Goal: Task Accomplishment & Management: Manage account settings

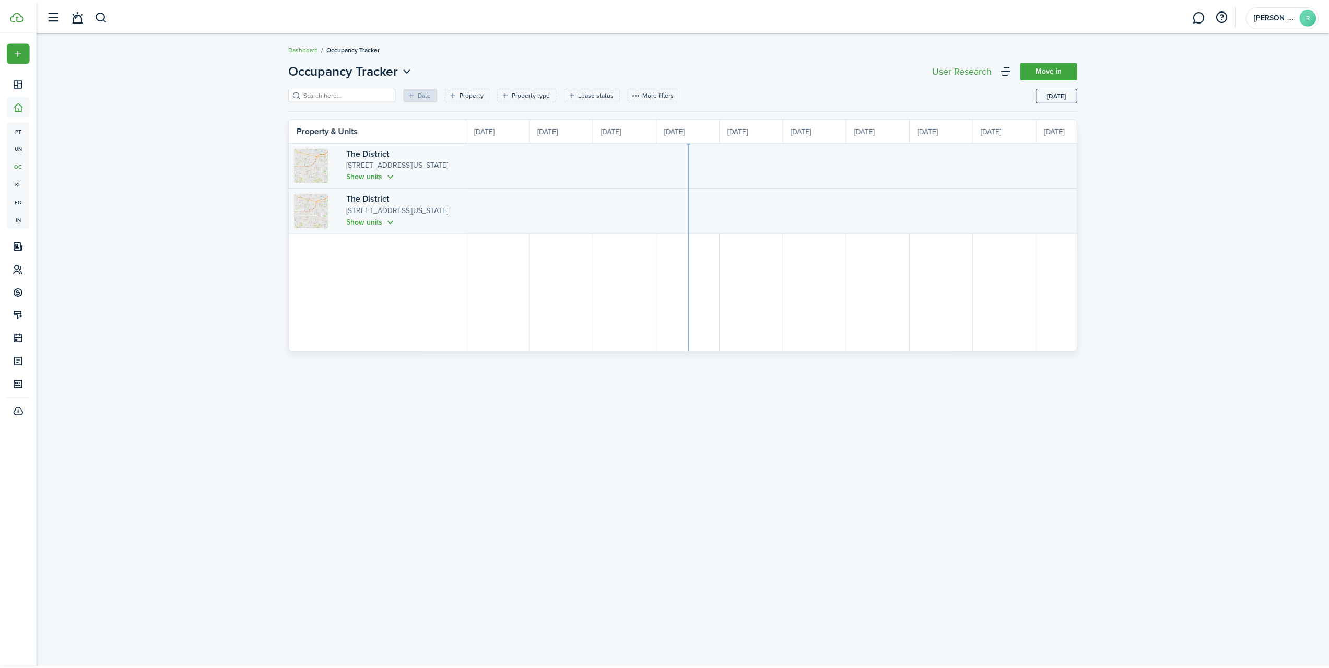
scroll to position [0, 191]
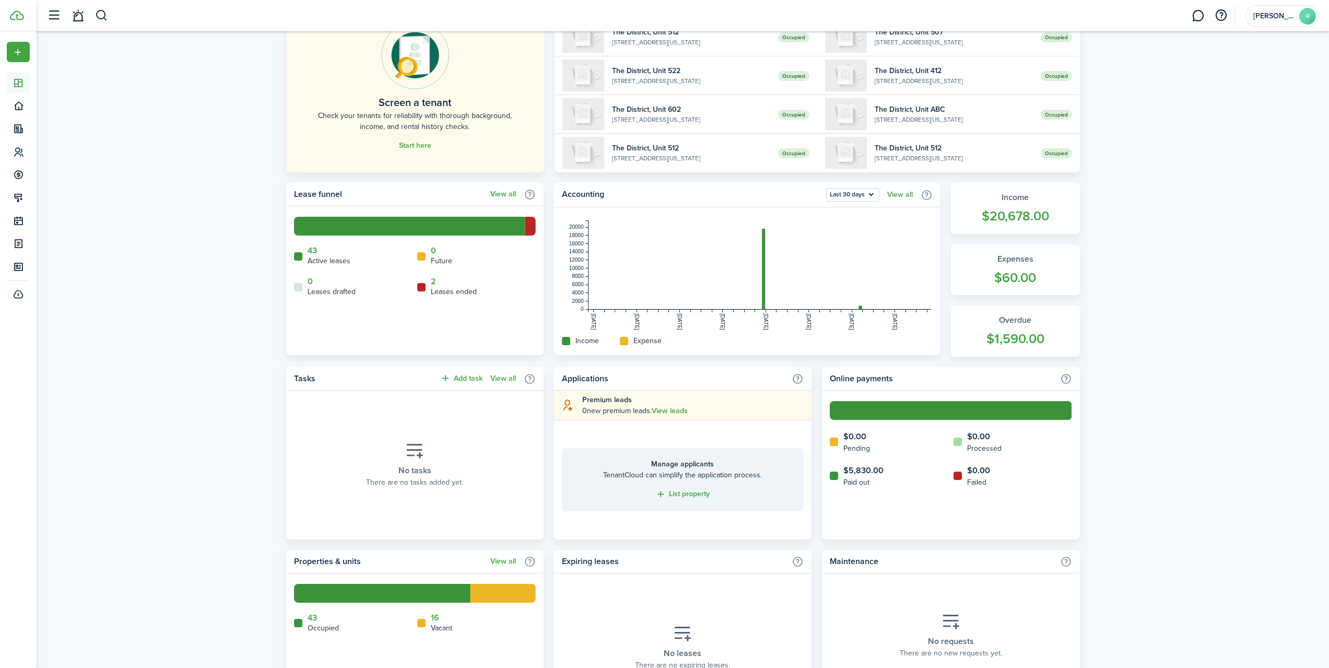
scroll to position [111, 0]
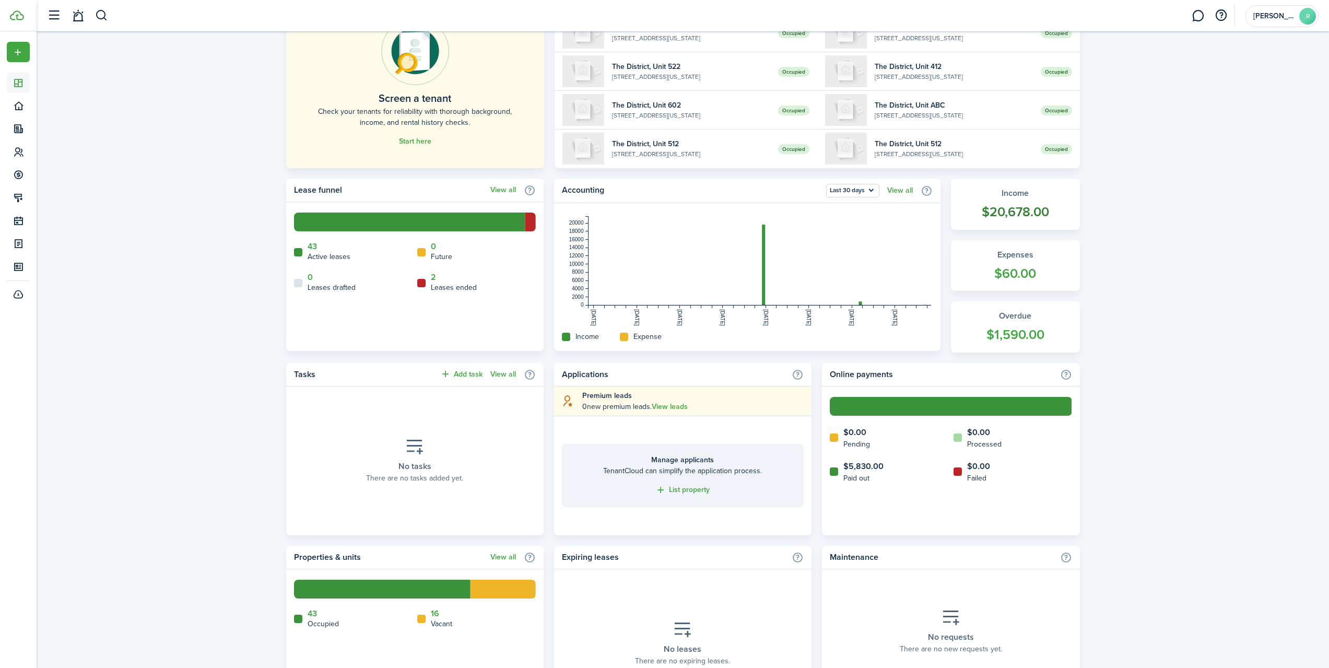
click at [1017, 207] on widget-stats-count "$20,678.00" at bounding box center [1015, 212] width 108 height 20
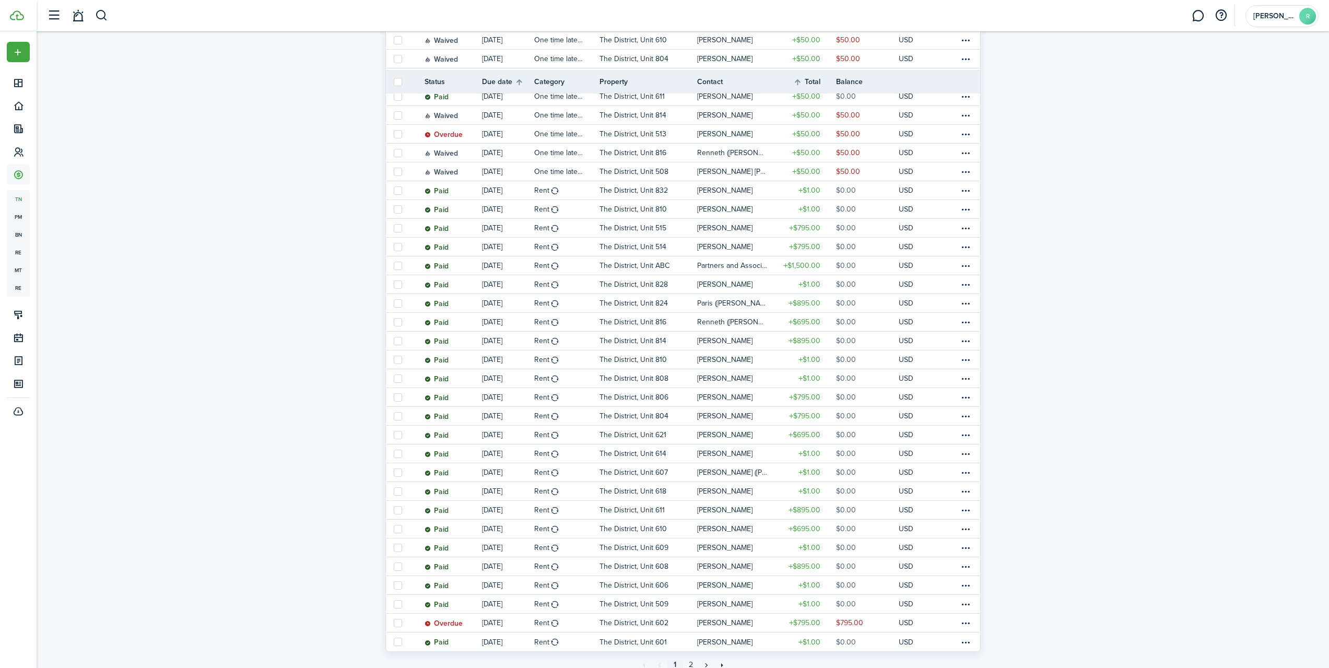
scroll to position [558, 0]
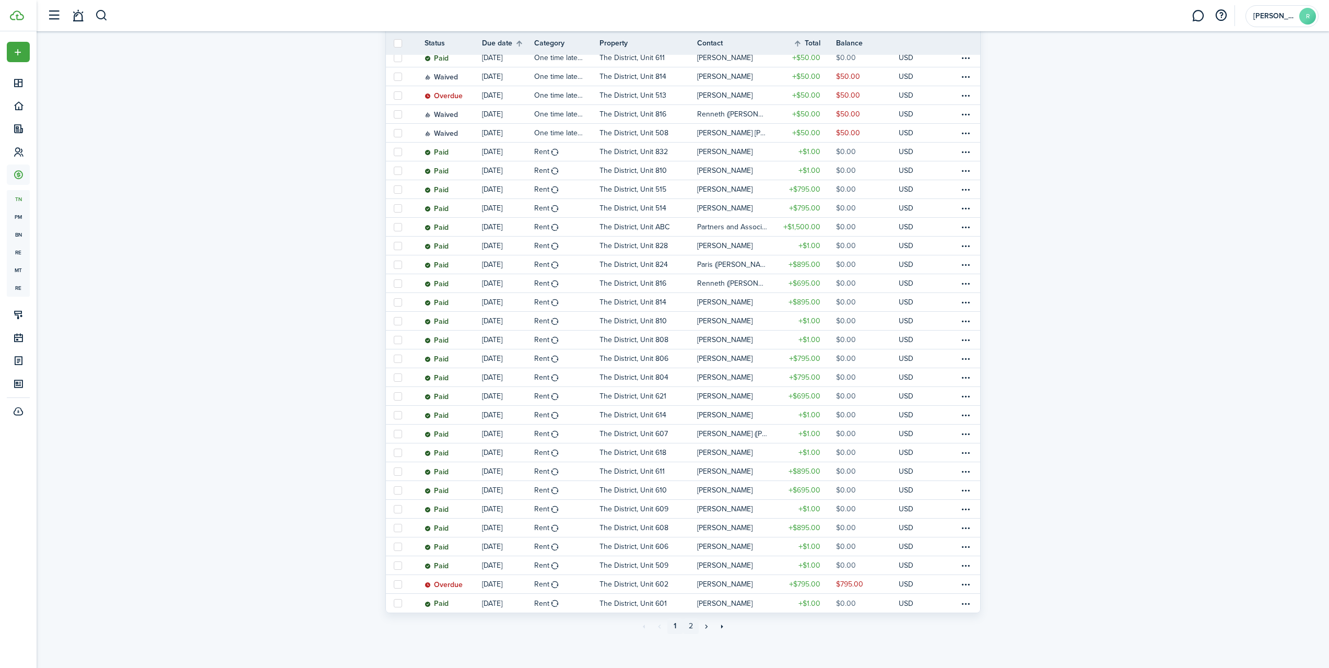
click at [692, 625] on link "2" at bounding box center [691, 626] width 16 height 16
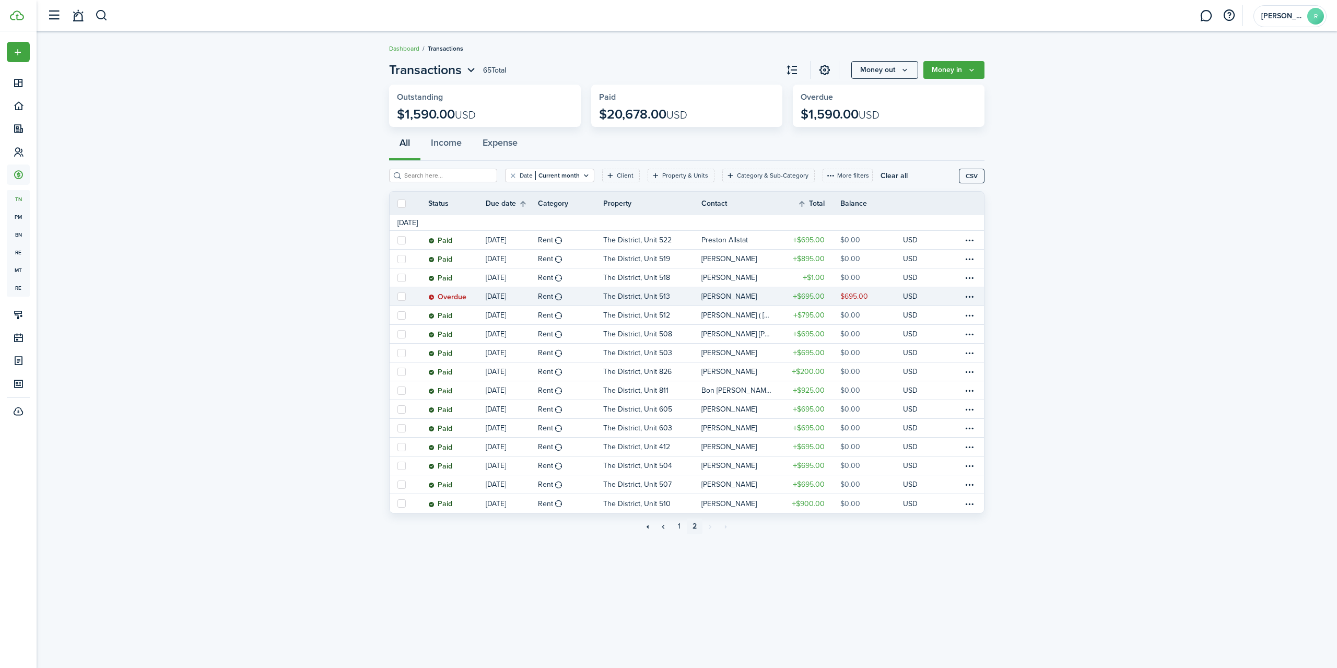
click at [742, 295] on table-profile-info-text "[PERSON_NAME]" at bounding box center [728, 296] width 55 height 8
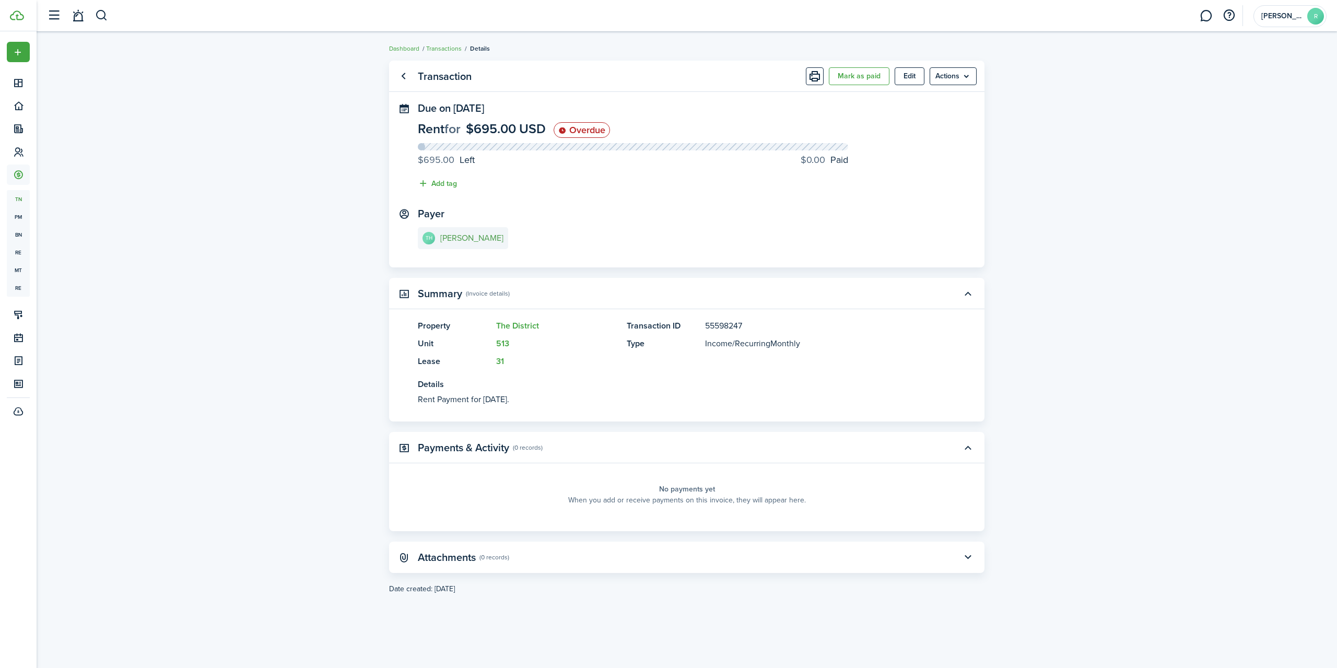
click at [476, 239] on e-details-info-title "[PERSON_NAME]" at bounding box center [471, 237] width 63 height 9
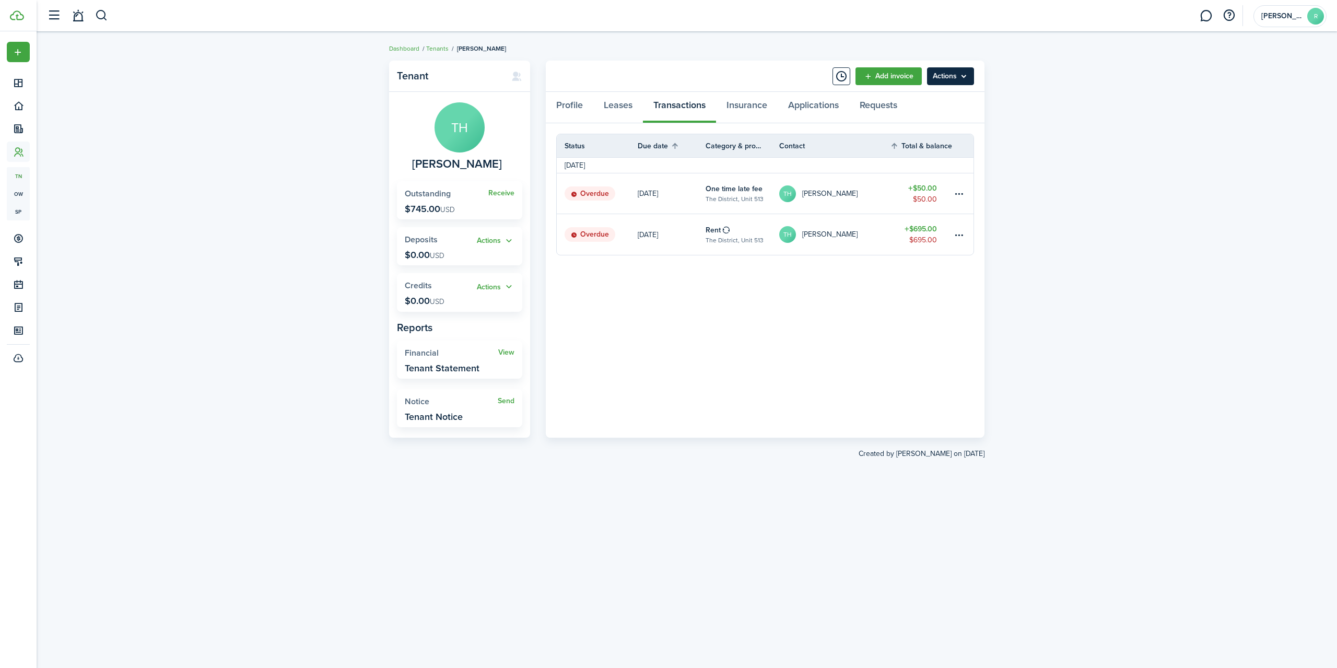
click at [962, 75] on menu-btn "Actions" at bounding box center [950, 76] width 47 height 18
click at [866, 77] on link "Add invoice" at bounding box center [888, 76] width 66 height 18
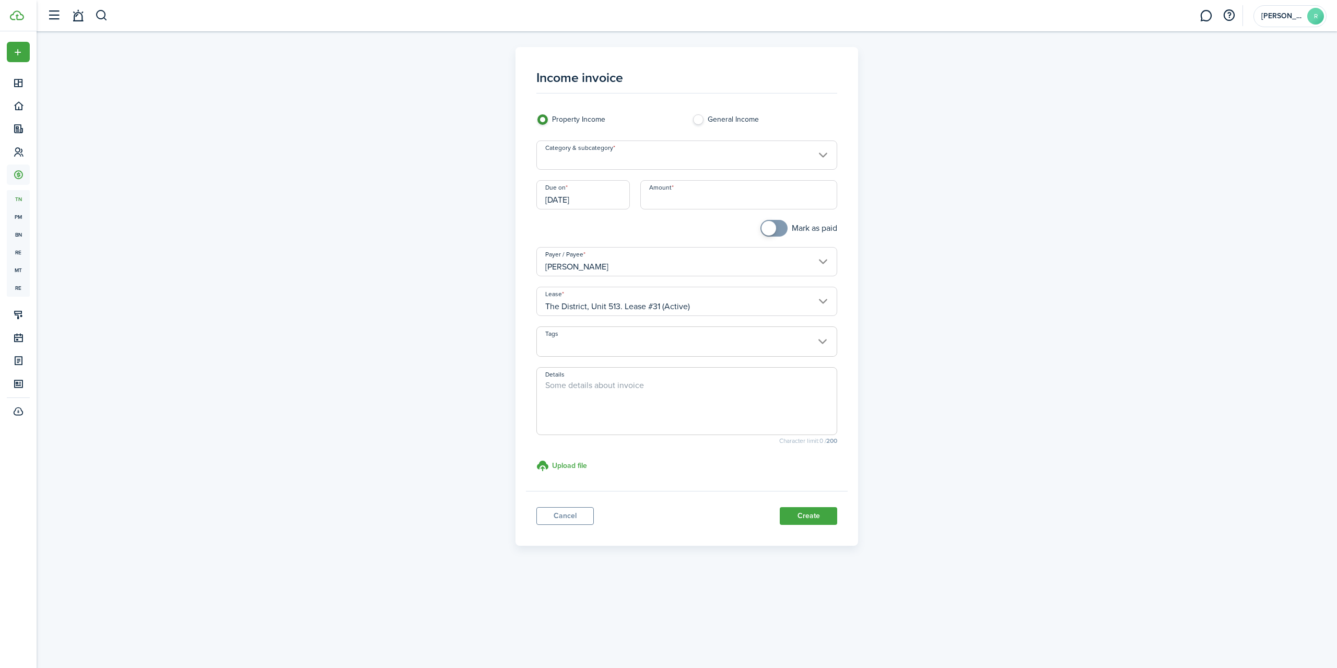
click at [811, 156] on input "Category & subcategory" at bounding box center [686, 154] width 301 height 29
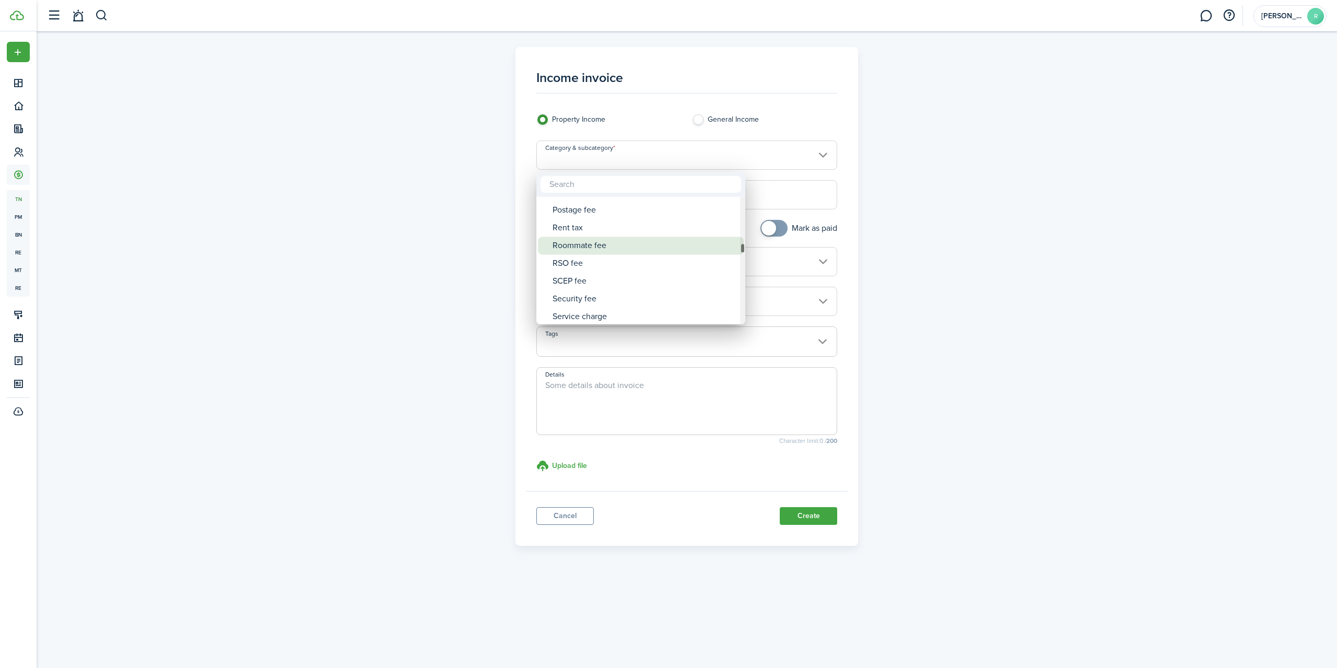
drag, startPoint x: 741, startPoint y: 203, endPoint x: 737, endPoint y: 250, distance: 47.2
click at [737, 250] on mbsc-scrollview-base "Tenant charges & fees Administrative fee Amenity fee Application fee Associatio…" at bounding box center [640, 260] width 209 height 125
click at [611, 183] on input "text" at bounding box center [641, 184] width 201 height 17
type input "late"
click at [594, 223] on div "Late payment fee" at bounding box center [645, 225] width 185 height 18
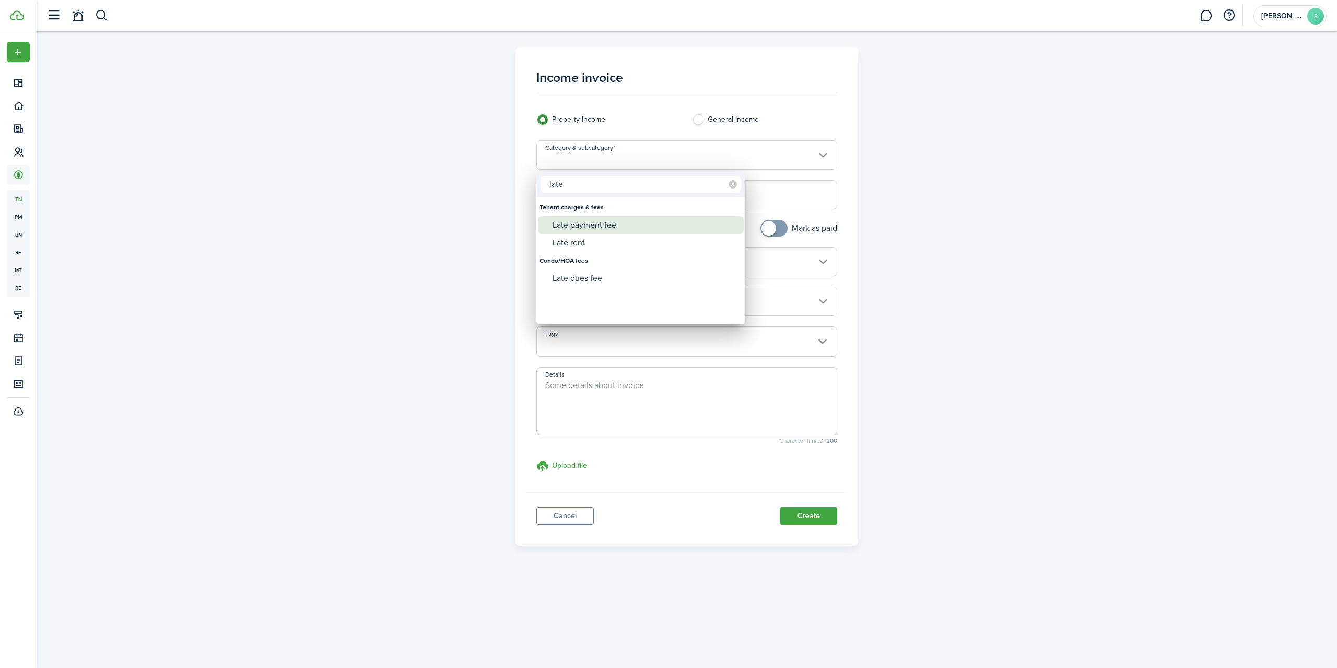
type input "Tenant charges & fees / Late payment fee"
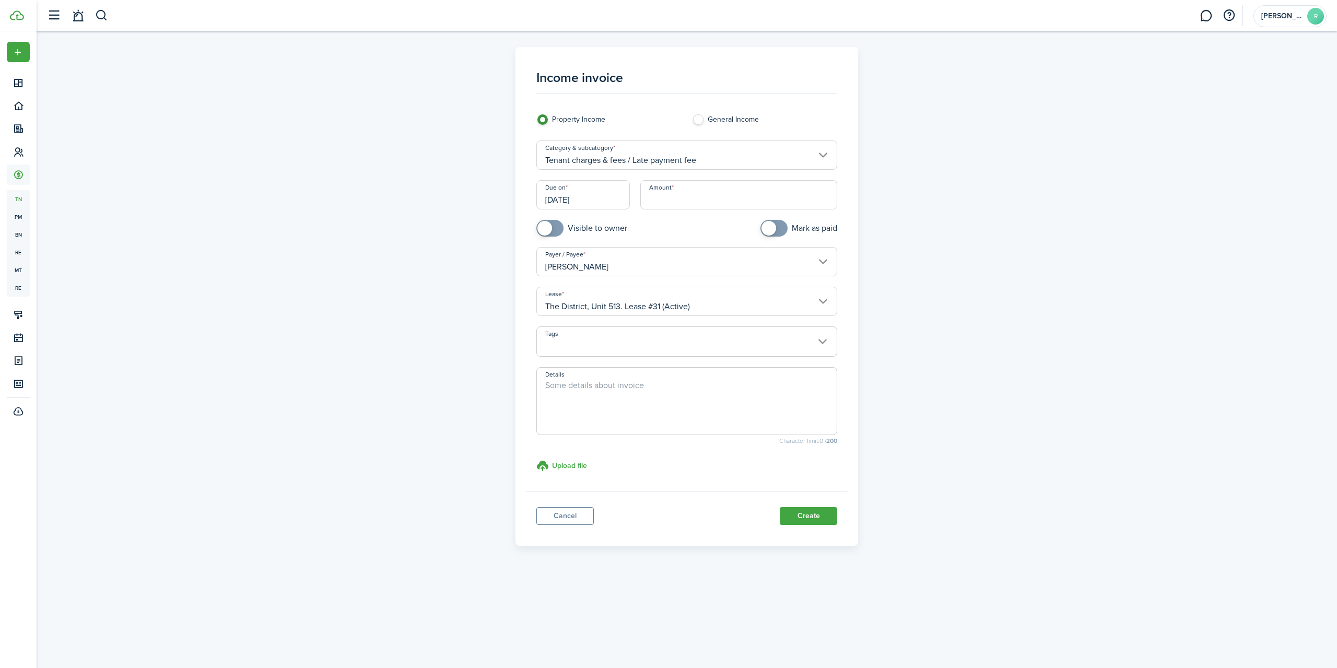
click at [603, 206] on input "[DATE]" at bounding box center [582, 194] width 93 height 29
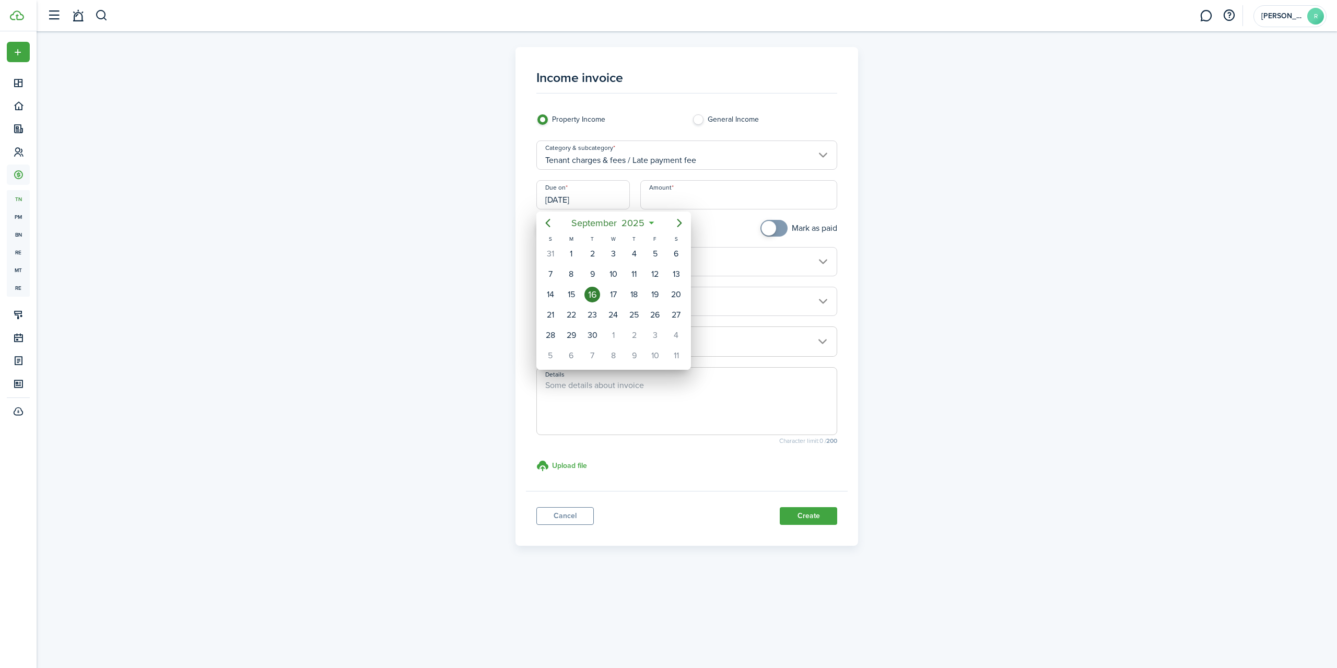
click at [691, 209] on div at bounding box center [668, 333] width 1504 height 835
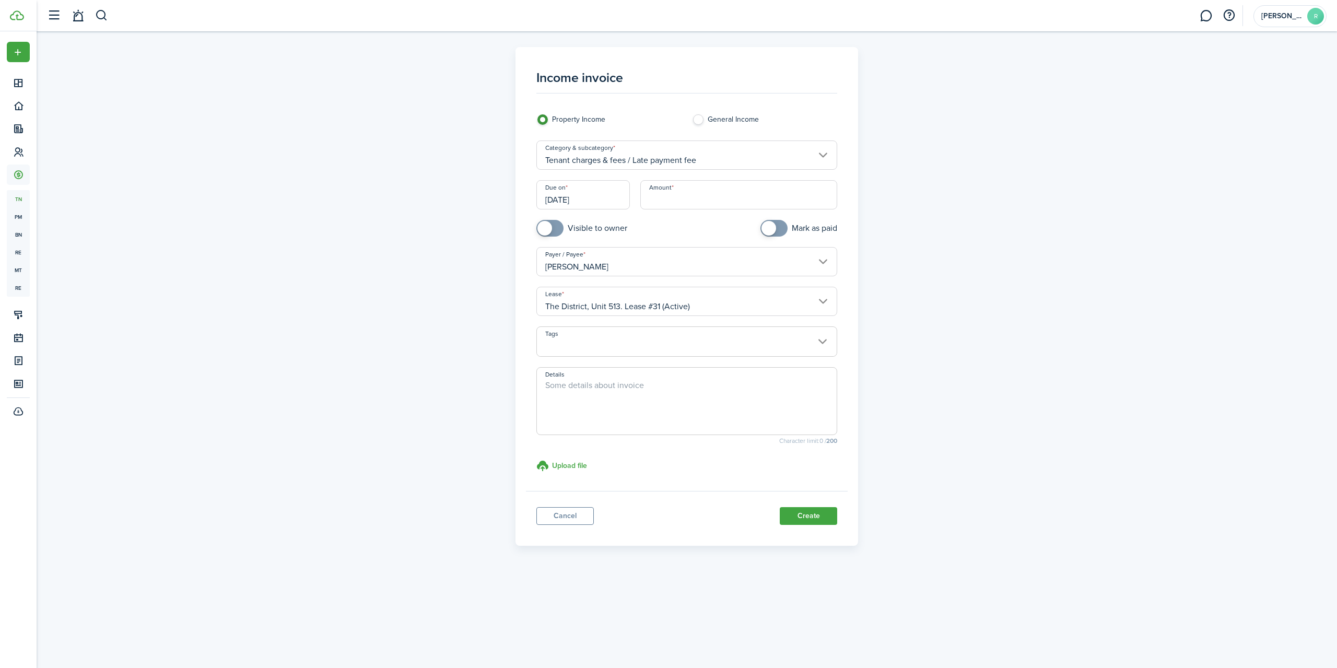
click at [694, 205] on input "Amount" at bounding box center [738, 194] width 197 height 29
type input "$50.00"
click at [827, 342] on span at bounding box center [687, 347] width 300 height 18
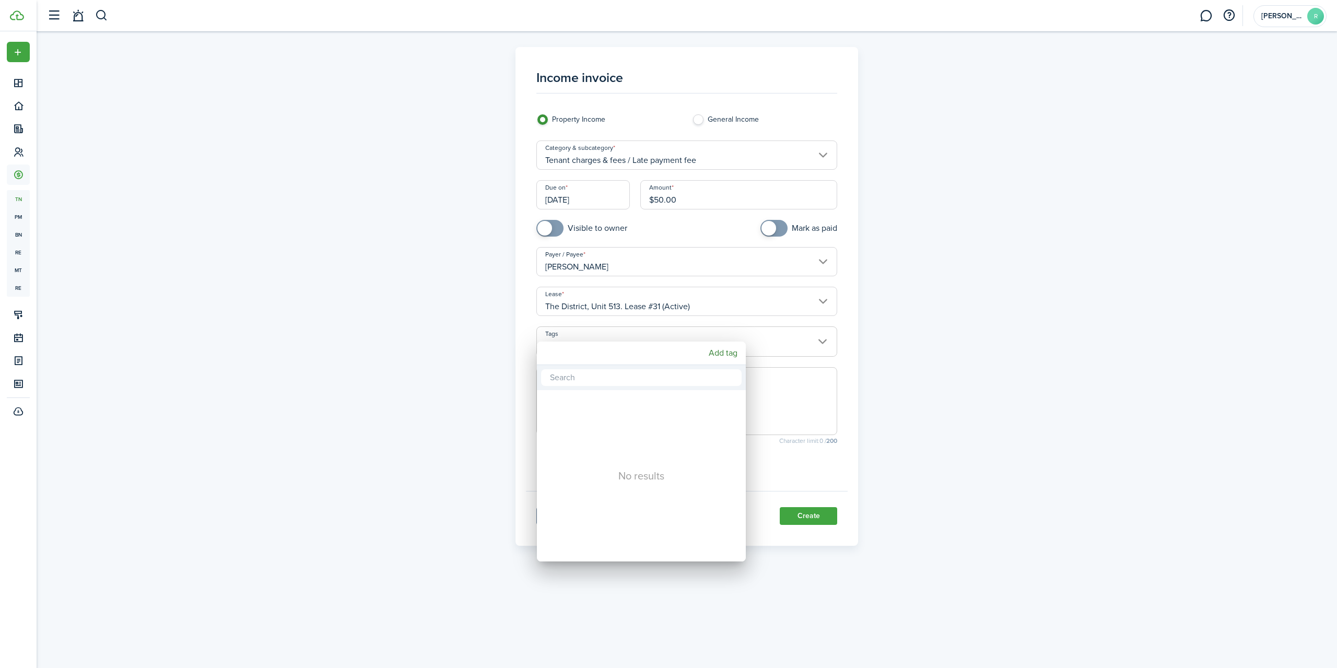
click at [980, 350] on div at bounding box center [668, 333] width 1504 height 835
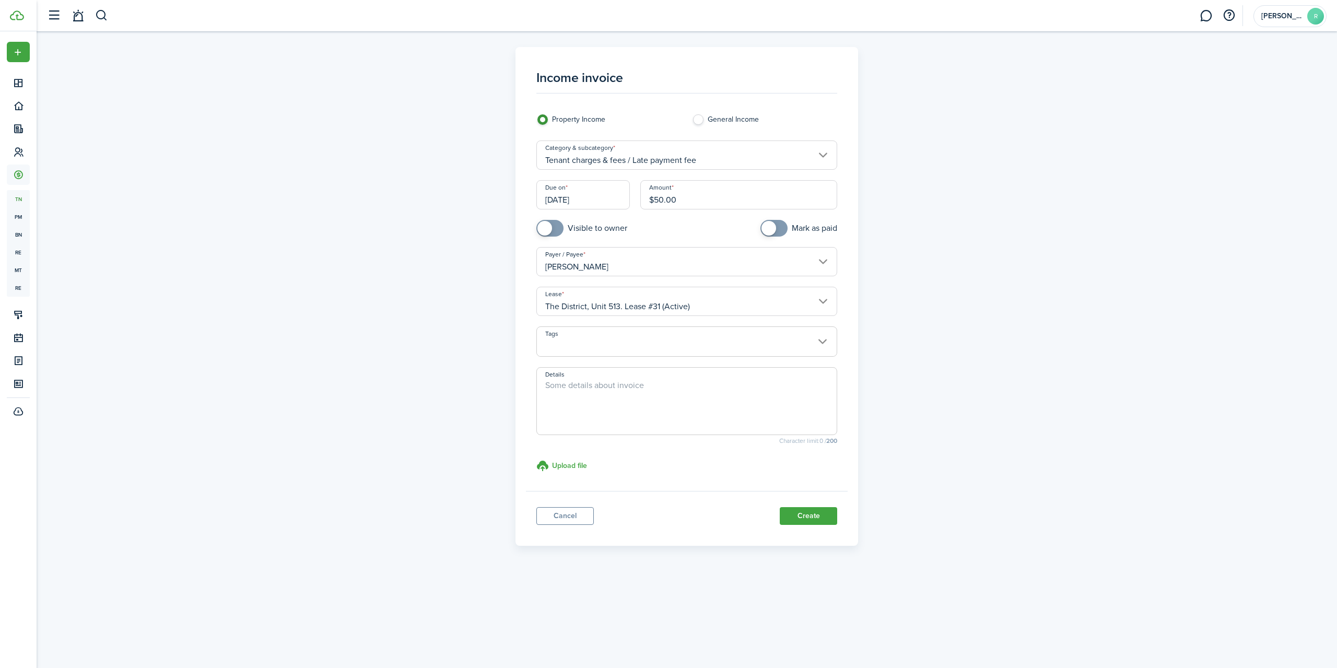
click at [578, 385] on textarea "Details" at bounding box center [687, 404] width 300 height 50
type textarea "Late fee from August"
click at [813, 516] on button "Create" at bounding box center [808, 516] width 57 height 18
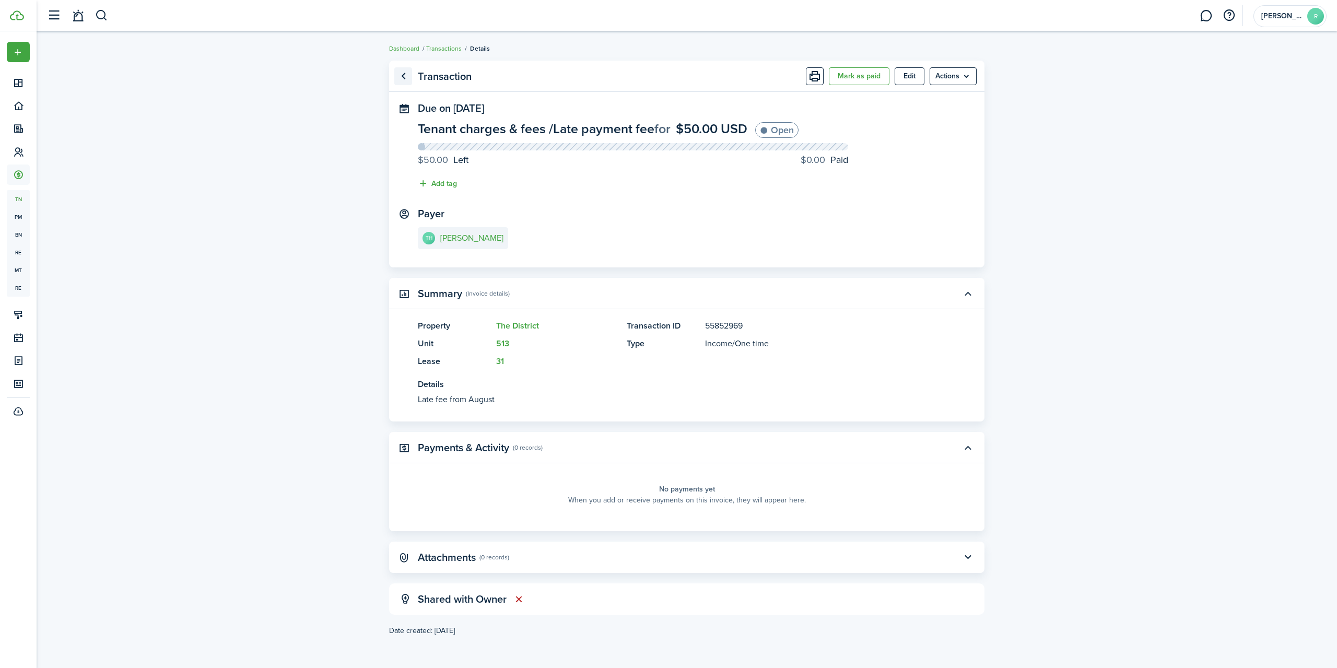
click at [404, 76] on link "Go back" at bounding box center [403, 76] width 18 height 18
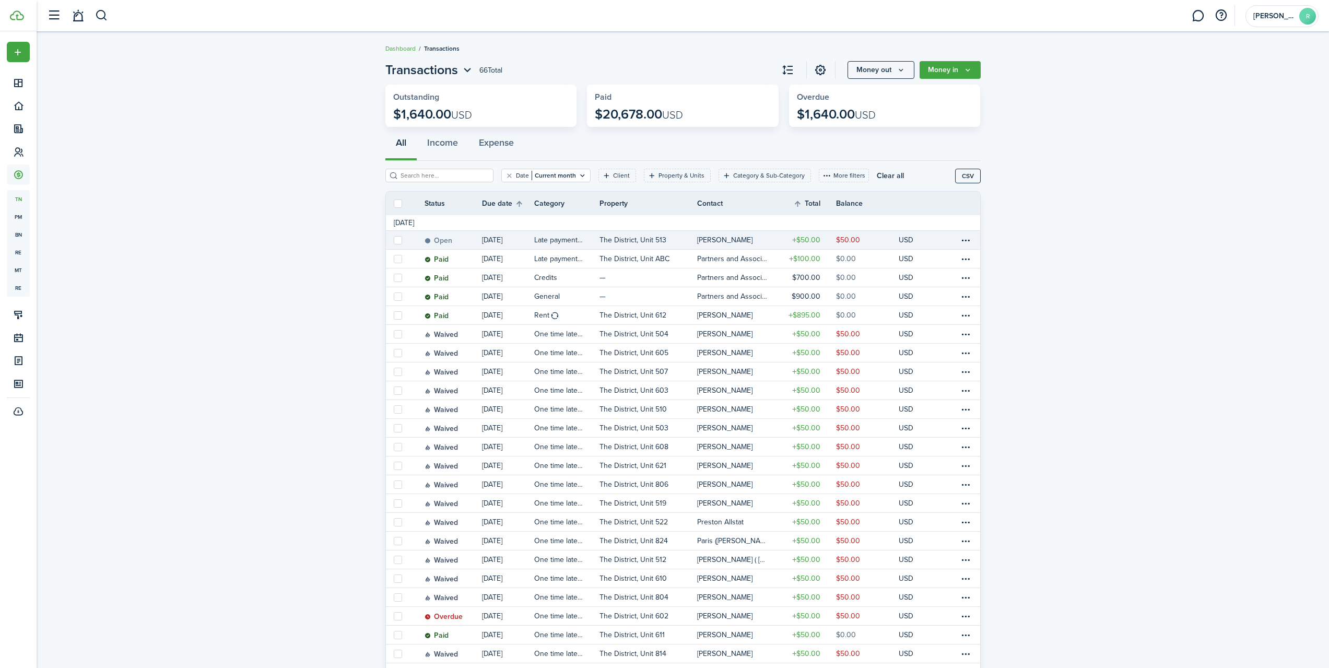
click at [692, 239] on link "The District, Unit 513" at bounding box center [649, 240] width 98 height 18
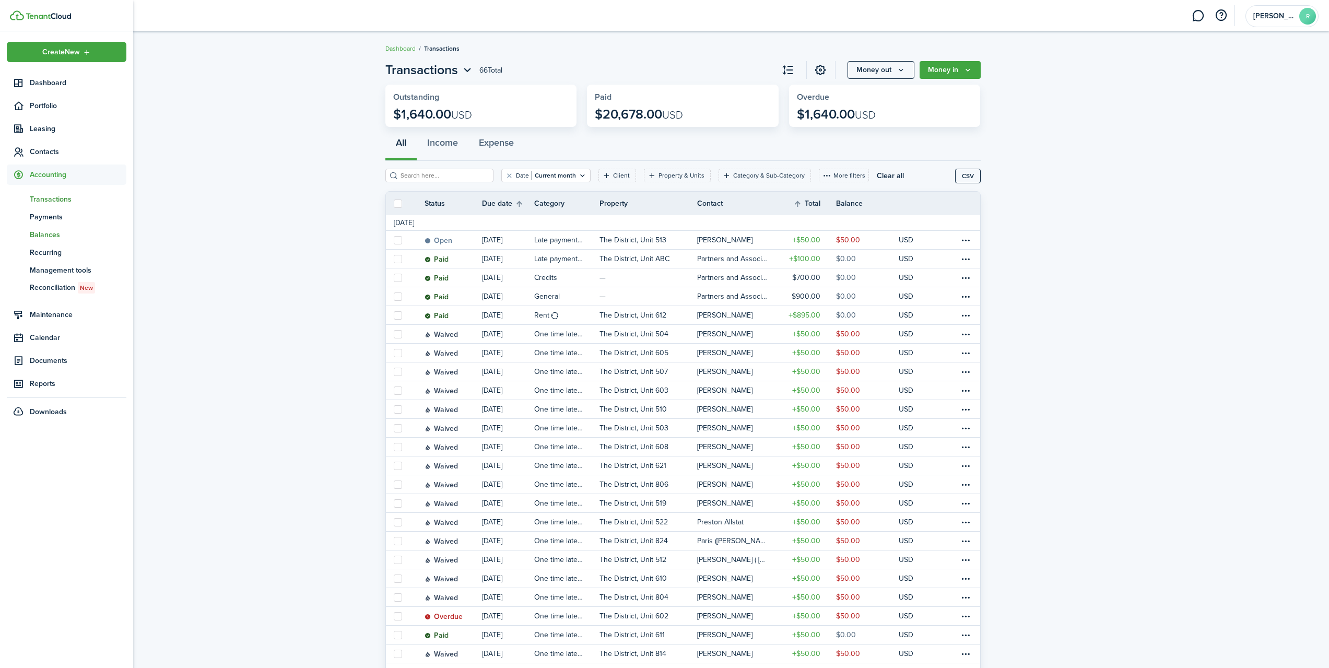
click at [41, 234] on span "Balances" at bounding box center [78, 234] width 97 height 11
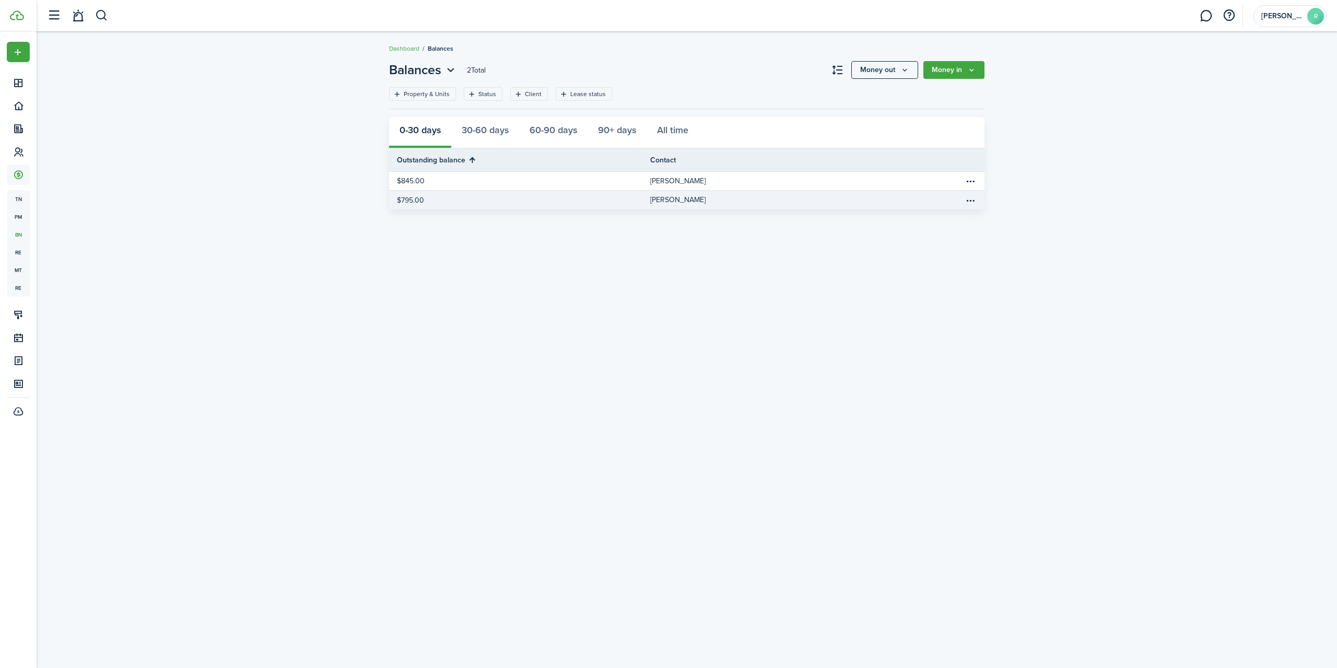
click at [683, 199] on table-profile-info-text "[PERSON_NAME]" at bounding box center [677, 200] width 55 height 8
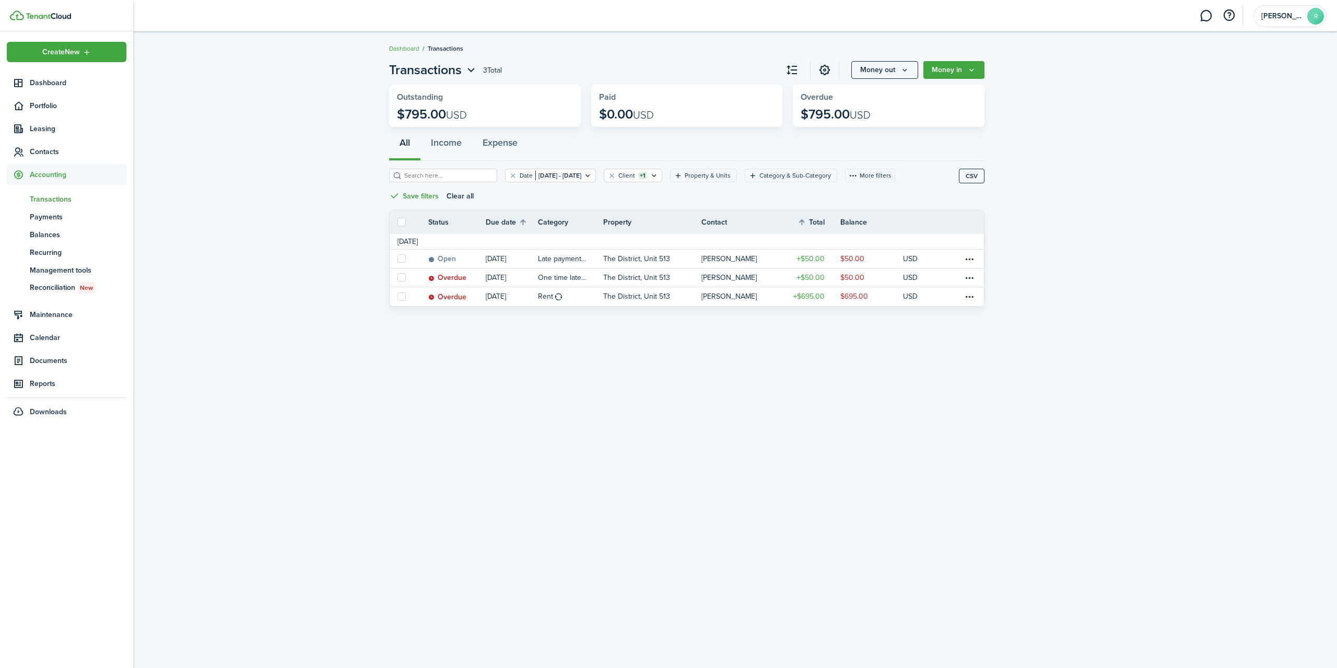
click at [53, 200] on span "Transactions" at bounding box center [78, 199] width 97 height 11
click at [53, 198] on span "Transactions" at bounding box center [78, 199] width 97 height 11
click at [58, 216] on span "Payments" at bounding box center [78, 217] width 97 height 11
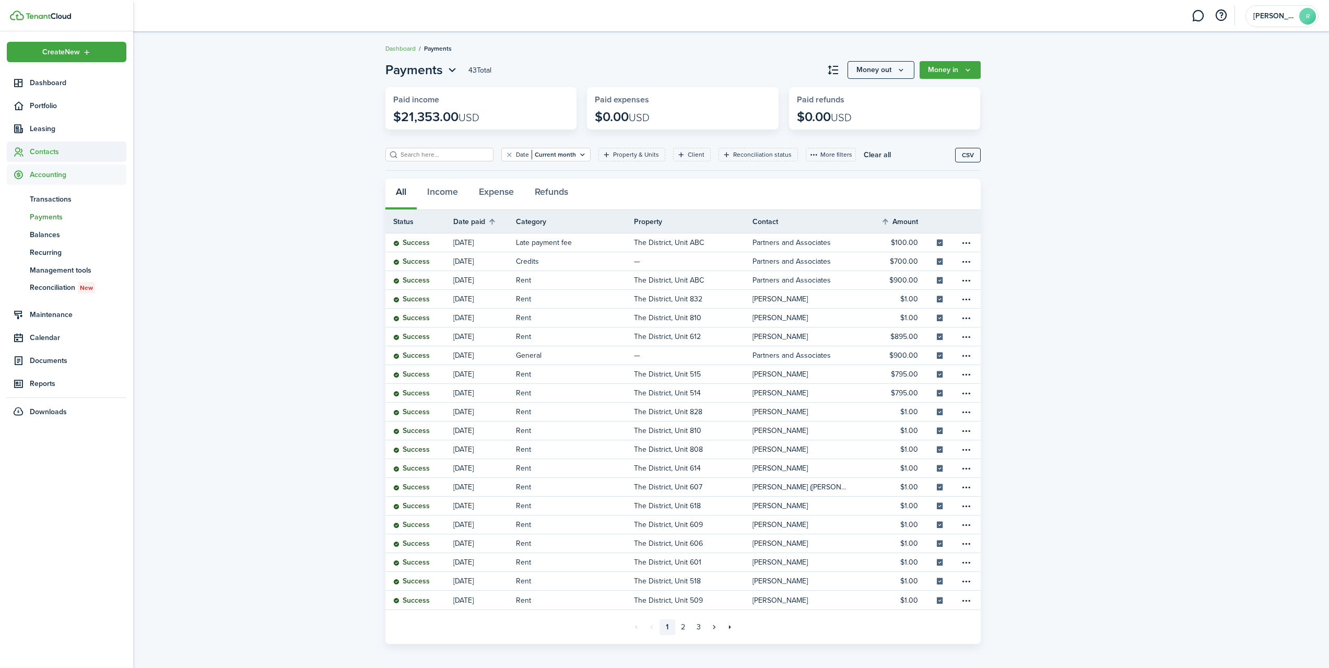
click at [48, 147] on span "Contacts" at bounding box center [78, 151] width 97 height 11
click at [50, 175] on span "Tenants" at bounding box center [78, 176] width 97 height 11
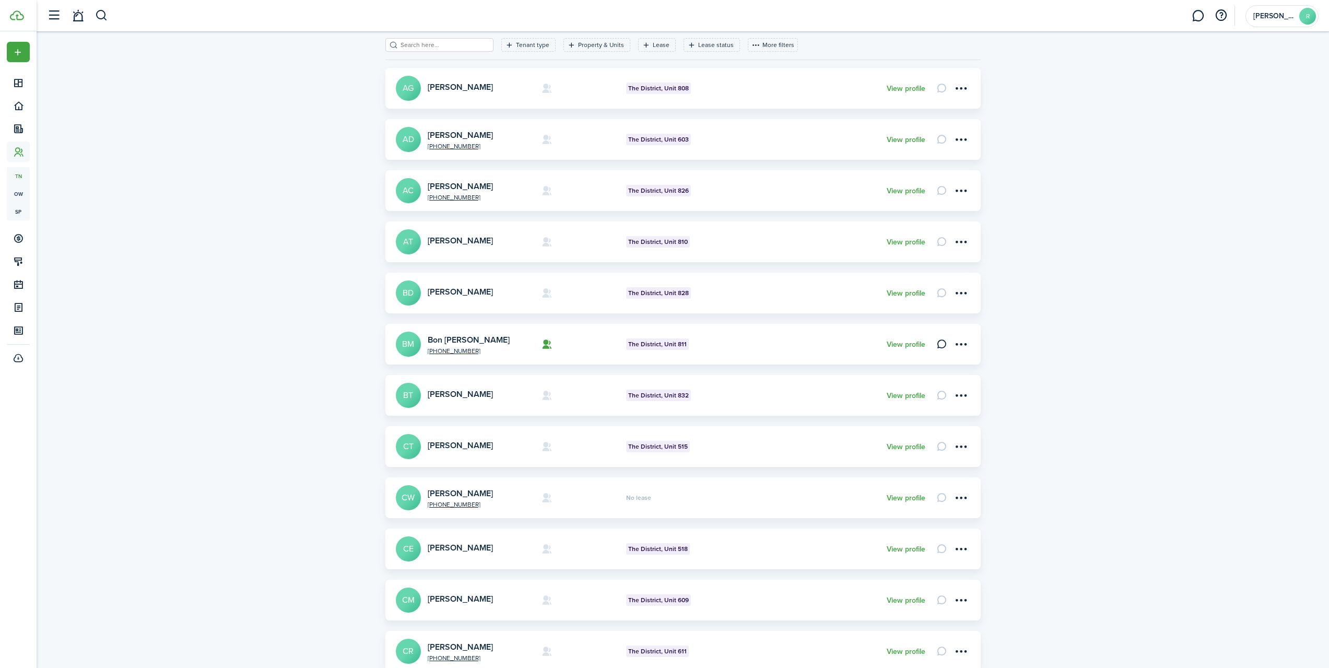
scroll to position [118, 0]
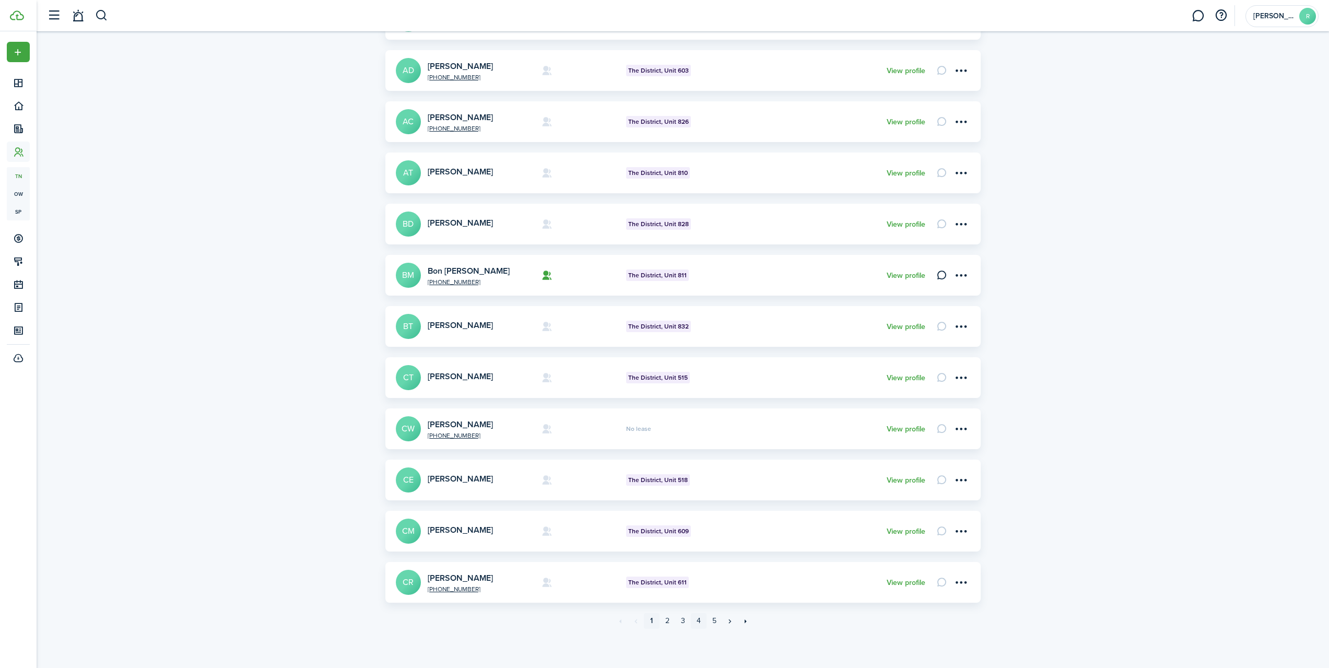
click at [701, 620] on link "4" at bounding box center [699, 621] width 16 height 16
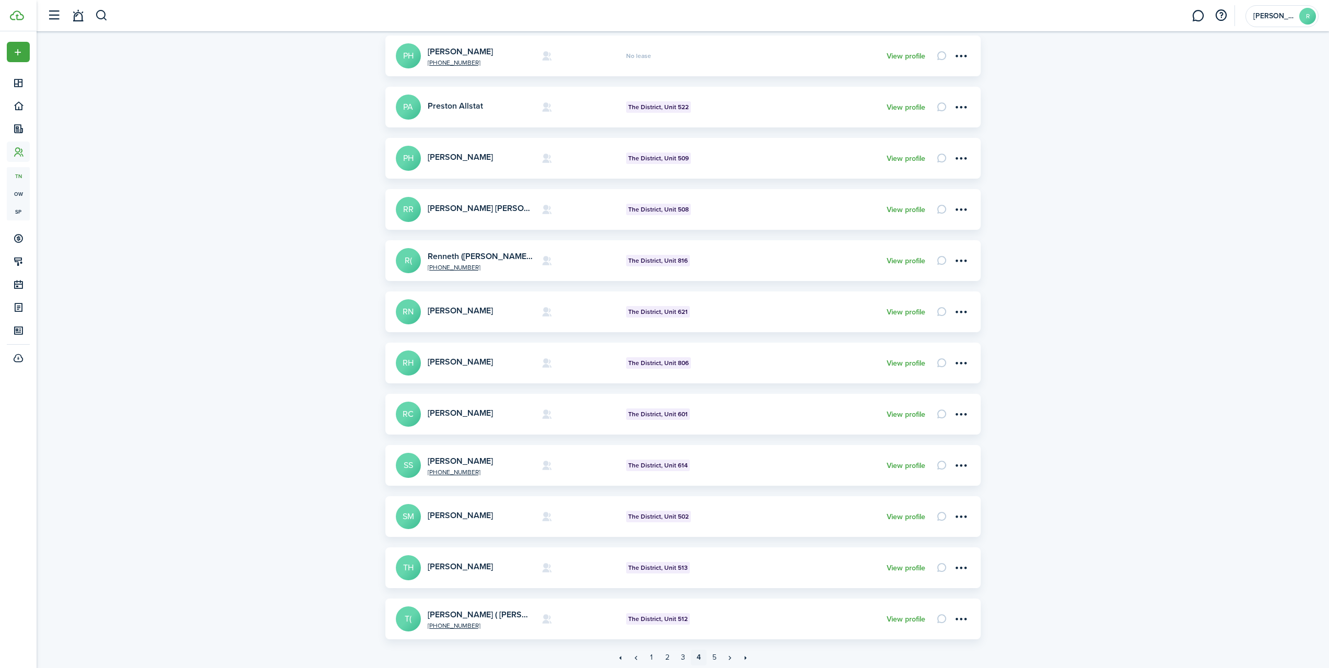
scroll to position [118, 0]
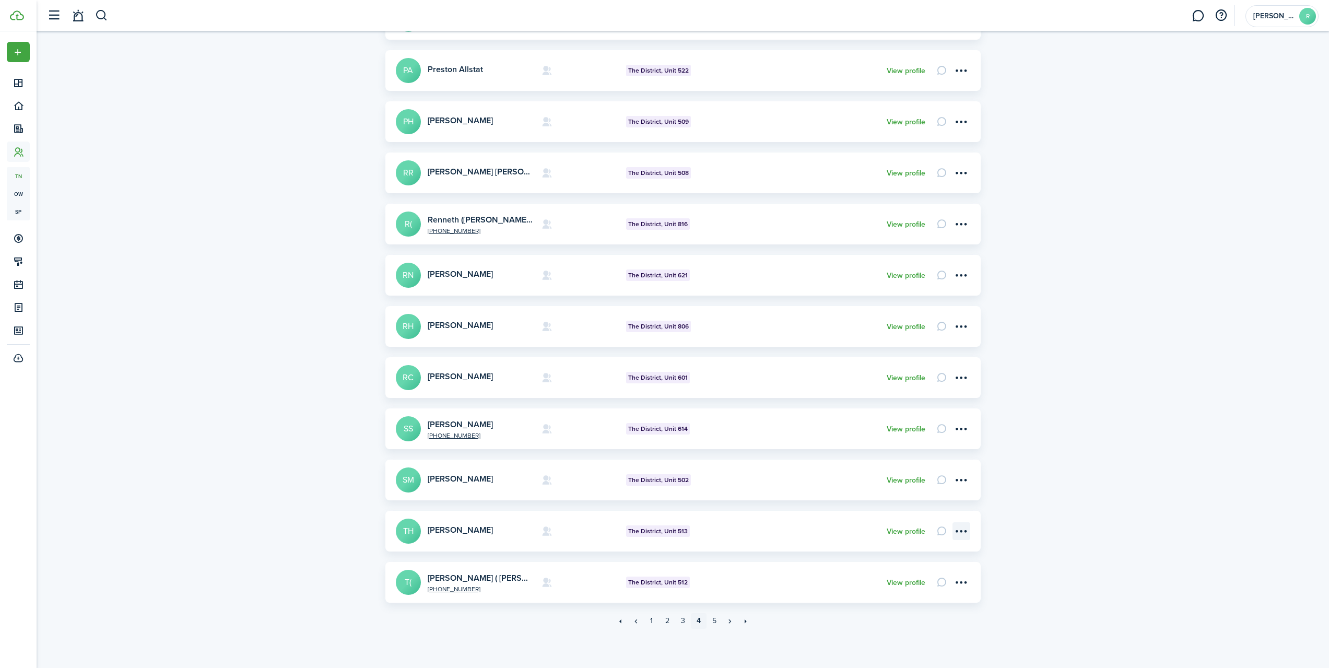
click at [961, 534] on menu-btn-icon "Open menu" at bounding box center [962, 531] width 18 height 18
click at [903, 600] on link "Add invoice" at bounding box center [924, 602] width 91 height 18
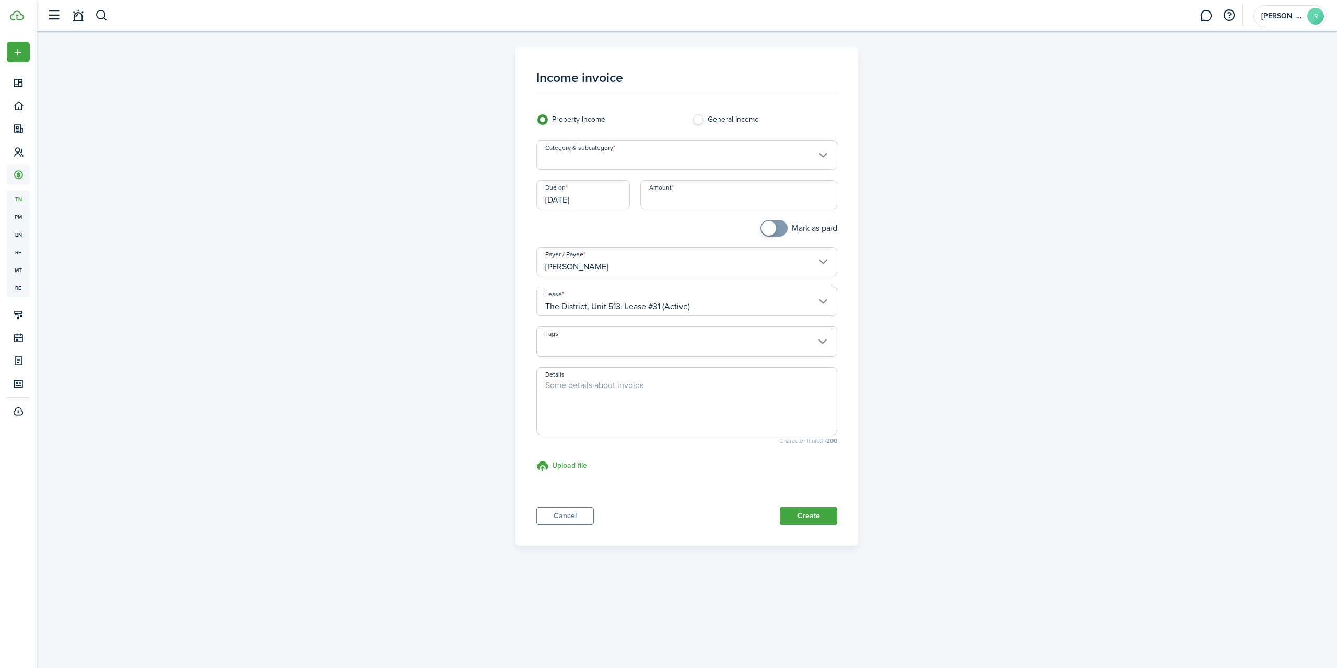
click at [689, 151] on input "Category & subcategory" at bounding box center [686, 154] width 301 height 29
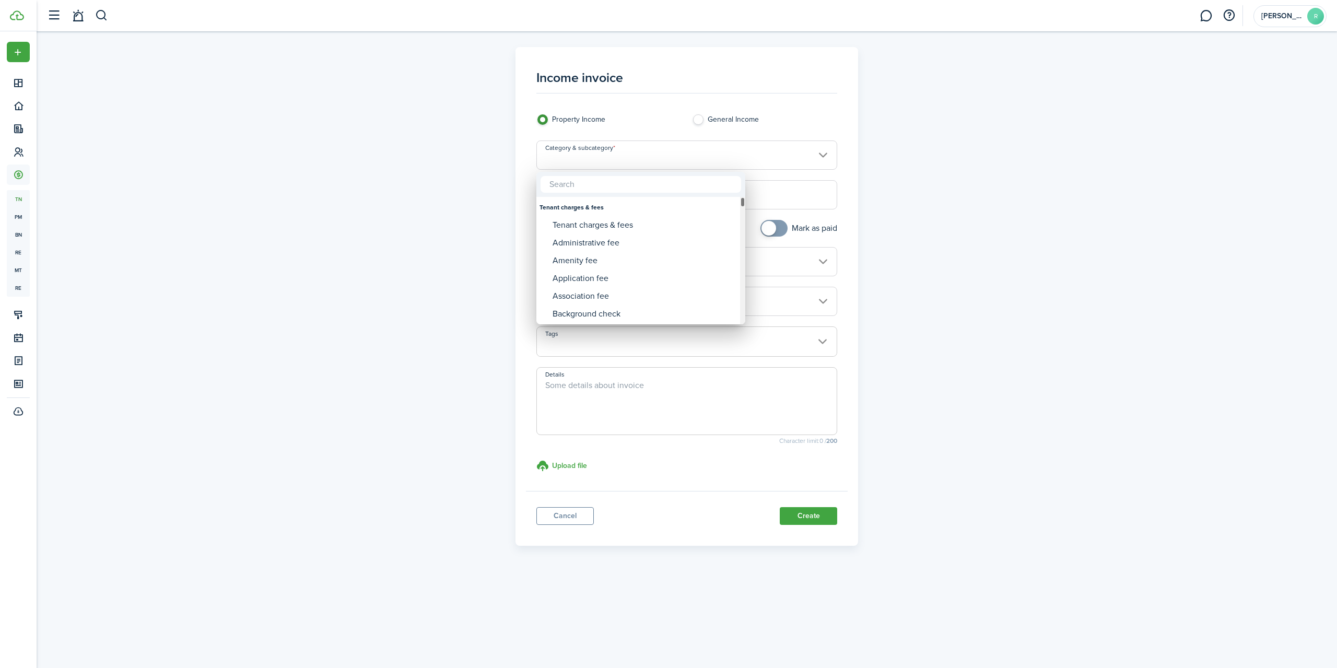
click at [742, 320] on div "Category & subcategory" at bounding box center [742, 260] width 5 height 127
click at [743, 312] on div "Category & subcategory" at bounding box center [742, 315] width 5 height 10
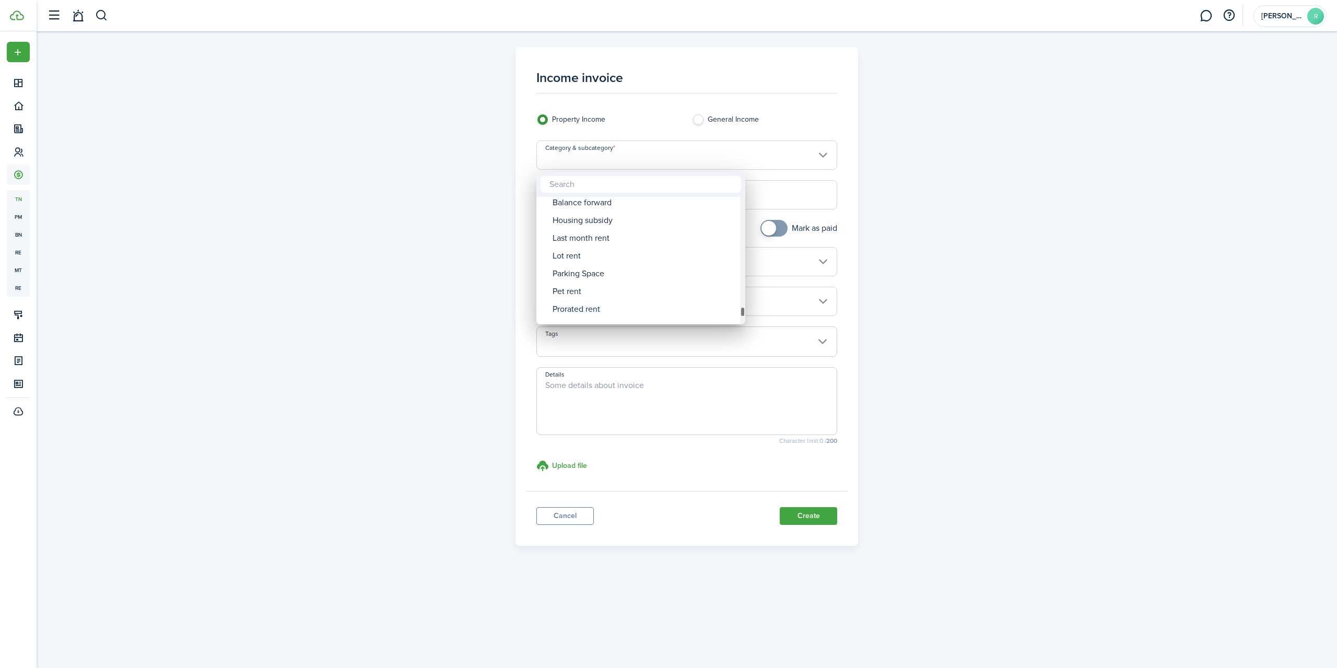
click at [743, 309] on div "Category & subcategory" at bounding box center [742, 312] width 5 height 10
click at [597, 240] on div "Last month rent" at bounding box center [645, 243] width 185 height 18
type input "Rent / Last month rent"
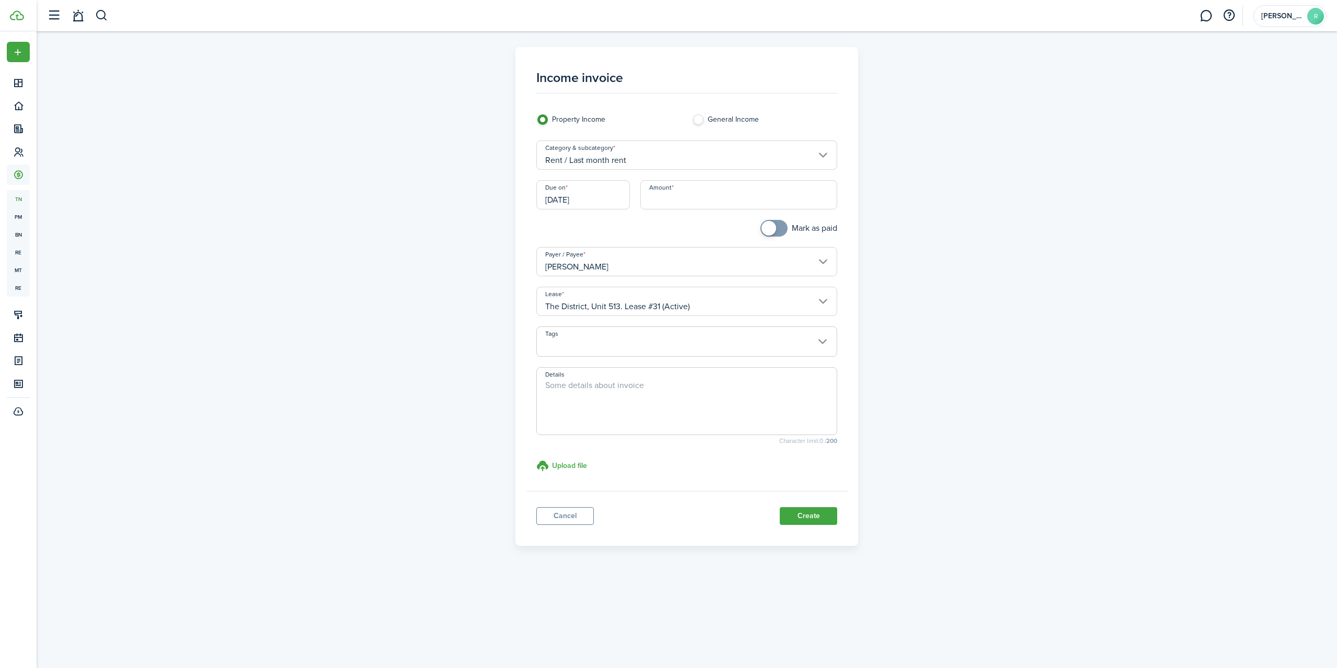
click at [671, 198] on input "Amount" at bounding box center [738, 194] width 197 height 29
type input "$95.00"
click at [572, 390] on textarea "Details" at bounding box center [687, 404] width 300 height 50
type textarea "Left over from August Rent"
click at [806, 514] on button "Create" at bounding box center [808, 516] width 57 height 18
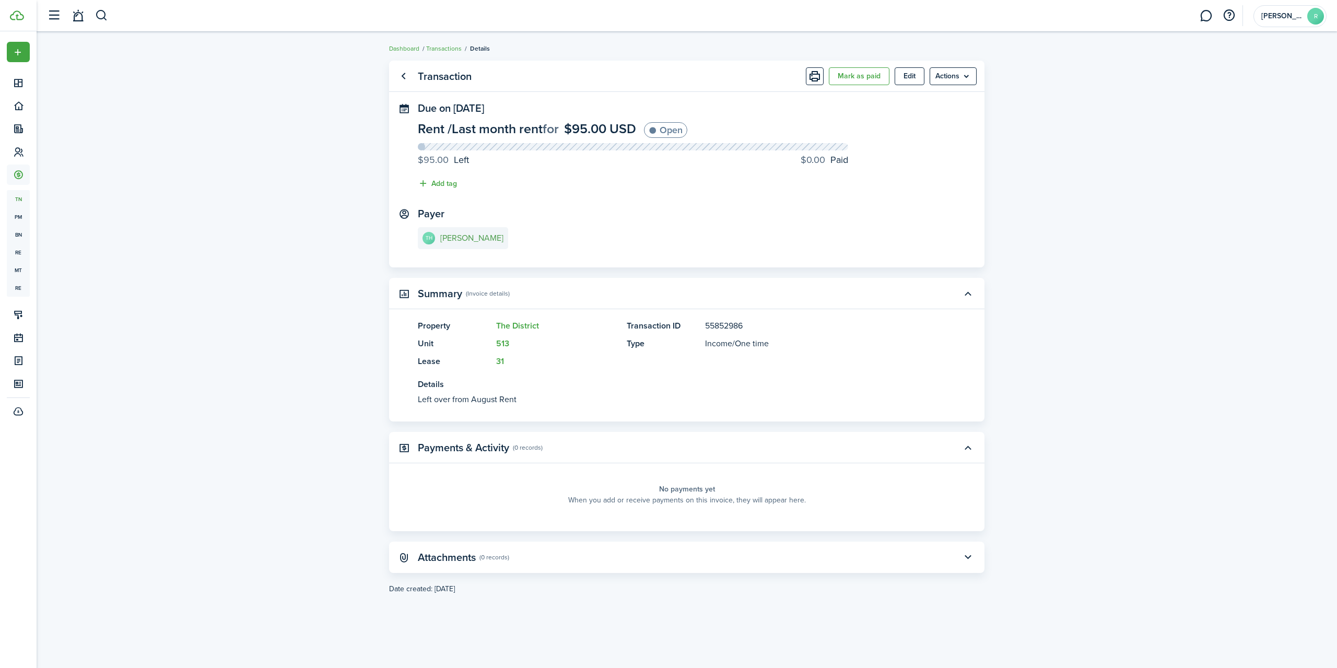
click at [483, 239] on e-details-info-title "[PERSON_NAME]" at bounding box center [471, 237] width 63 height 9
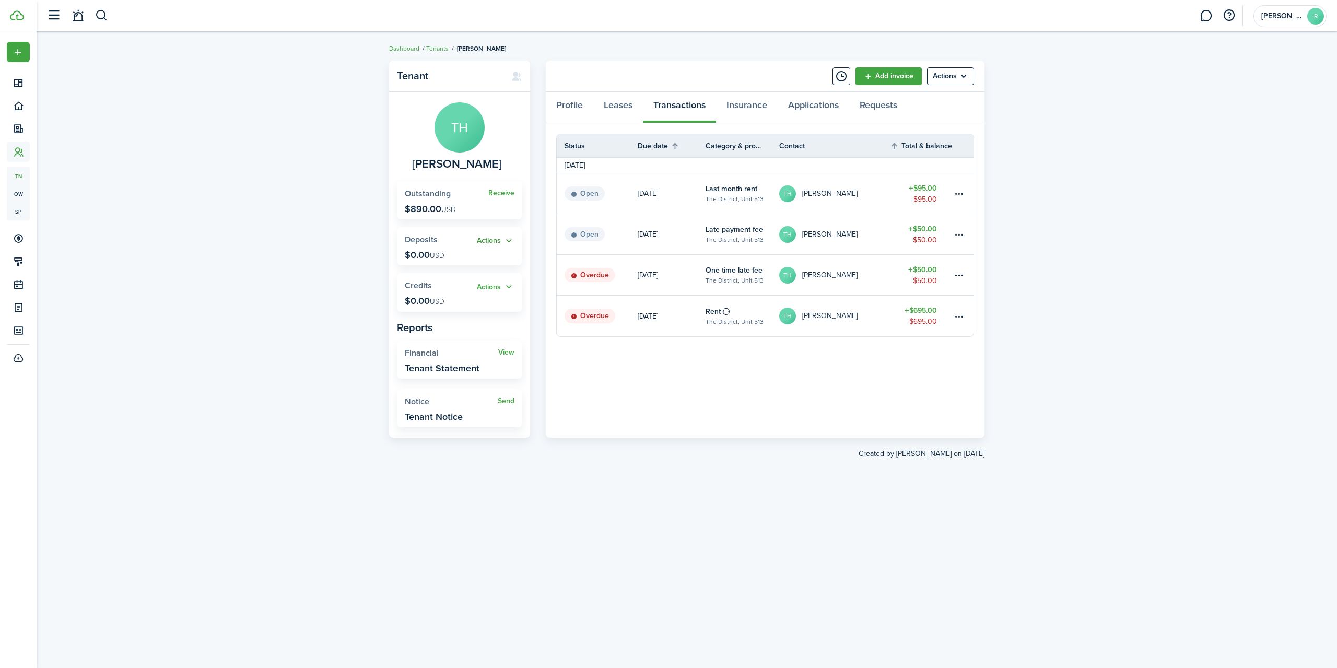
click at [508, 238] on button "Actions" at bounding box center [496, 241] width 38 height 12
click at [303, 247] on div "Tenant TH [PERSON_NAME] Receive Outstanding $890.00 USD Actions Deposits $0.00 …" at bounding box center [687, 349] width 1300 height 589
click at [504, 286] on button "Actions" at bounding box center [496, 287] width 38 height 12
click at [331, 284] on div "Tenant TH [PERSON_NAME] Receive Outstanding $890.00 USD Actions Deposits $0.00 …" at bounding box center [687, 349] width 1300 height 589
click at [515, 349] on widget-stats "View Financial Tenant Statement" at bounding box center [459, 359] width 125 height 38
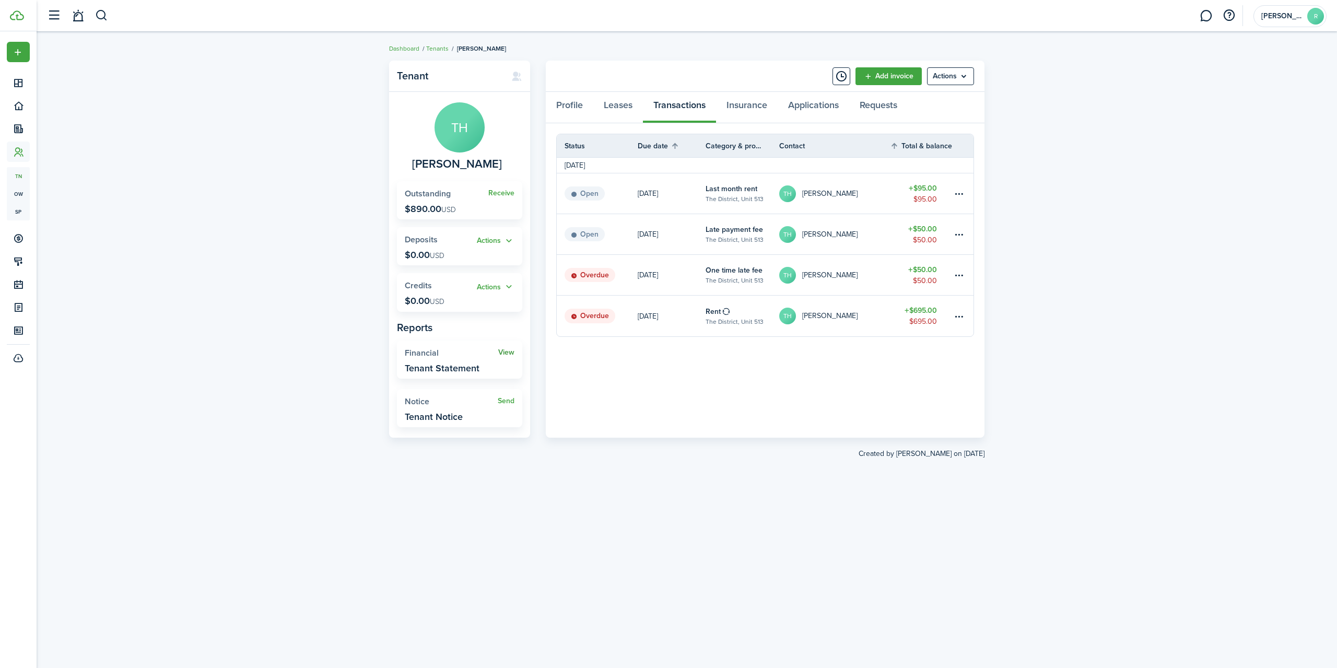
click at [508, 353] on link "View" at bounding box center [506, 352] width 16 height 8
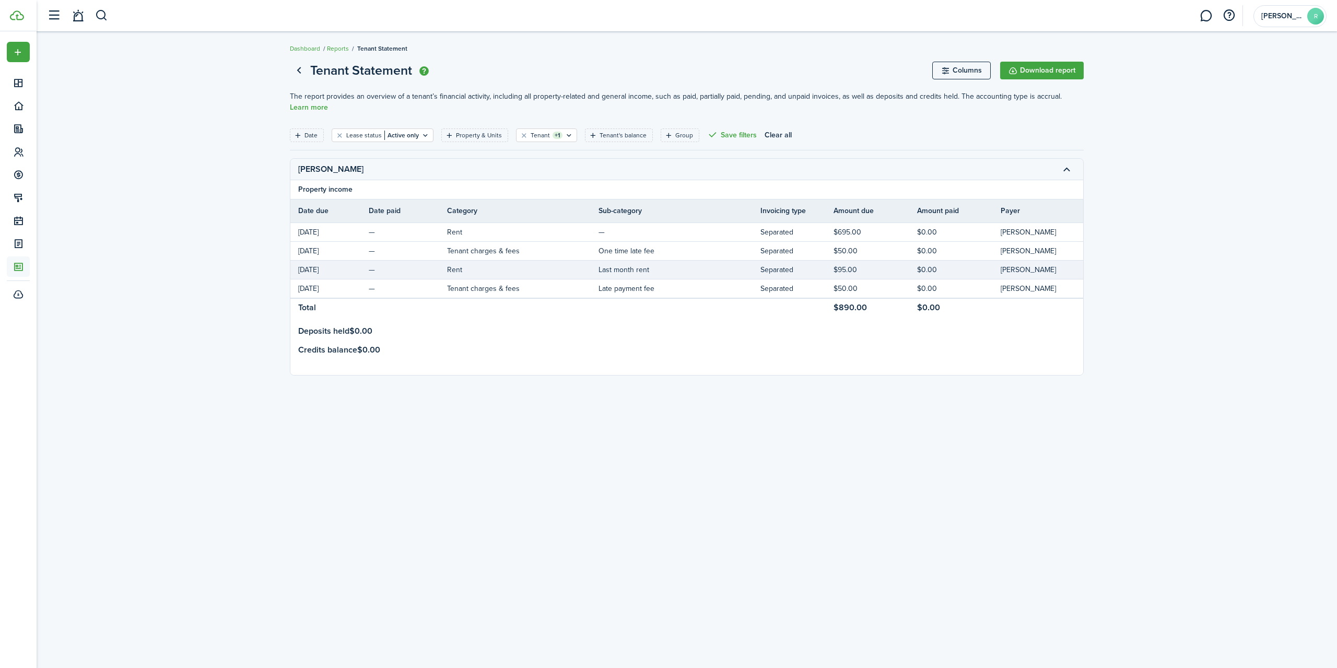
click at [676, 261] on tr "[DATE] — Rent Last month rent Separated $95.00 $0.00 [PERSON_NAME] $840.00" at bounding box center [765, 270] width 950 height 19
click at [329, 318] on tbody "[DATE] — Rent — Separated $695.00 $0.00 [PERSON_NAME] $695.00 [DATE] — Tenant c…" at bounding box center [765, 284] width 950 height 122
click at [363, 333] on td "Deposits held $0.00" at bounding box center [335, 331] width 90 height 13
click at [416, 332] on tr "Deposits held $0.00" at bounding box center [765, 331] width 950 height 19
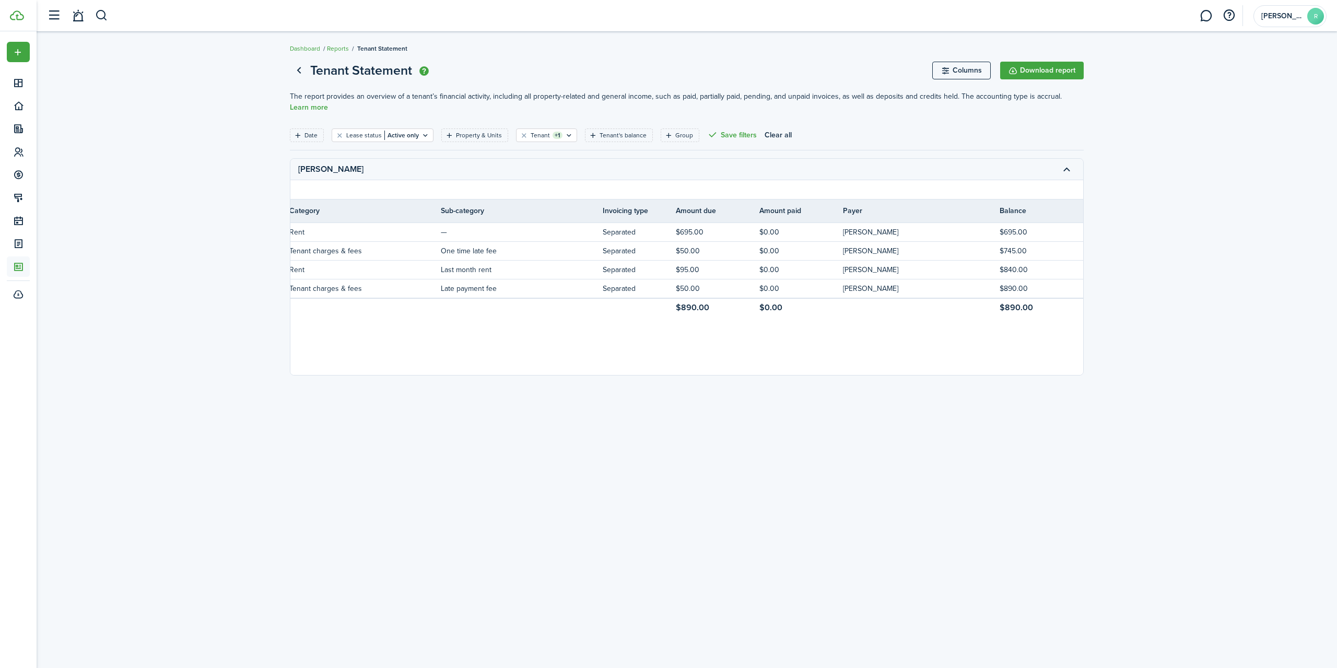
scroll to position [0, 137]
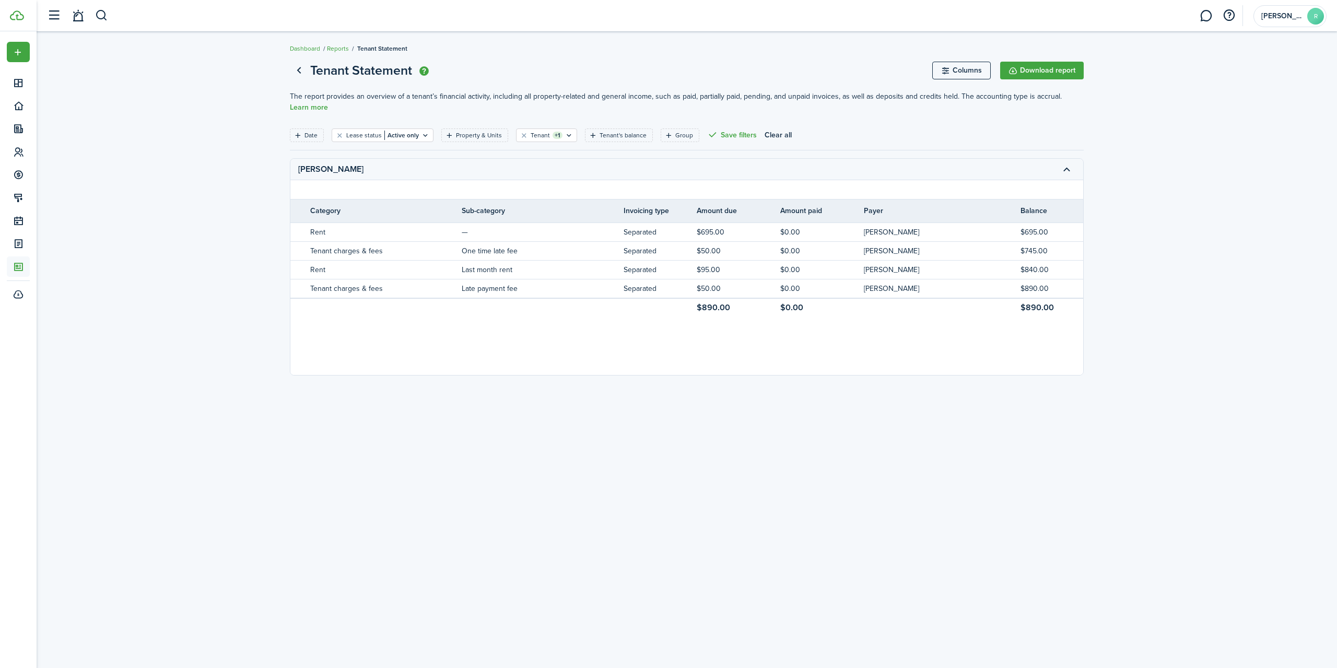
click at [391, 350] on tr "Credits balance $0.00" at bounding box center [629, 349] width 950 height 19
drag, startPoint x: 652, startPoint y: 383, endPoint x: 590, endPoint y: 381, distance: 61.6
click at [590, 375] on horizontal-scroll "[PERSON_NAME] Property income Date due Date paid Category Sub-category Invoicin…" at bounding box center [687, 266] width 794 height 217
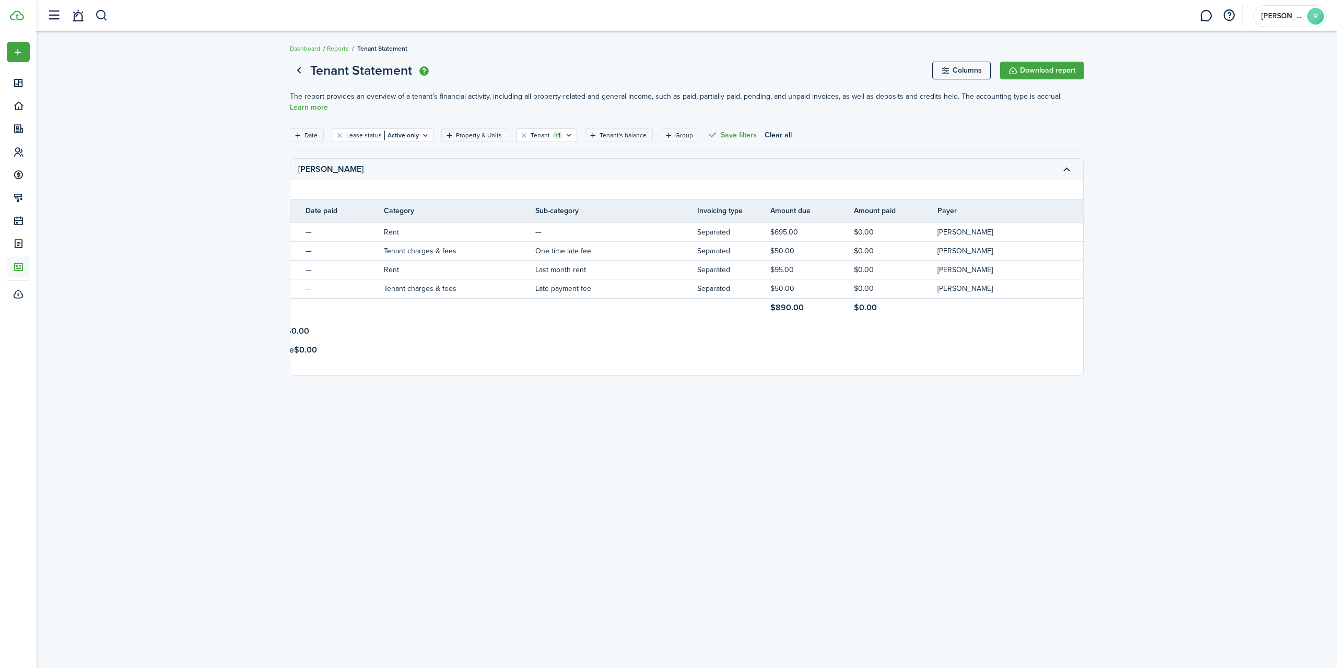
scroll to position [0, 0]
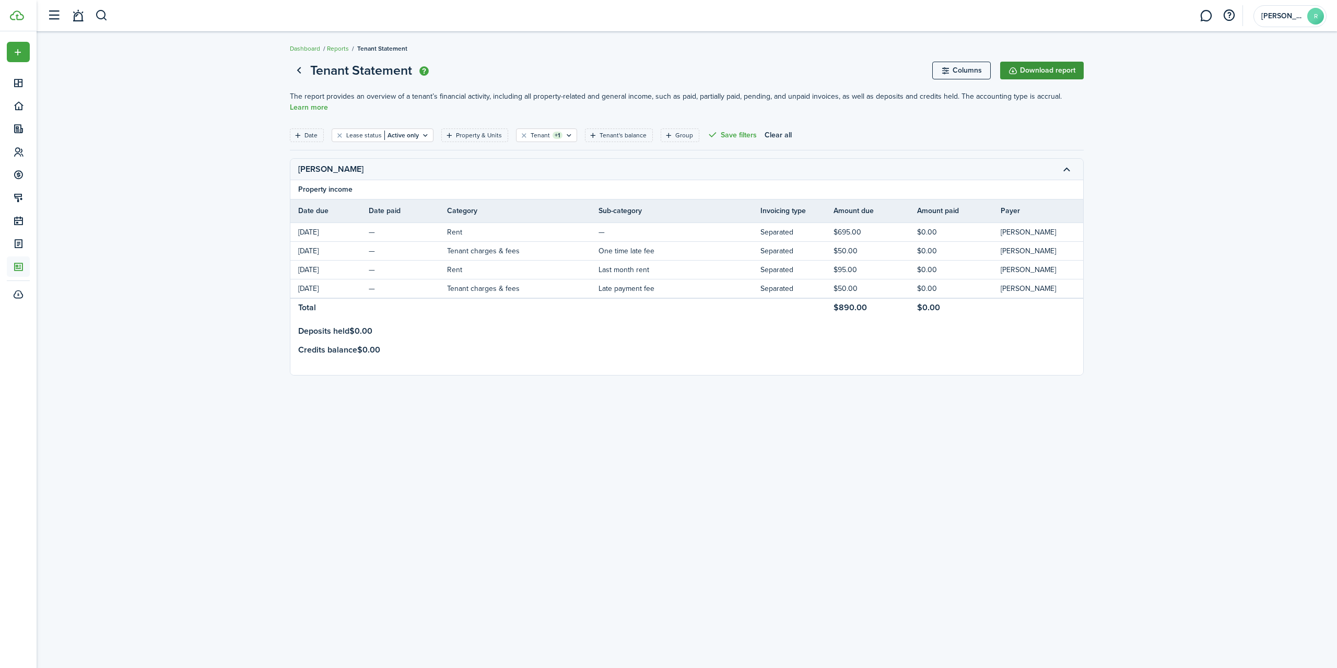
click at [1018, 68] on button "Download report" at bounding box center [1042, 71] width 84 height 18
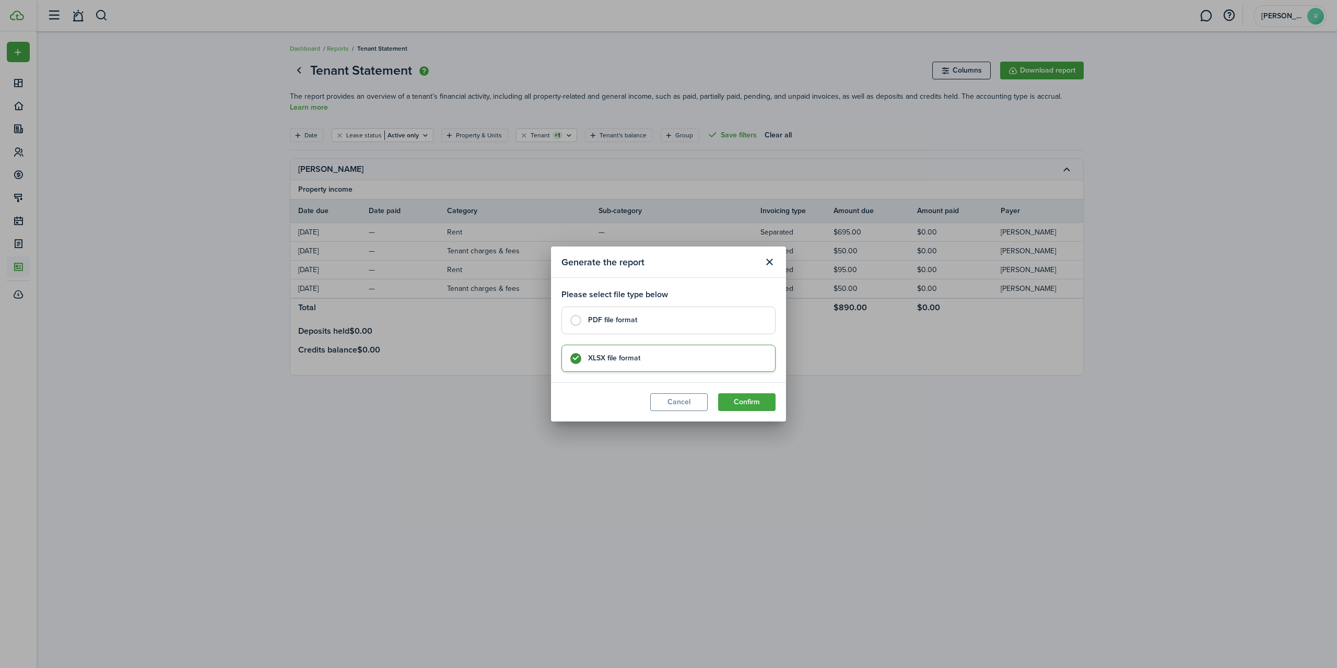
click at [573, 320] on label "PDF file format" at bounding box center [668, 320] width 214 height 27
radio input "true"
click at [774, 260] on button "Close modal" at bounding box center [769, 262] width 18 height 18
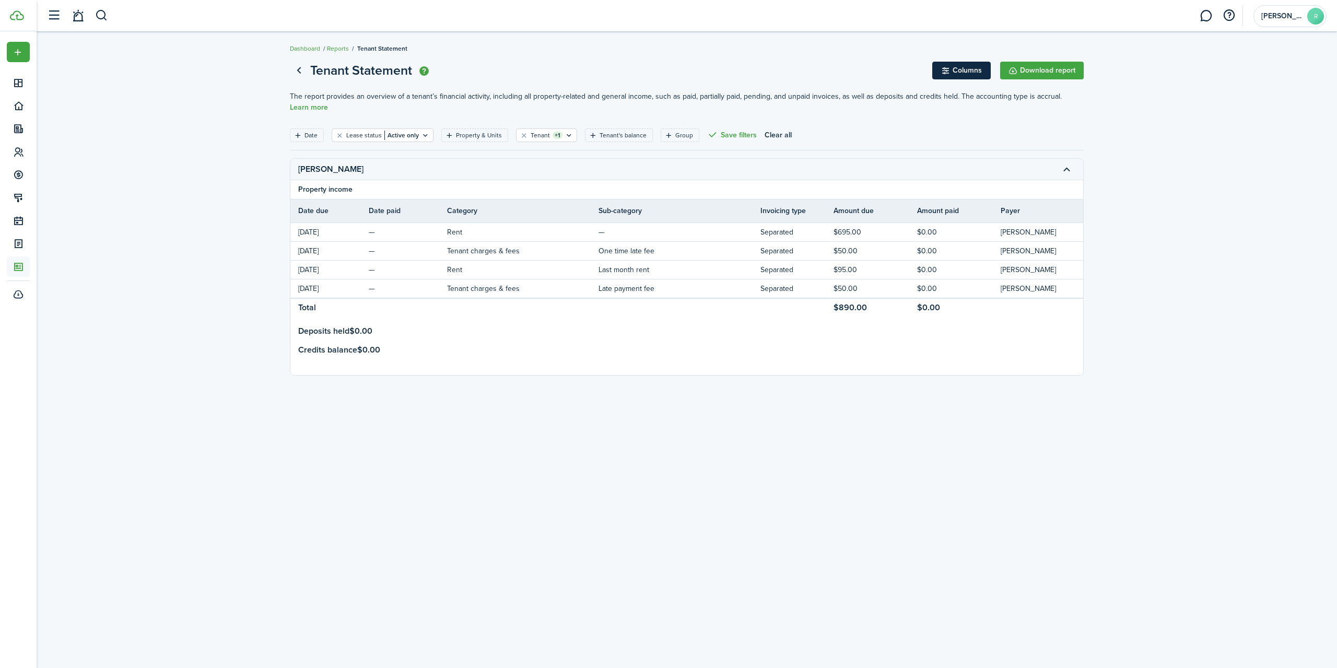
click at [966, 70] on button "Columns" at bounding box center [961, 71] width 58 height 18
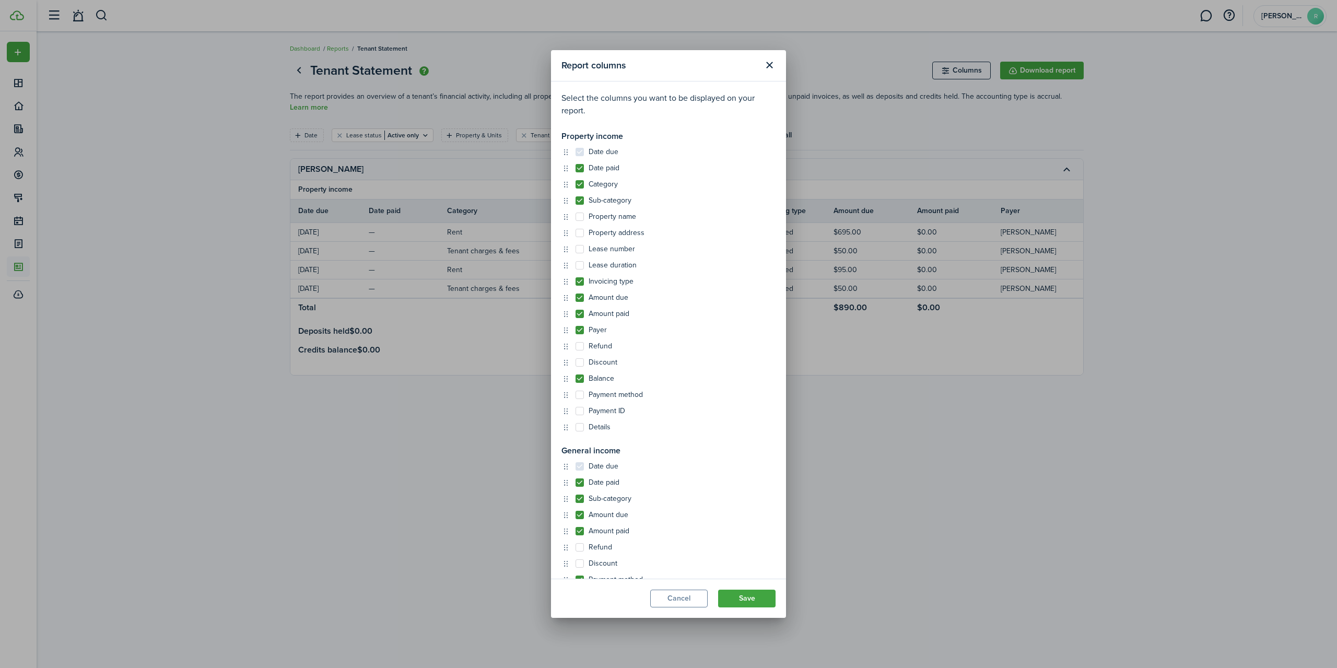
click at [582, 169] on label "Date paid" at bounding box center [597, 168] width 44 height 8
click at [575, 168] on input "Date paid" at bounding box center [575, 168] width 1 height 1
checkbox input "false"
click at [581, 316] on label "Amount paid" at bounding box center [602, 314] width 54 height 8
click at [575, 314] on input "Amount paid" at bounding box center [575, 313] width 1 height 1
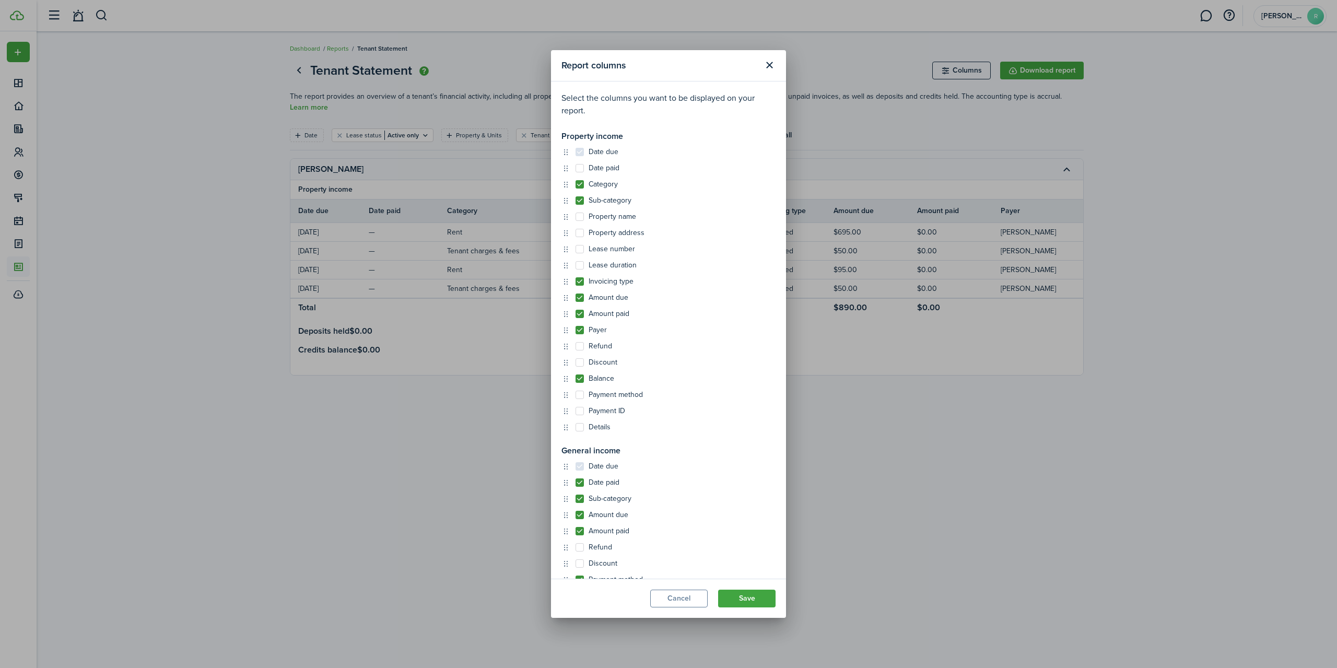
checkbox input "false"
click at [579, 333] on label "Payer" at bounding box center [590, 330] width 31 height 8
click at [575, 330] on input "Payer" at bounding box center [575, 330] width 1 height 1
checkbox input "false"
click at [580, 486] on label "Date paid" at bounding box center [597, 482] width 44 height 8
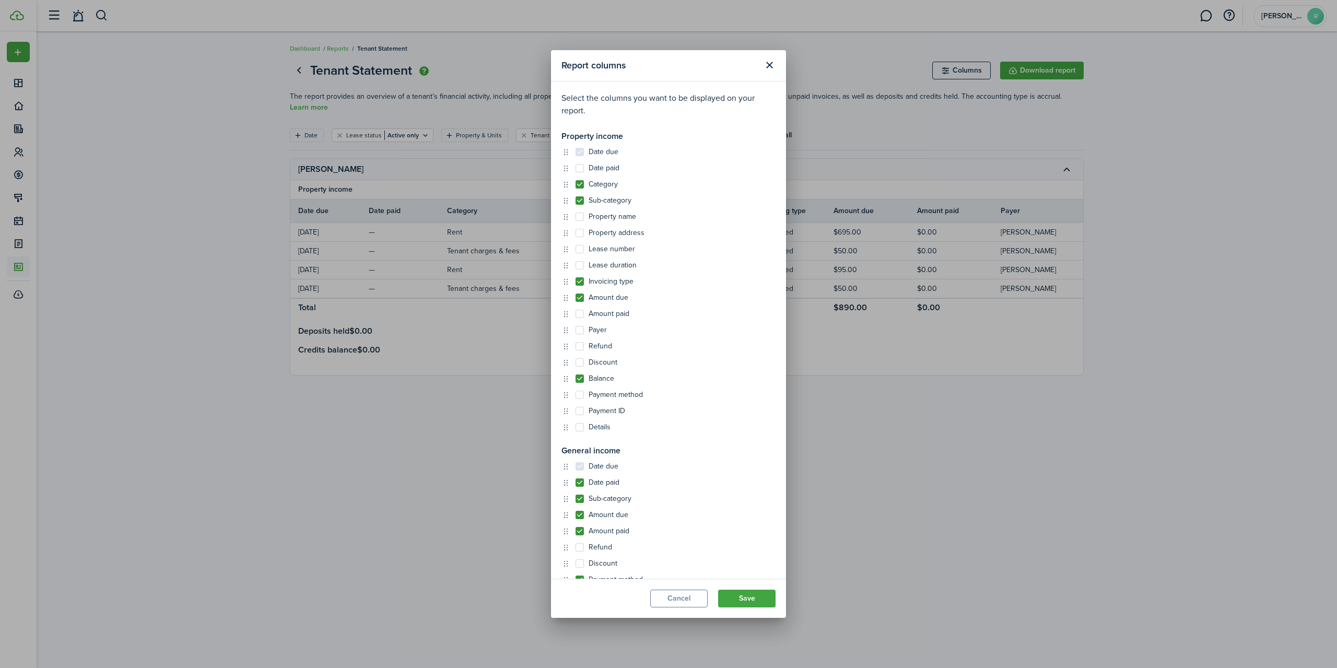
click at [575, 483] on input "Date paid" at bounding box center [575, 482] width 1 height 1
checkbox input "false"
click at [579, 501] on label "Sub-category" at bounding box center [603, 499] width 56 height 8
click at [575, 499] on input "Sub-category" at bounding box center [575, 498] width 1 height 1
checkbox input "false"
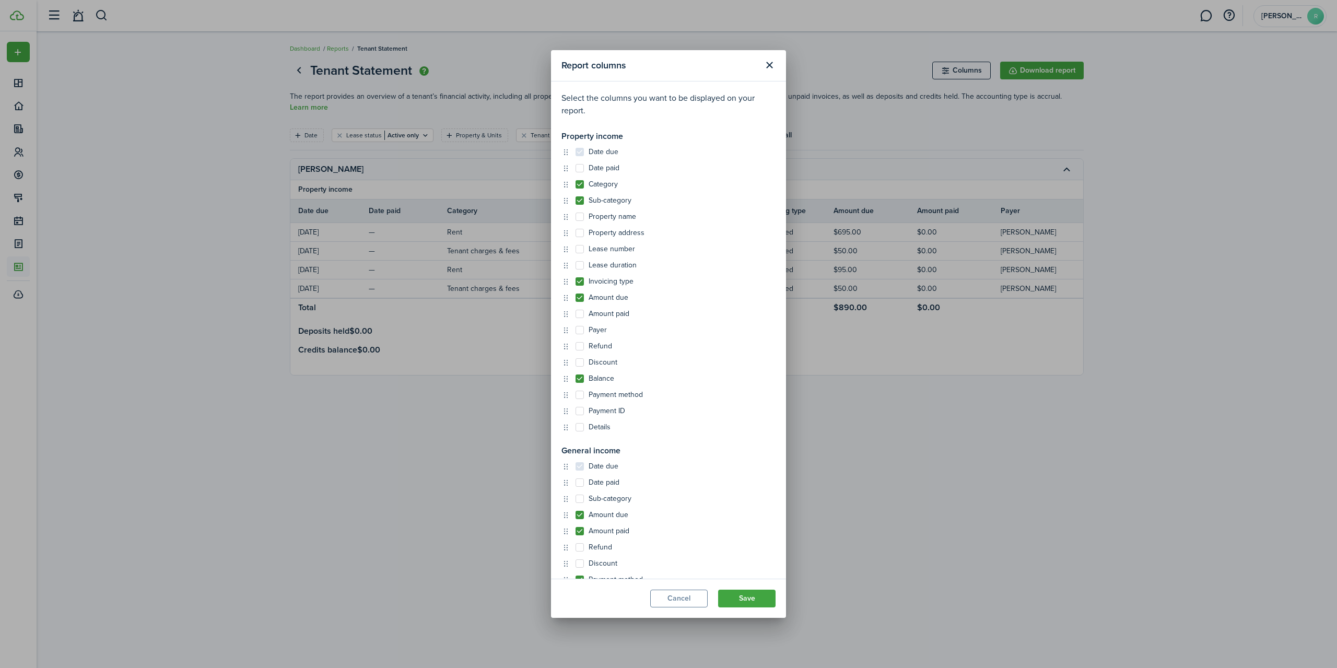
click at [582, 519] on label "Amount due" at bounding box center [601, 515] width 53 height 8
click at [575, 515] on input "Amount due" at bounding box center [575, 514] width 1 height 1
checkbox input "false"
drag, startPoint x: 581, startPoint y: 539, endPoint x: 689, endPoint y: 544, distance: 107.7
click at [582, 539] on div "Date due Date paid Sub-category Amount due Amount paid Refund Discount Payment …" at bounding box center [668, 539] width 214 height 154
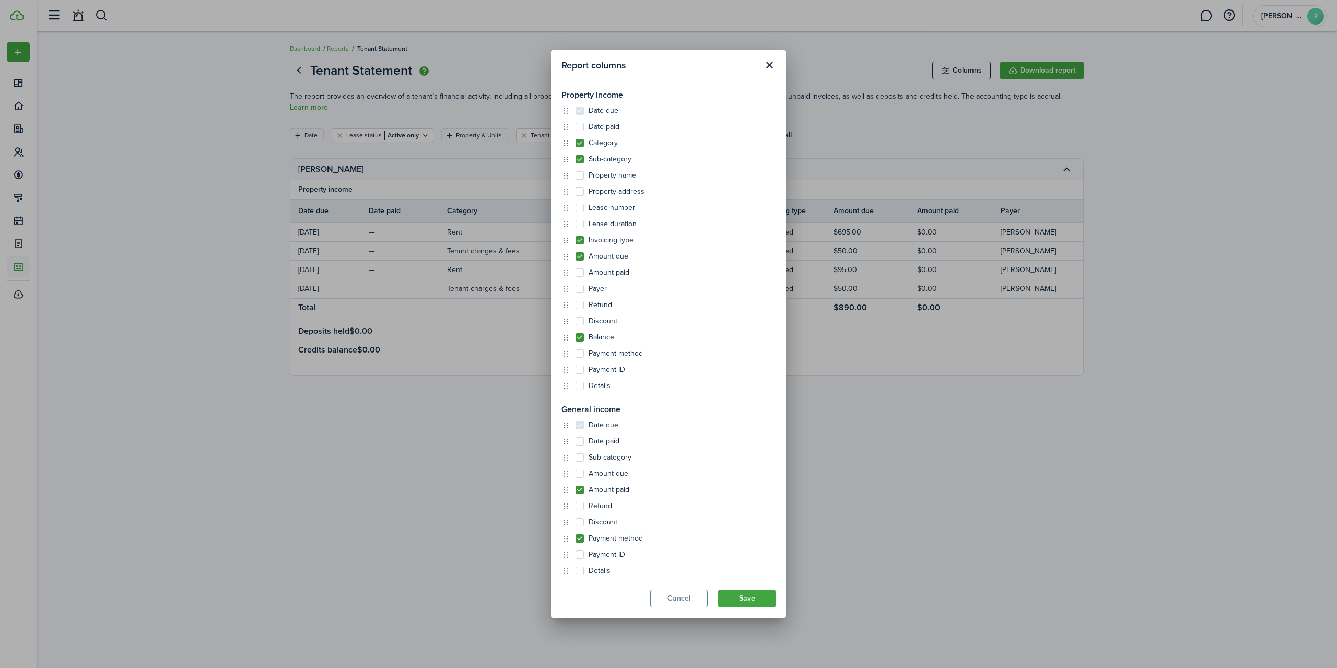
scroll to position [49, 0]
click at [585, 487] on label "Amount paid" at bounding box center [602, 483] width 54 height 8
click at [575, 531] on input "Amount paid" at bounding box center [575, 531] width 1 height 1
checkbox input "false"
click at [585, 535] on label "Payment method" at bounding box center [608, 531] width 67 height 8
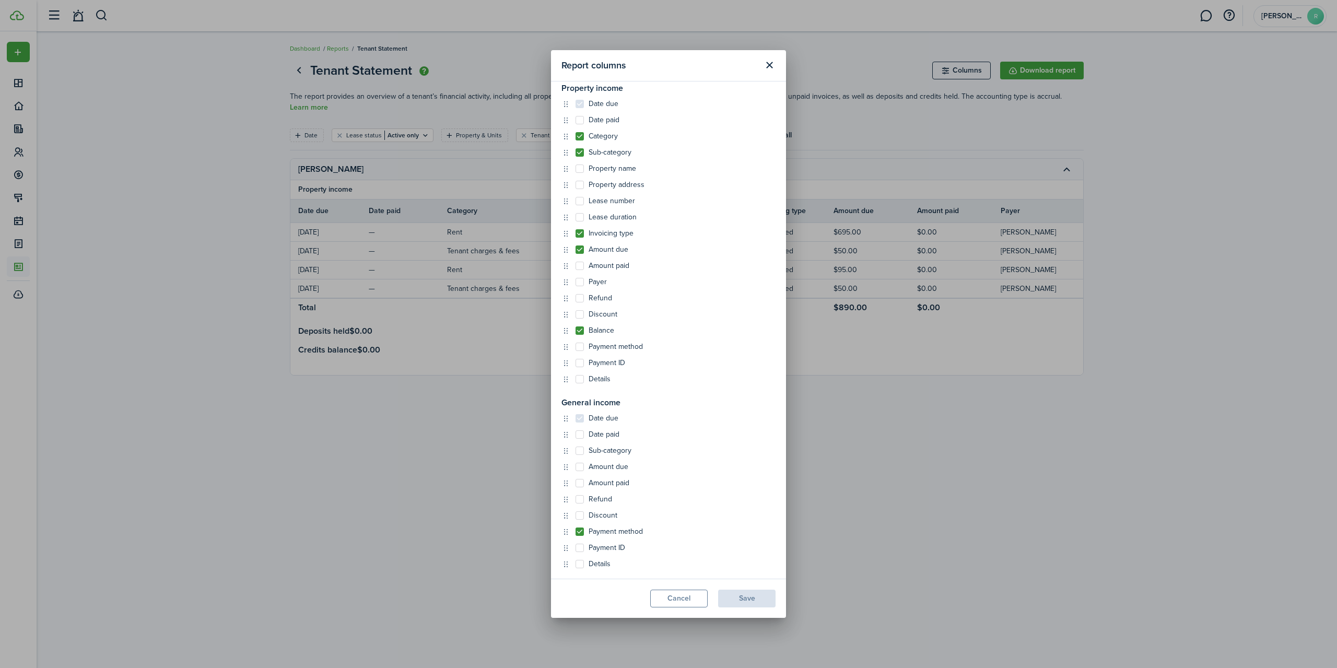
click at [575, 579] on input "Payment method" at bounding box center [575, 579] width 1 height 1
checkbox input "false"
click at [579, 485] on label "Amount paid" at bounding box center [602, 483] width 54 height 8
click at [575, 531] on input "Amount paid" at bounding box center [575, 531] width 1 height 1
checkbox input "true"
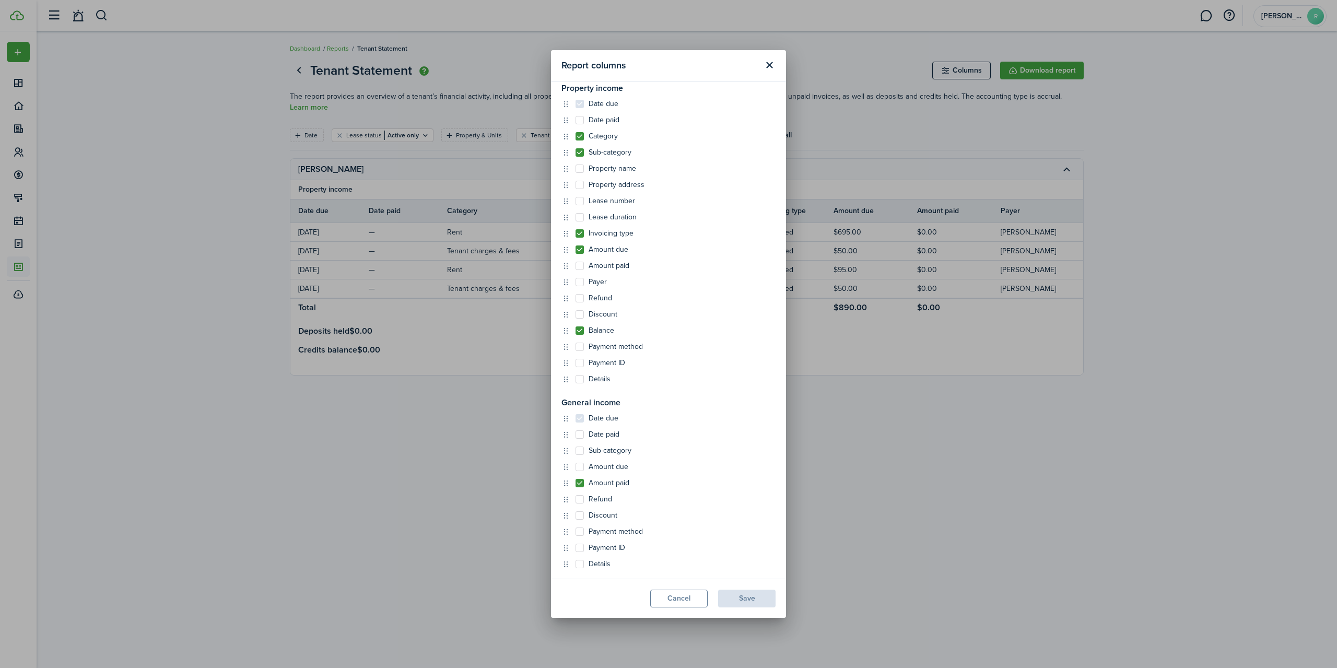
click at [582, 469] on label "Amount due" at bounding box center [601, 467] width 53 height 8
click at [575, 514] on input "Amount due" at bounding box center [575, 514] width 1 height 1
checkbox input "true"
click at [583, 483] on label "Amount paid" at bounding box center [602, 483] width 54 height 8
click at [575, 531] on input "Amount paid" at bounding box center [575, 531] width 1 height 1
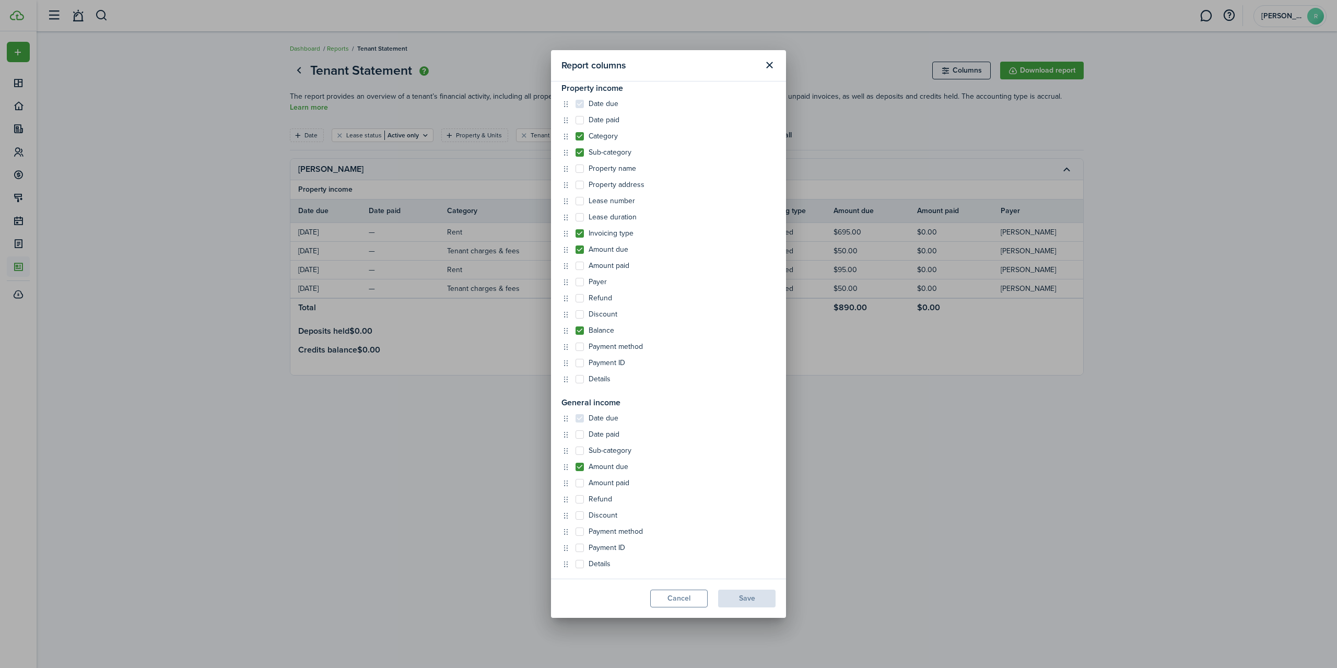
click at [586, 486] on label "Amount paid" at bounding box center [602, 483] width 54 height 8
click at [575, 531] on input "Amount paid" at bounding box center [575, 531] width 1 height 1
checkbox input "true"
click at [729, 597] on button "Save" at bounding box center [746, 599] width 57 height 18
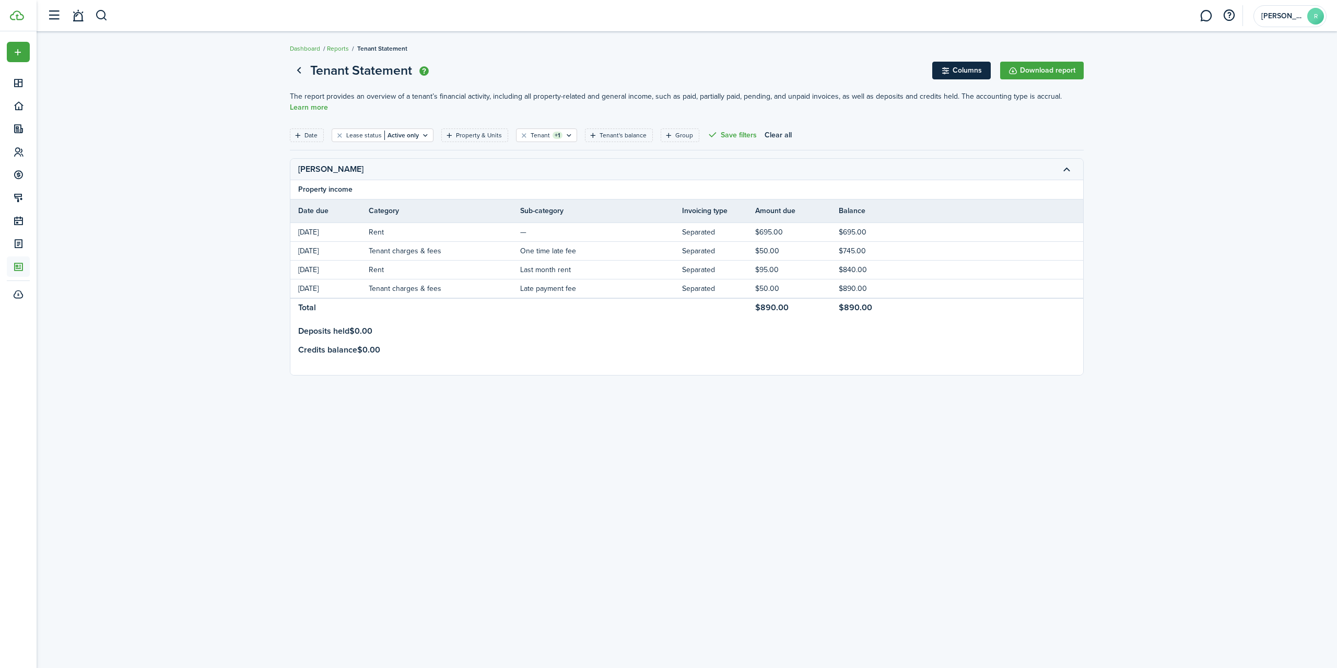
click at [942, 63] on button "Columns" at bounding box center [961, 71] width 58 height 18
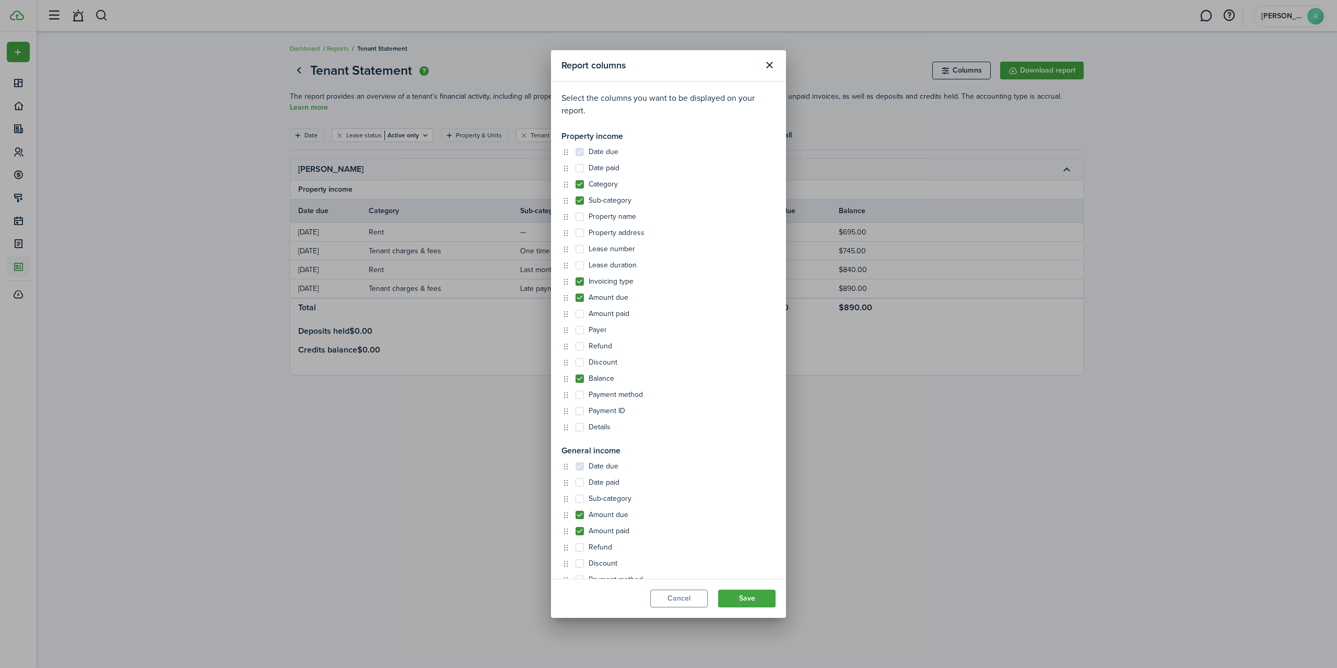
click at [582, 302] on label "Amount due" at bounding box center [601, 297] width 53 height 8
click at [575, 298] on input "Amount due" at bounding box center [575, 297] width 1 height 1
checkbox input "false"
click at [583, 520] on div "Date due Date paid Sub-category Amount due Amount paid Refund Discount Payment …" at bounding box center [668, 539] width 214 height 154
click at [583, 519] on label "Amount due" at bounding box center [601, 515] width 53 height 8
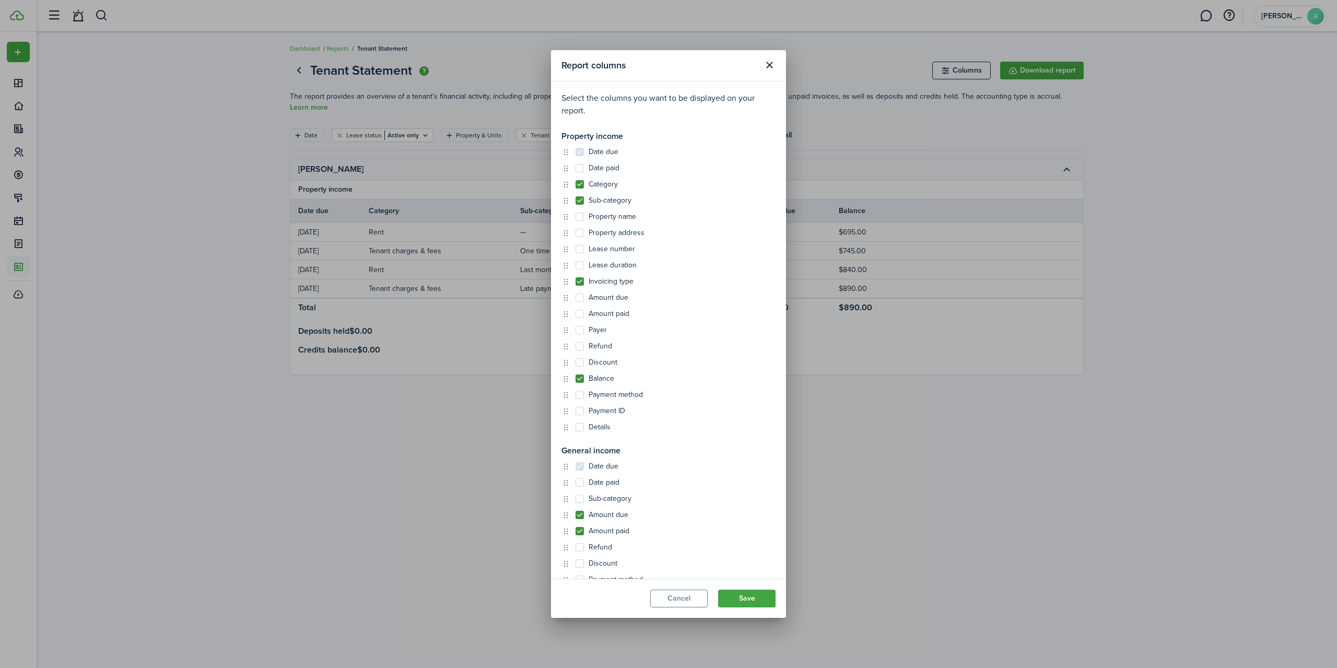
click at [575, 515] on input "Amount due" at bounding box center [575, 514] width 1 height 1
click at [583, 519] on label "Amount due" at bounding box center [601, 515] width 53 height 8
click at [575, 515] on input "Amount due" at bounding box center [575, 514] width 1 height 1
checkbox input "true"
click at [584, 384] on div "Date due Date paid Category Sub-category Property name Property address Lease n…" at bounding box center [668, 290] width 214 height 284
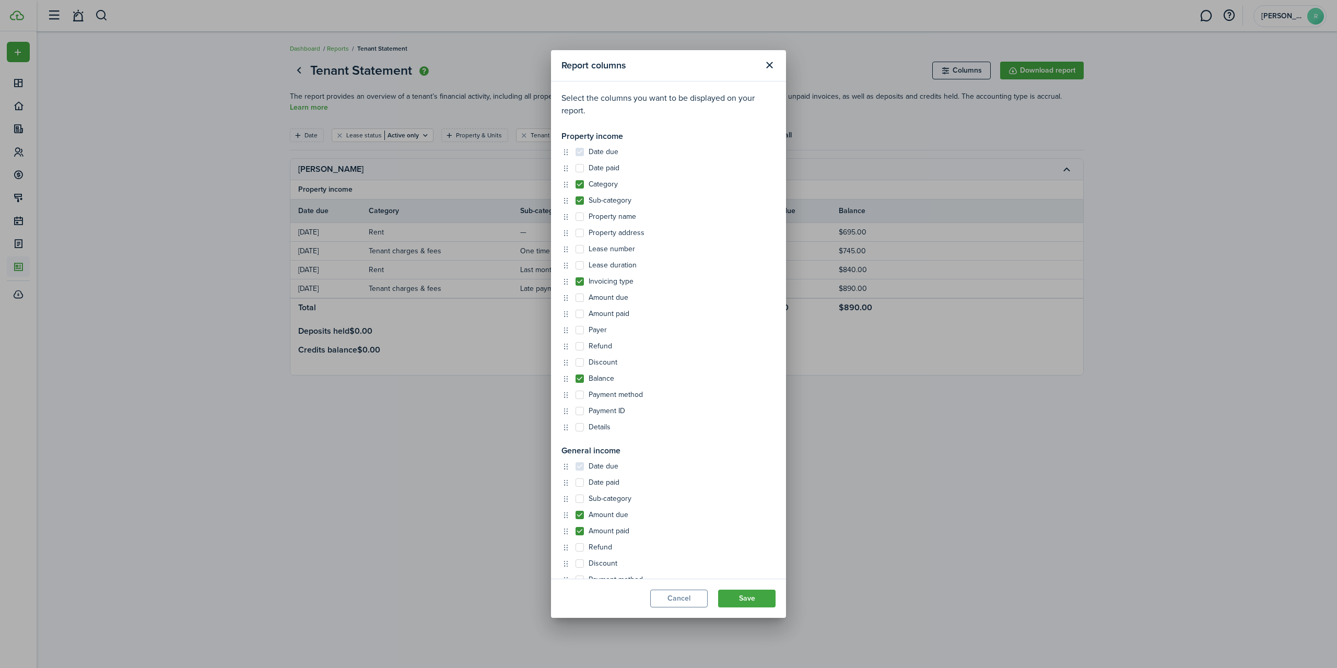
click at [585, 382] on label "Balance" at bounding box center [594, 378] width 39 height 8
click at [575, 379] on input "Balance" at bounding box center [575, 378] width 1 height 1
checkbox input "false"
click at [580, 280] on label "Invoicing type" at bounding box center [604, 281] width 58 height 8
click at [575, 281] on input "Invoicing type" at bounding box center [575, 281] width 1 height 1
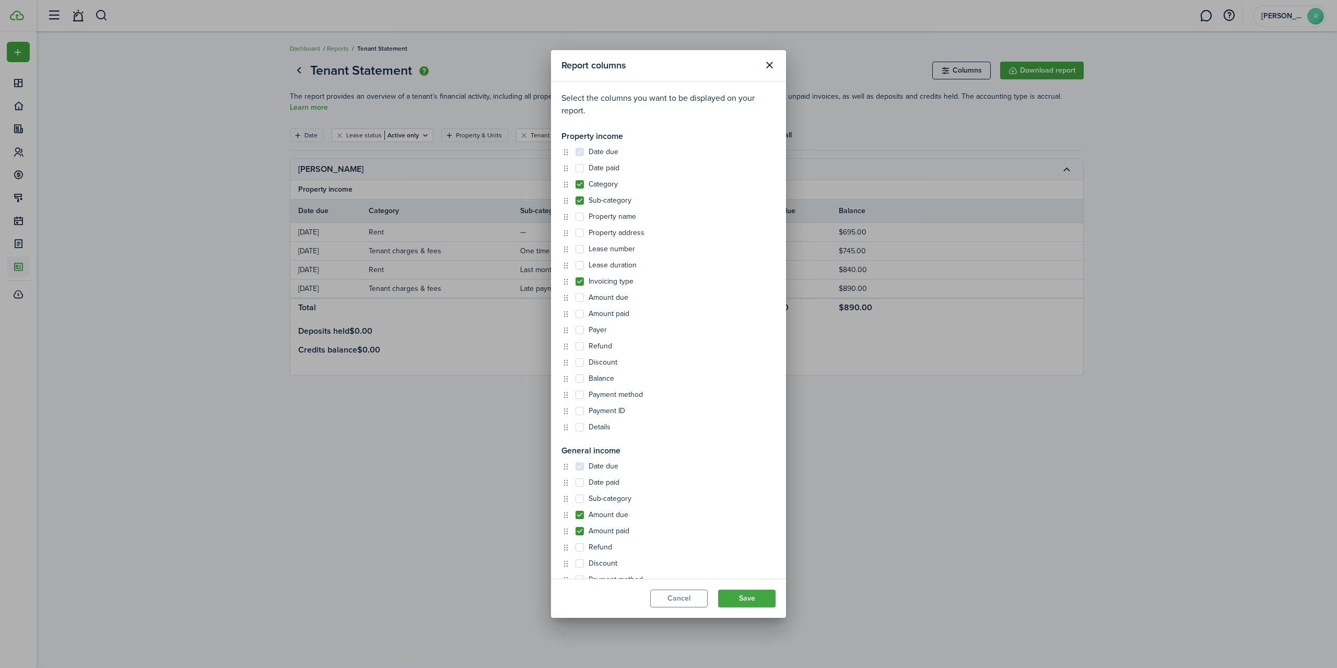
checkbox input "false"
click at [583, 203] on label "Sub-category" at bounding box center [603, 200] width 56 height 8
click at [575, 201] on input "Sub-category" at bounding box center [575, 200] width 1 height 1
checkbox input "false"
click at [583, 190] on div "Date due Date paid Category Sub-category Property name Property address Lease n…" at bounding box center [668, 290] width 214 height 284
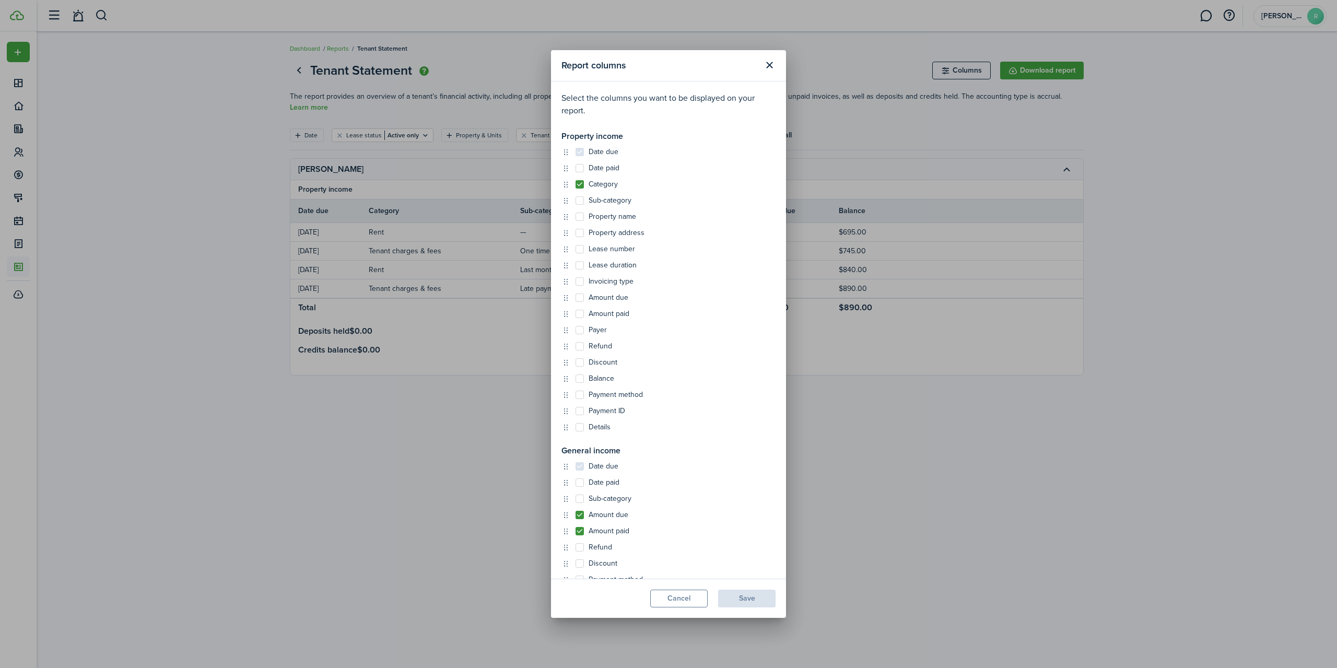
click at [581, 186] on label "Category" at bounding box center [596, 184] width 42 height 8
click at [575, 184] on input "Category" at bounding box center [575, 184] width 1 height 1
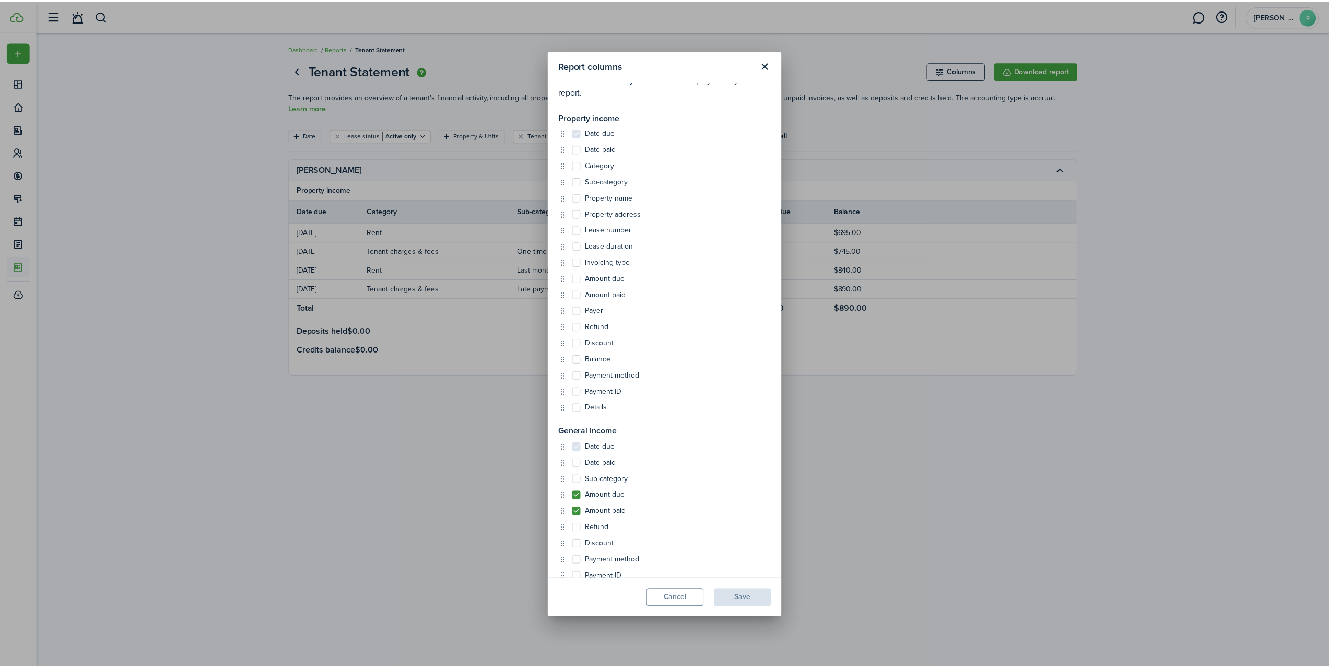
scroll to position [0, 0]
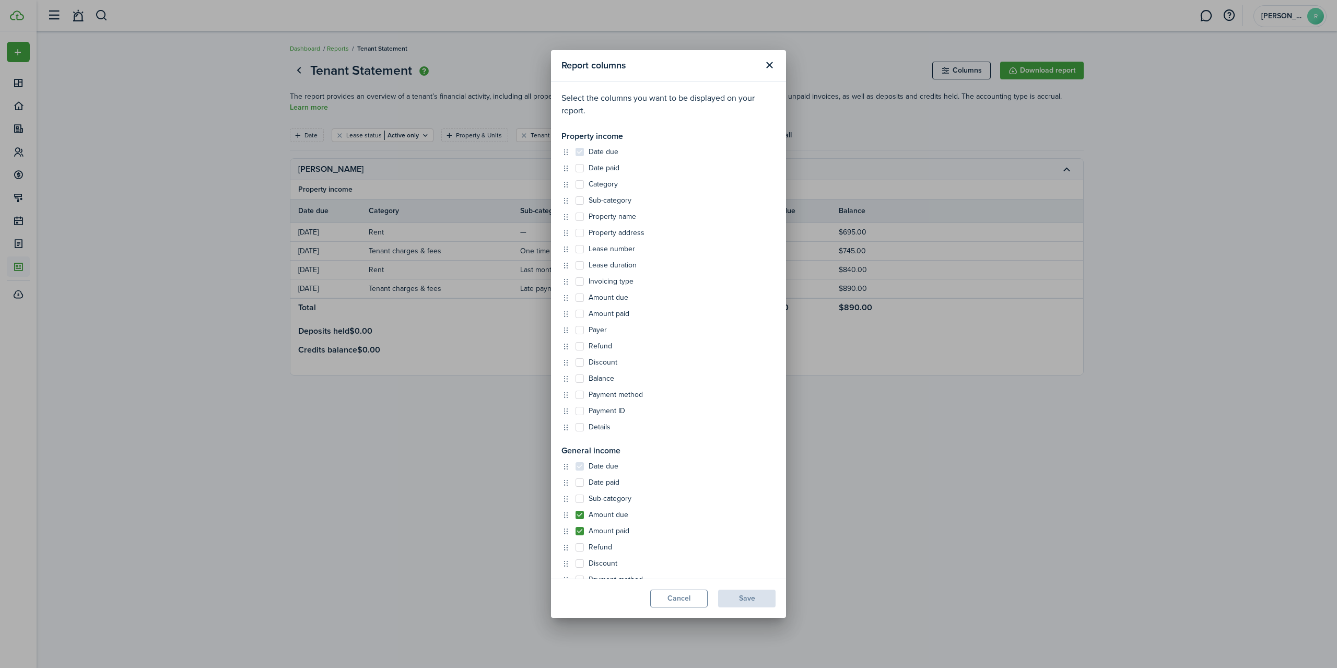
click at [582, 190] on div "Date due Date paid Category Sub-category Property name Property address Lease n…" at bounding box center [668, 290] width 214 height 284
click at [581, 189] on div "Date due Date paid Category Sub-category Property name Property address Lease n…" at bounding box center [668, 290] width 214 height 284
click at [581, 187] on label "Category" at bounding box center [596, 184] width 42 height 8
click at [575, 184] on input "Category" at bounding box center [575, 184] width 1 height 1
checkbox input "true"
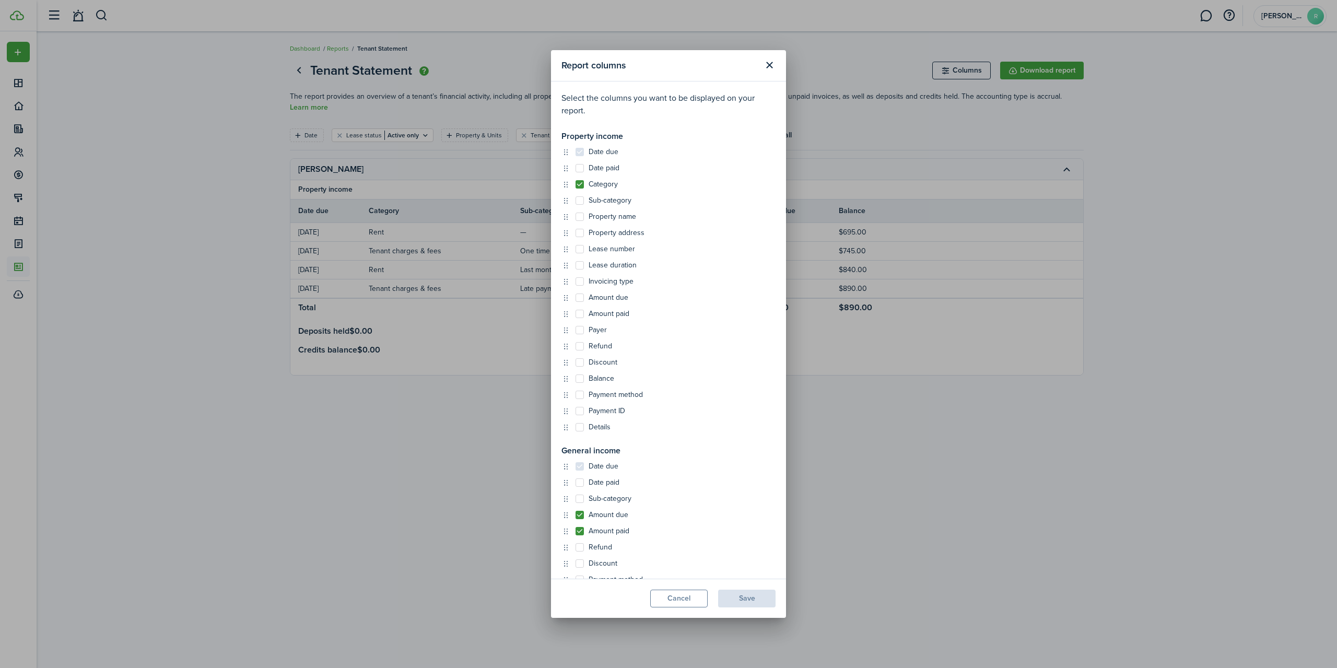
click at [583, 203] on label "Sub-category" at bounding box center [603, 200] width 56 height 8
click at [575, 201] on input "Sub-category" at bounding box center [575, 200] width 1 height 1
checkbox input "true"
click at [743, 599] on button "Save" at bounding box center [746, 599] width 57 height 18
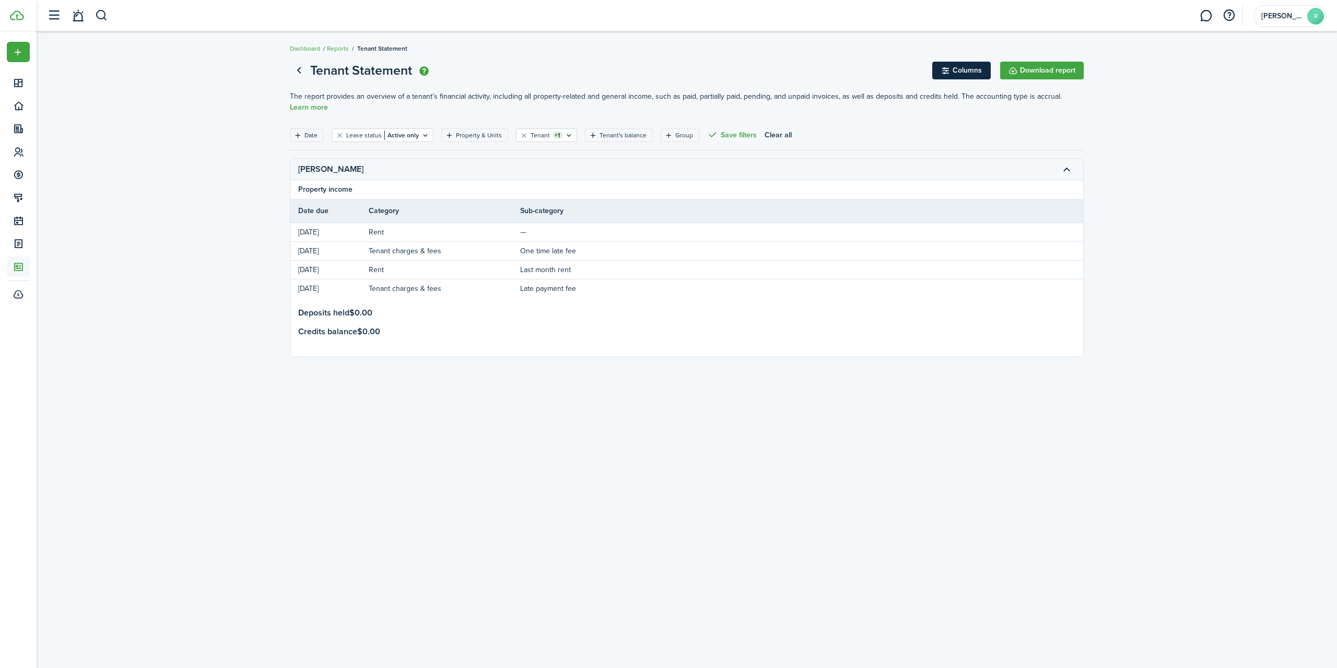
click at [972, 68] on button "Columns" at bounding box center [961, 71] width 58 height 18
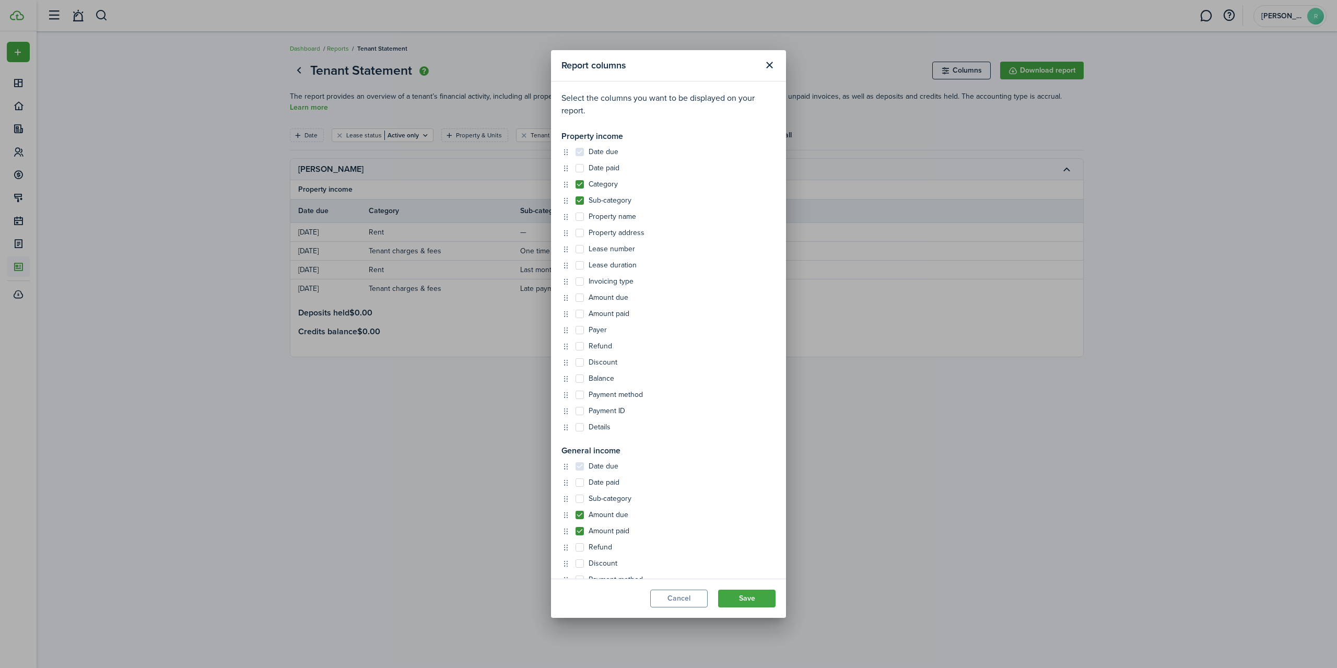
click at [580, 300] on label "Amount due" at bounding box center [601, 297] width 53 height 8
click at [575, 298] on input "Amount due" at bounding box center [575, 297] width 1 height 1
checkbox input "true"
click at [752, 595] on button "Save" at bounding box center [746, 599] width 57 height 18
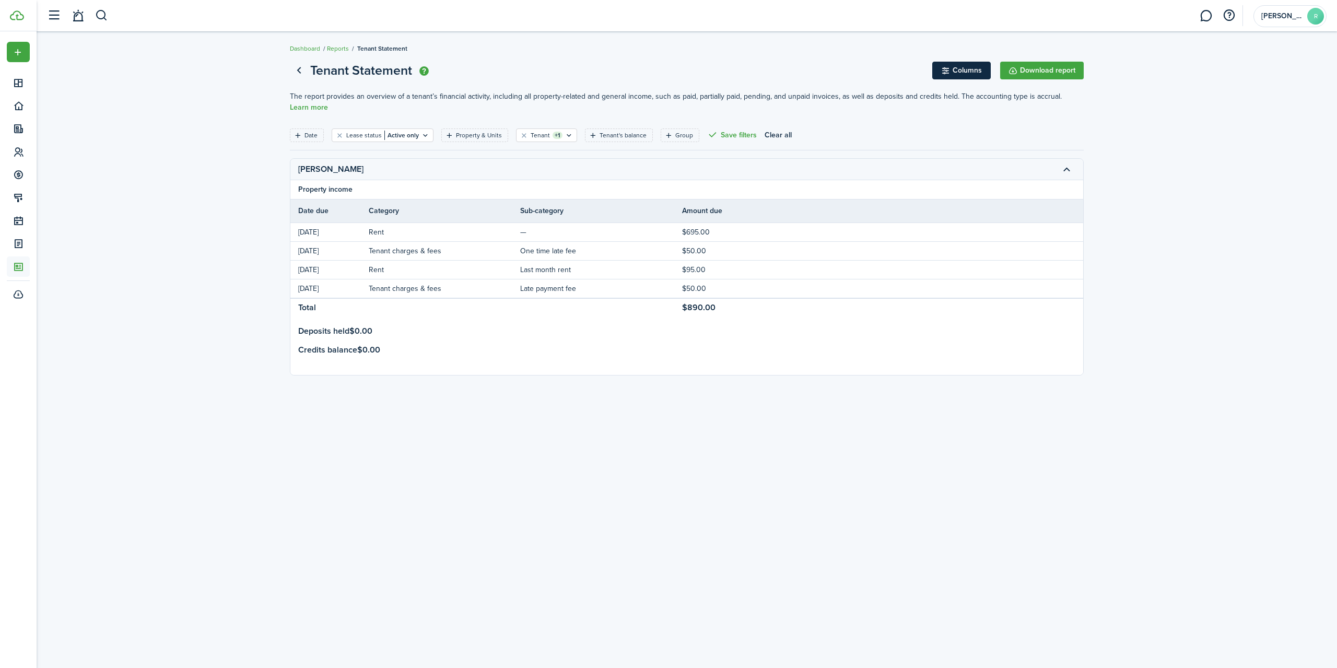
click at [966, 70] on button "Columns" at bounding box center [961, 71] width 58 height 18
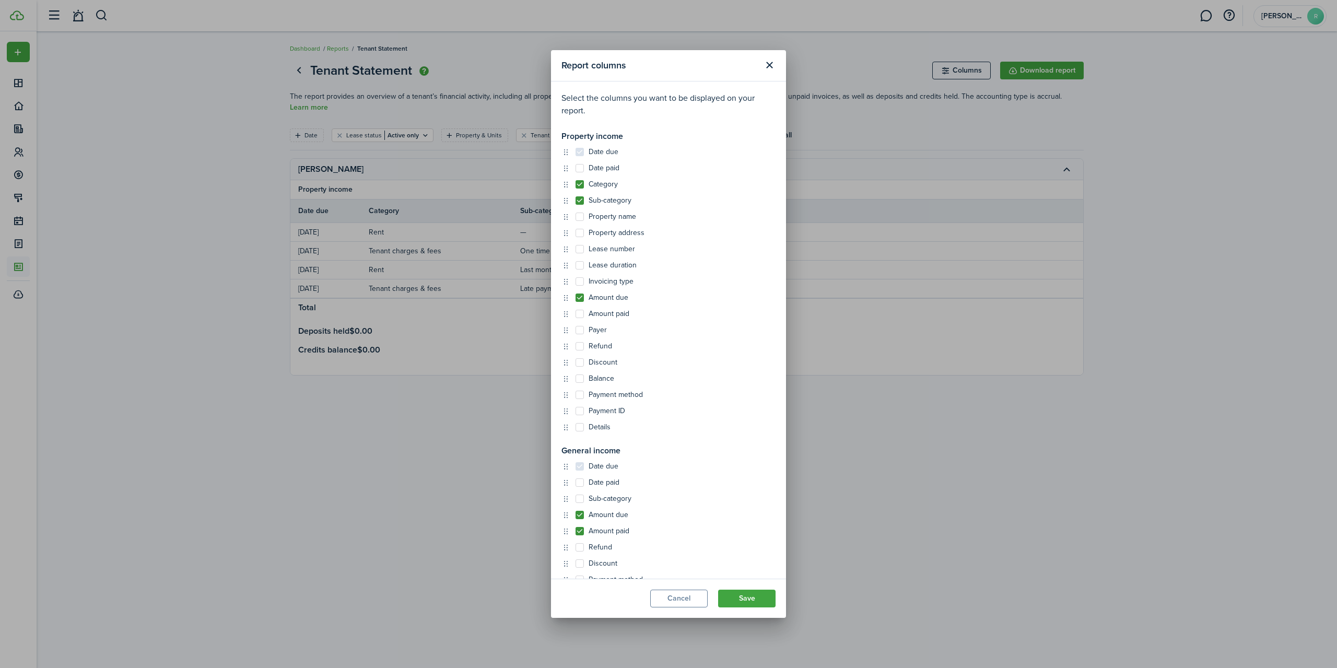
click at [584, 184] on label "Category" at bounding box center [596, 184] width 42 height 8
click at [575, 184] on input "Category" at bounding box center [575, 184] width 1 height 1
checkbox input "false"
click at [765, 600] on button "Save" at bounding box center [746, 599] width 57 height 18
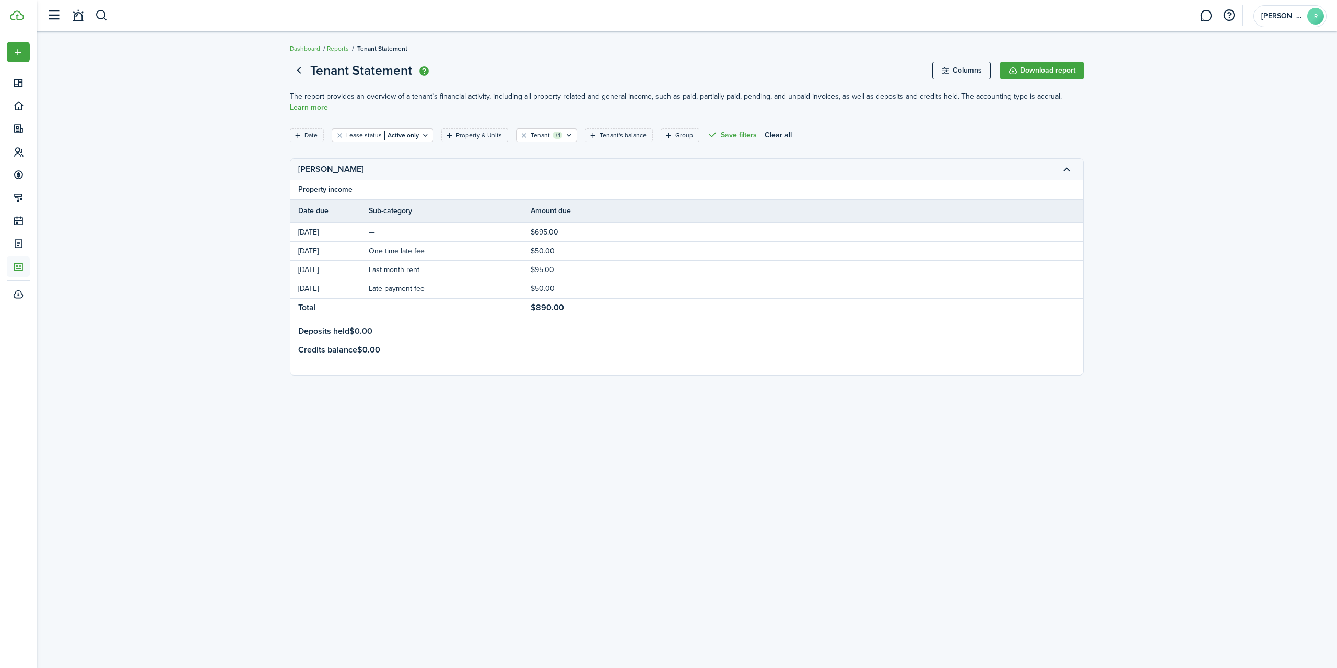
drag, startPoint x: 497, startPoint y: 280, endPoint x: 464, endPoint y: 306, distance: 41.7
click at [968, 70] on button "Columns" at bounding box center [961, 71] width 58 height 18
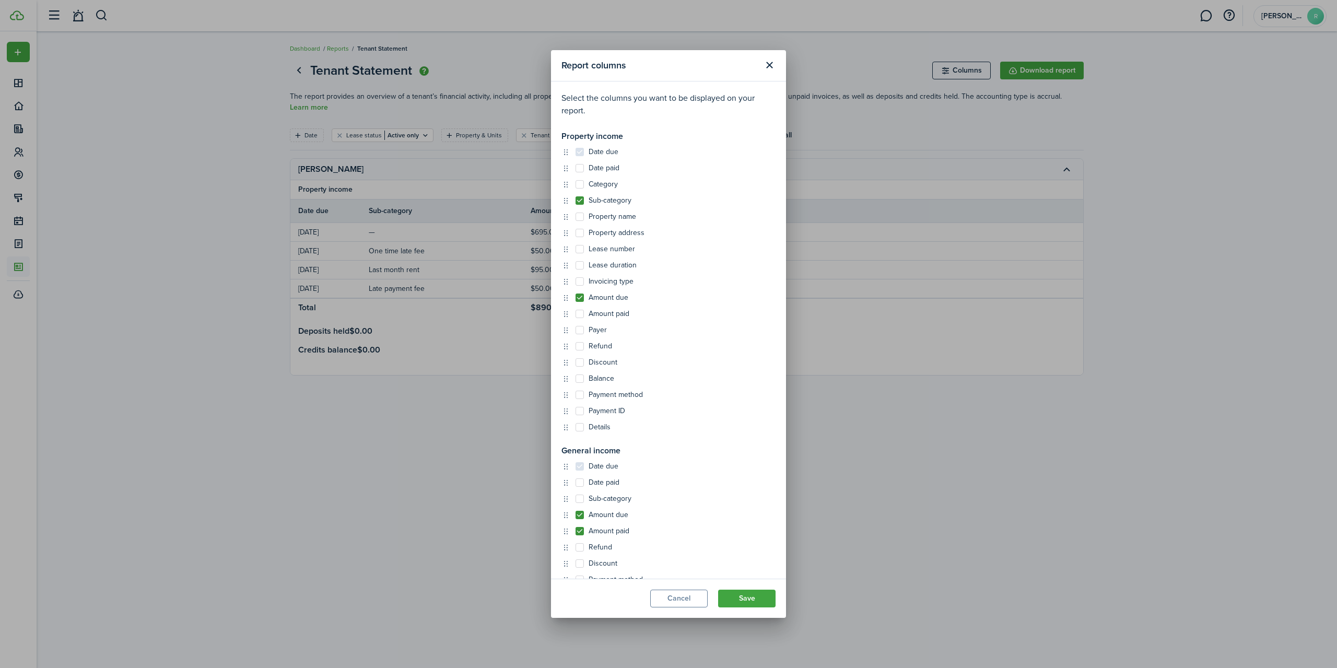
click at [586, 334] on label "Payer" at bounding box center [590, 330] width 31 height 8
click at [575, 330] on input "Payer" at bounding box center [575, 330] width 1 height 1
checkbox input "true"
click at [739, 596] on button "Save" at bounding box center [746, 599] width 57 height 18
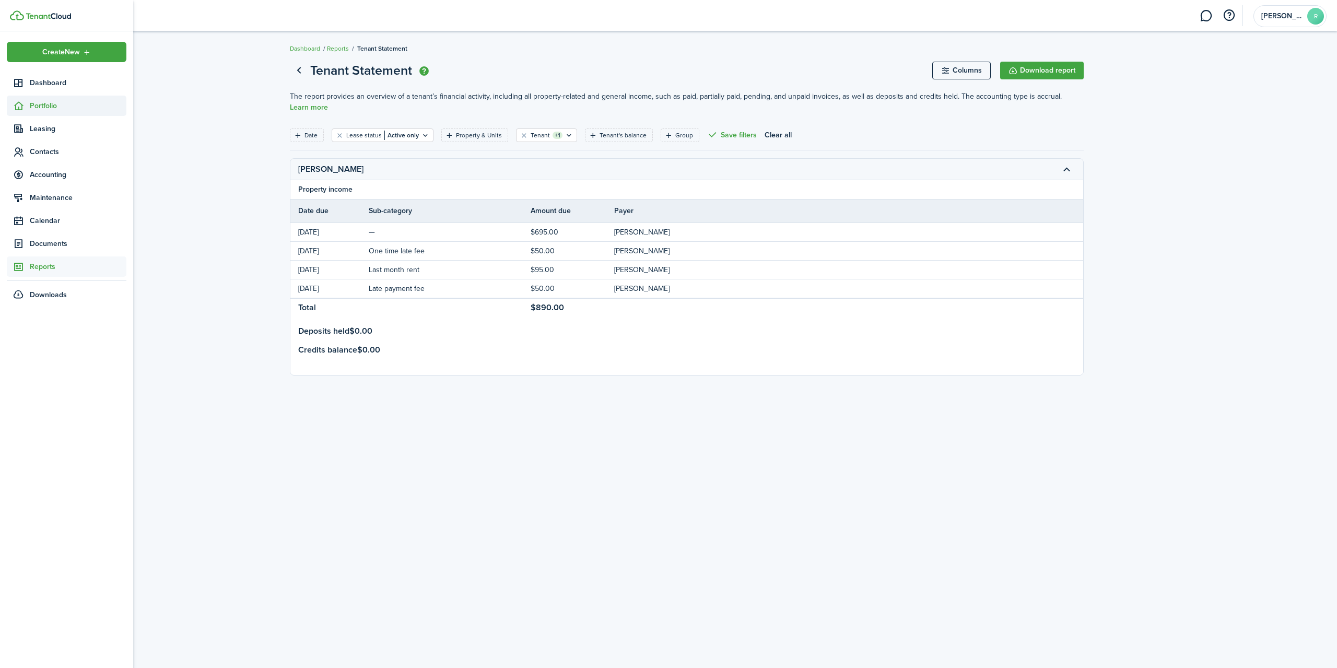
click at [50, 101] on span "Portfolio" at bounding box center [78, 105] width 97 height 11
click at [46, 148] on span "Units" at bounding box center [78, 148] width 97 height 11
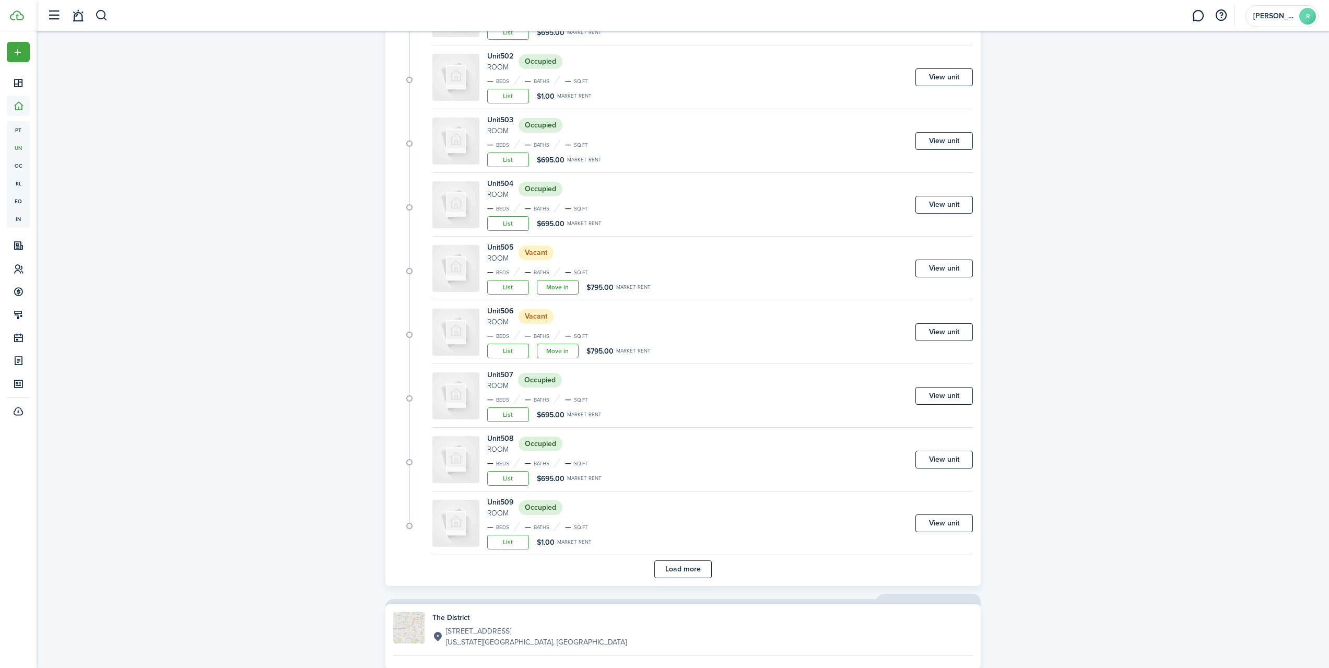
scroll to position [416, 0]
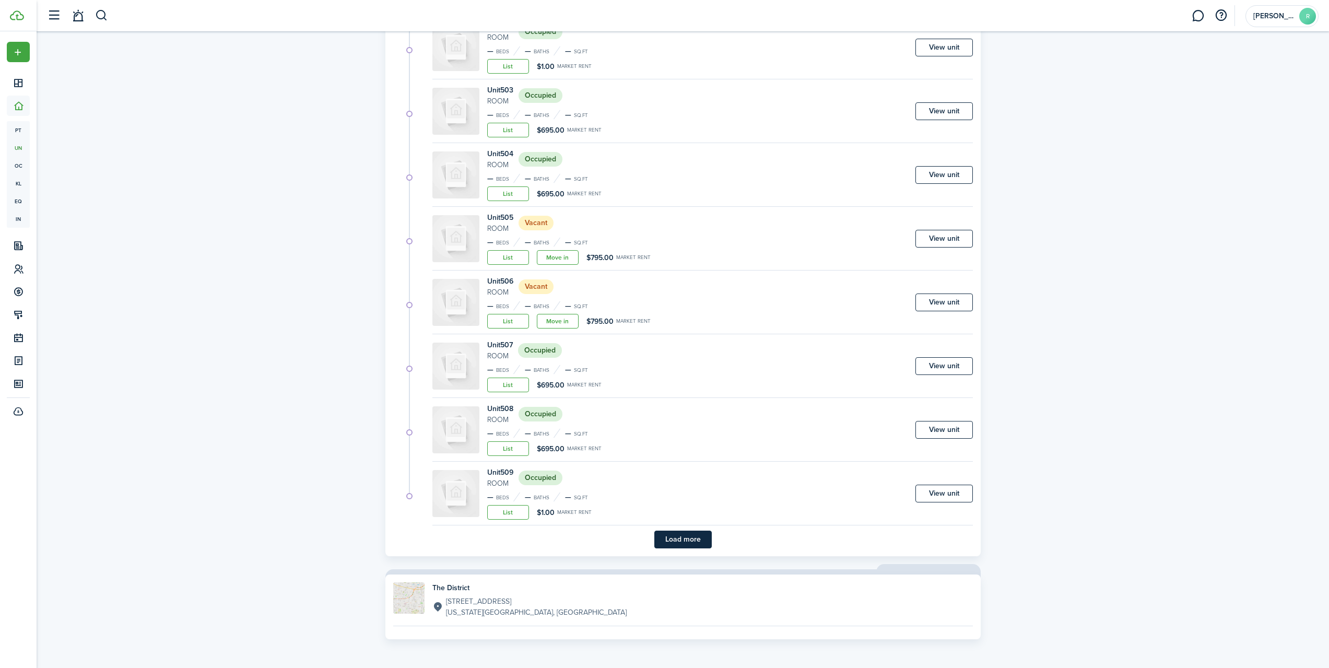
click at [677, 540] on button "Load more" at bounding box center [682, 540] width 57 height 18
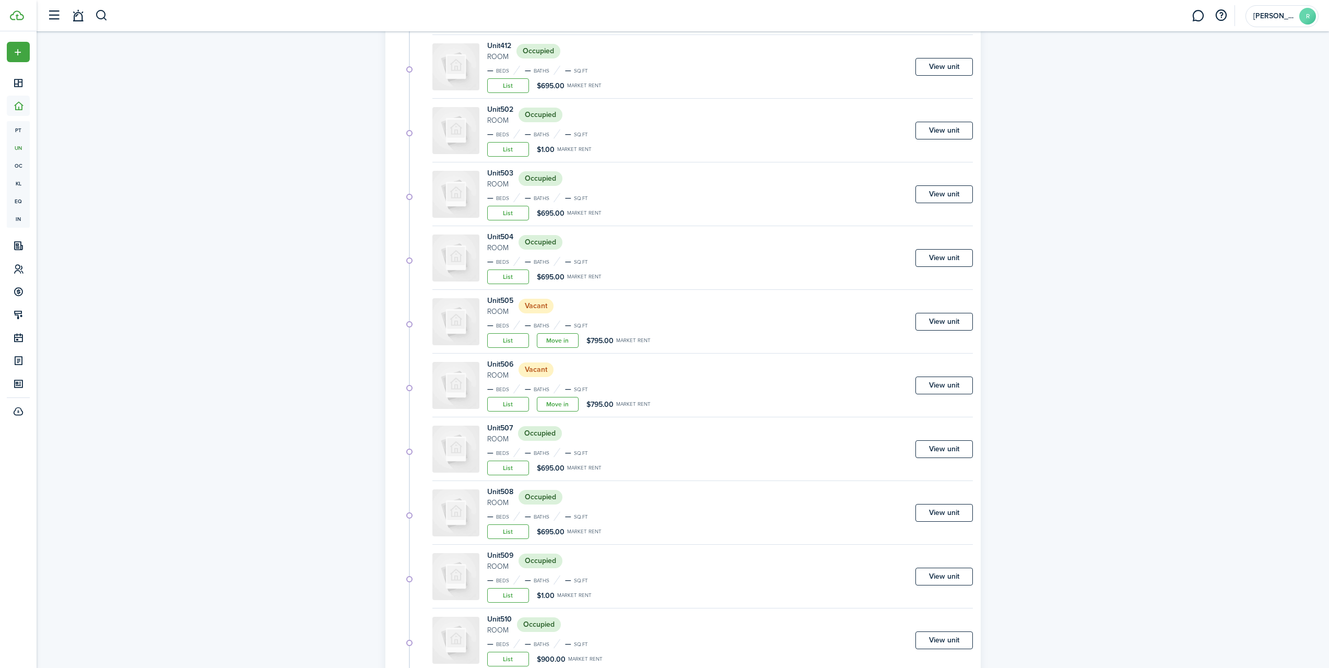
scroll to position [0, 0]
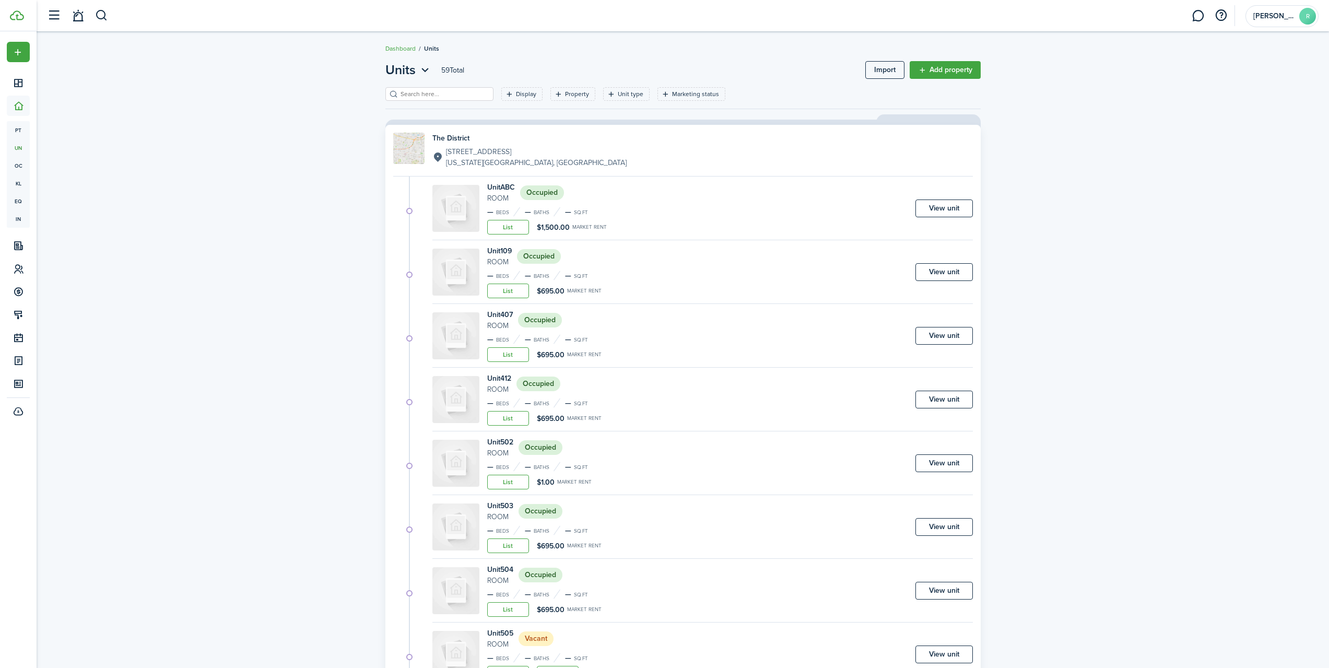
click at [435, 95] on input "search" at bounding box center [444, 94] width 92 height 10
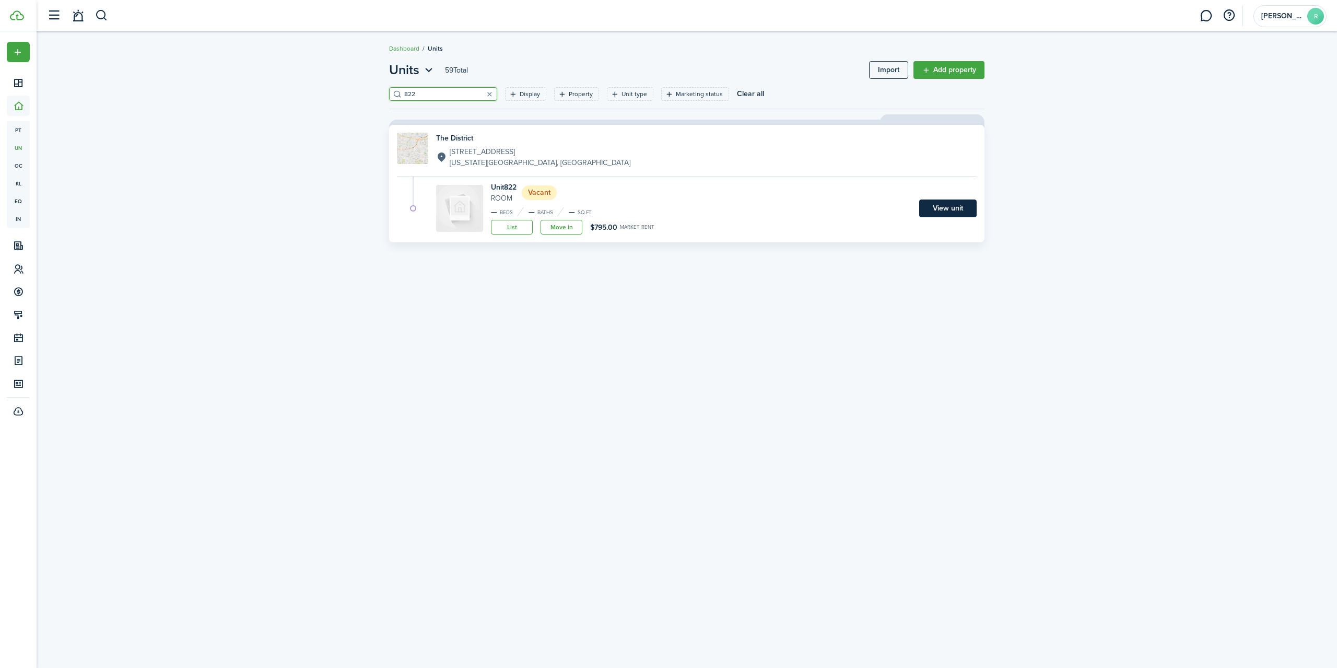
type input "822"
click at [946, 208] on link "View unit" at bounding box center [947, 208] width 57 height 18
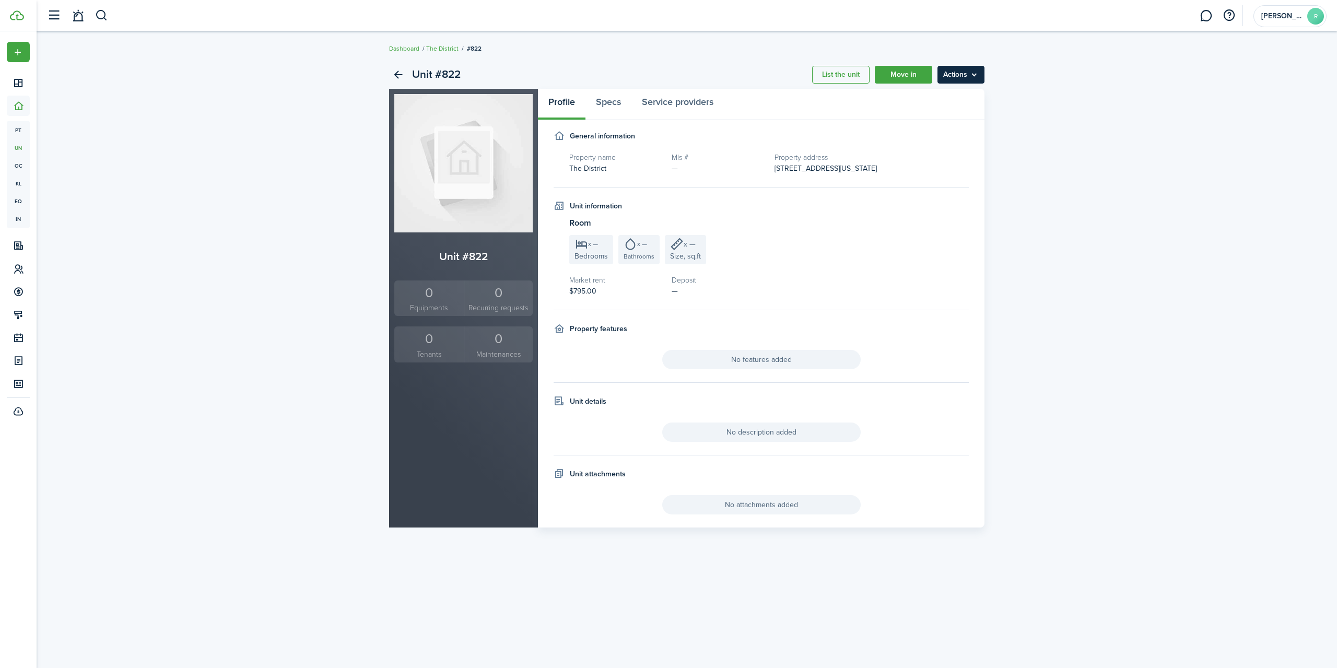
click at [956, 79] on menu-btn "Actions" at bounding box center [960, 75] width 47 height 18
click at [925, 95] on link "Edit unit" at bounding box center [938, 98] width 91 height 18
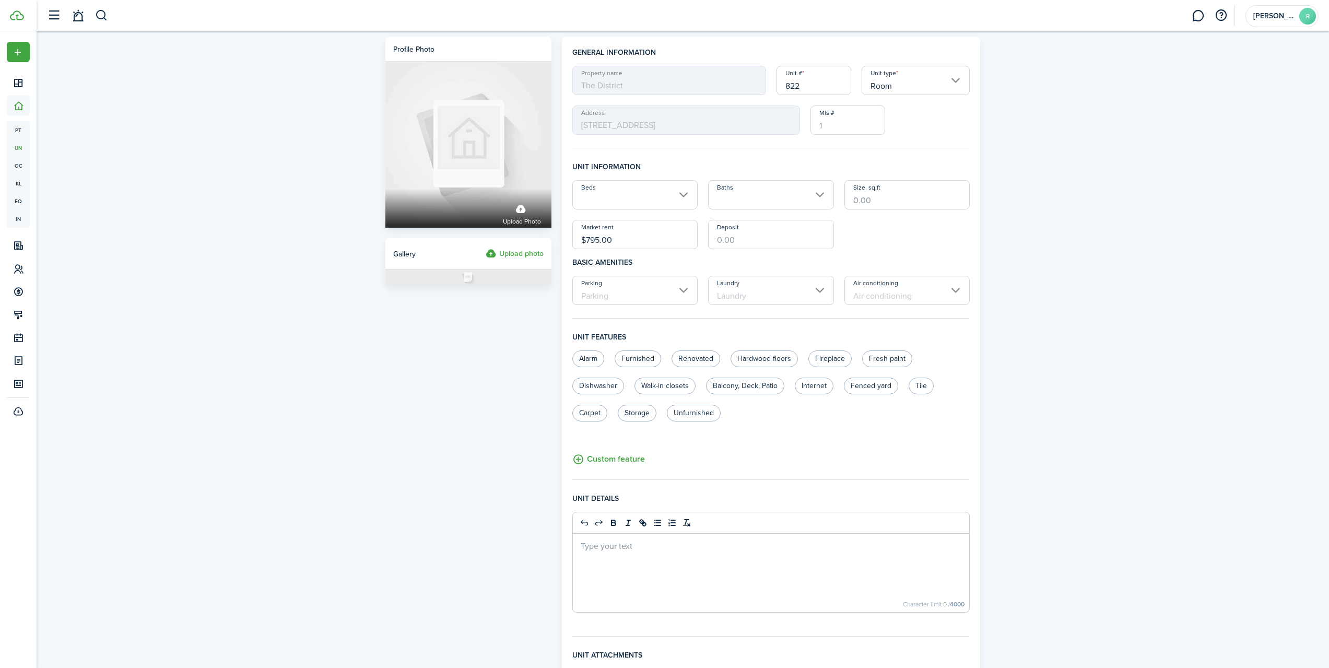
click at [633, 238] on input "$795.00" at bounding box center [635, 234] width 126 height 29
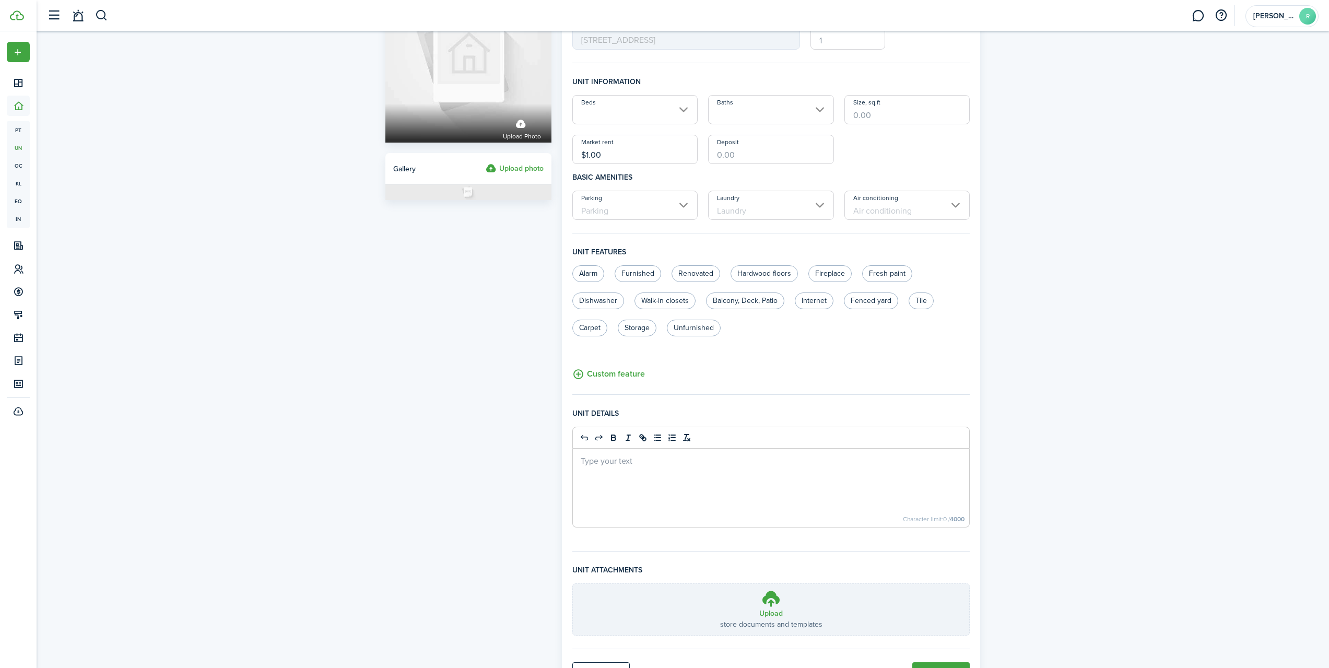
scroll to position [136, 0]
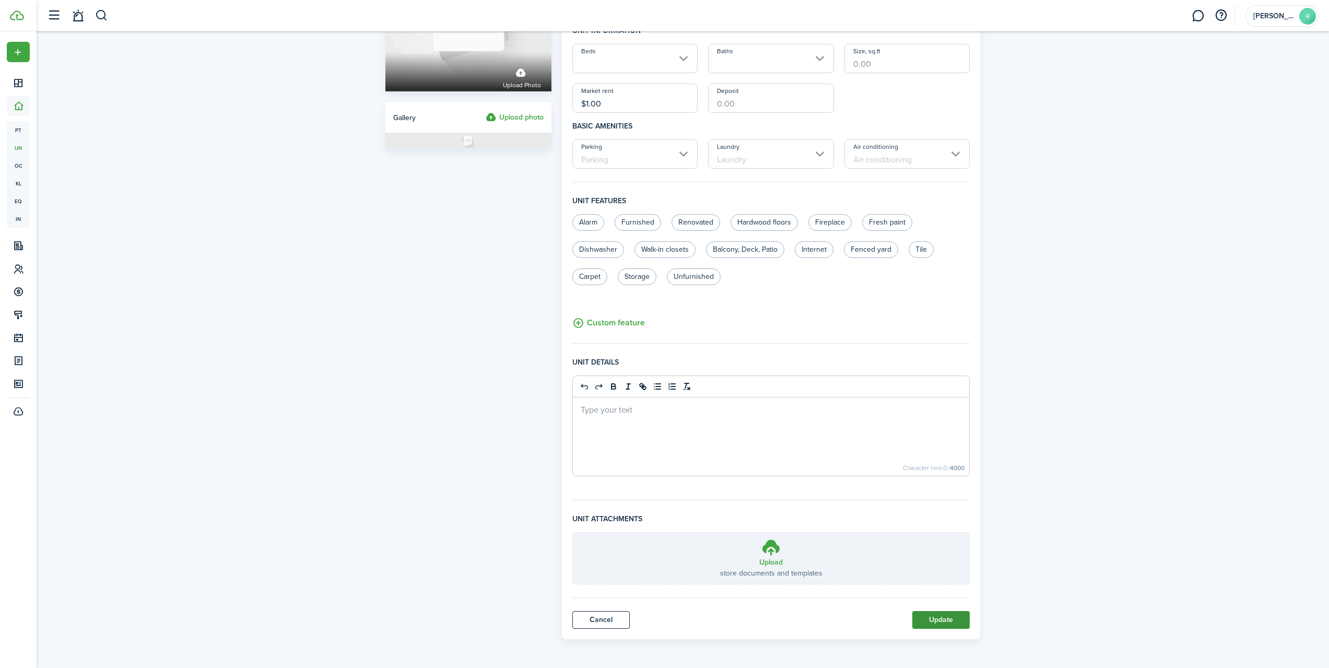
type input "$1.00"
click at [946, 619] on button "Update" at bounding box center [940, 620] width 57 height 18
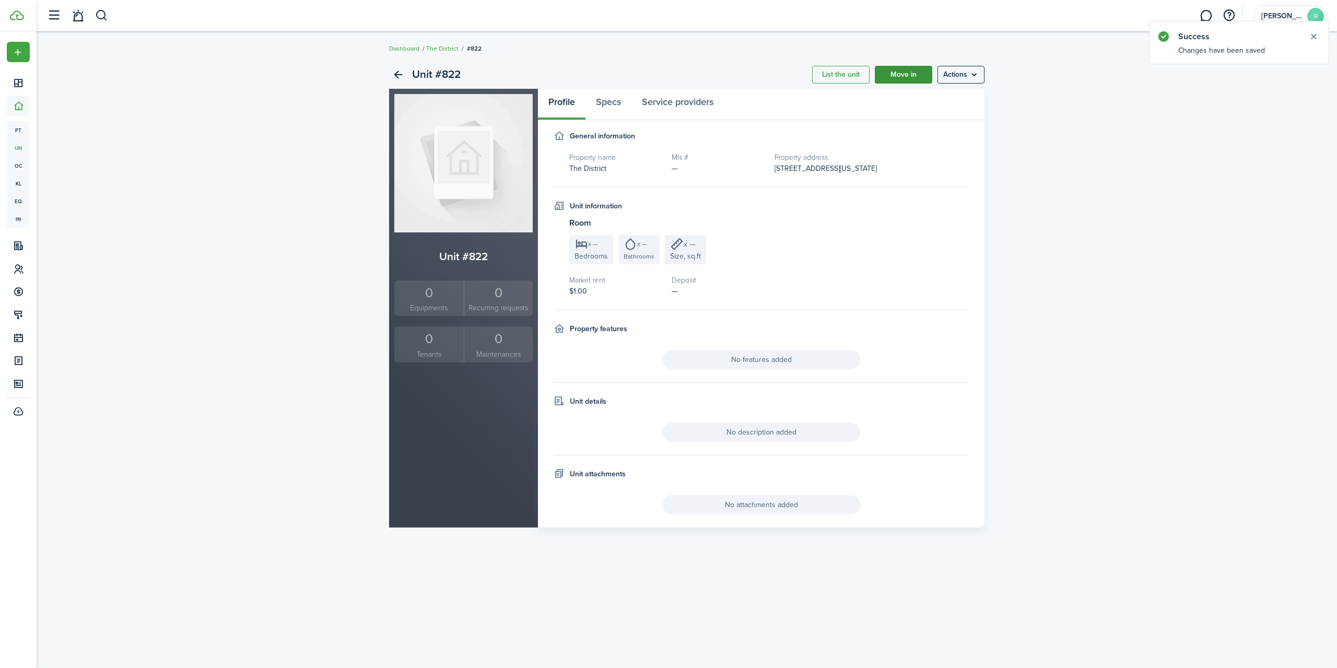
click at [909, 77] on link "Move in" at bounding box center [903, 75] width 57 height 18
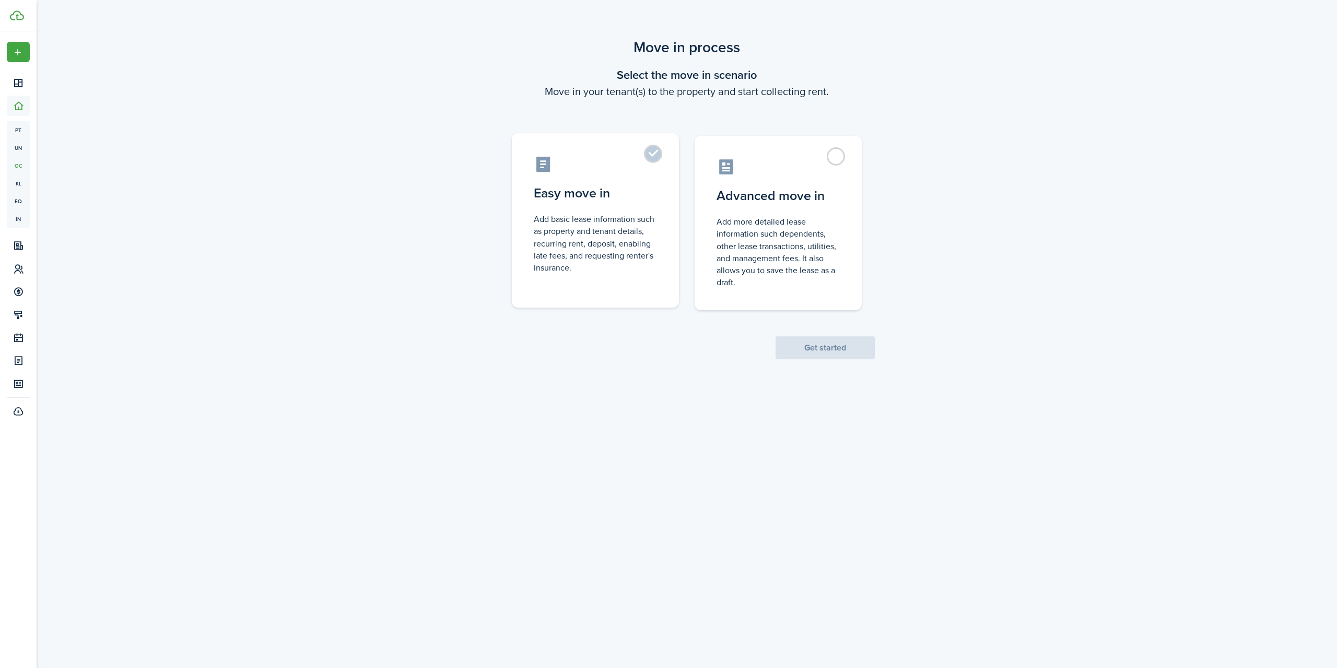
click at [655, 155] on label "Easy move in Add basic lease information such as property and tenant details, r…" at bounding box center [595, 220] width 167 height 174
radio input "true"
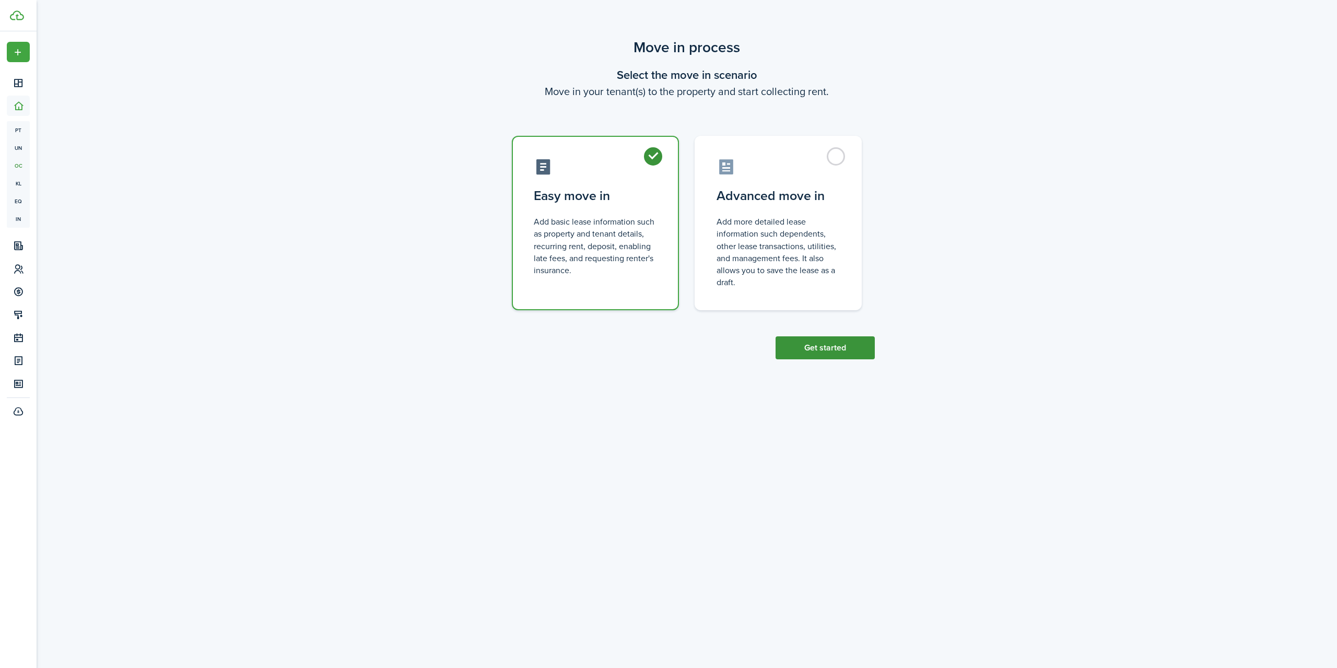
click at [830, 345] on button "Get started" at bounding box center [825, 347] width 99 height 23
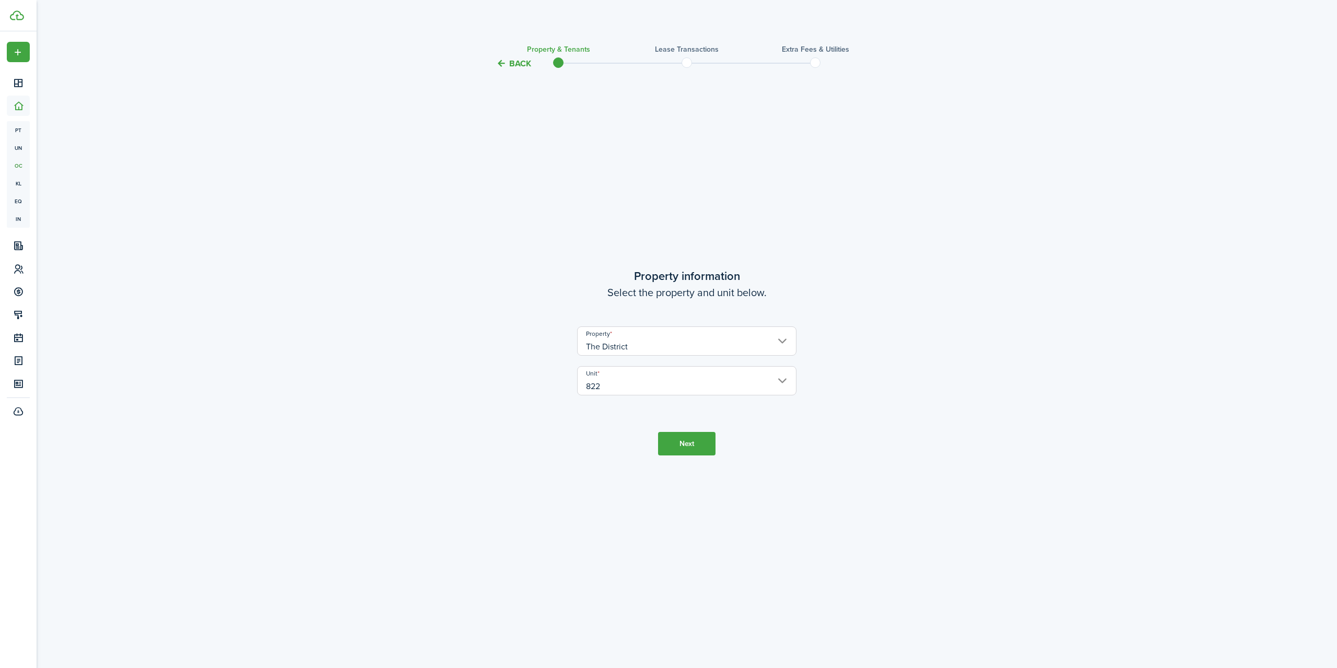
click at [698, 448] on button "Next" at bounding box center [686, 444] width 57 height 24
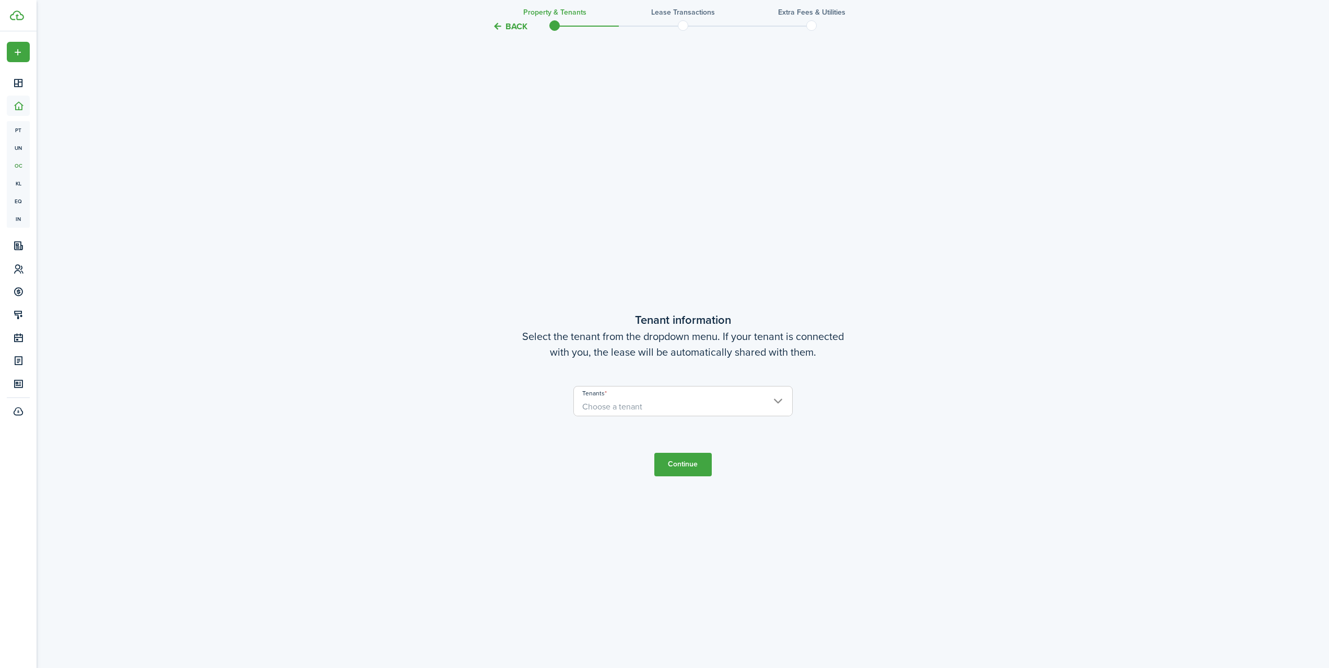
scroll to position [598, 0]
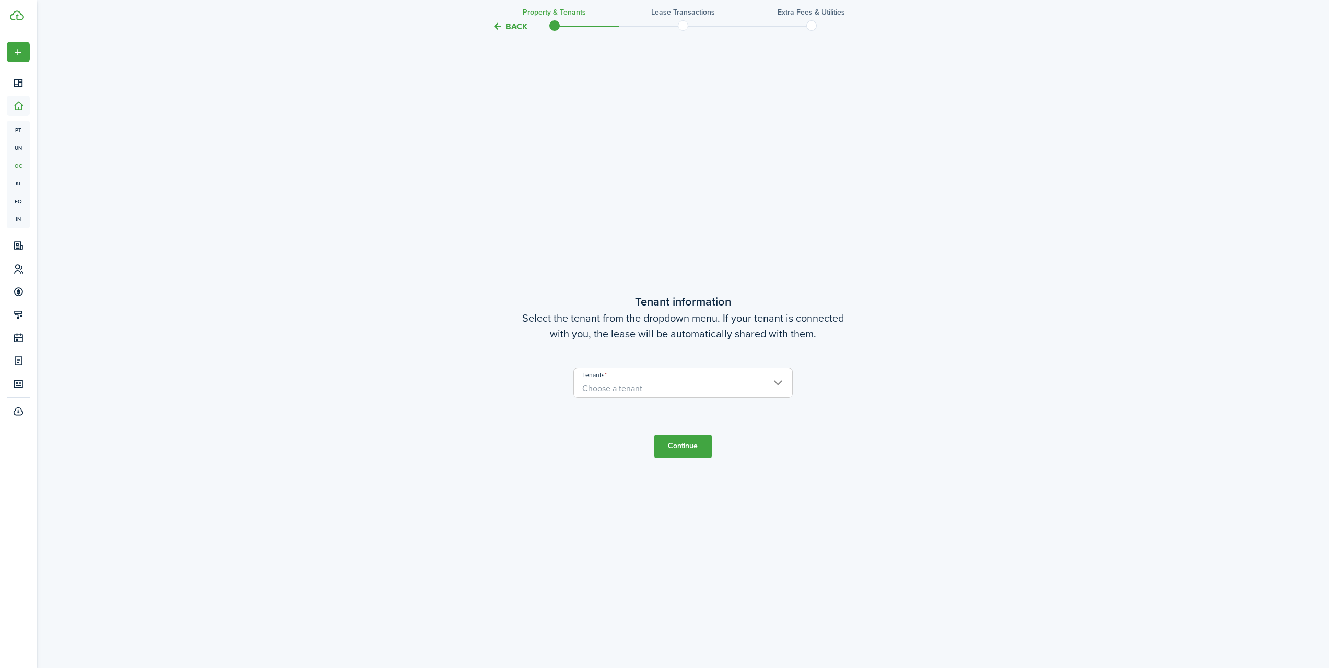
click at [779, 380] on span "Choose a tenant" at bounding box center [683, 389] width 218 height 18
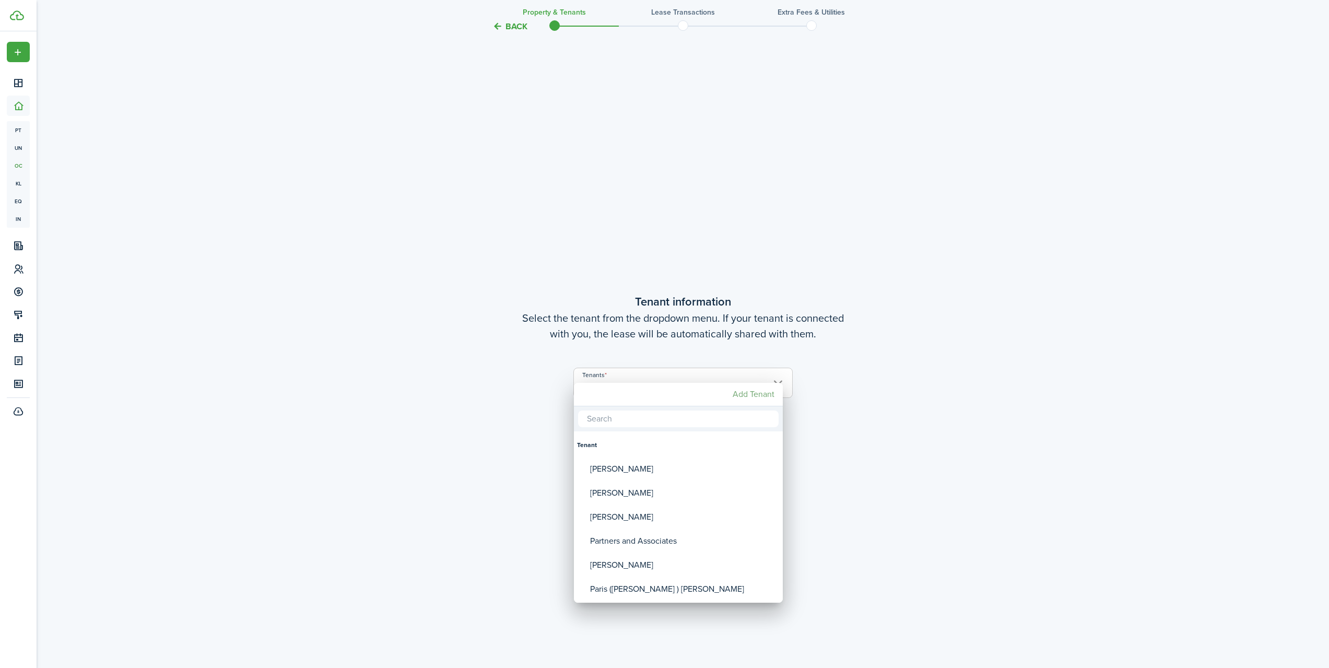
click at [748, 393] on mbsc-button "Add Tenant" at bounding box center [754, 394] width 50 height 19
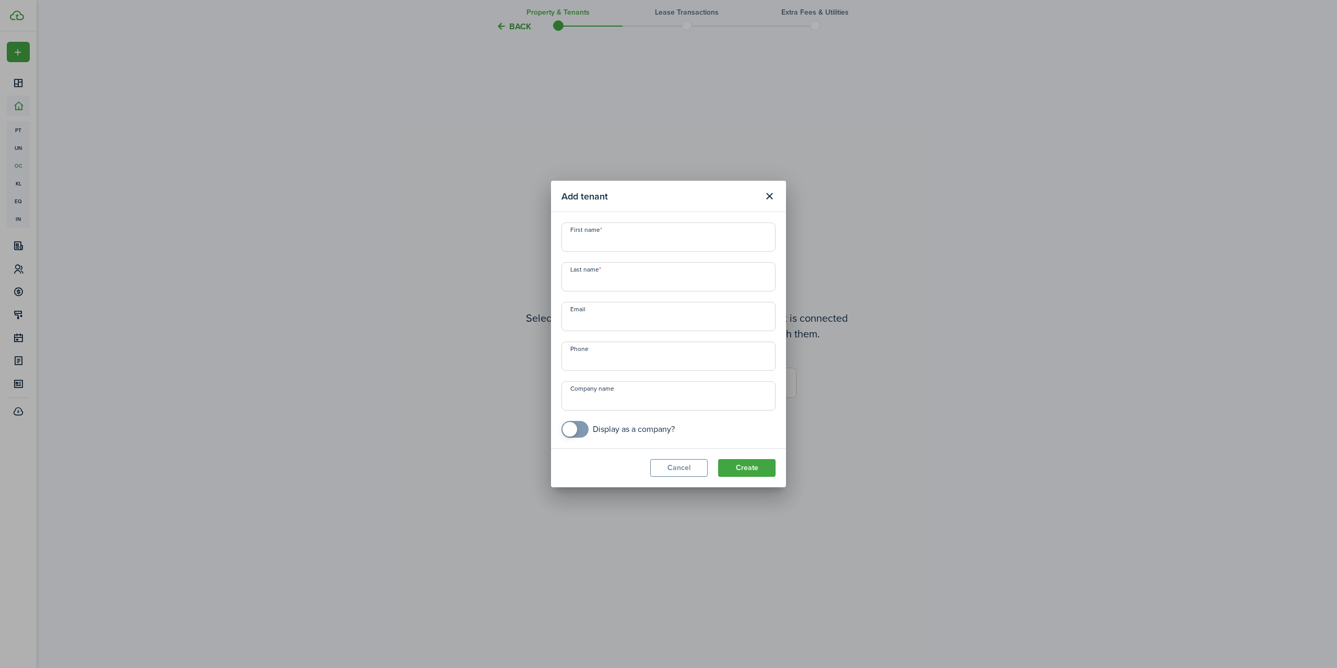
click at [618, 243] on input "First name" at bounding box center [668, 236] width 214 height 29
type input "c"
type input "[PERSON_NAME]"
click at [579, 289] on input "Last name" at bounding box center [668, 276] width 214 height 29
type input "[PERSON_NAME]"
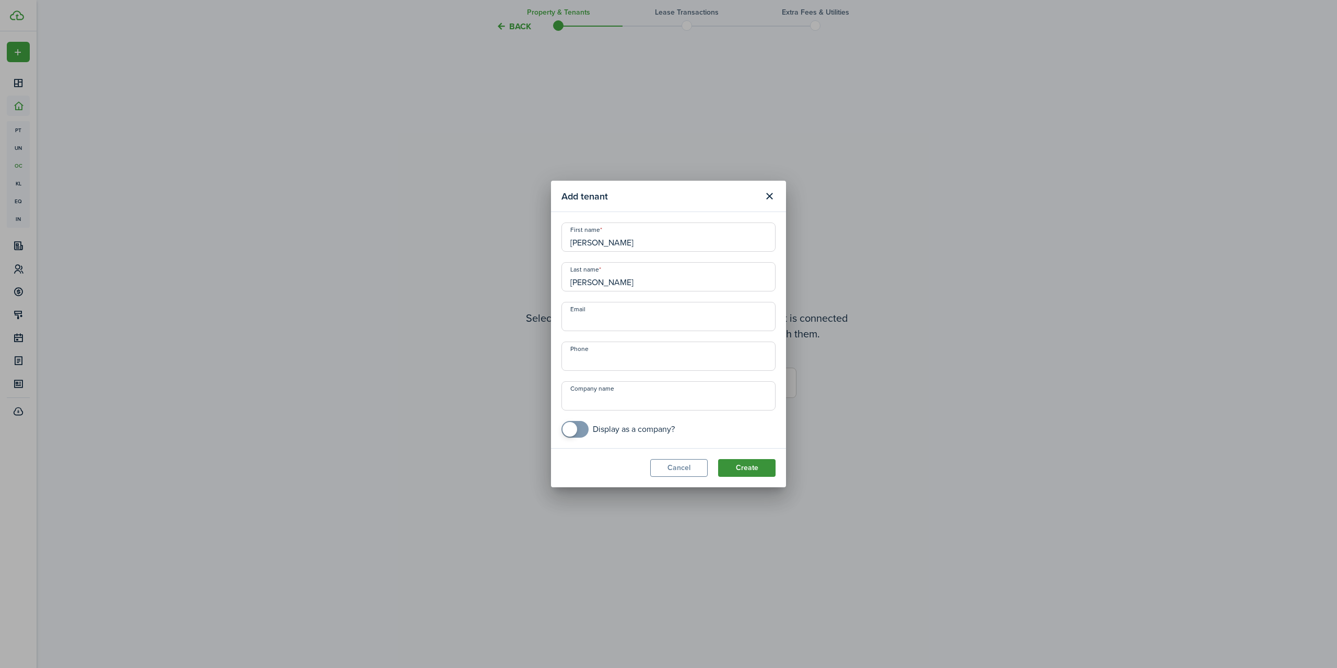
click at [745, 470] on button "Create" at bounding box center [746, 468] width 57 height 18
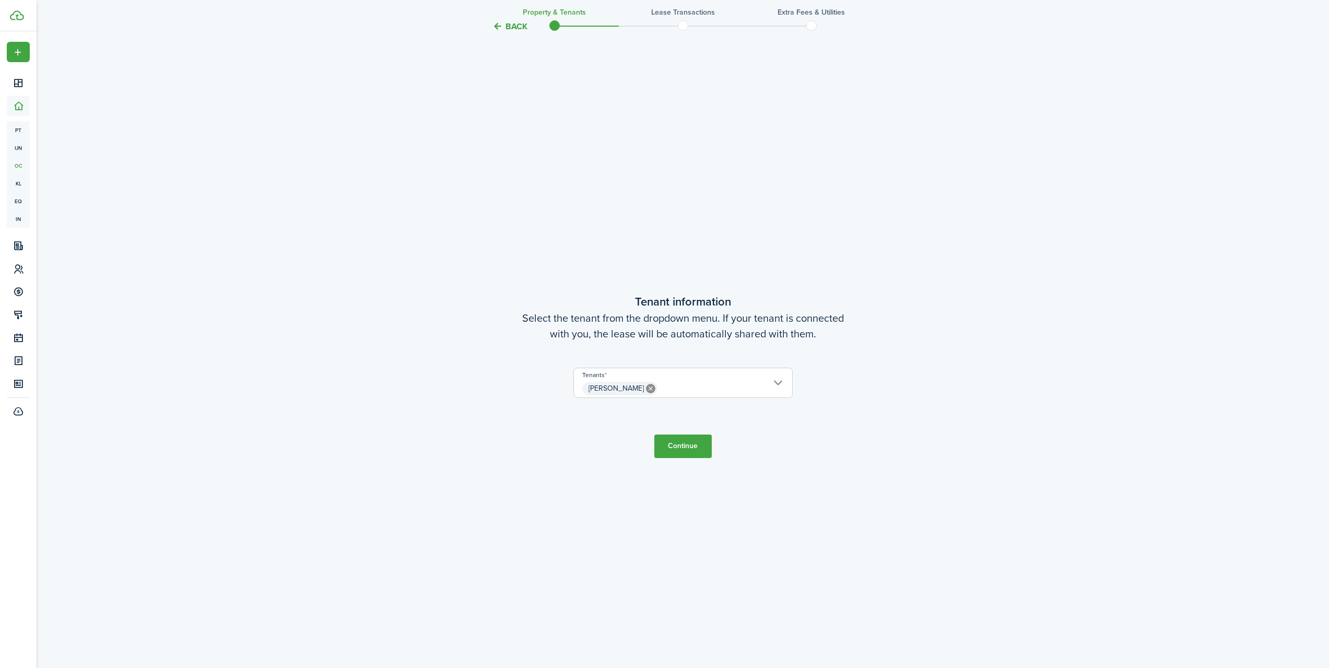
click at [676, 445] on button "Continue" at bounding box center [682, 446] width 57 height 24
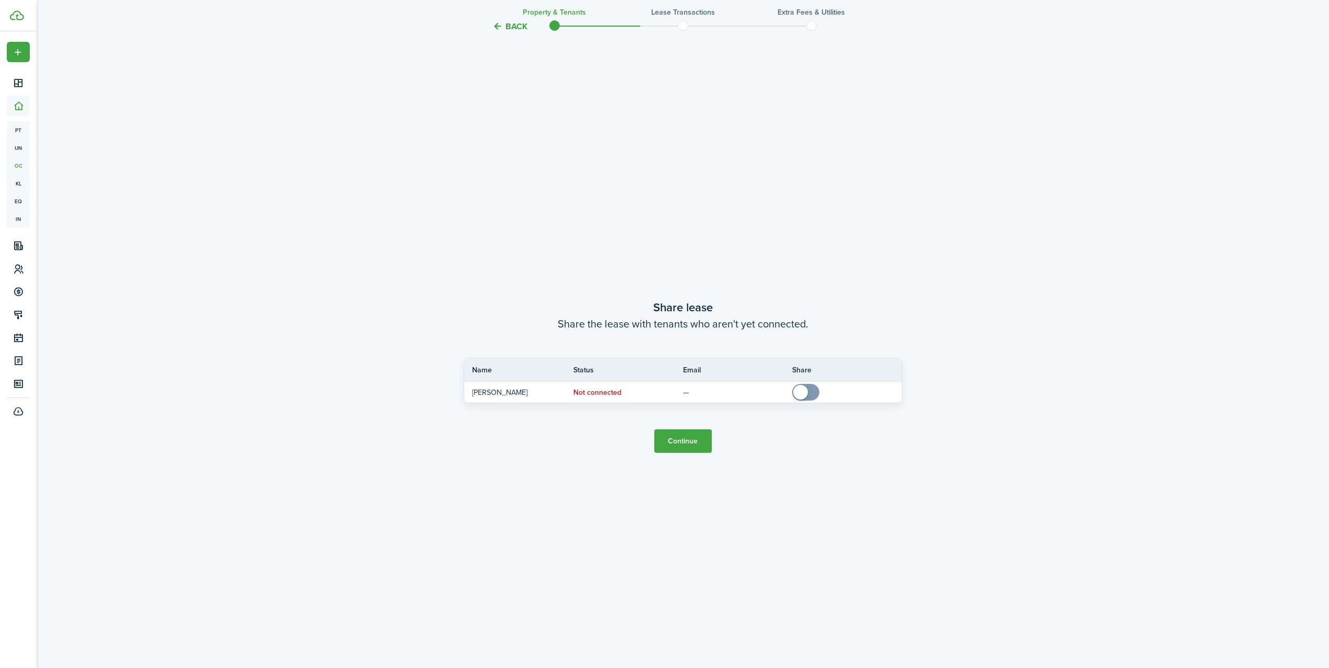
scroll to position [1266, 0]
click at [682, 449] on button "Continue" at bounding box center [682, 441] width 57 height 24
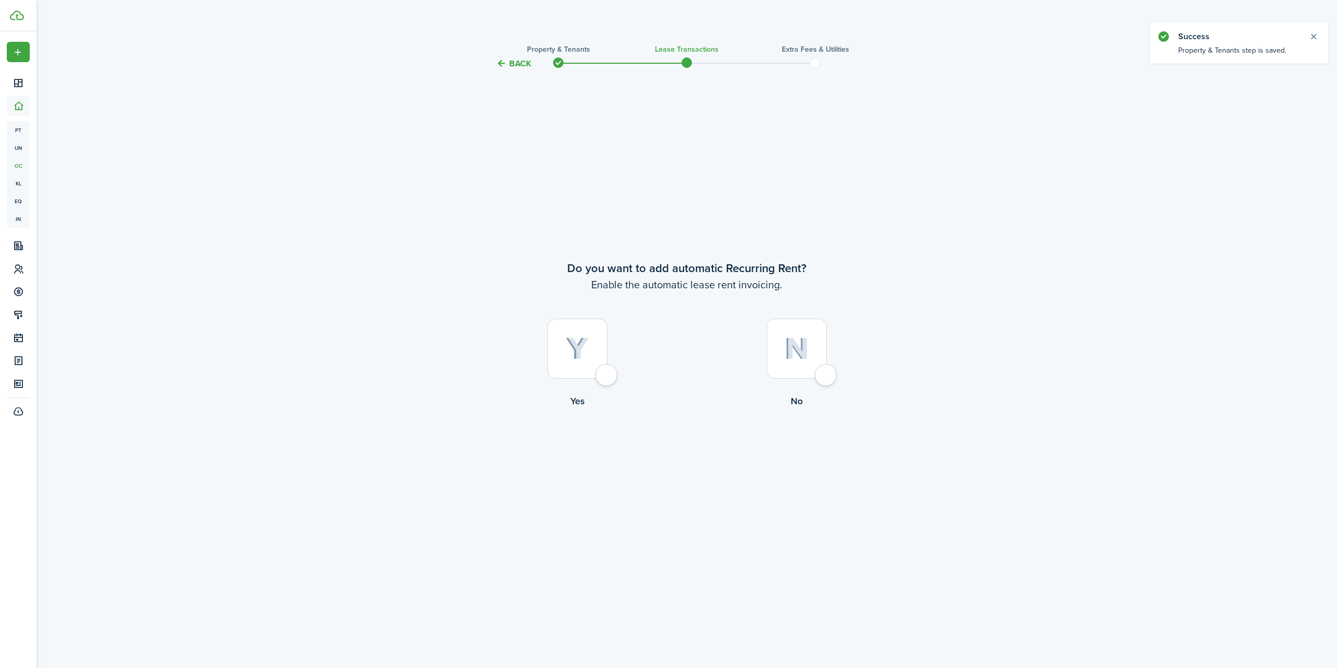
click at [606, 377] on div at bounding box center [577, 349] width 60 height 60
radio input "true"
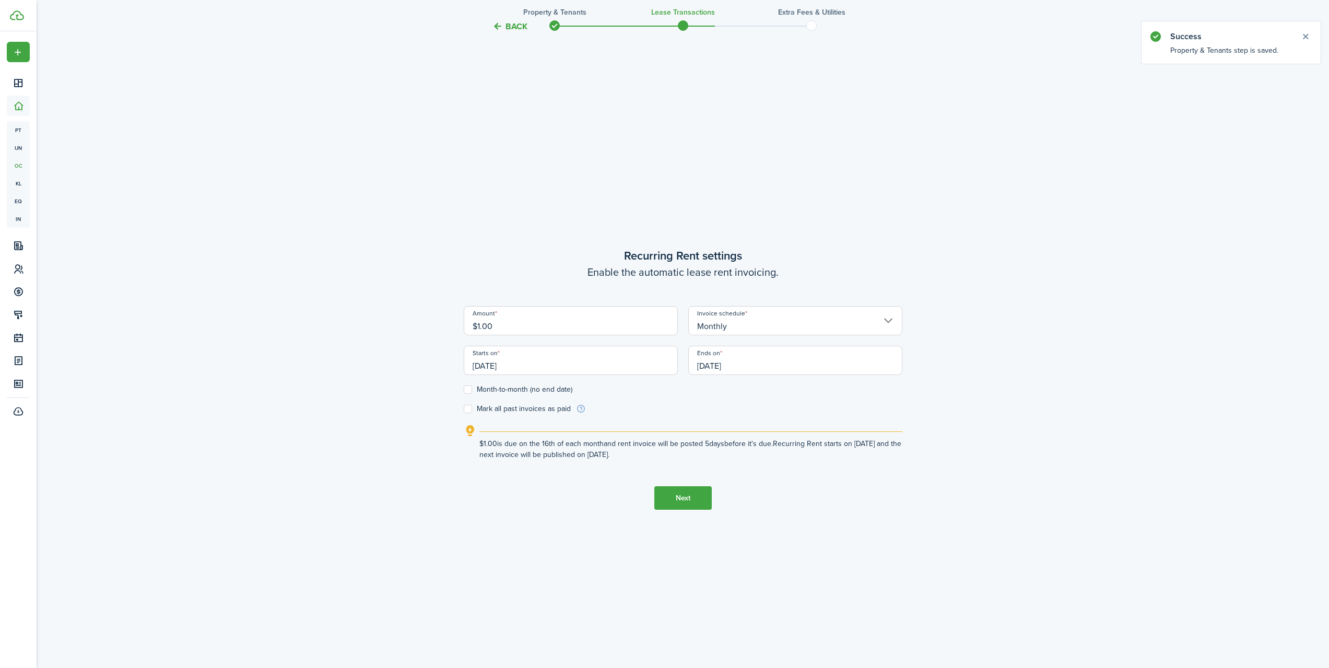
scroll to position [598, 0]
click at [471, 386] on label "Month-to-month (no end date)" at bounding box center [518, 386] width 109 height 8
click at [464, 386] on input "Month-to-month (no end date)" at bounding box center [463, 386] width 1 height 1
checkbox input "true"
click at [486, 363] on input "[DATE]" at bounding box center [571, 357] width 214 height 29
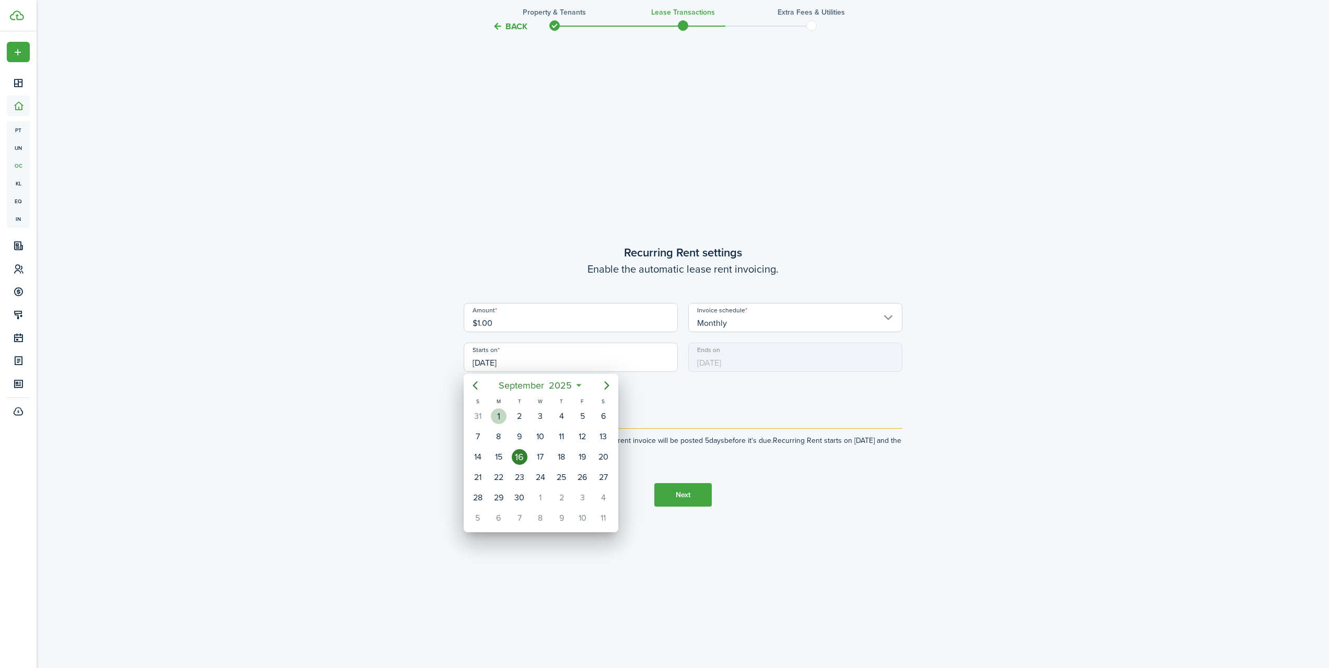
click at [499, 416] on div "1" at bounding box center [499, 416] width 16 height 16
type input "[DATE]"
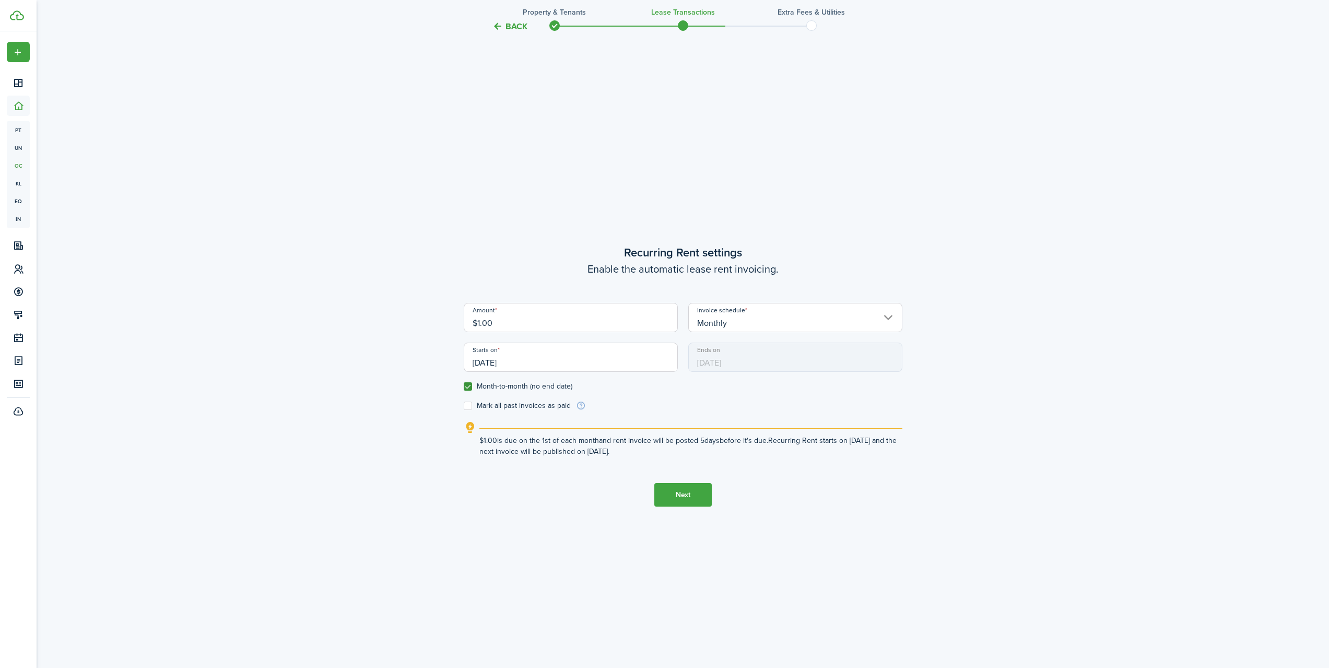
click at [691, 495] on button "Next" at bounding box center [682, 495] width 57 height 24
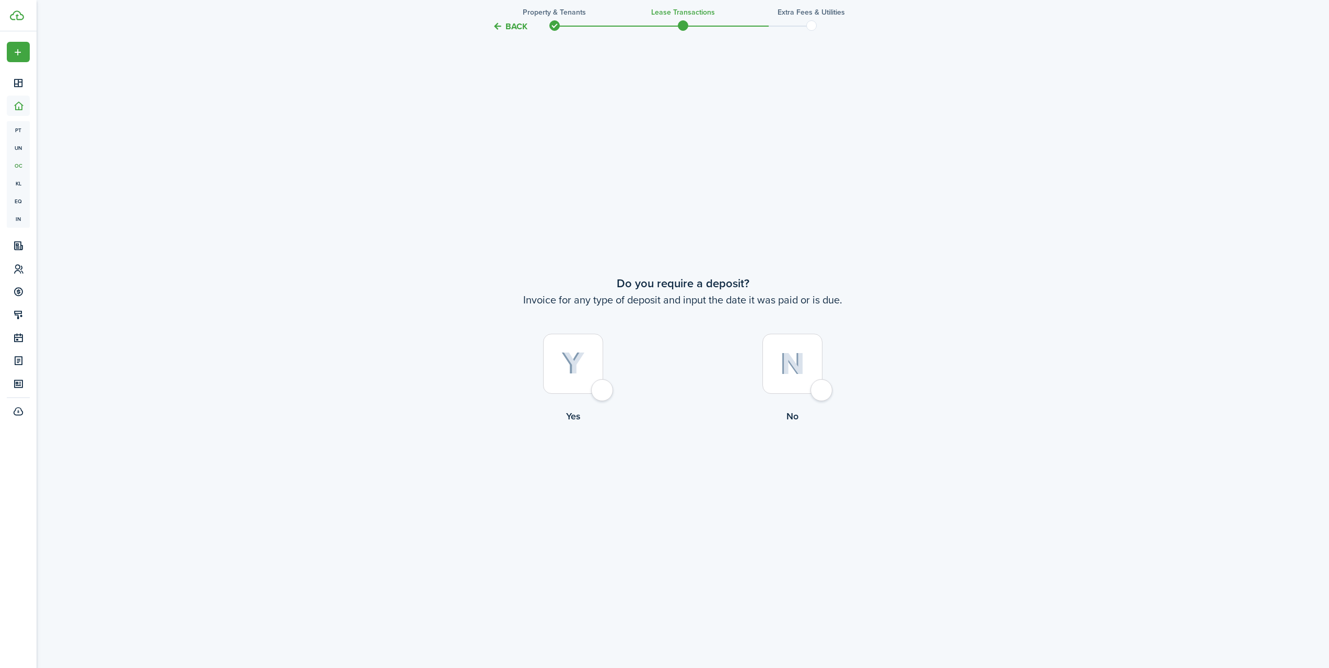
scroll to position [1266, 0]
click at [821, 390] on div at bounding box center [792, 363] width 60 height 60
radio input "true"
click at [696, 467] on button "Continue" at bounding box center [682, 465] width 57 height 24
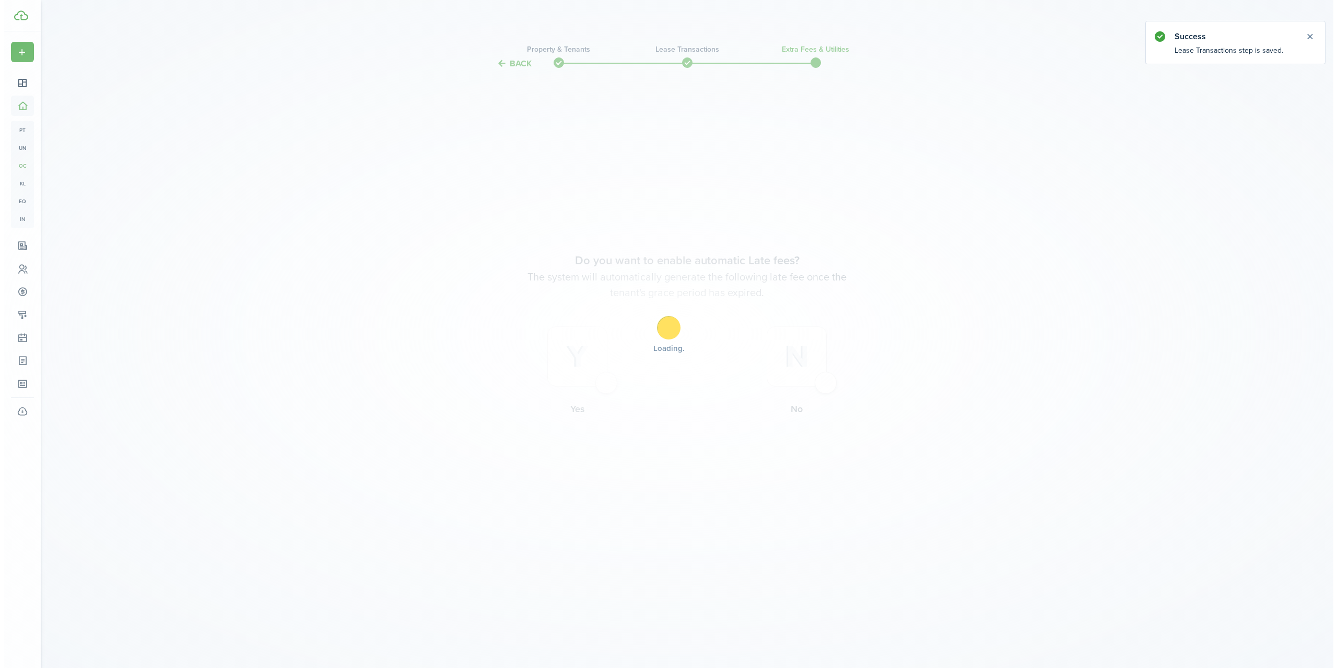
scroll to position [0, 0]
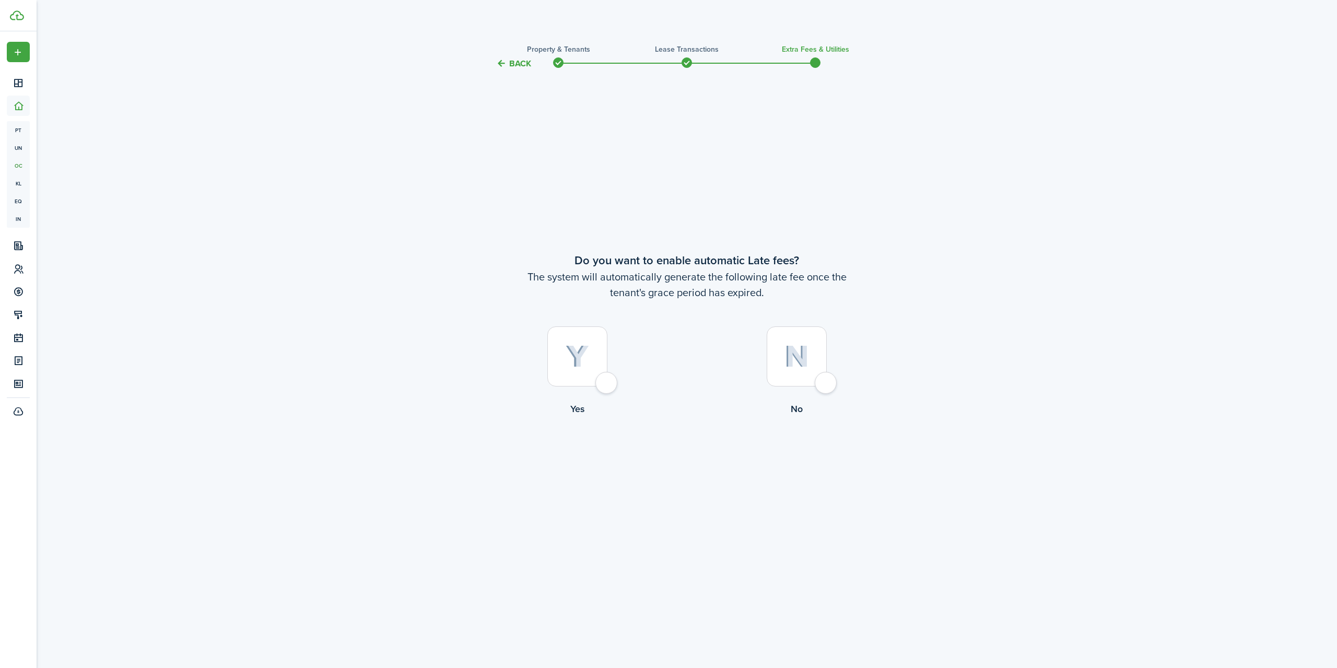
click at [827, 386] on div at bounding box center [797, 356] width 60 height 60
radio input "true"
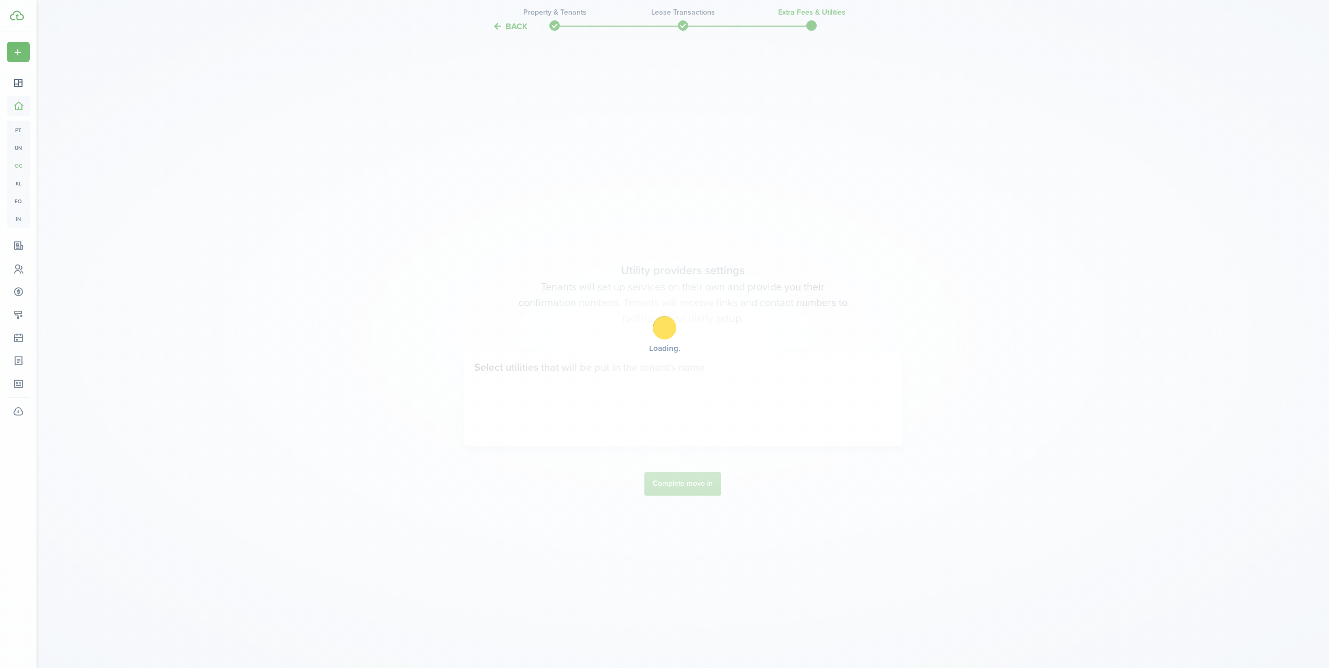
scroll to position [598, 0]
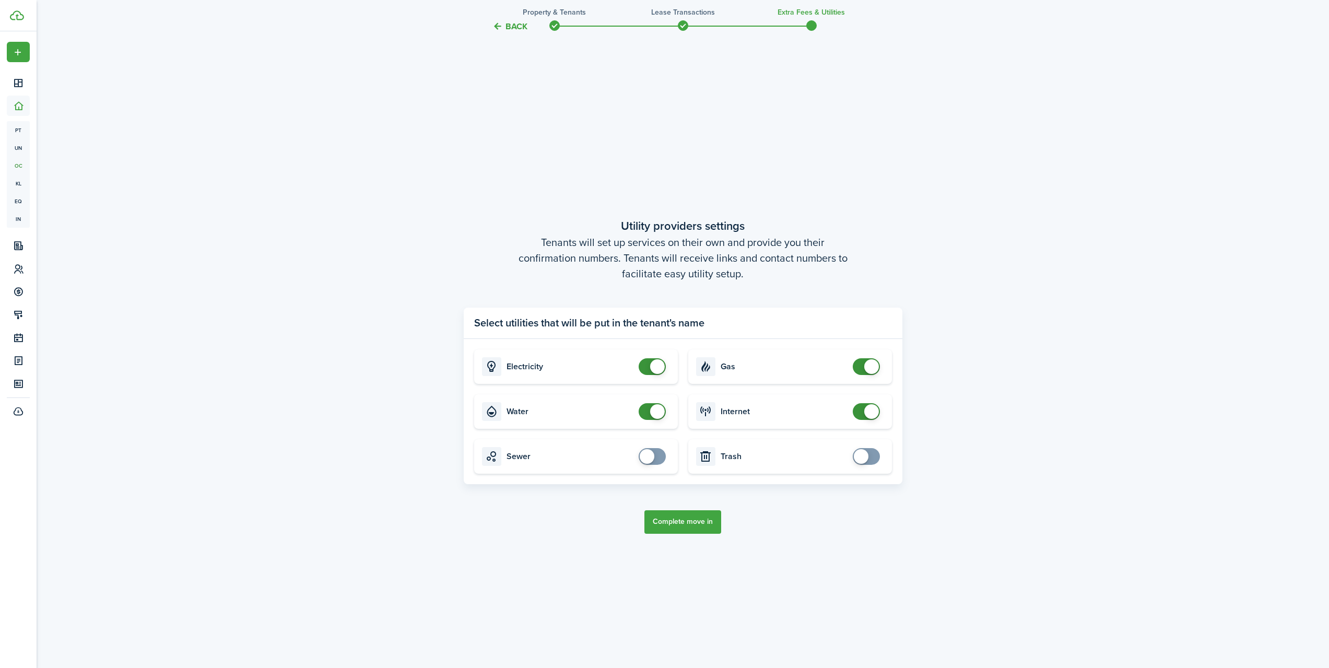
checkbox input "false"
click at [649, 371] on span at bounding box center [652, 366] width 10 height 17
checkbox input "false"
click at [647, 408] on span at bounding box center [652, 411] width 10 height 17
checkbox input "false"
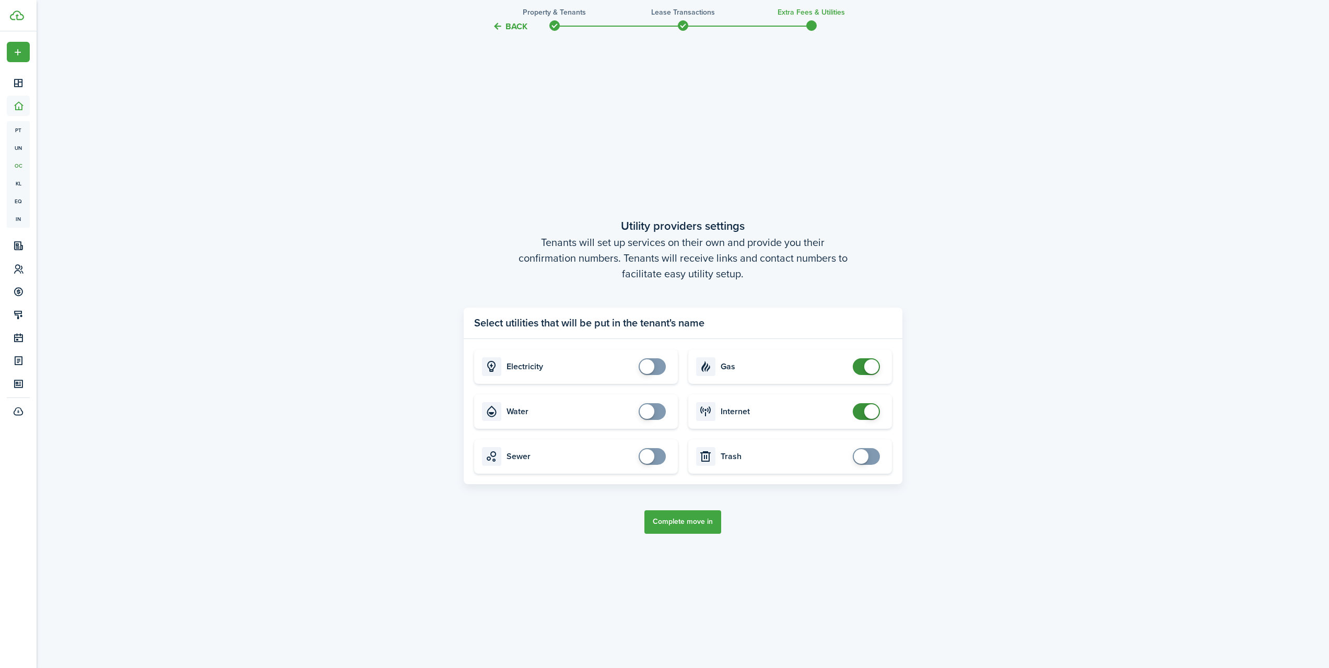
click at [861, 371] on span at bounding box center [866, 366] width 10 height 17
checkbox input "false"
click at [861, 410] on span at bounding box center [866, 411] width 10 height 17
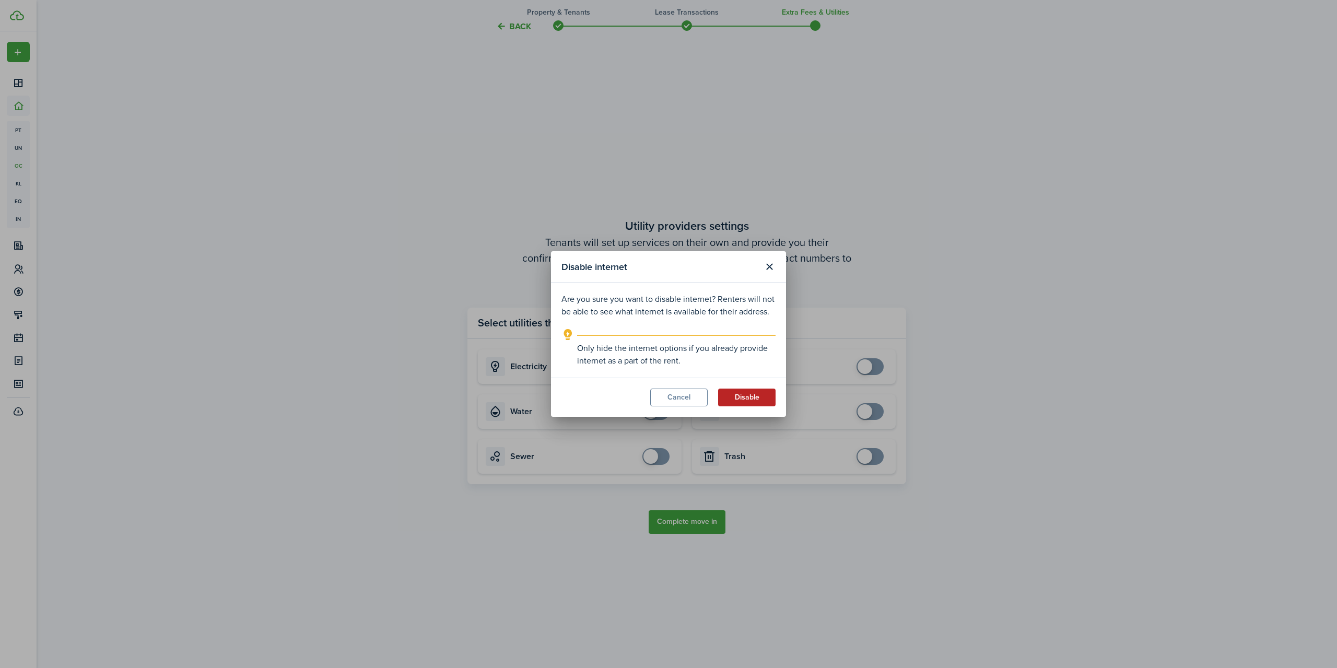
click at [753, 396] on button "Disable" at bounding box center [746, 398] width 57 height 18
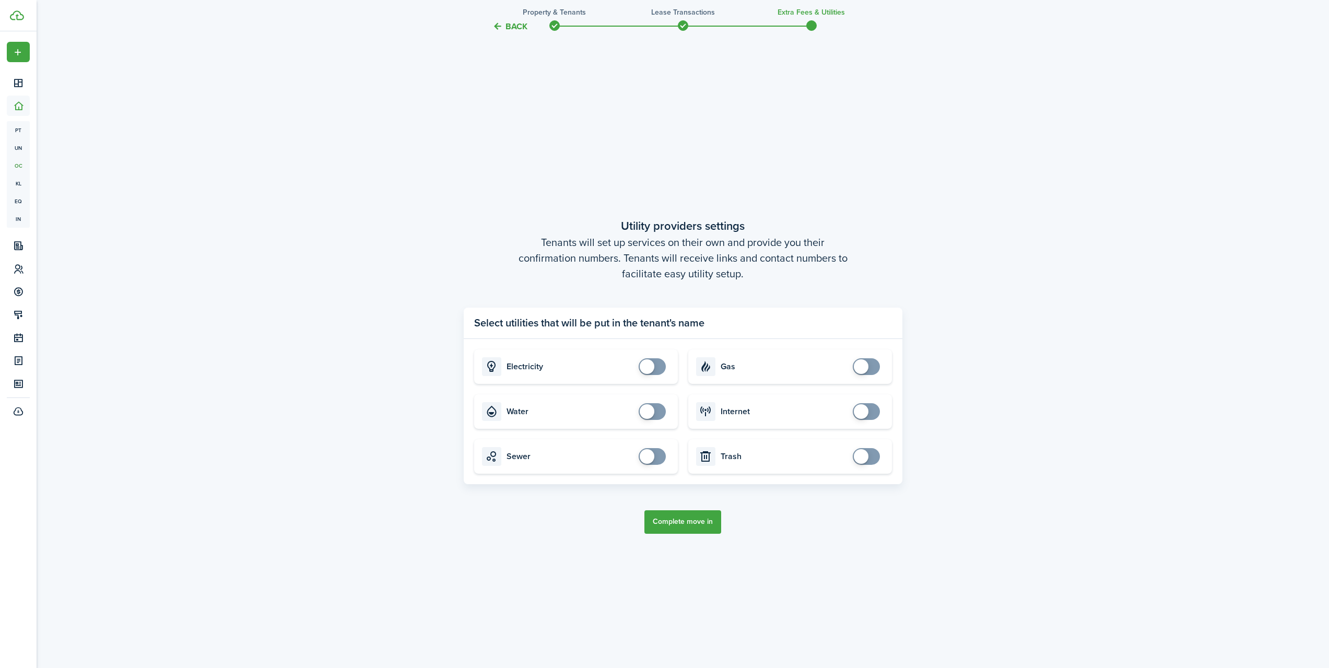
click at [697, 522] on button "Complete move in" at bounding box center [682, 522] width 77 height 24
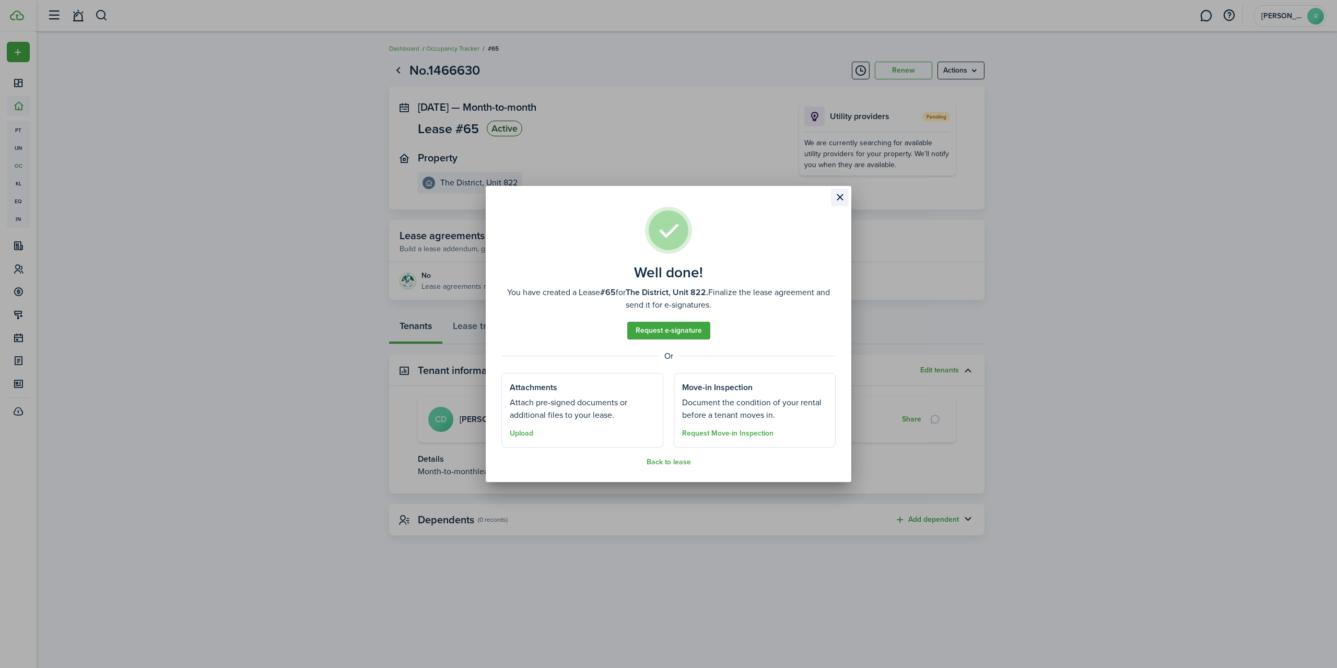
click at [837, 192] on button "Close modal" at bounding box center [840, 198] width 18 height 18
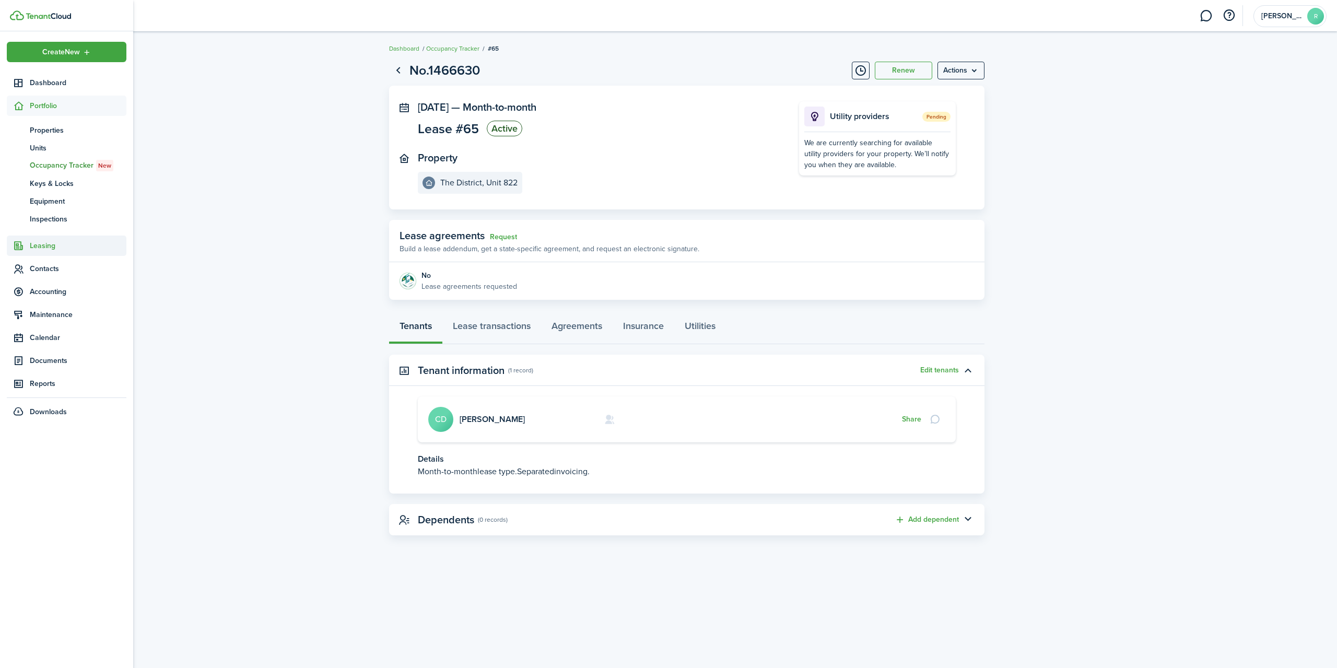
click at [45, 247] on span "Leasing" at bounding box center [78, 245] width 97 height 11
click at [42, 204] on span "Leads" at bounding box center [78, 206] width 97 height 11
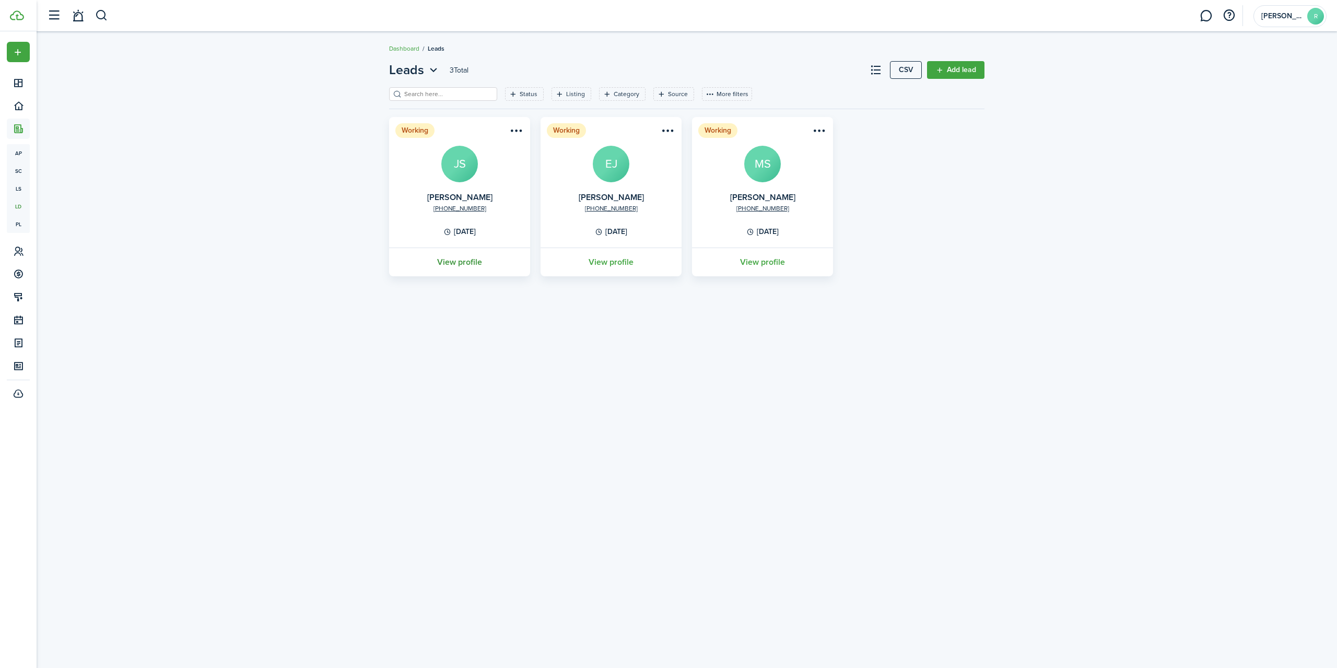
click at [465, 263] on link "View profile" at bounding box center [459, 262] width 144 height 29
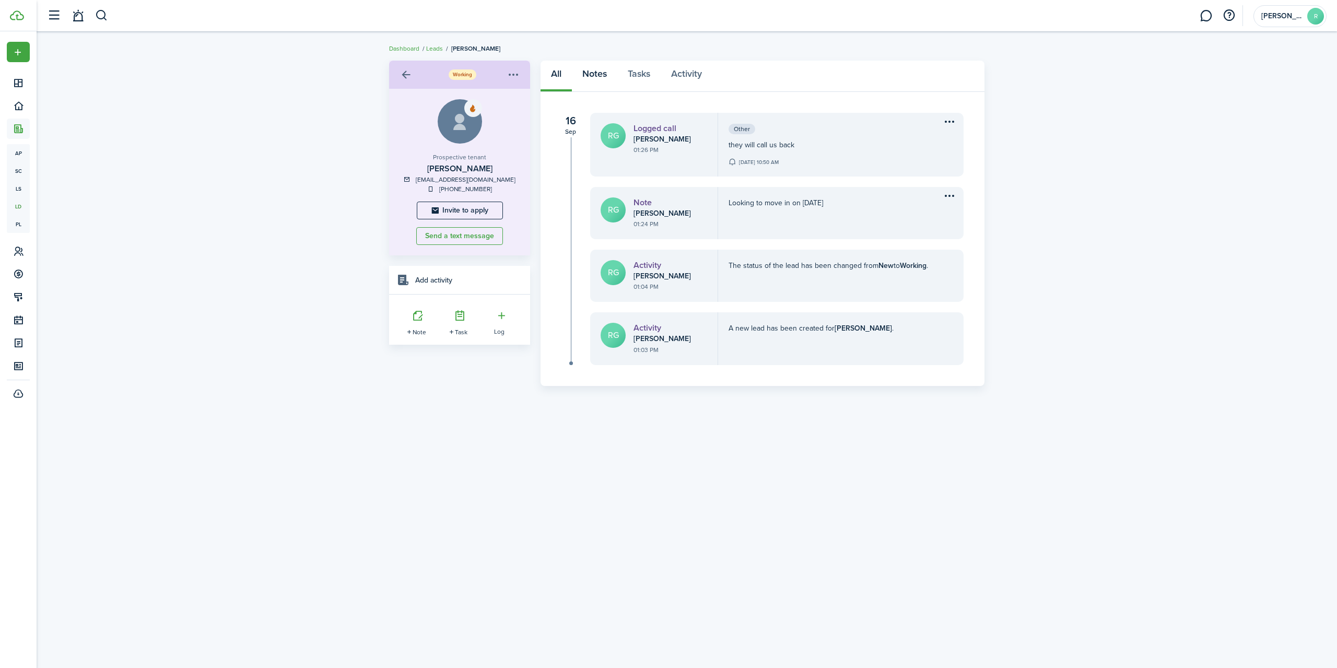
click at [592, 75] on link "Notes" at bounding box center [594, 76] width 45 height 31
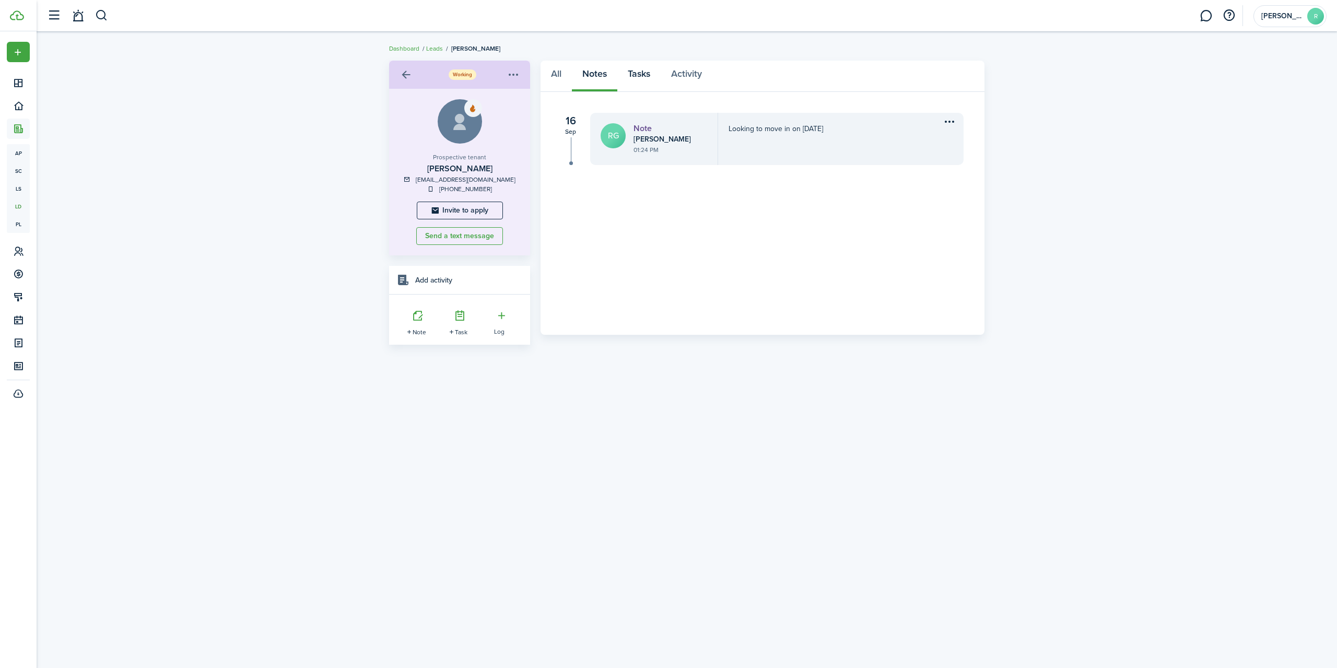
click at [637, 73] on link "Tasks" at bounding box center [638, 76] width 43 height 31
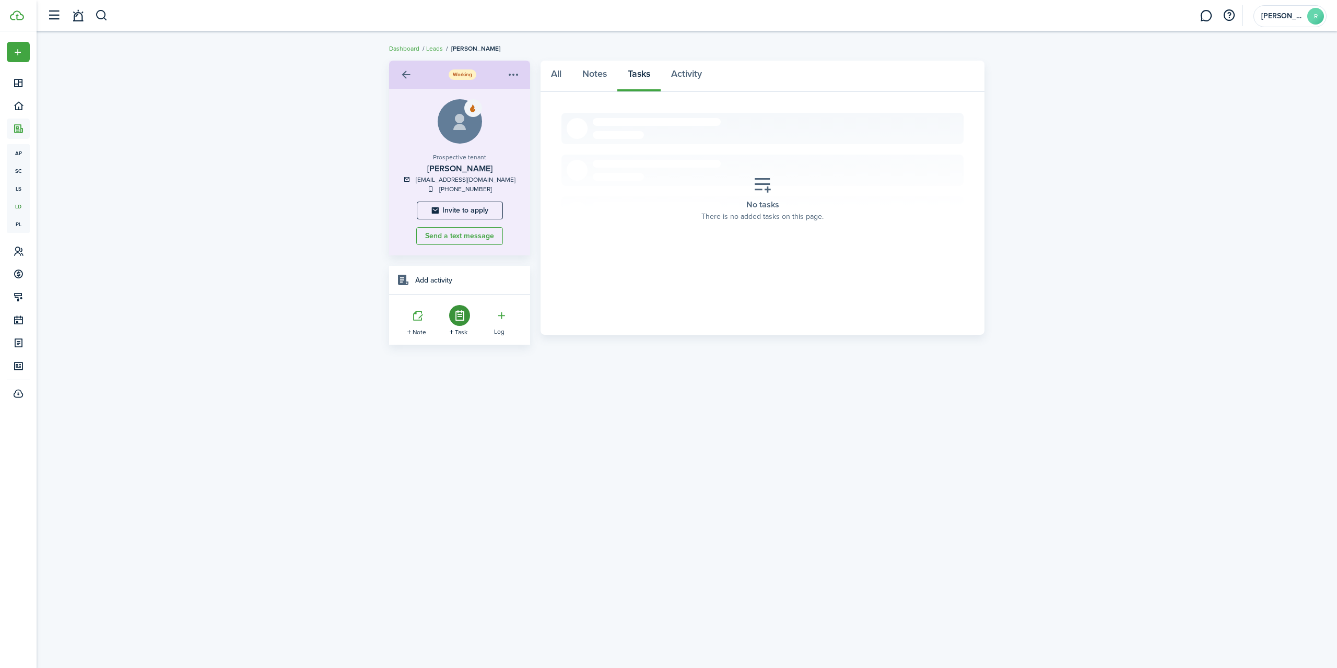
click at [452, 312] on icon at bounding box center [459, 315] width 21 height 21
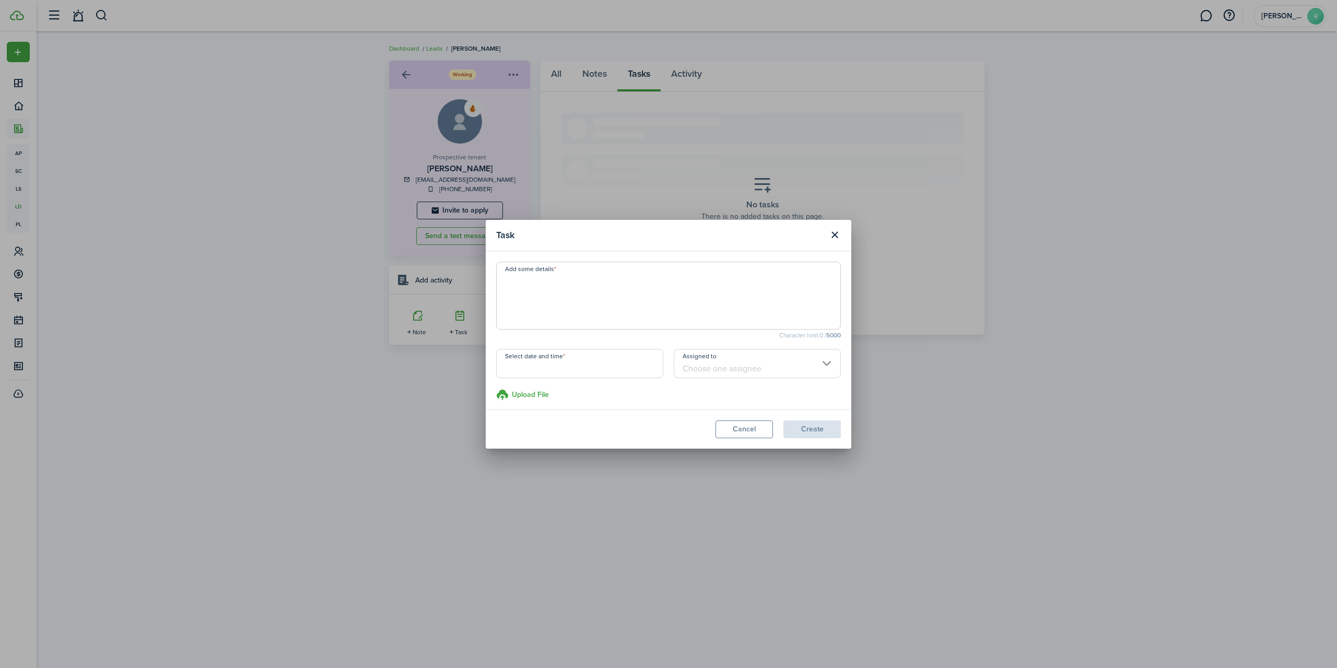
click at [806, 363] on input "Assigned to" at bounding box center [757, 363] width 167 height 29
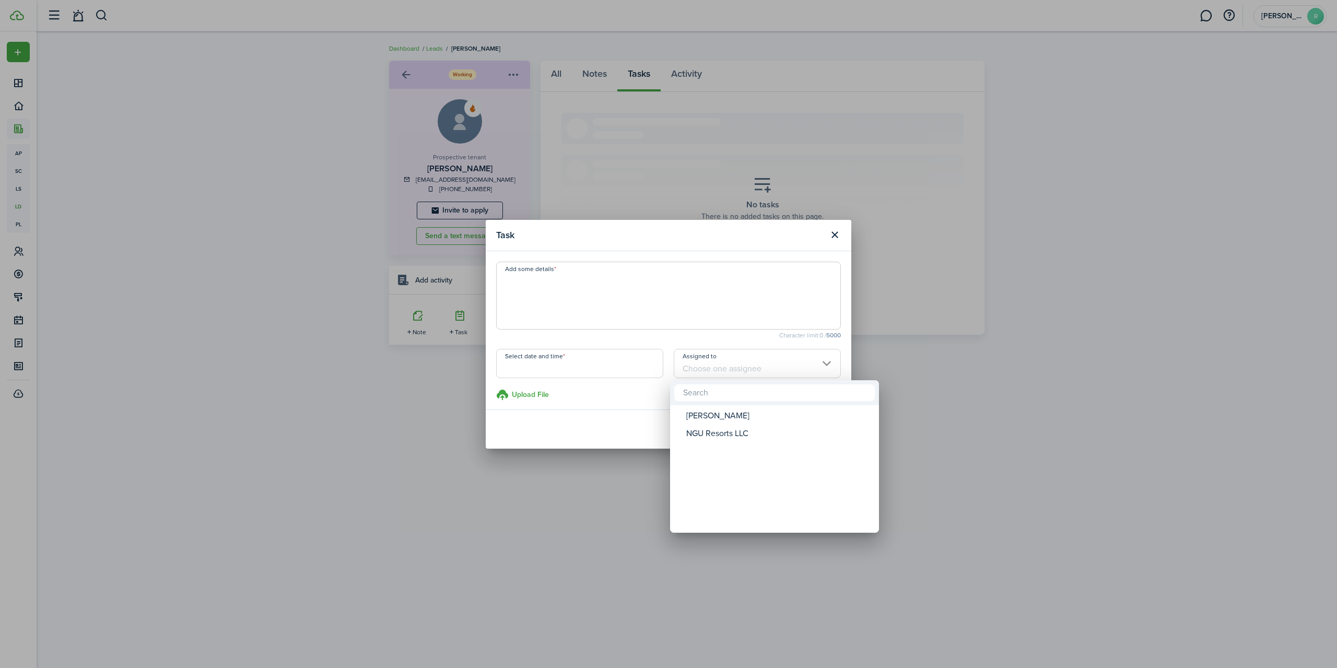
click at [581, 369] on div at bounding box center [668, 333] width 1504 height 835
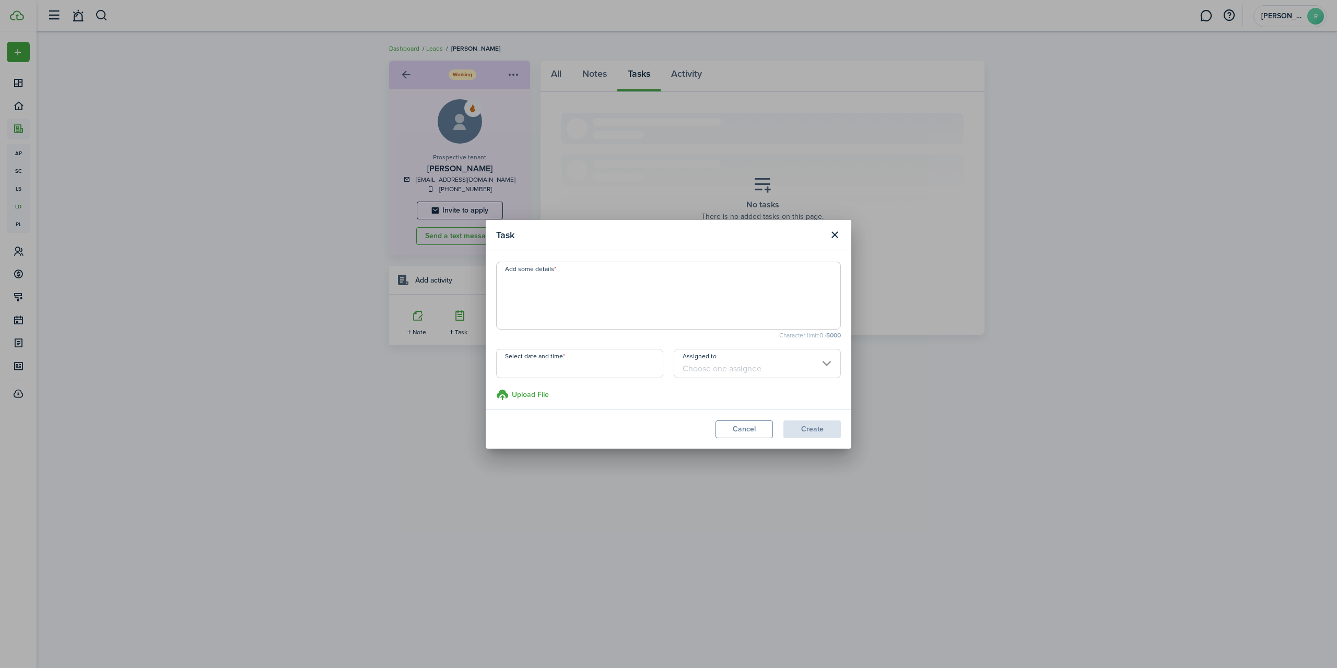
click at [581, 369] on input "Select date and time" at bounding box center [579, 363] width 167 height 29
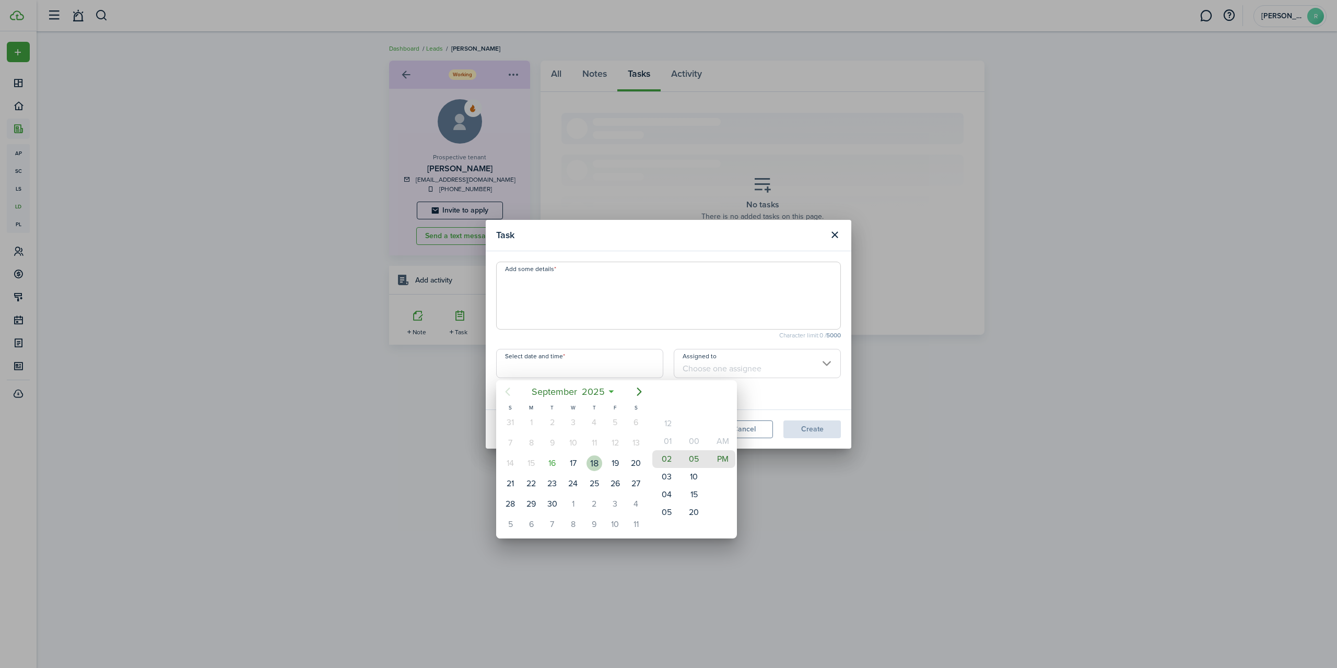
click at [595, 462] on div "18" at bounding box center [594, 463] width 16 height 16
drag, startPoint x: 666, startPoint y: 420, endPoint x: 668, endPoint y: 461, distance: 40.8
click at [668, 461] on mbsc-wheel-item "12" at bounding box center [665, 464] width 26 height 18
drag, startPoint x: 694, startPoint y: 510, endPoint x: 686, endPoint y: 425, distance: 86.1
click at [686, 425] on mbsc-wheel-item "20" at bounding box center [694, 427] width 26 height 18
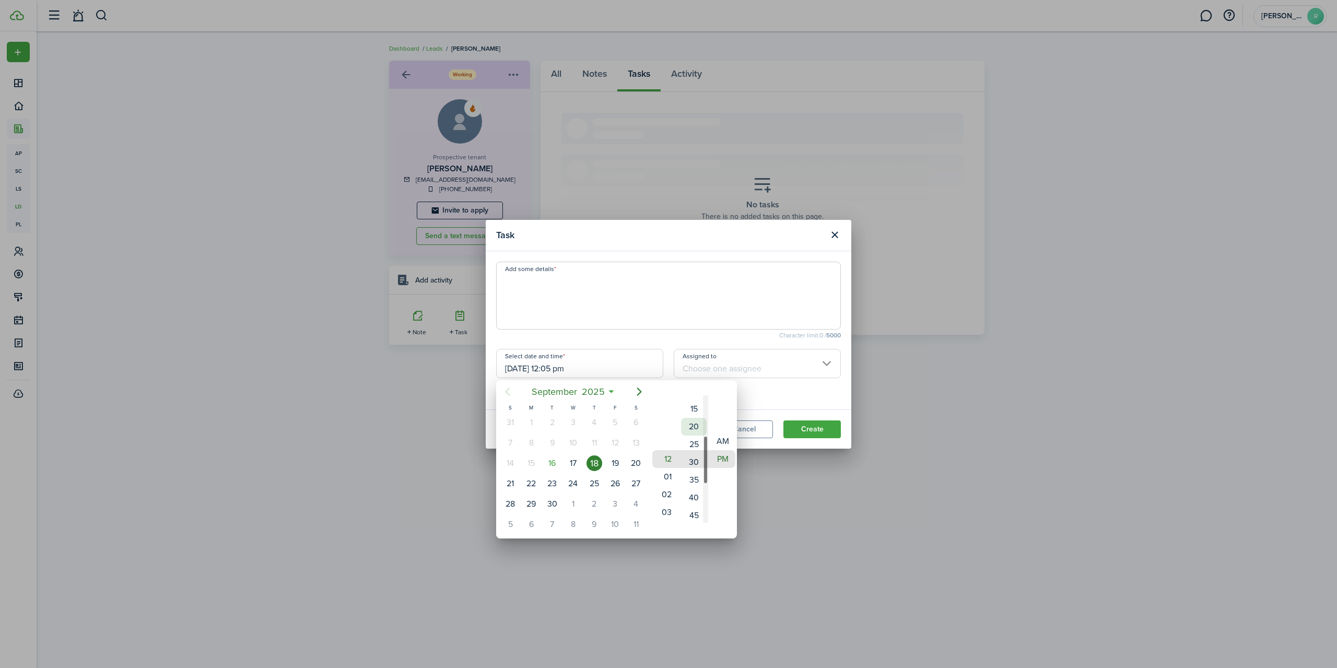
type input "[DATE] 12:30 pm"
click at [807, 425] on div at bounding box center [668, 333] width 1504 height 835
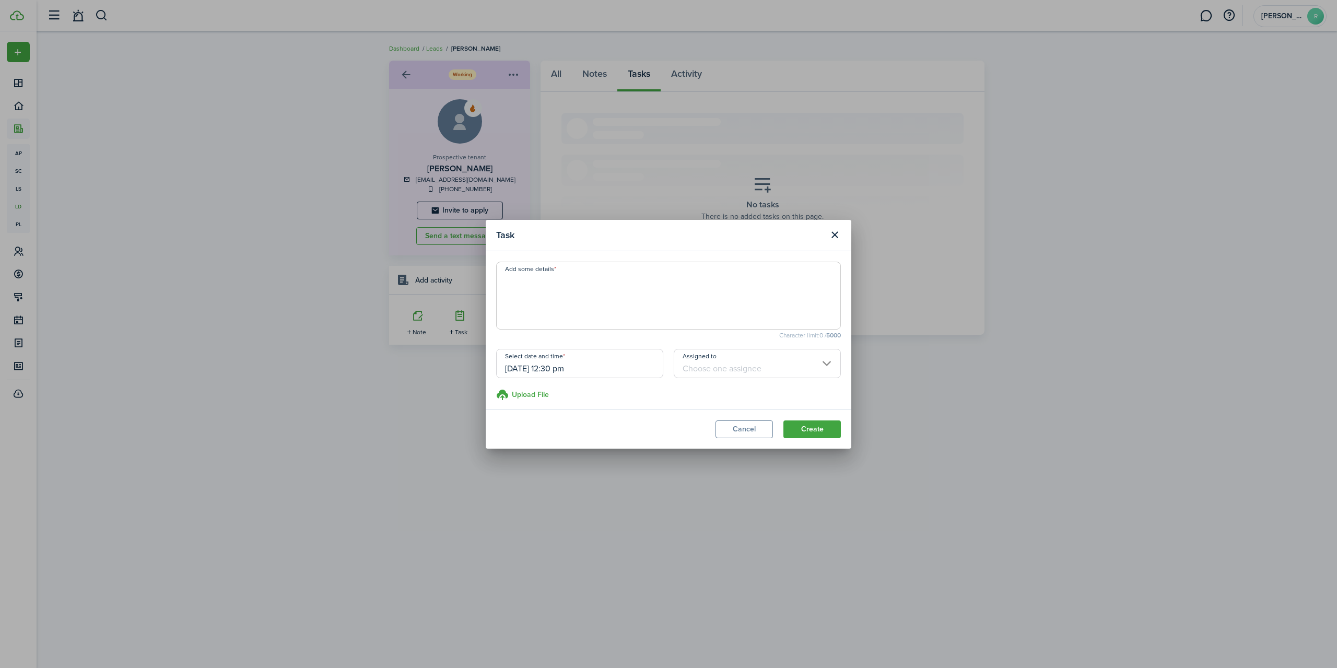
click at [807, 365] on input "Assigned to" at bounding box center [757, 363] width 167 height 29
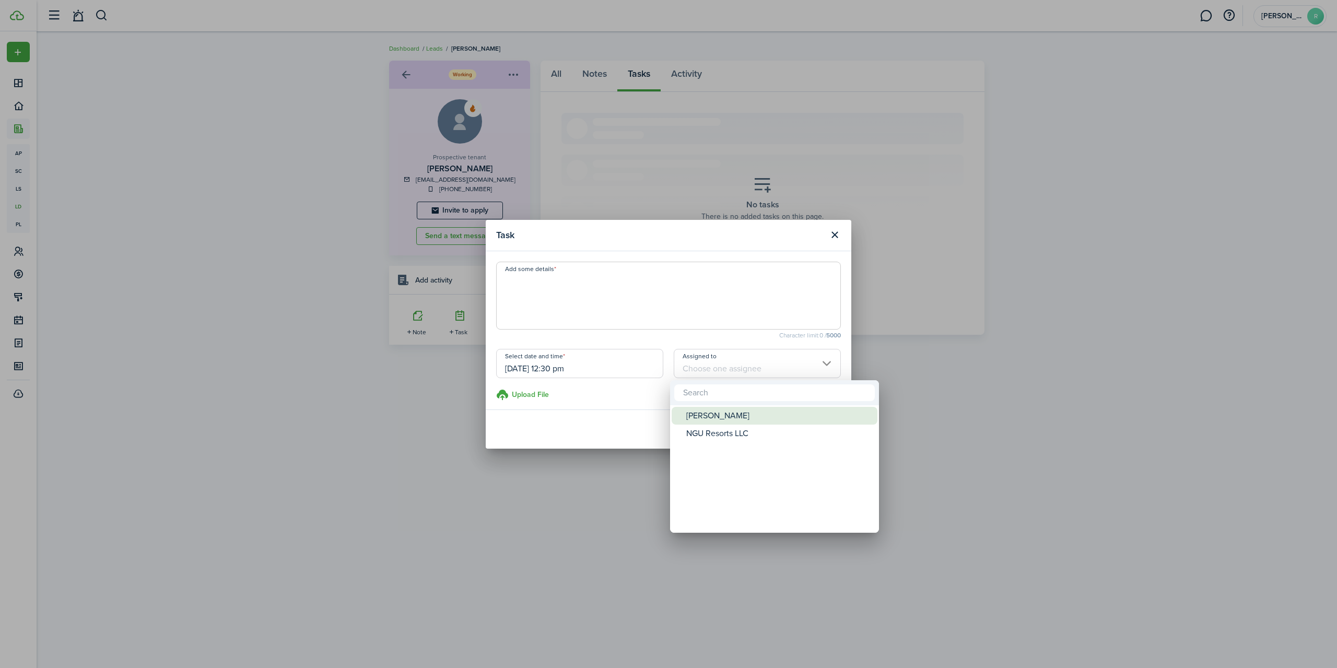
click at [723, 421] on div "[PERSON_NAME]" at bounding box center [778, 416] width 185 height 18
type input "[PERSON_NAME]"
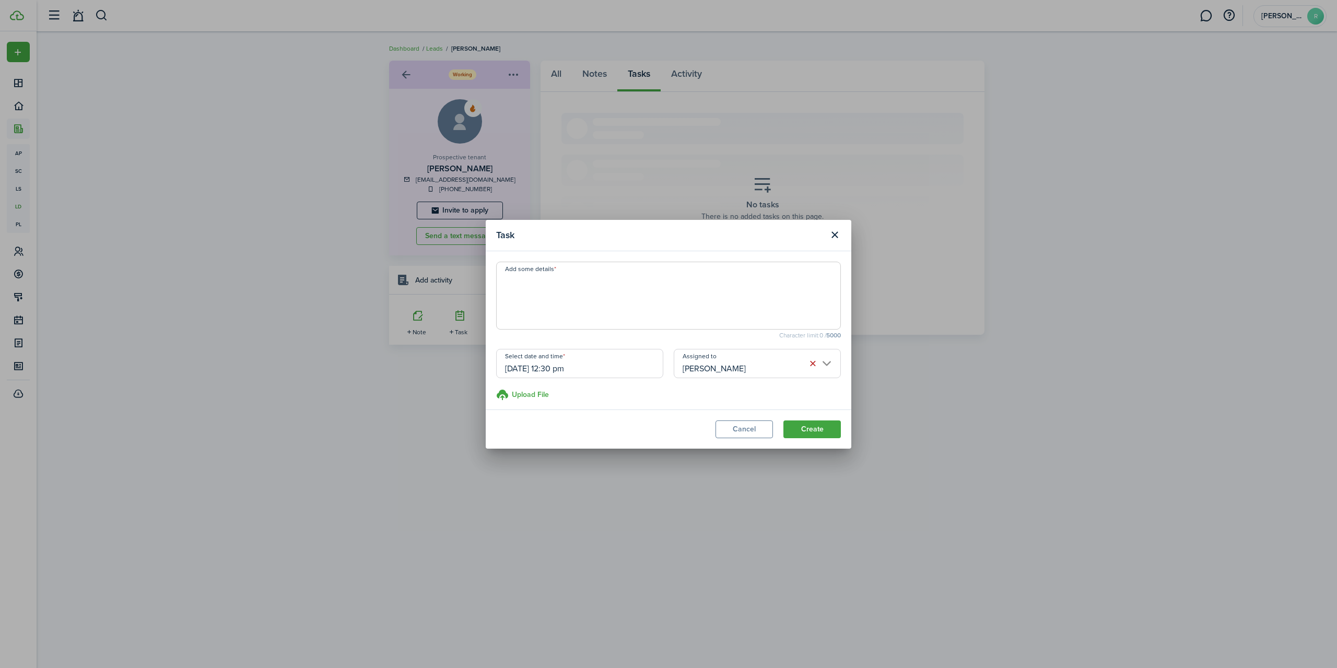
click at [525, 279] on textarea "Add some details" at bounding box center [669, 299] width 344 height 50
click at [533, 272] on span at bounding box center [668, 296] width 345 height 68
click at [519, 298] on textarea "Add some details" at bounding box center [669, 299] width 344 height 50
type textarea "Show furnished Unit 812 and 830"
click at [813, 431] on button "Create" at bounding box center [811, 429] width 57 height 18
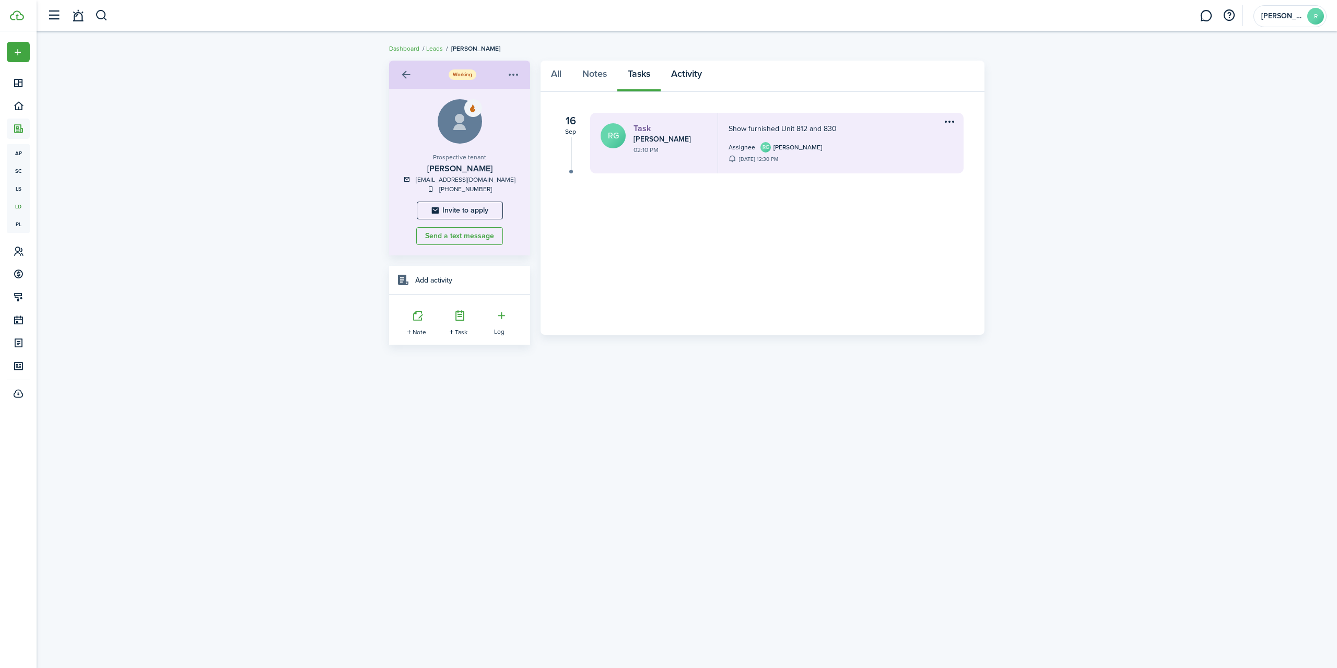
click at [686, 76] on link "Activity" at bounding box center [687, 76] width 52 height 31
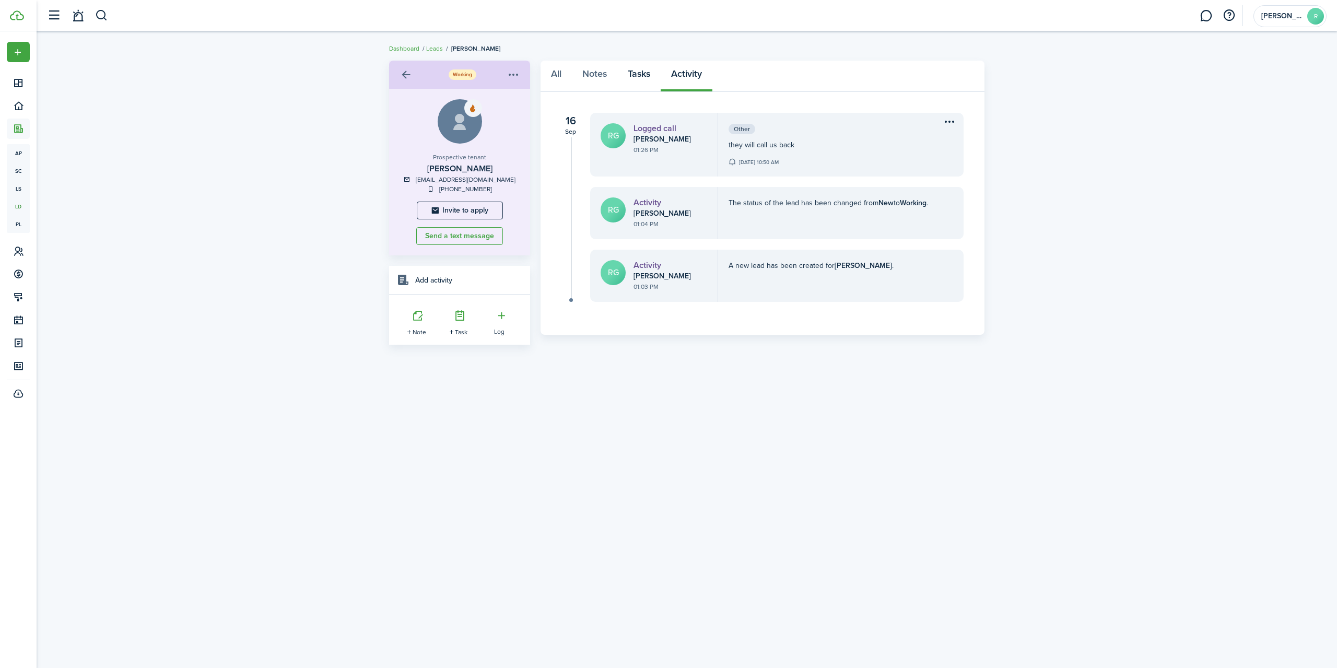
click at [627, 73] on link "Tasks" at bounding box center [638, 76] width 43 height 31
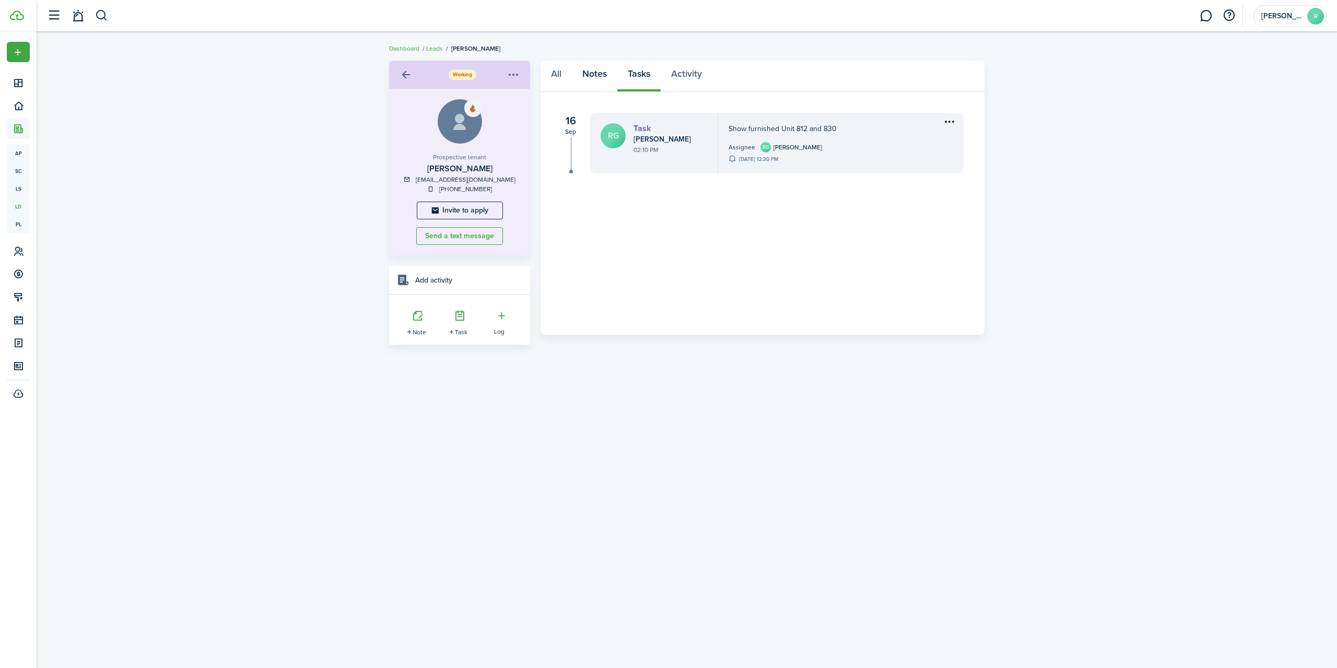
click at [588, 75] on link "Notes" at bounding box center [594, 76] width 45 height 31
click at [554, 76] on link "All" at bounding box center [556, 76] width 31 height 31
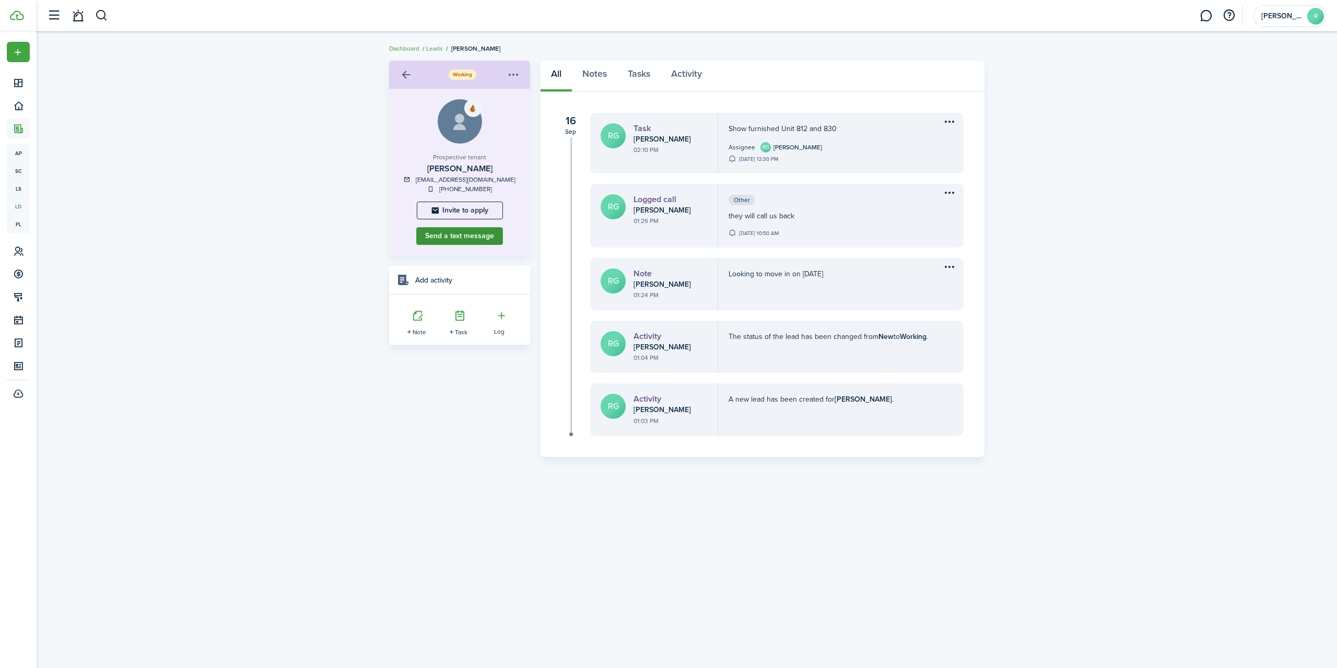
click at [469, 234] on button "Send a text message" at bounding box center [459, 236] width 87 height 18
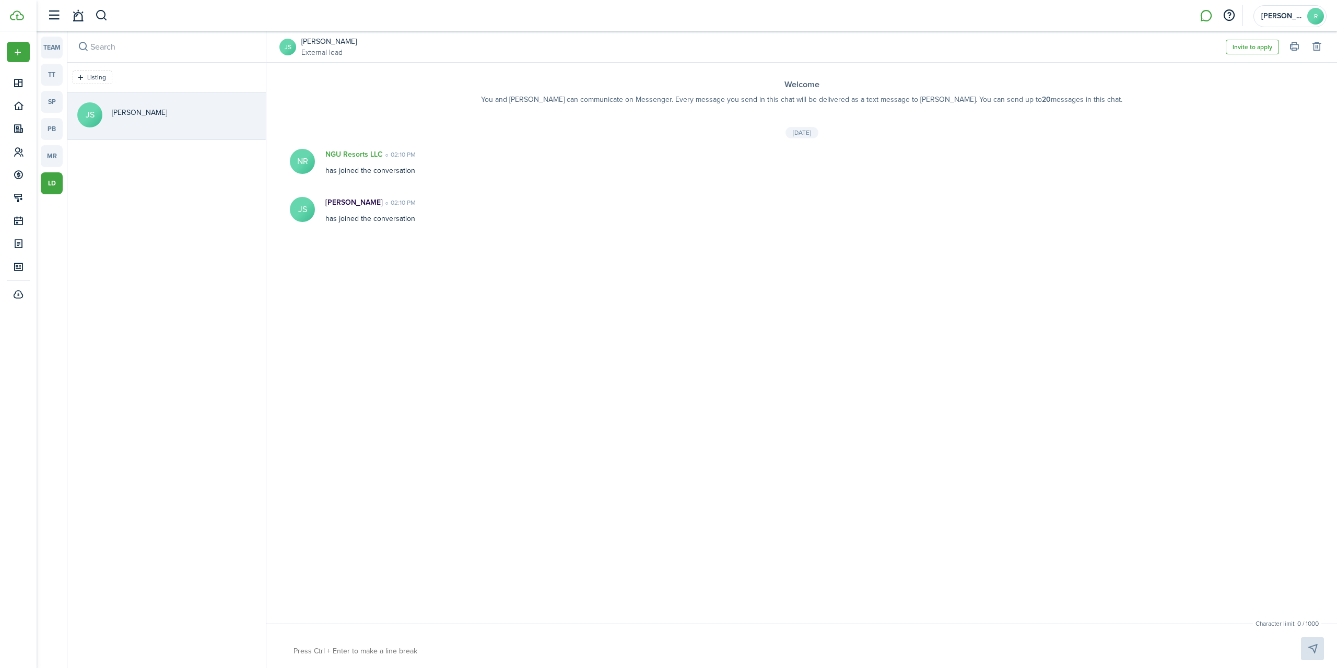
click at [323, 649] on textarea at bounding box center [785, 651] width 990 height 18
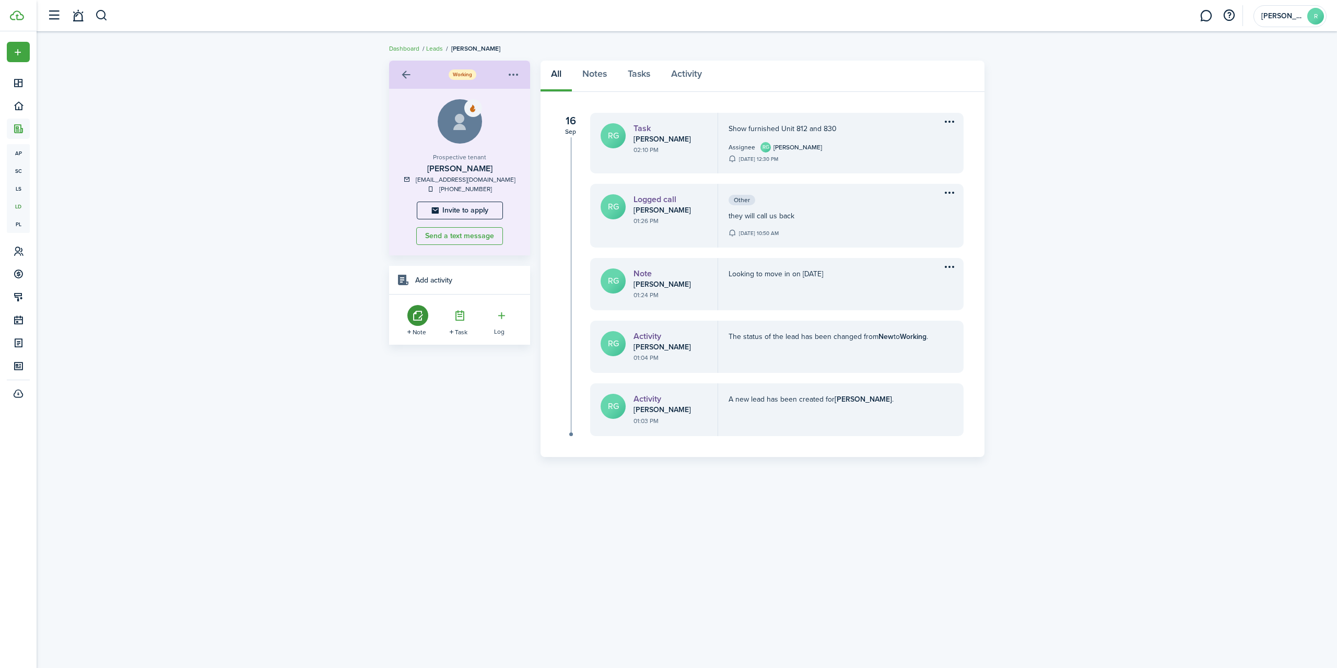
click at [415, 318] on icon at bounding box center [417, 315] width 21 height 21
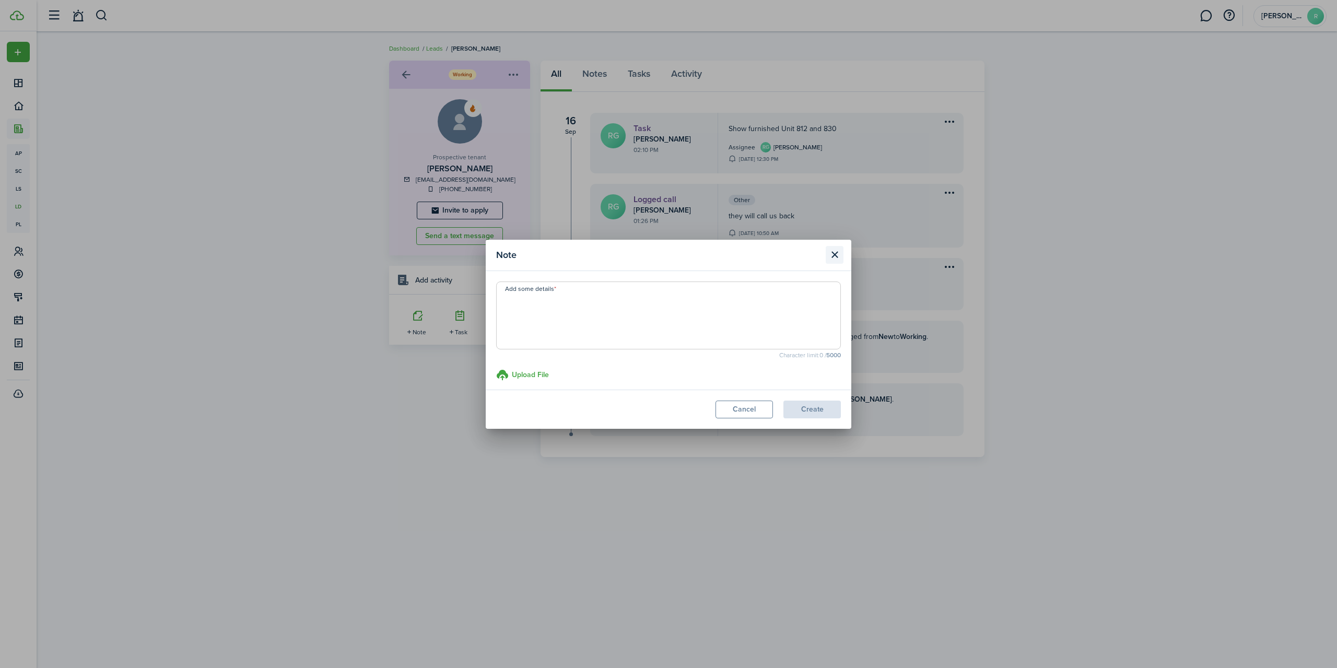
click at [834, 251] on button "Close modal" at bounding box center [835, 255] width 18 height 18
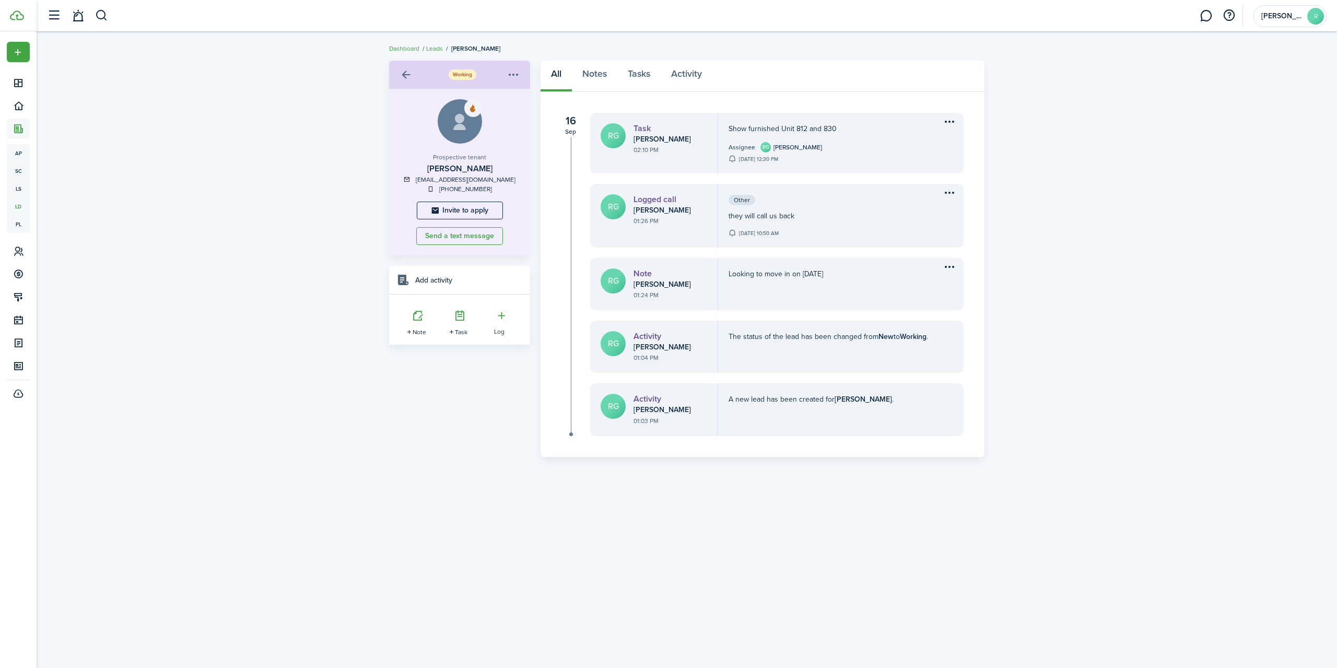
click at [894, 143] on div "Assignee RG [PERSON_NAME]" at bounding box center [832, 147] width 206 height 10
click at [773, 153] on lead-timeline-group-note "Show furnished Unit 812 and 830 Assignee RG [PERSON_NAME] [DATE] 12:30 PM" at bounding box center [832, 143] width 206 height 40
drag, startPoint x: 773, startPoint y: 153, endPoint x: 1040, endPoint y: 139, distance: 267.2
click at [776, 153] on lead-timeline-group-note "Show furnished Unit 812 and 830 Assignee RG [PERSON_NAME] [DATE] 12:30 PM" at bounding box center [832, 143] width 206 height 40
click at [456, 324] on icon at bounding box center [459, 315] width 21 height 21
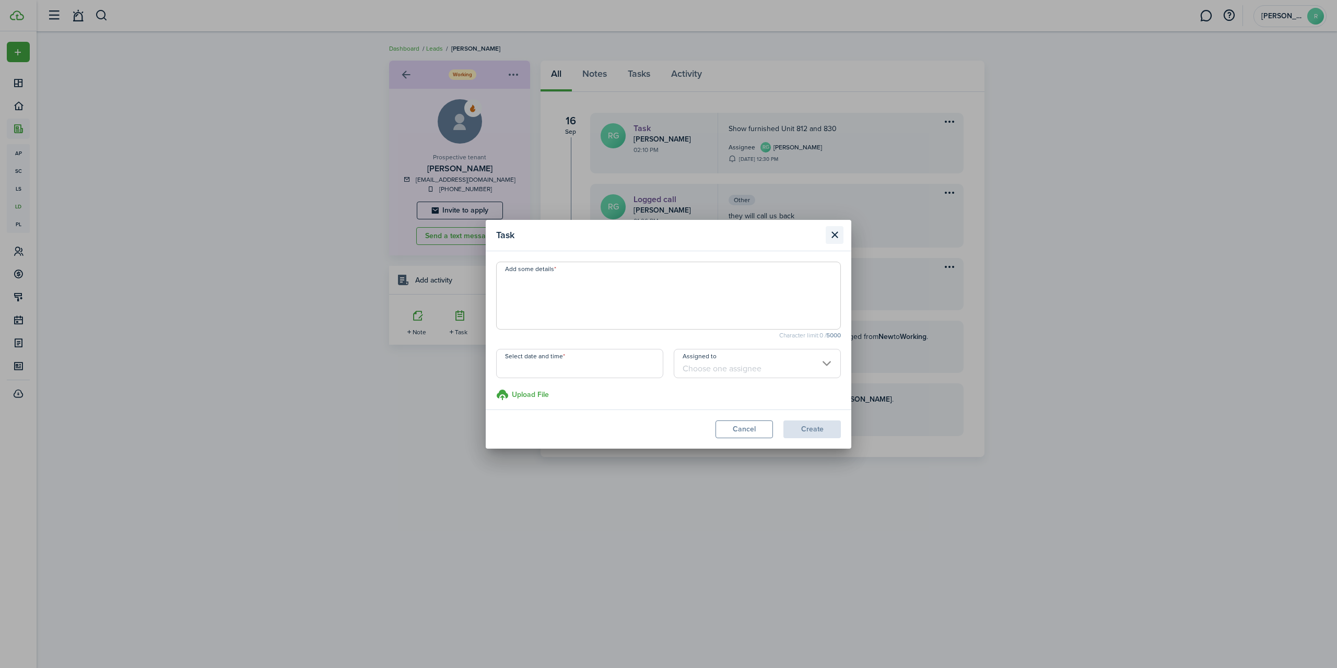
click at [838, 237] on button "Close modal" at bounding box center [835, 235] width 18 height 18
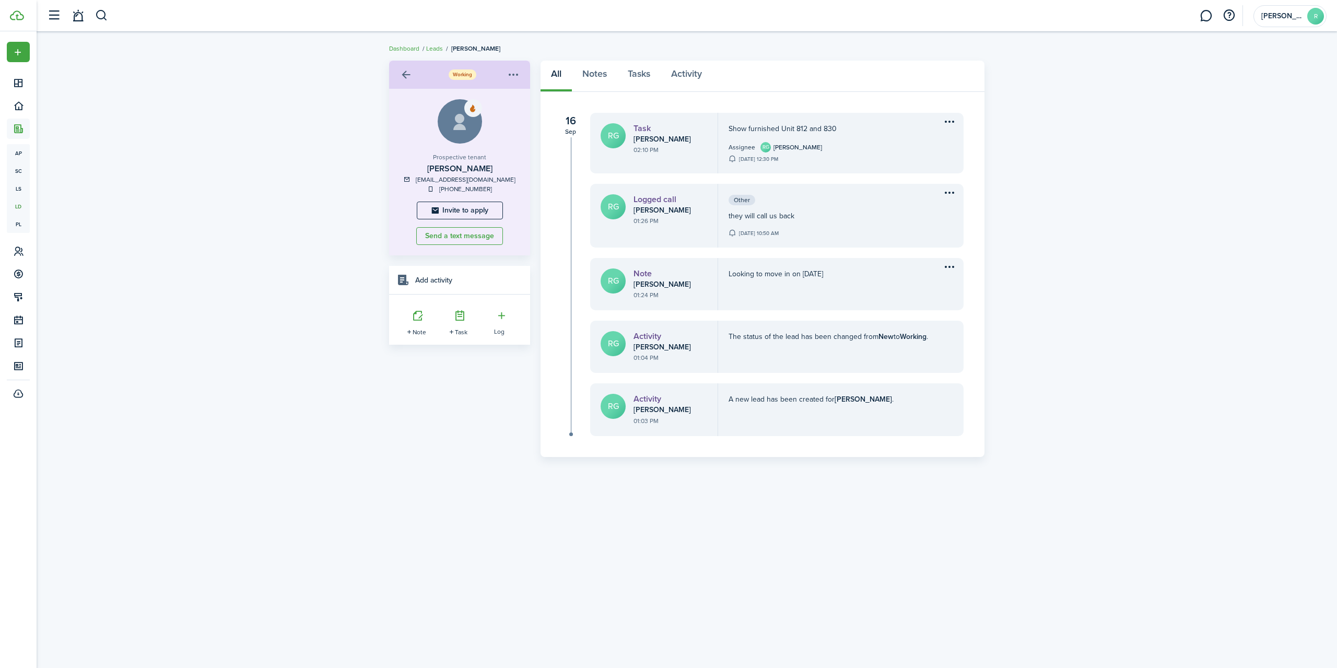
click at [948, 122] on menu-btn-icon "Open menu" at bounding box center [950, 122] width 18 height 18
click at [842, 164] on div "Show furnished Unit 812 and 830 Assignee RG [PERSON_NAME] [DATE] 12:30 PM" at bounding box center [839, 143] width 243 height 61
click at [514, 71] on menu-btn-icon "Open menu" at bounding box center [513, 75] width 18 height 18
drag, startPoint x: 200, startPoint y: 104, endPoint x: 189, endPoint y: 97, distance: 13.2
click at [199, 104] on div "Working Prospective tenant [PERSON_NAME] [EMAIL_ADDRESS][DOMAIN_NAME] [PHONE_NU…" at bounding box center [687, 258] width 1300 height 407
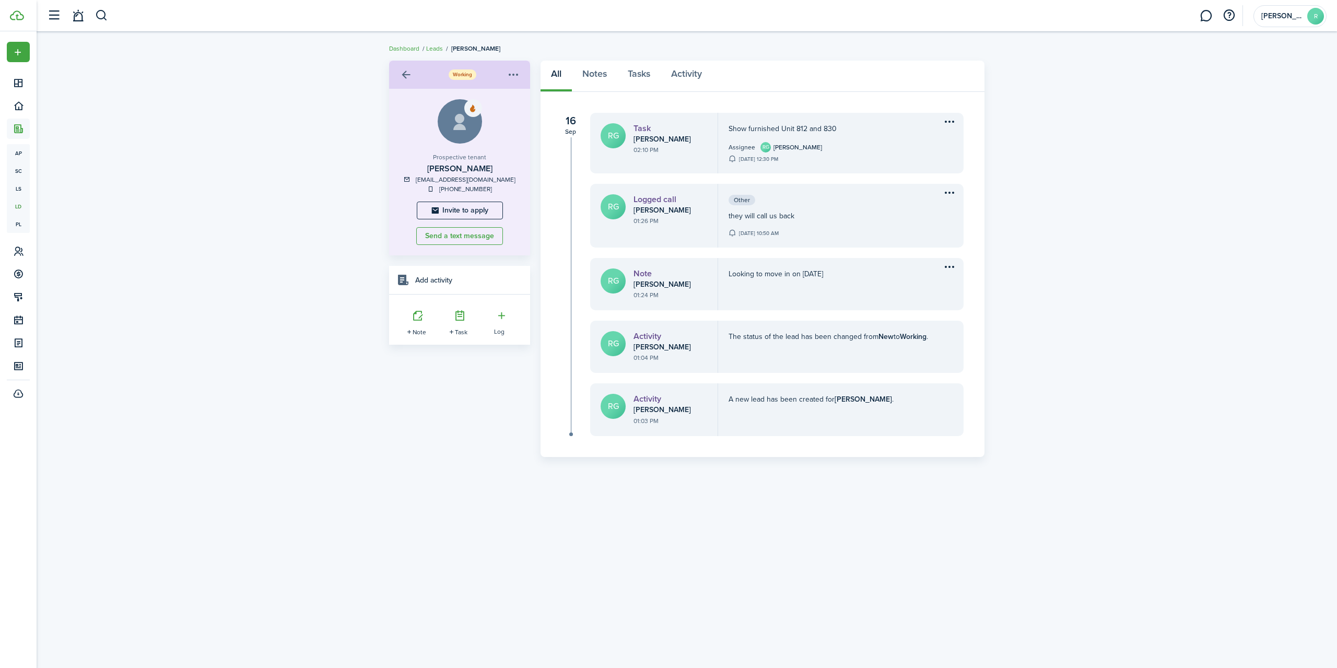
click at [1135, 150] on div "Working Prospective tenant [PERSON_NAME] [EMAIL_ADDRESS][DOMAIN_NAME] [PHONE_NU…" at bounding box center [687, 258] width 1300 height 407
click at [509, 76] on menu-btn-icon "Open menu" at bounding box center [513, 75] width 18 height 18
click at [338, 124] on div "Working Prospective tenant [PERSON_NAME] [EMAIL_ADDRESS][DOMAIN_NAME] [PHONE_NU…" at bounding box center [687, 258] width 1300 height 407
click at [403, 74] on link at bounding box center [406, 75] width 18 height 18
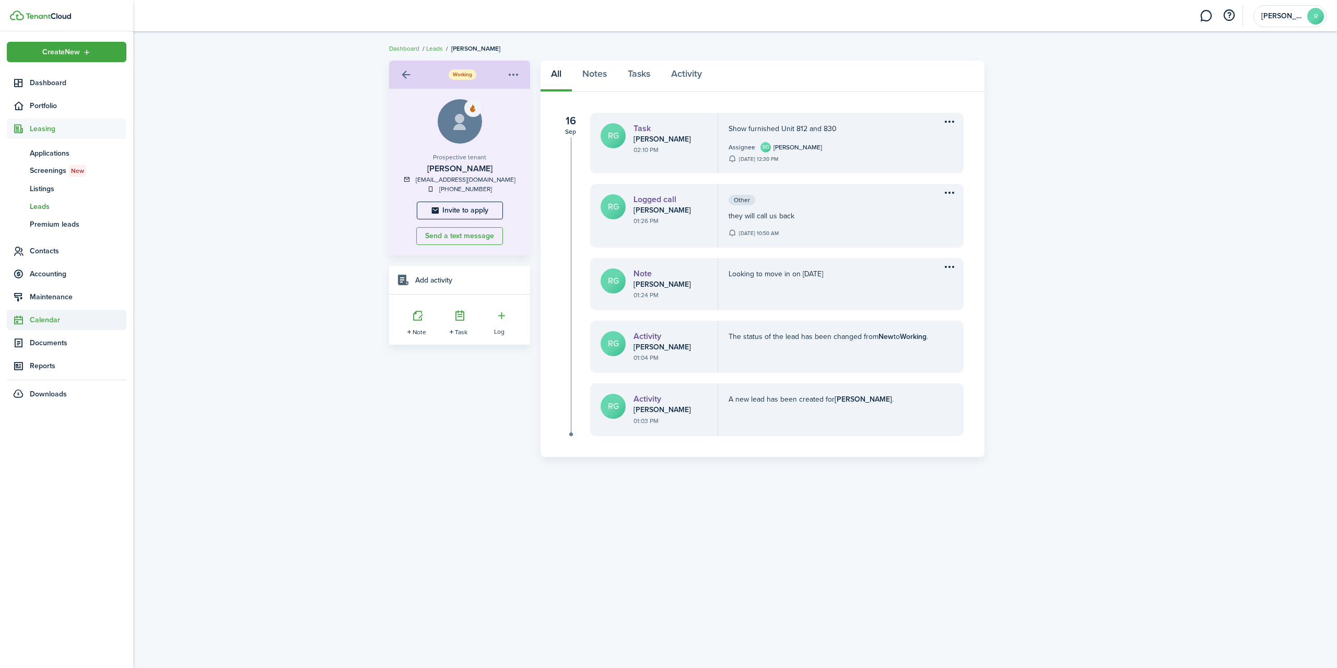
click at [16, 320] on icon at bounding box center [18, 320] width 11 height 10
click at [34, 261] on span "Tasks" at bounding box center [78, 262] width 97 height 11
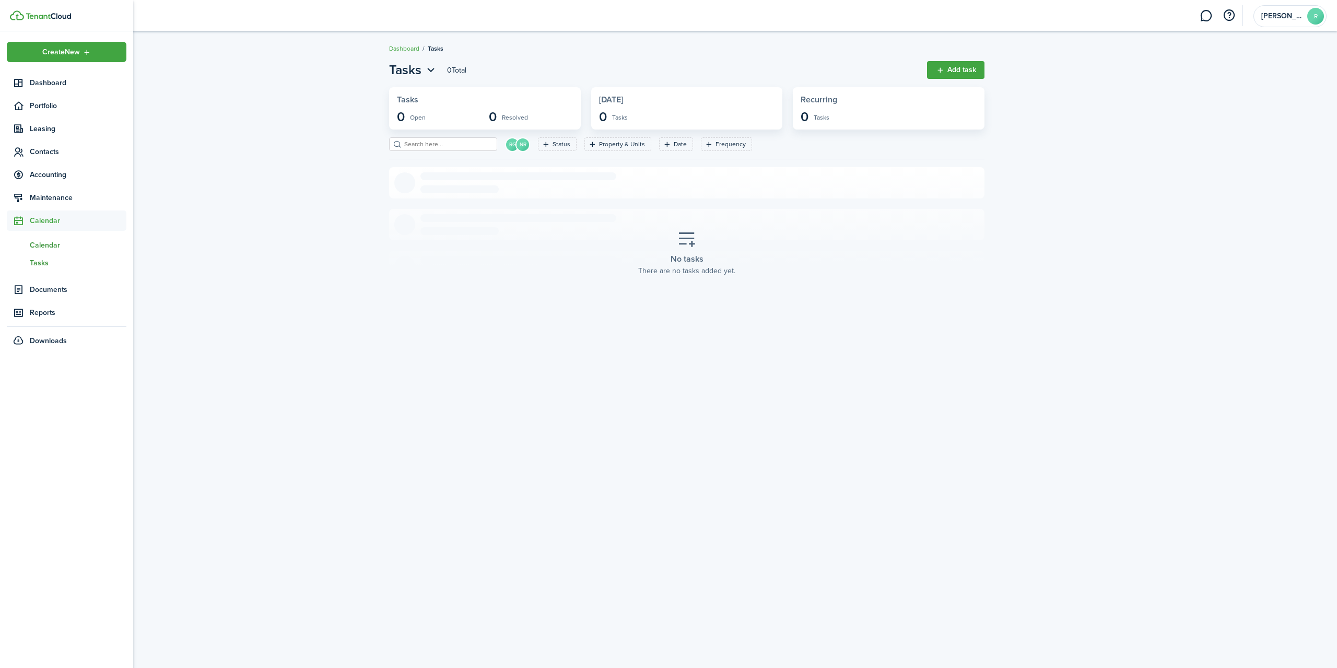
click at [48, 248] on span "Calendar" at bounding box center [78, 245] width 97 height 11
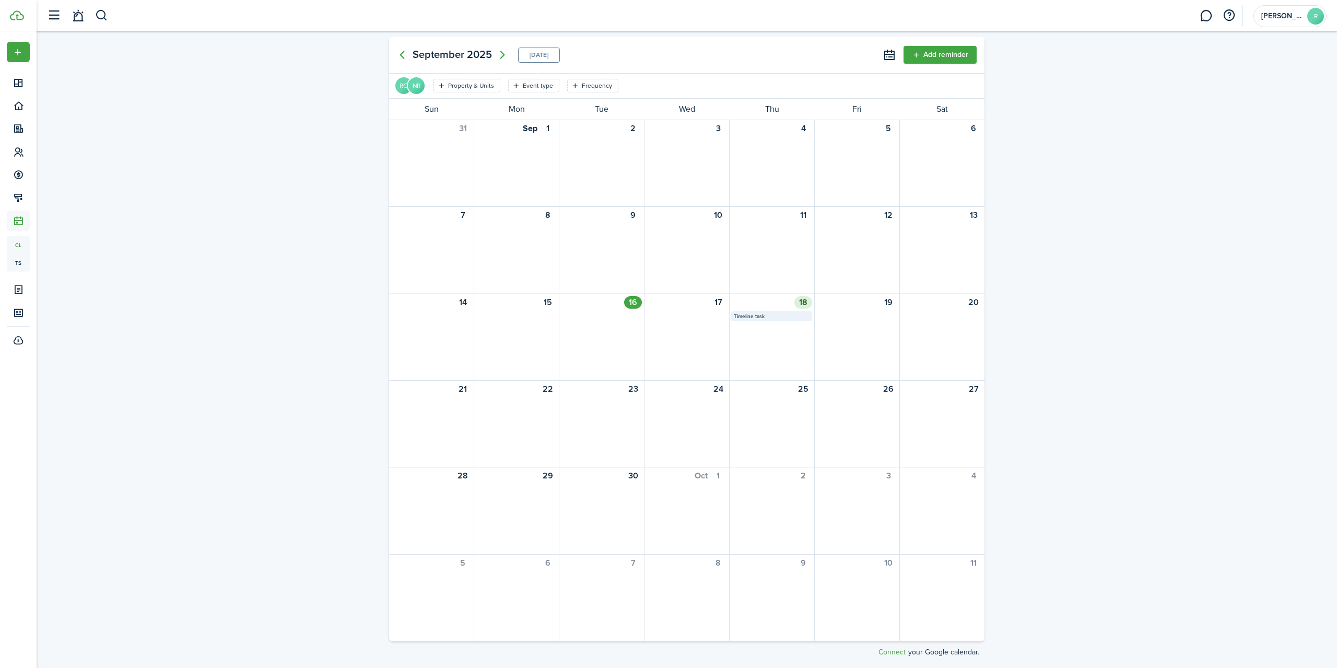
click at [764, 316] on mbsc-calendar-label "Timeline task" at bounding box center [771, 316] width 81 height 10
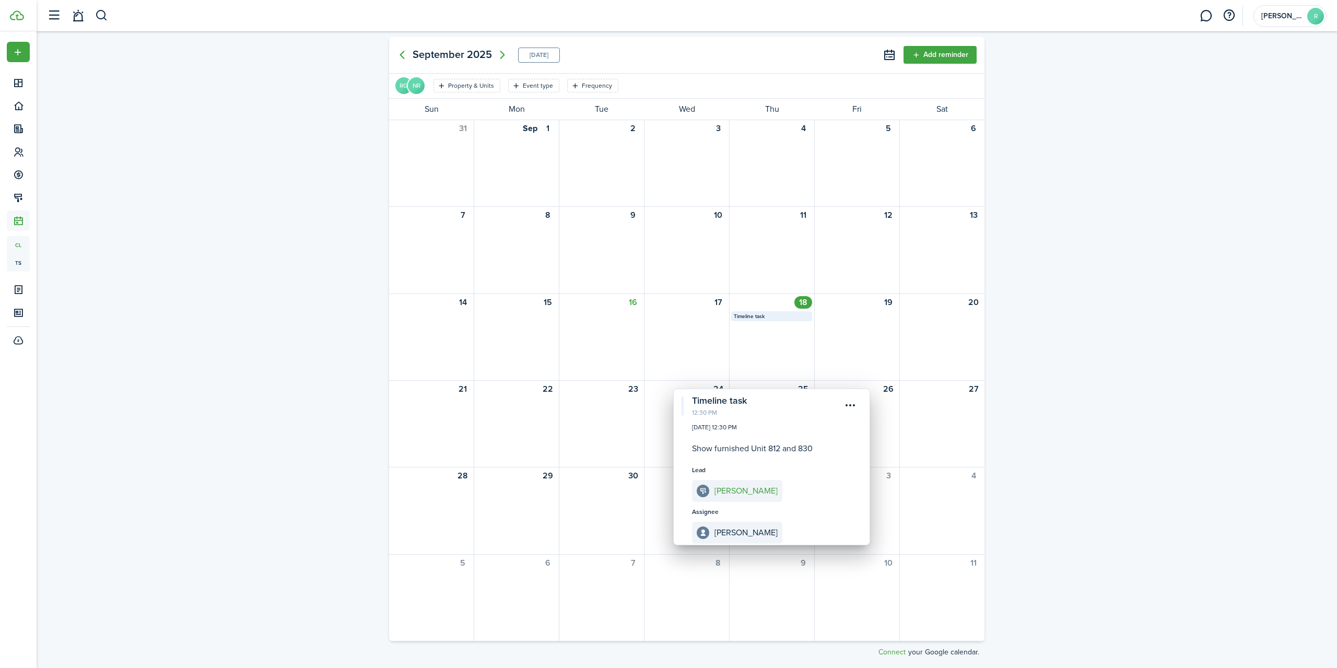
click at [445, 86] on icon "Open filter" at bounding box center [441, 85] width 9 height 8
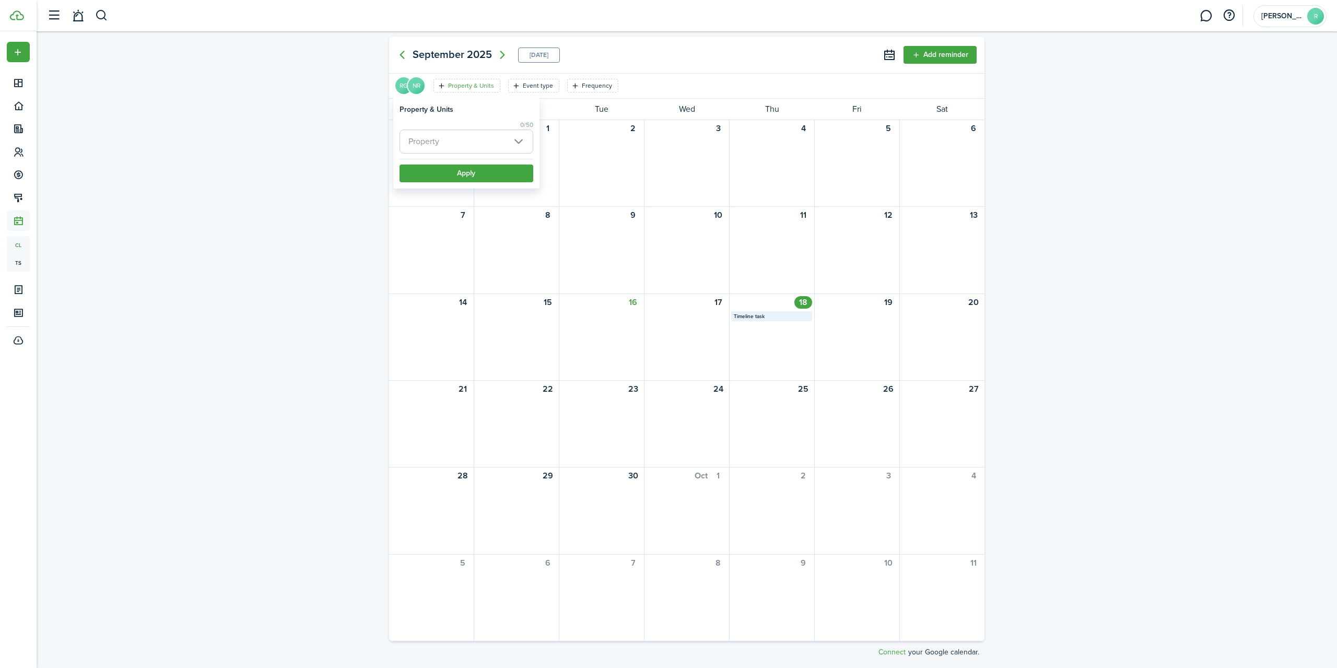
click at [517, 139] on span "Property" at bounding box center [466, 141] width 133 height 23
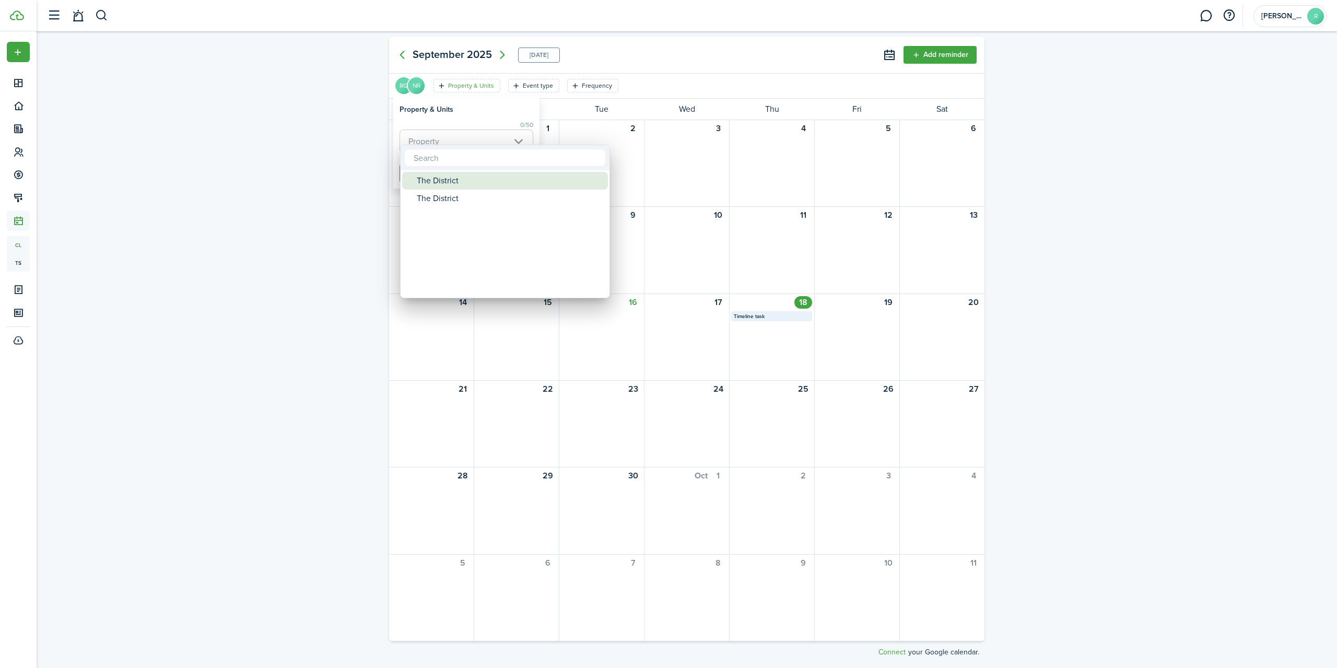
click at [451, 179] on div "The District" at bounding box center [509, 181] width 185 height 18
type input "The District"
click at [627, 174] on div at bounding box center [668, 333] width 1504 height 835
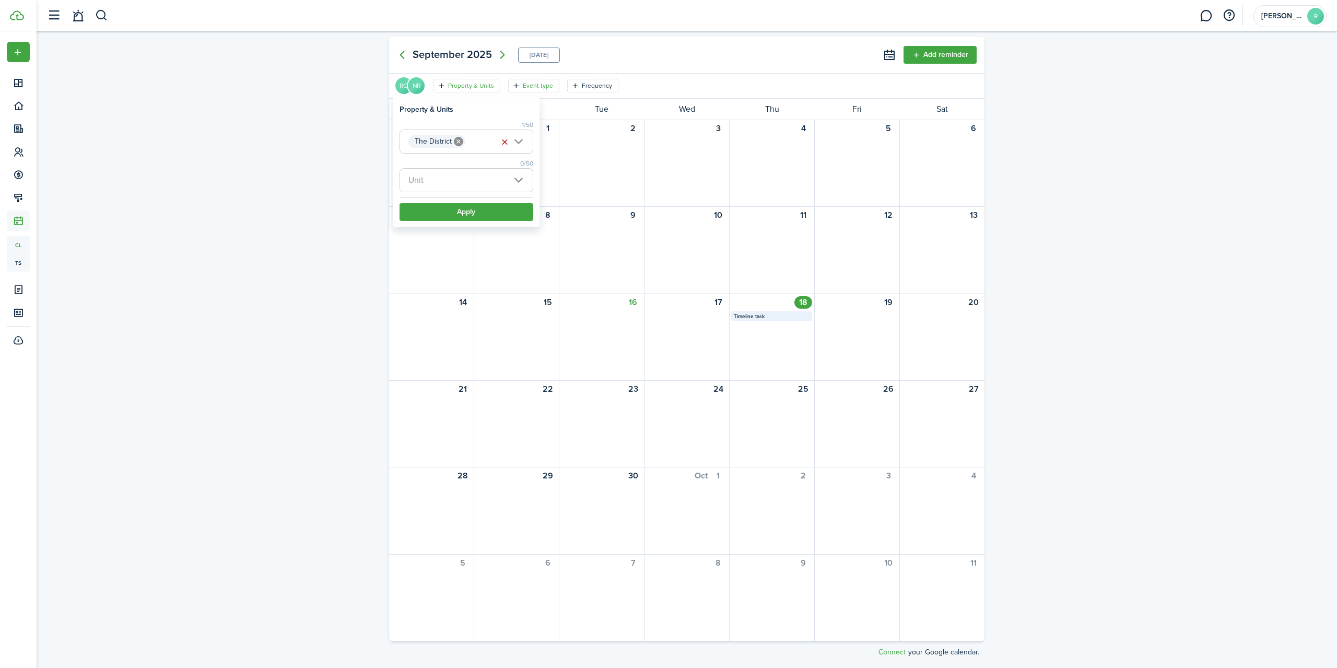
click at [515, 82] on icon "Open filter" at bounding box center [516, 85] width 9 height 8
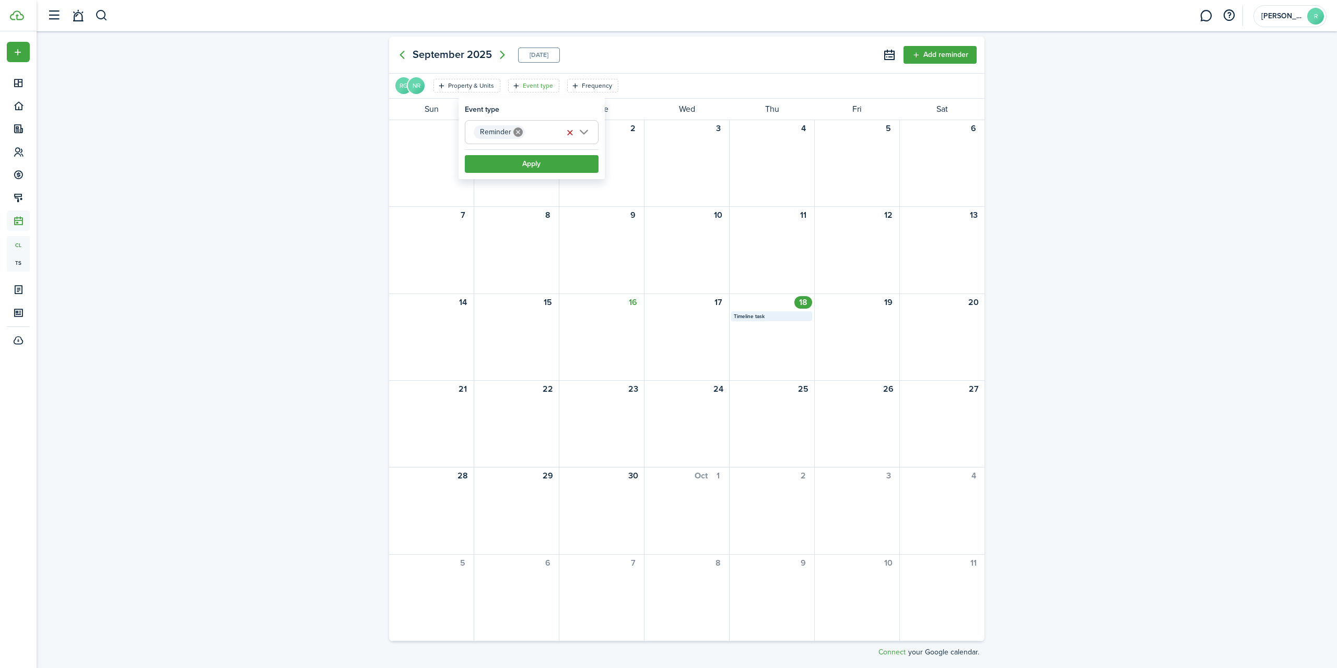
click at [579, 130] on span "Reminder" at bounding box center [531, 132] width 133 height 23
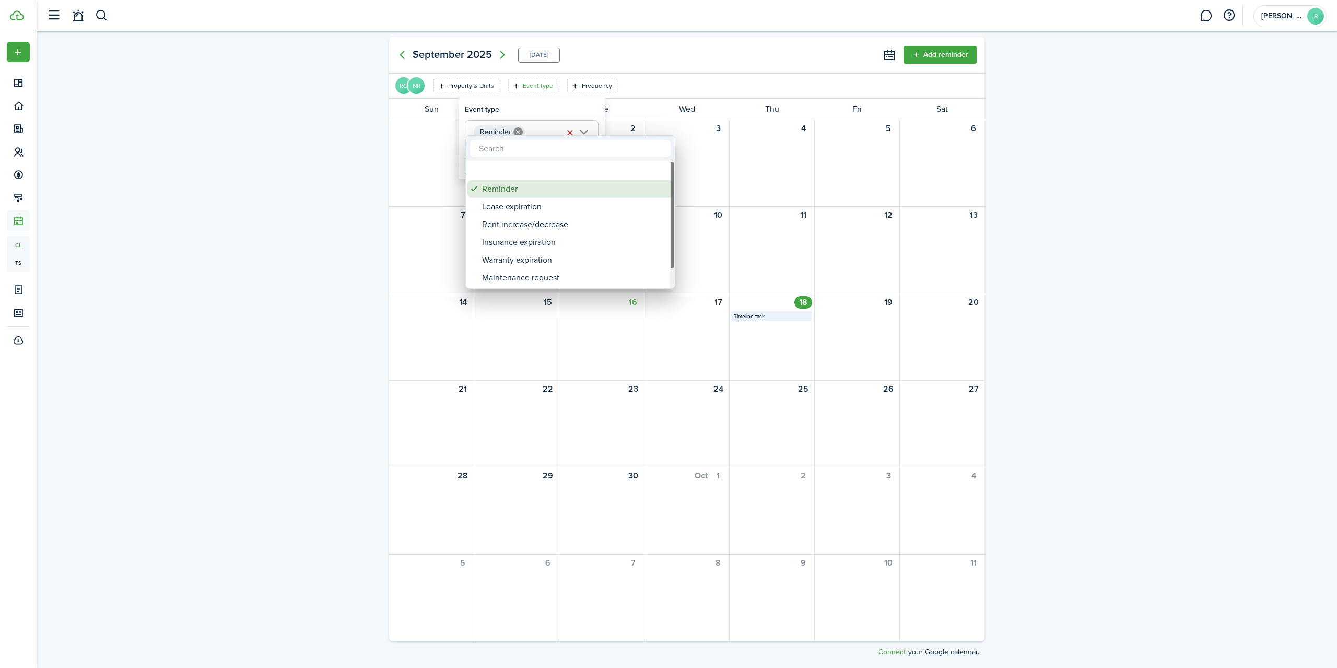
drag, startPoint x: 671, startPoint y: 216, endPoint x: 664, endPoint y: 194, distance: 23.6
click at [664, 194] on mbsc-scrollview-base "Reminder Lease expiration Rent increase/decrease Insurance expiration Warranty …" at bounding box center [570, 224] width 209 height 125
click at [670, 284] on div at bounding box center [672, 224] width 5 height 127
click at [557, 276] on div "Timeline note" at bounding box center [574, 278] width 185 height 18
click at [572, 262] on div "Recurring request" at bounding box center [574, 260] width 185 height 18
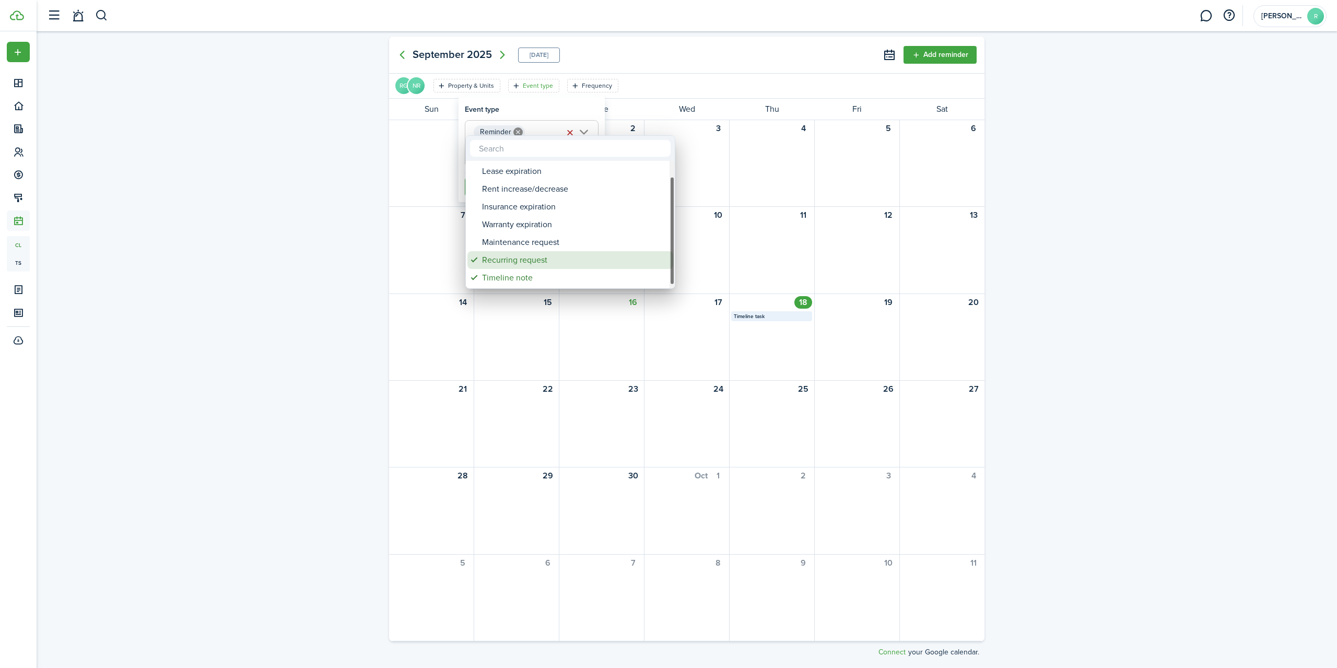
click at [573, 262] on div "Recurring request" at bounding box center [574, 260] width 185 height 18
click at [573, 276] on div "Timeline note" at bounding box center [574, 278] width 185 height 18
type input "Reminder"
click at [750, 175] on div at bounding box center [668, 333] width 1504 height 835
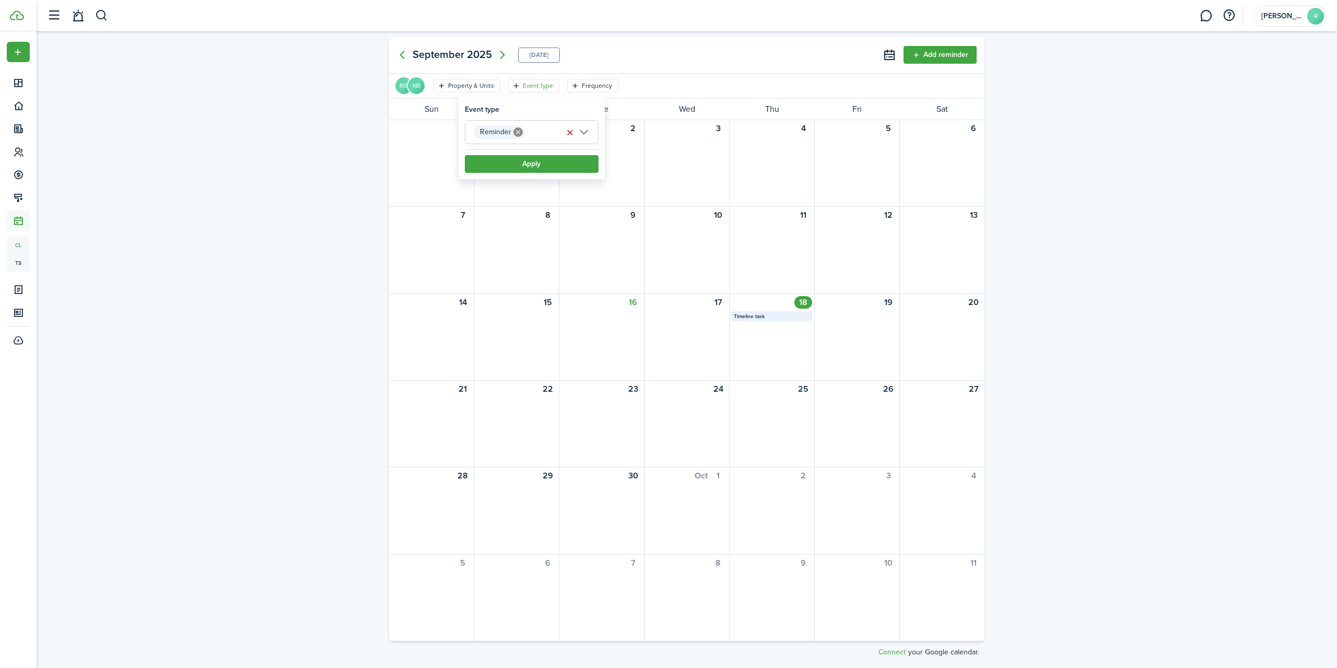
click at [729, 66] on div "[DATE] [DATE] Add reminder" at bounding box center [686, 55] width 595 height 37
click at [912, 53] on button "Add reminder" at bounding box center [939, 55] width 73 height 18
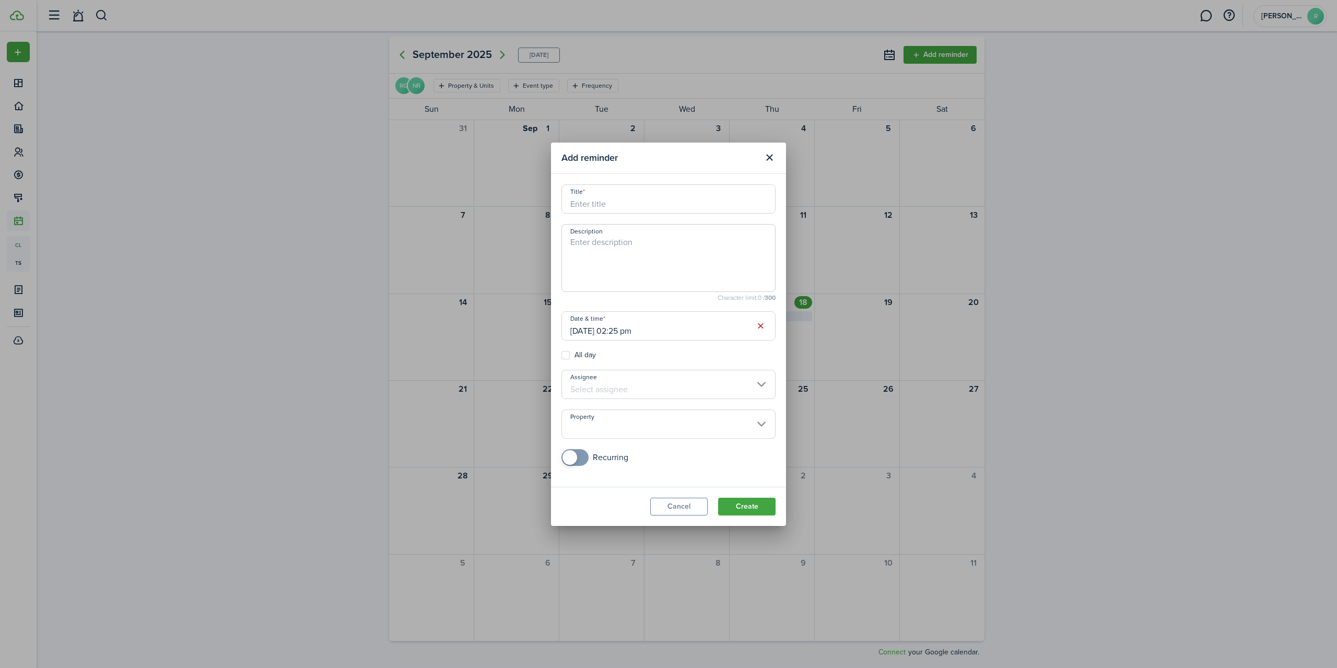
click at [614, 205] on input "Title" at bounding box center [668, 198] width 214 height 29
click at [580, 204] on input "Title" at bounding box center [668, 198] width 214 height 29
click at [674, 259] on textarea "Description" at bounding box center [668, 261] width 213 height 50
click at [768, 158] on button "Close modal" at bounding box center [769, 158] width 18 height 18
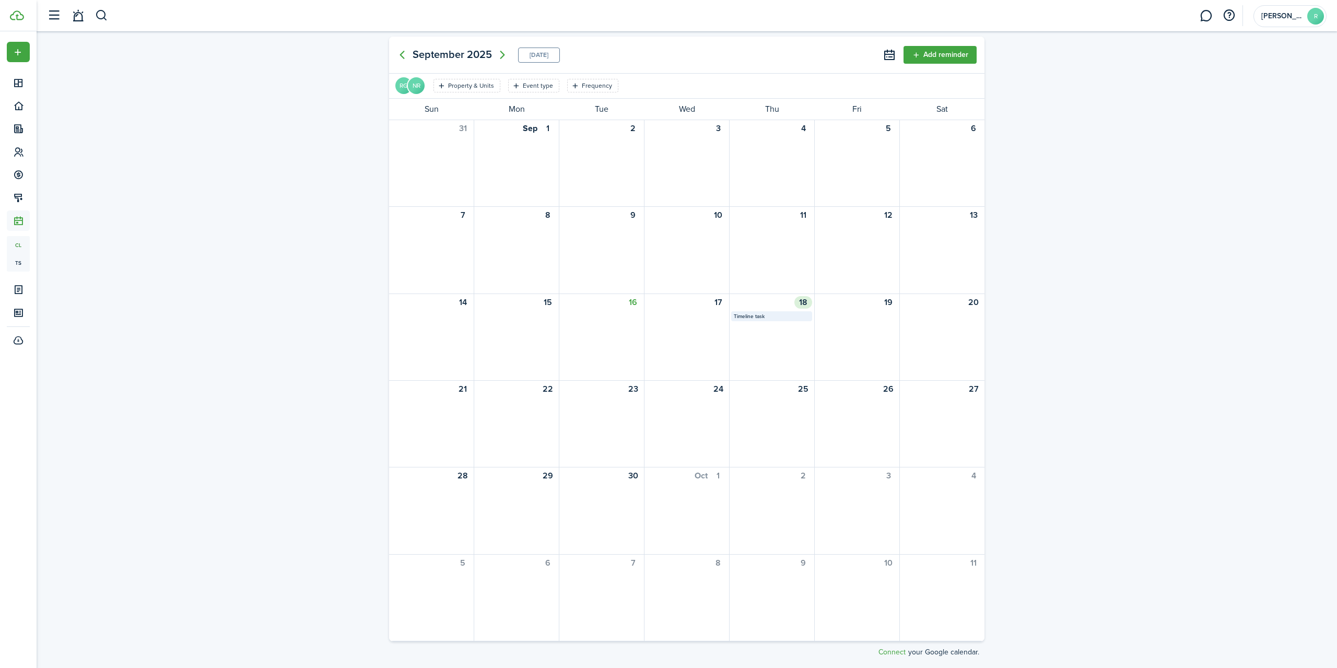
click at [759, 313] on mbsc-calendar-label "Timeline task" at bounding box center [771, 316] width 81 height 10
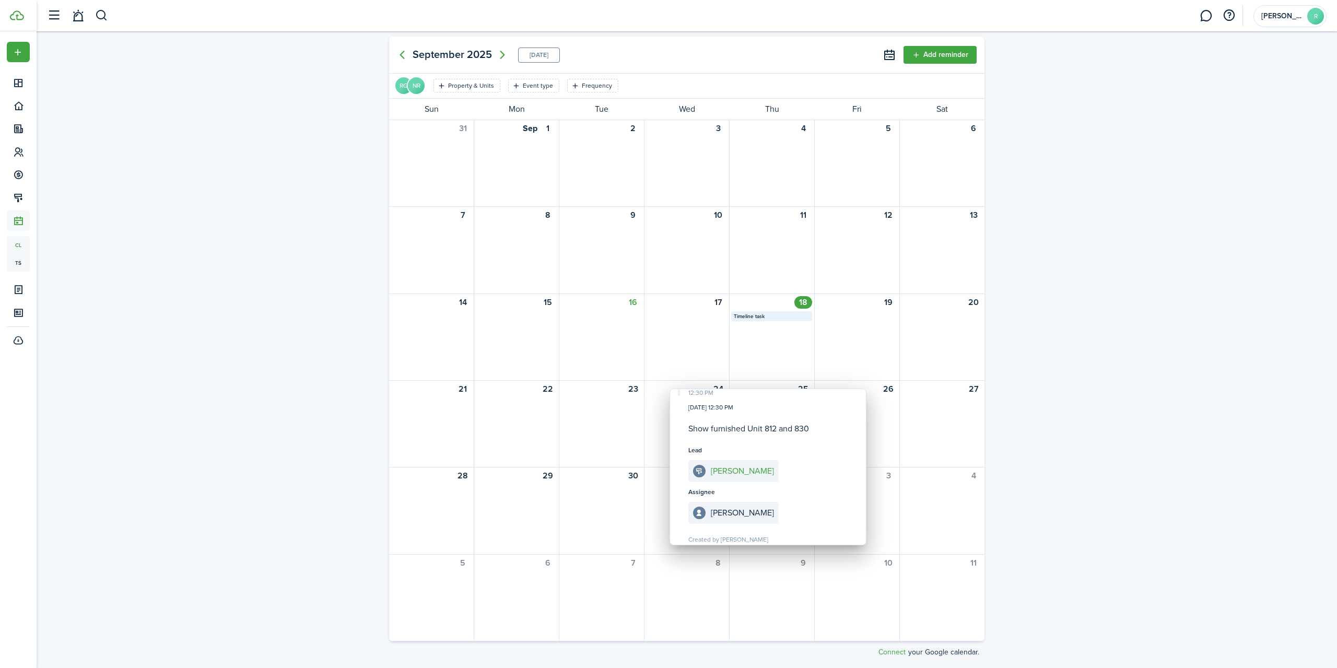
scroll to position [30, 0]
drag, startPoint x: 873, startPoint y: 465, endPoint x: 869, endPoint y: 517, distance: 52.4
click at [866, 517] on div "Timeline task 12:30 PM [DATE] 12:30 PM Show furnished Unit 812 and 830 Lead [PE…" at bounding box center [768, 467] width 196 height 156
drag, startPoint x: 792, startPoint y: 496, endPoint x: 1151, endPoint y: 506, distance: 358.9
click at [1151, 506] on div "[DATE] [DATE] Add reminder RG NR Property & Units Event type Frequency Save fil…" at bounding box center [687, 349] width 1300 height 637
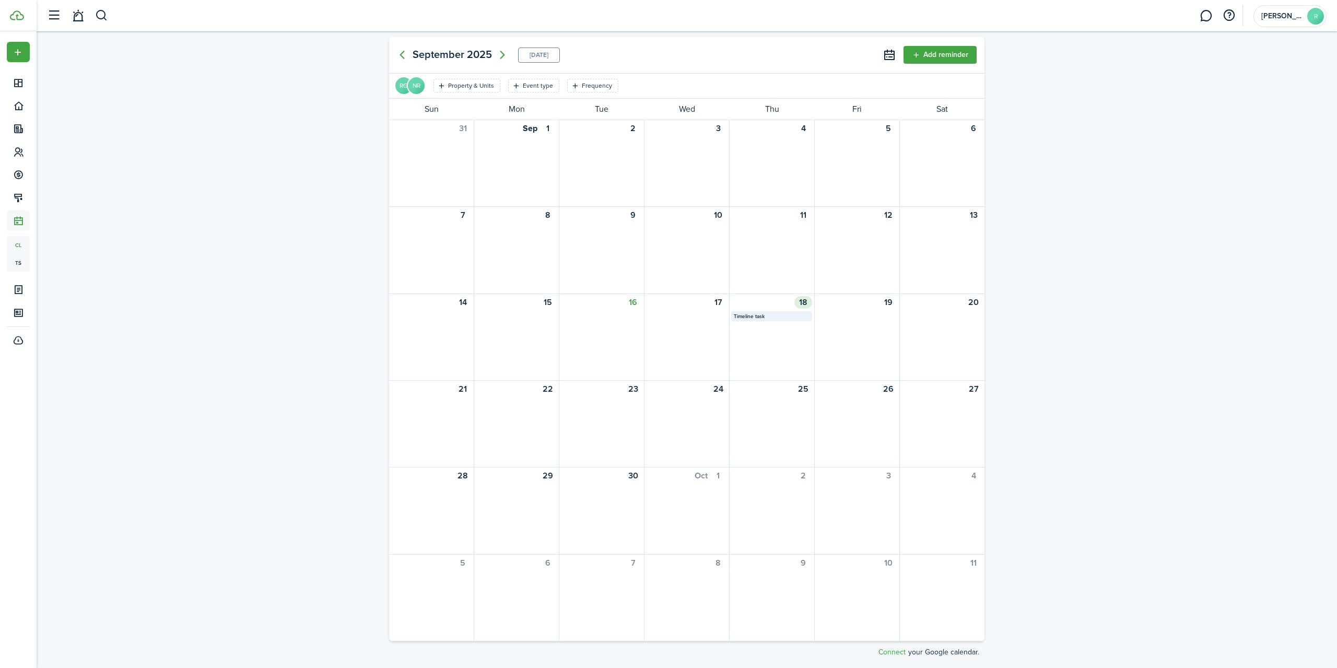
click at [769, 344] on div "18 Timeline task" at bounding box center [771, 337] width 85 height 86
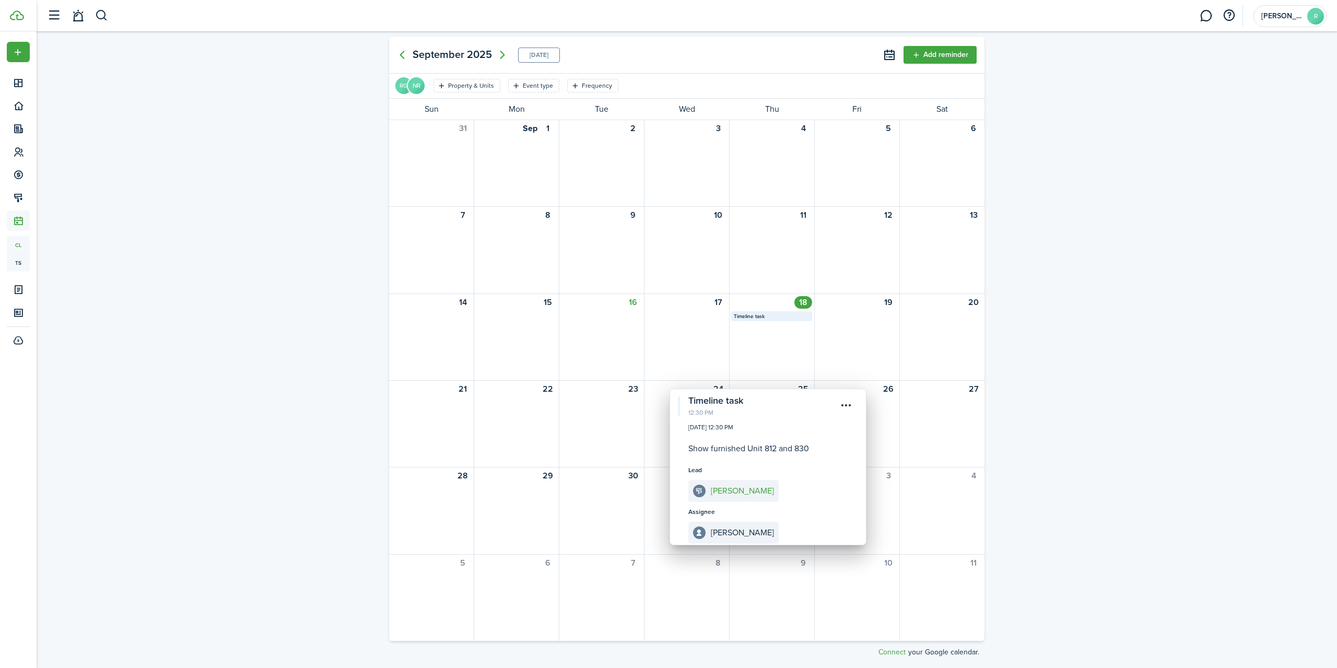
click at [866, 460] on div "Timeline task 12:30 PM [DATE] 12:30 PM Show furnished Unit 812 and 830 Lead [PE…" at bounding box center [768, 467] width 196 height 156
click at [846, 407] on menu-btn-icon "Open menu" at bounding box center [847, 405] width 18 height 18
click at [841, 490] on calendar-event-action-box "Lead [PERSON_NAME]" at bounding box center [767, 483] width 159 height 37
click at [1074, 378] on div "[DATE] [DATE] Add reminder RG NR Property & Units Event type Frequency Save fil…" at bounding box center [687, 349] width 1300 height 637
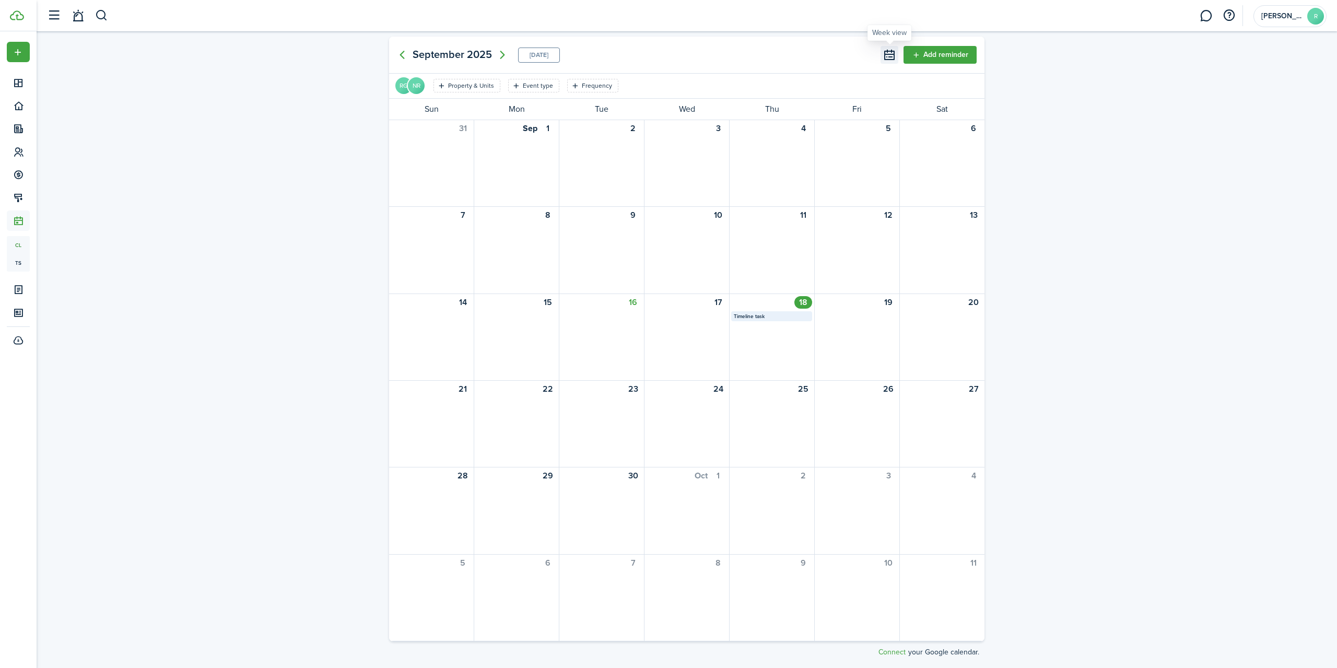
click at [886, 58] on button at bounding box center [889, 55] width 18 height 18
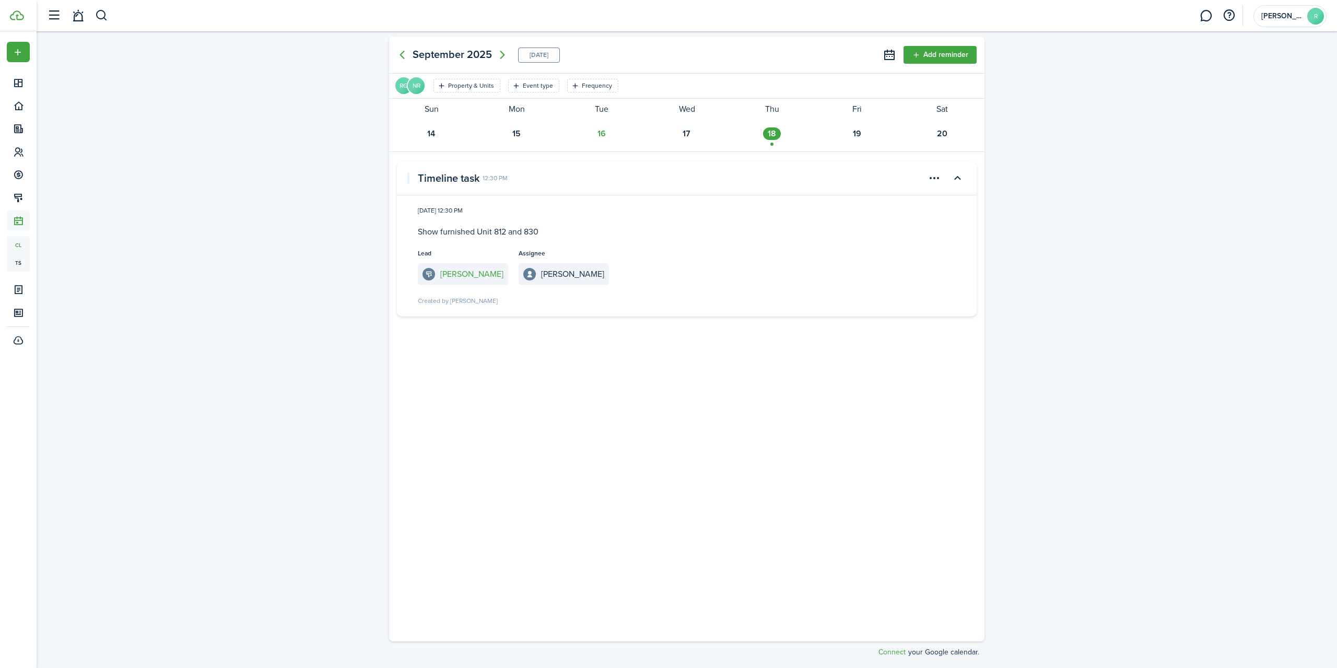
drag, startPoint x: 720, startPoint y: 260, endPoint x: 1189, endPoint y: 347, distance: 477.0
click at [1189, 347] on div "[DATE] [DATE] Add reminder RG NR Property & Units Event type Frequency Save fil…" at bounding box center [687, 349] width 1300 height 637
click at [886, 53] on button at bounding box center [889, 55] width 18 height 18
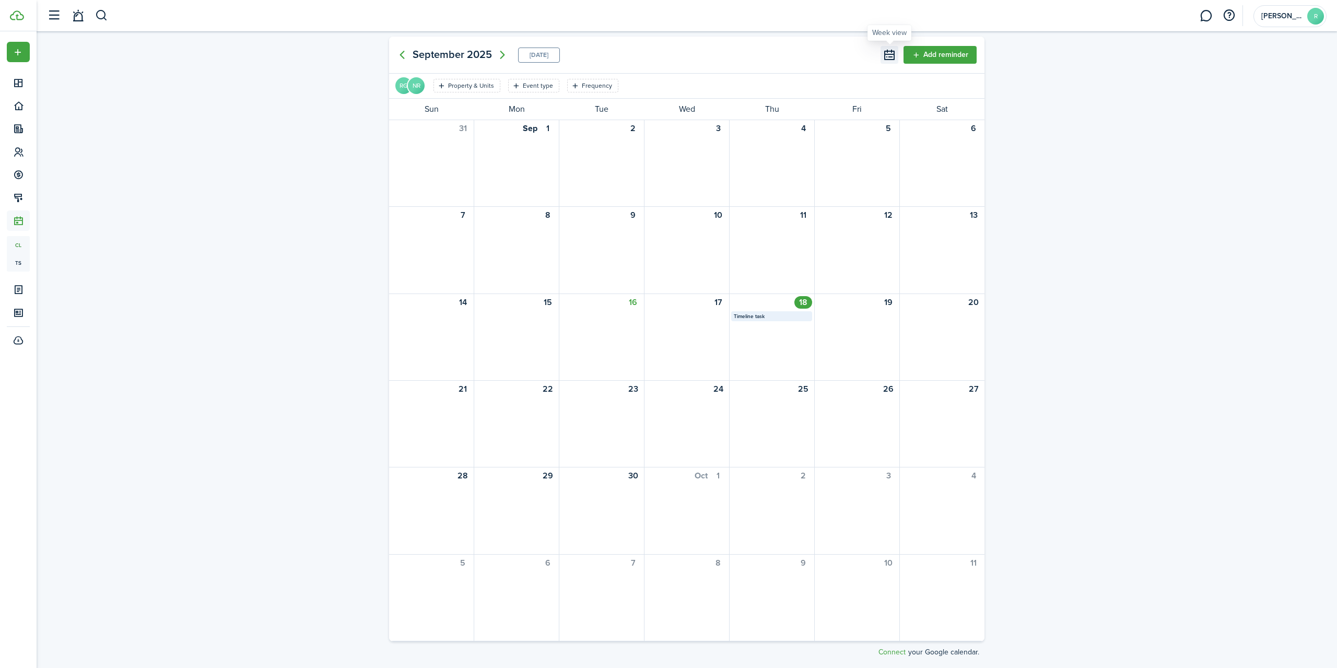
click at [886, 53] on button at bounding box center [889, 55] width 18 height 18
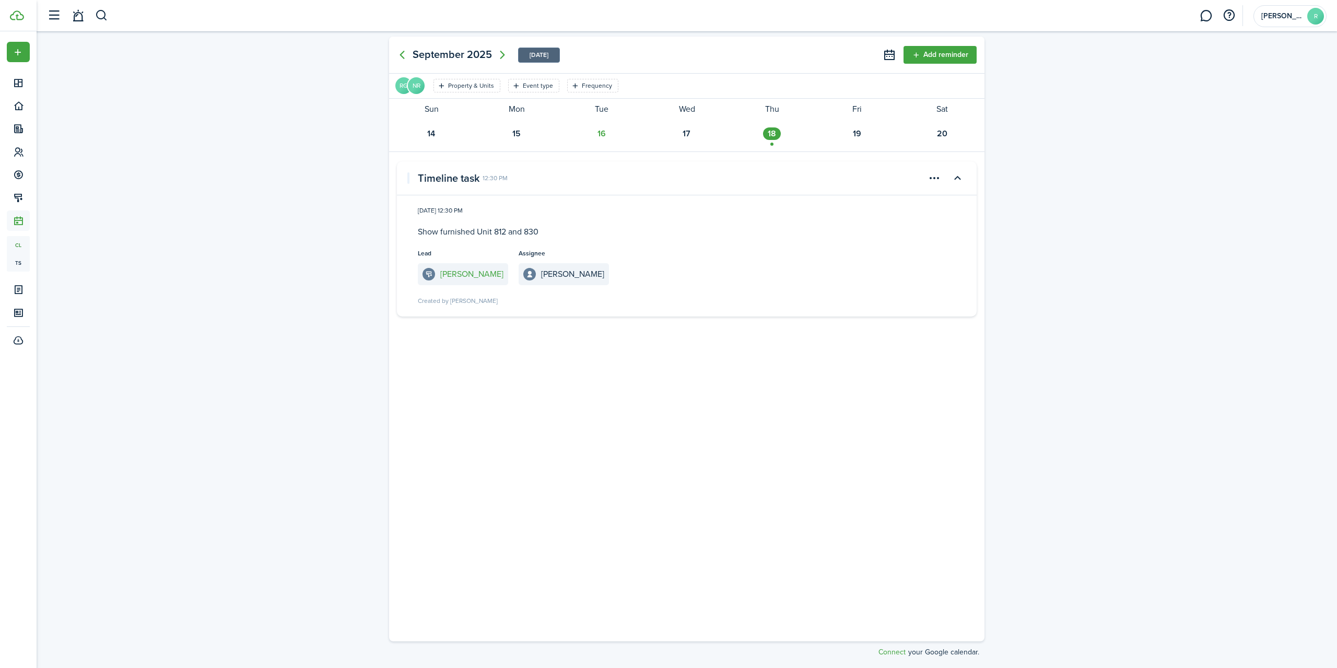
click at [538, 50] on mbsc-button "[DATE]" at bounding box center [539, 55] width 19 height 14
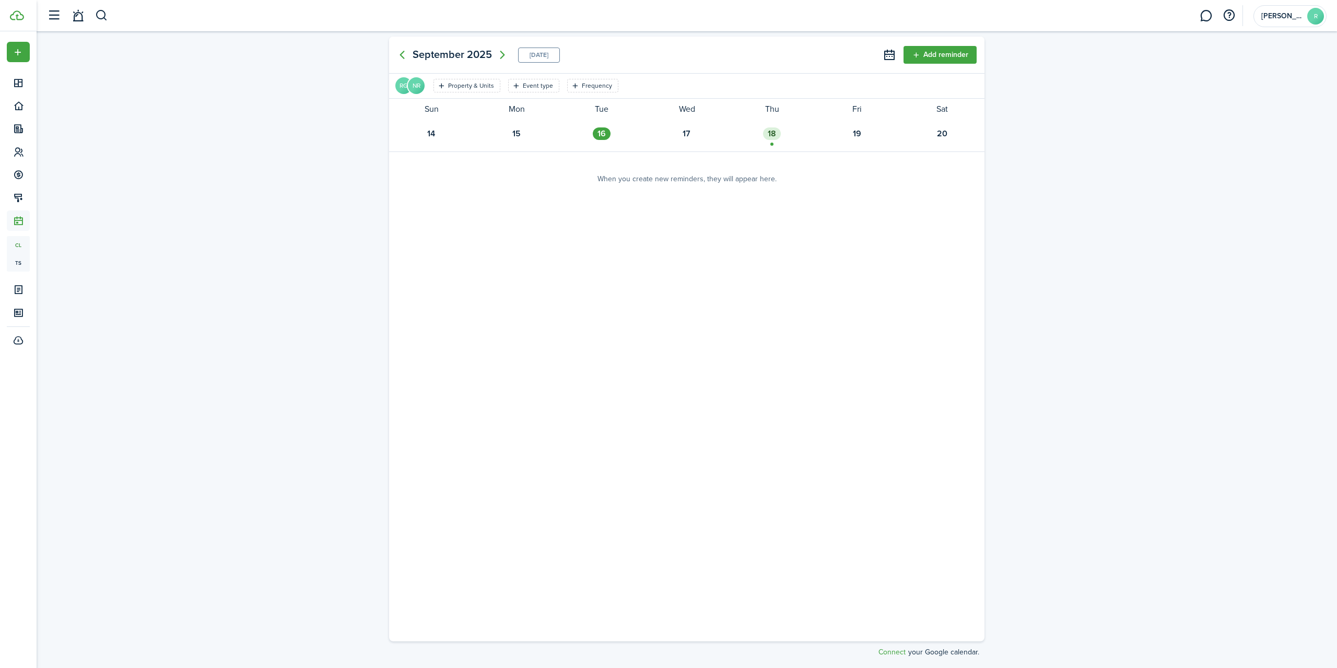
click at [772, 139] on div "18" at bounding box center [772, 133] width 18 height 13
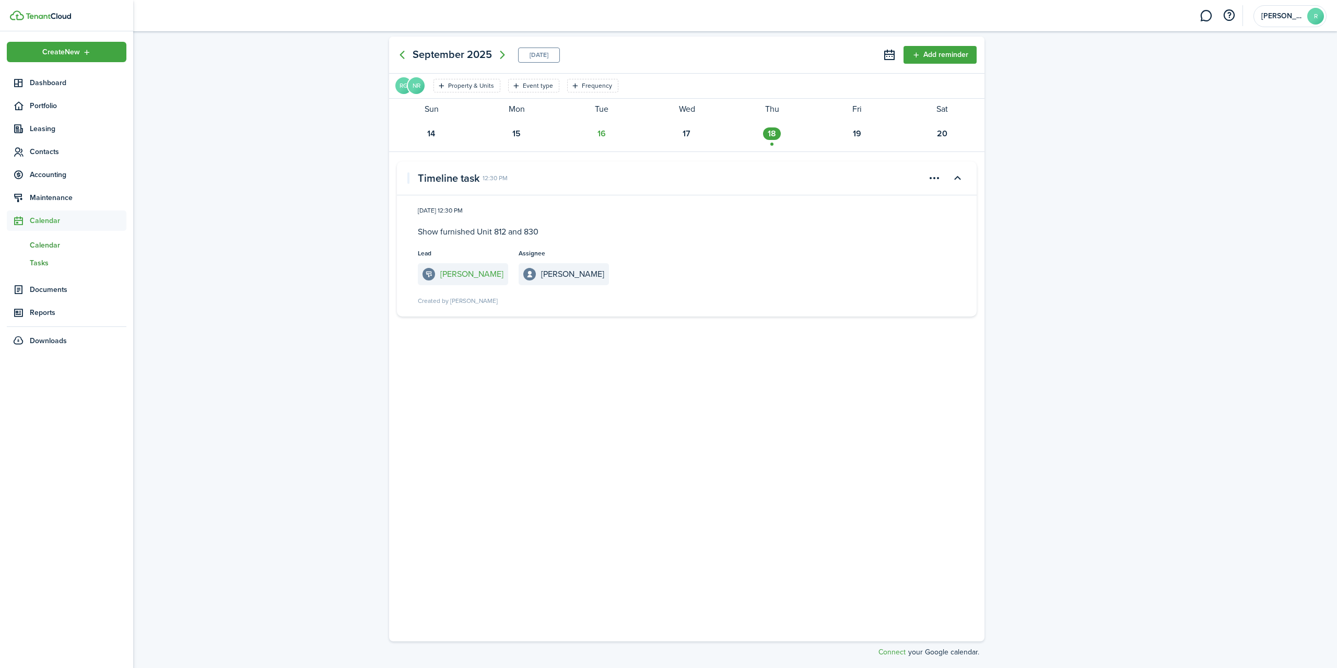
click at [42, 261] on span "Tasks" at bounding box center [78, 262] width 97 height 11
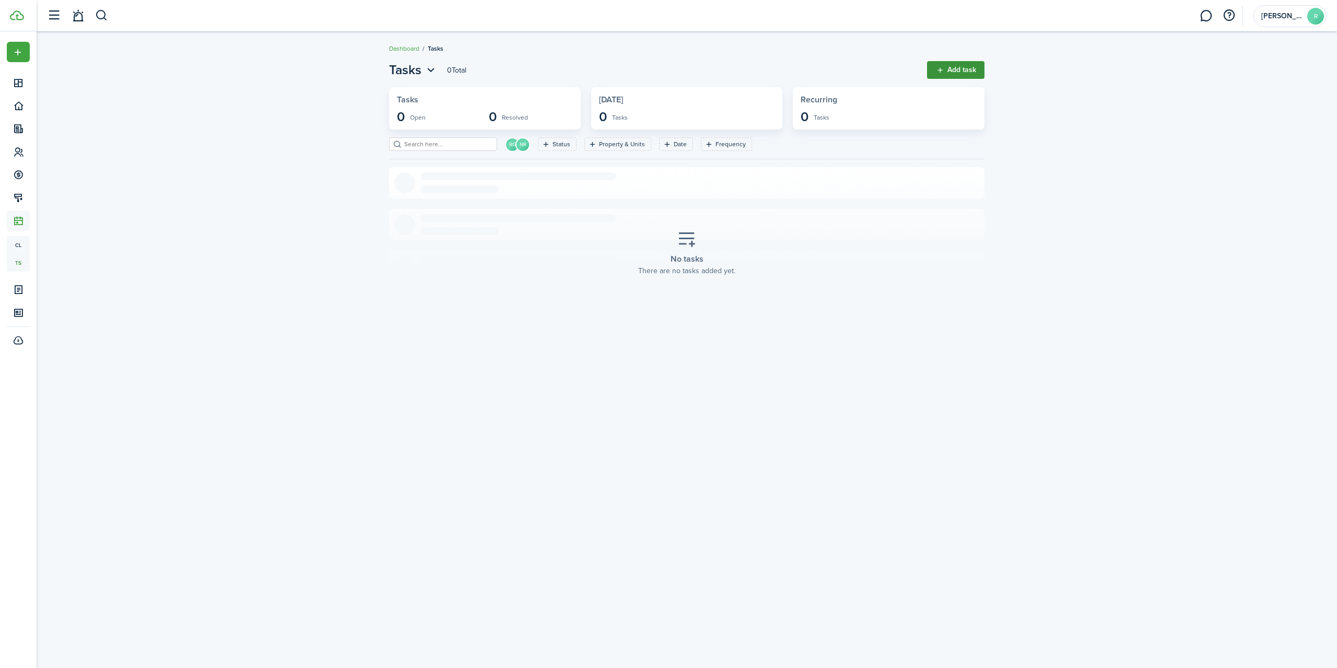
click at [953, 66] on button "Add task" at bounding box center [955, 70] width 57 height 18
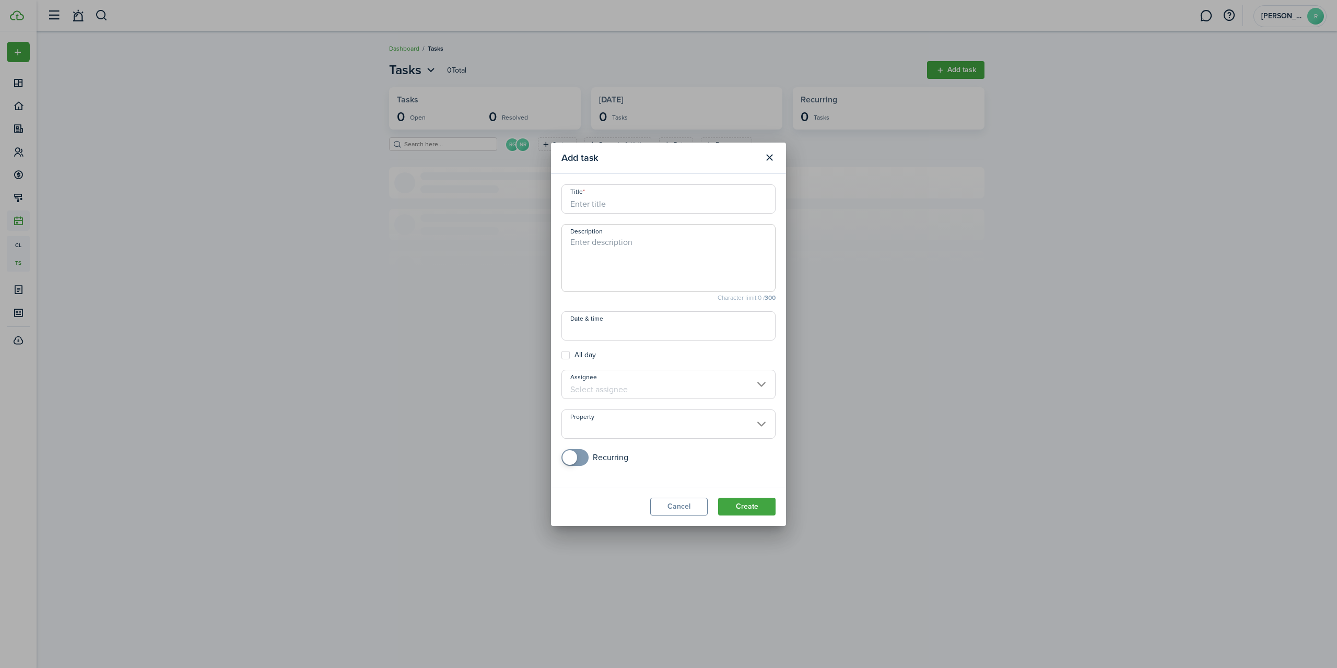
click at [595, 208] on input "Title" at bounding box center [668, 198] width 214 height 29
type input "Showing"
click at [594, 241] on textarea "Description" at bounding box center [668, 261] width 213 height 50
type textarea "D"
type textarea "S"
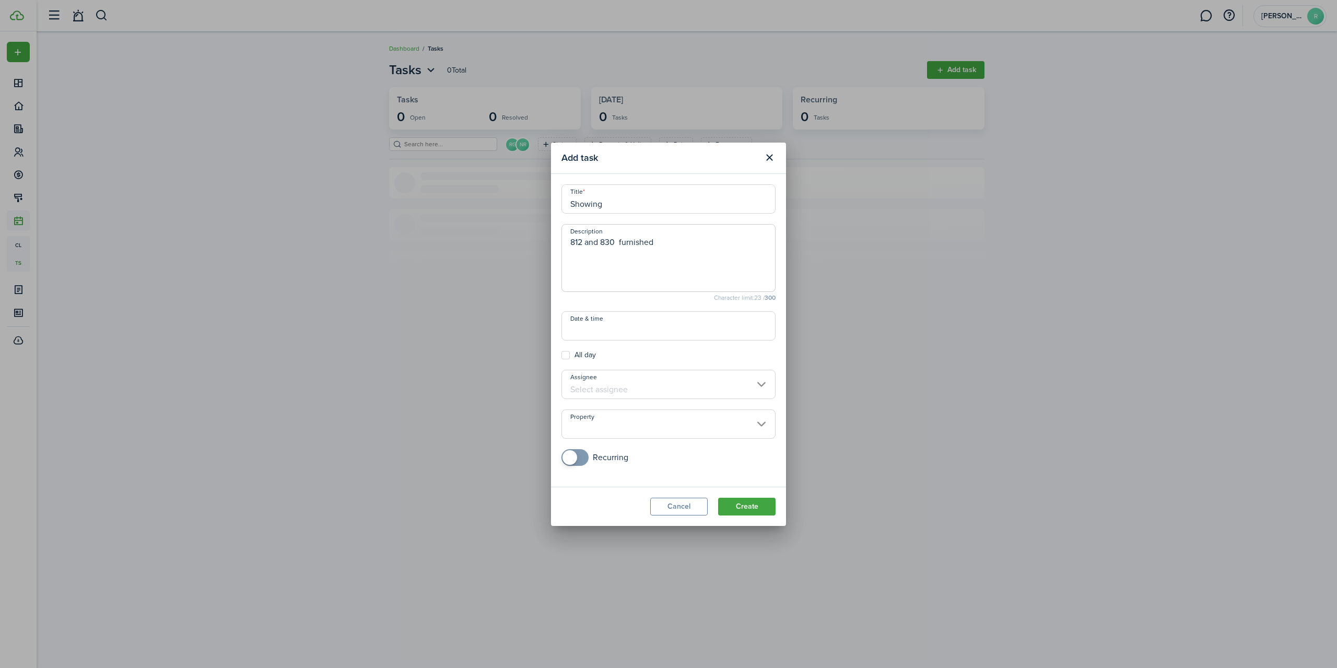
click at [580, 332] on input "Date & time" at bounding box center [668, 325] width 214 height 29
type textarea "812 and 830 furnished"
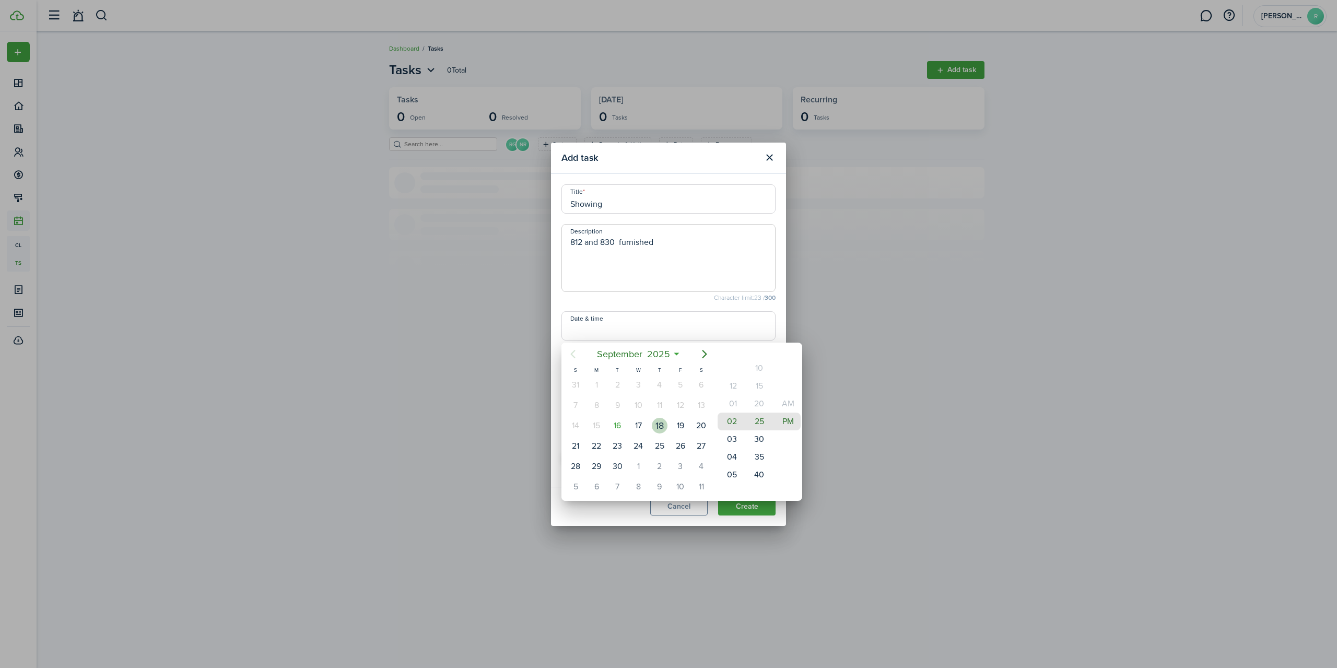
click at [665, 429] on div "18" at bounding box center [660, 426] width 16 height 16
drag, startPoint x: 731, startPoint y: 431, endPoint x: 730, endPoint y: 464, distance: 33.5
click at [730, 464] on mbsc-wheel-item "03" at bounding box center [731, 471] width 26 height 18
drag, startPoint x: 753, startPoint y: 458, endPoint x: 748, endPoint y: 422, distance: 35.8
click at [748, 422] on mbsc-wheel-item "30" at bounding box center [759, 422] width 26 height 18
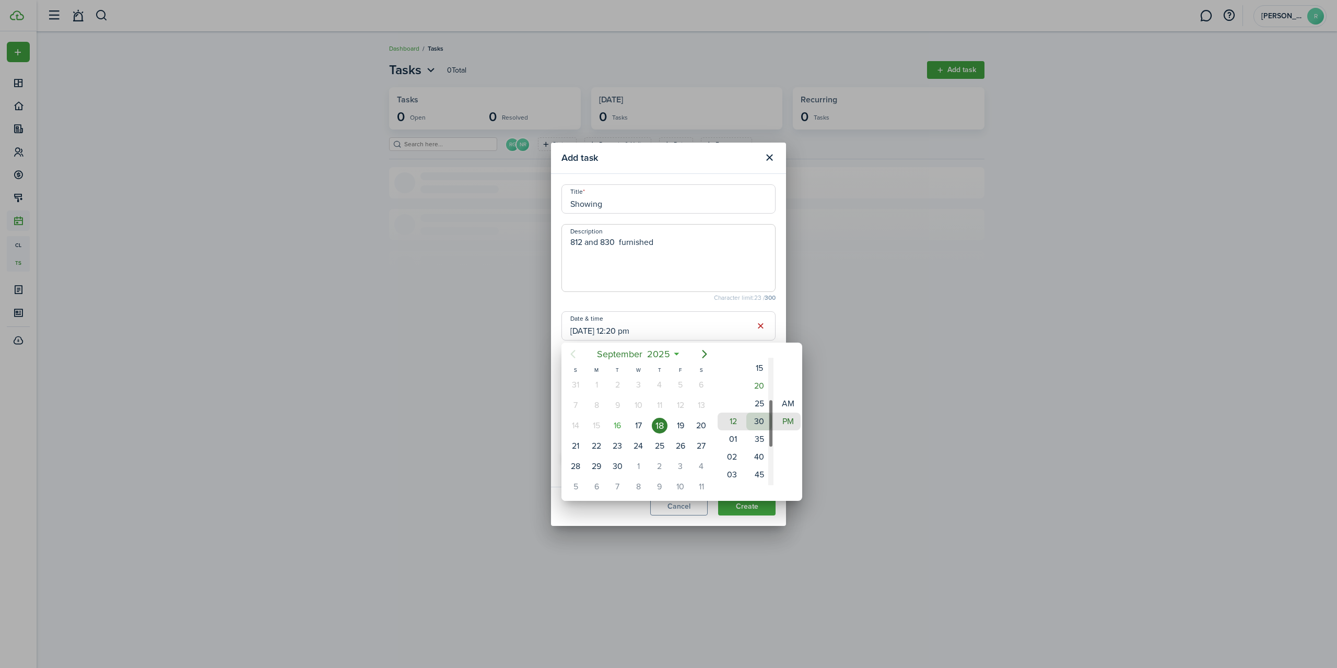
type input "[DATE] 12:30 pm"
click at [935, 382] on div at bounding box center [668, 333] width 1504 height 835
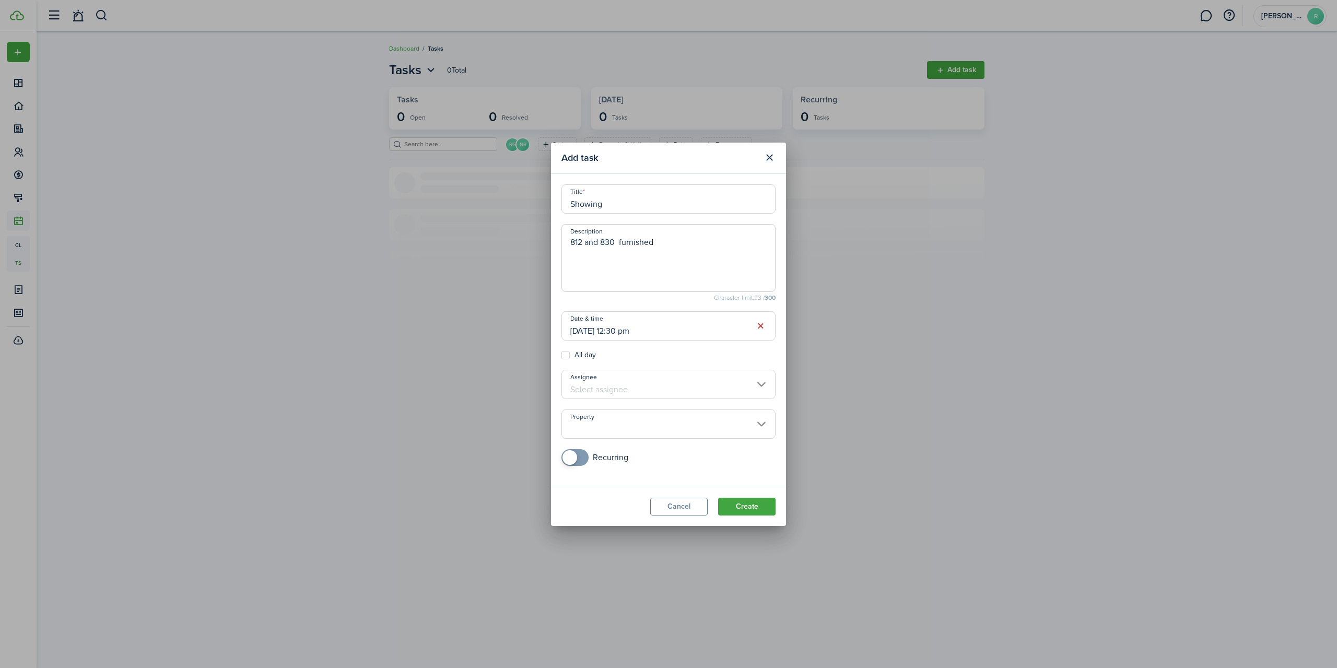
click at [614, 384] on input "Assignee" at bounding box center [668, 384] width 214 height 29
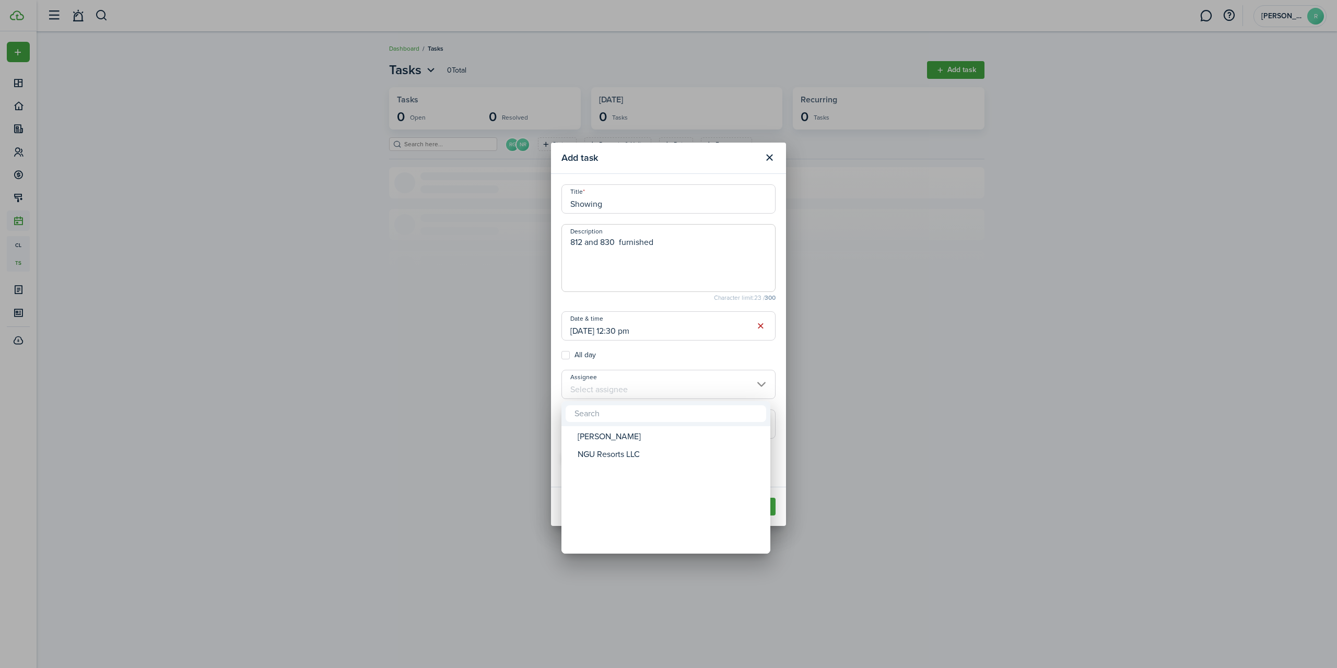
click at [753, 386] on div at bounding box center [668, 333] width 1504 height 835
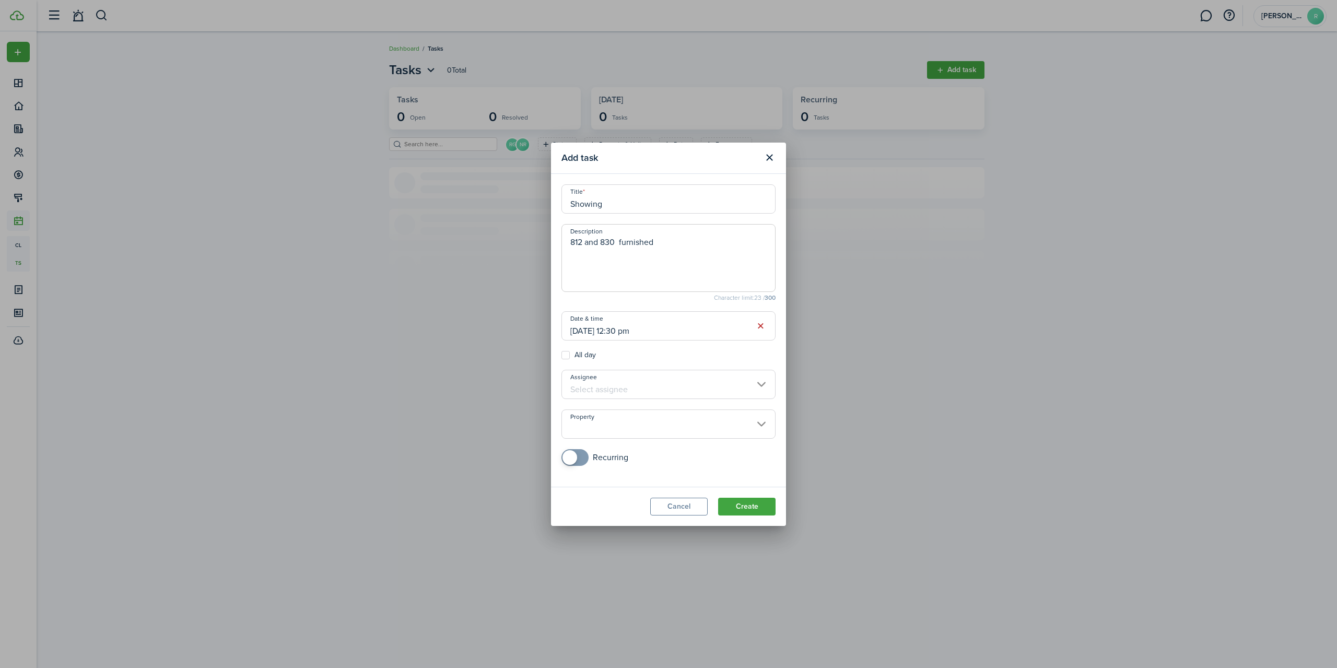
click at [753, 386] on input "Assignee" at bounding box center [668, 384] width 214 height 29
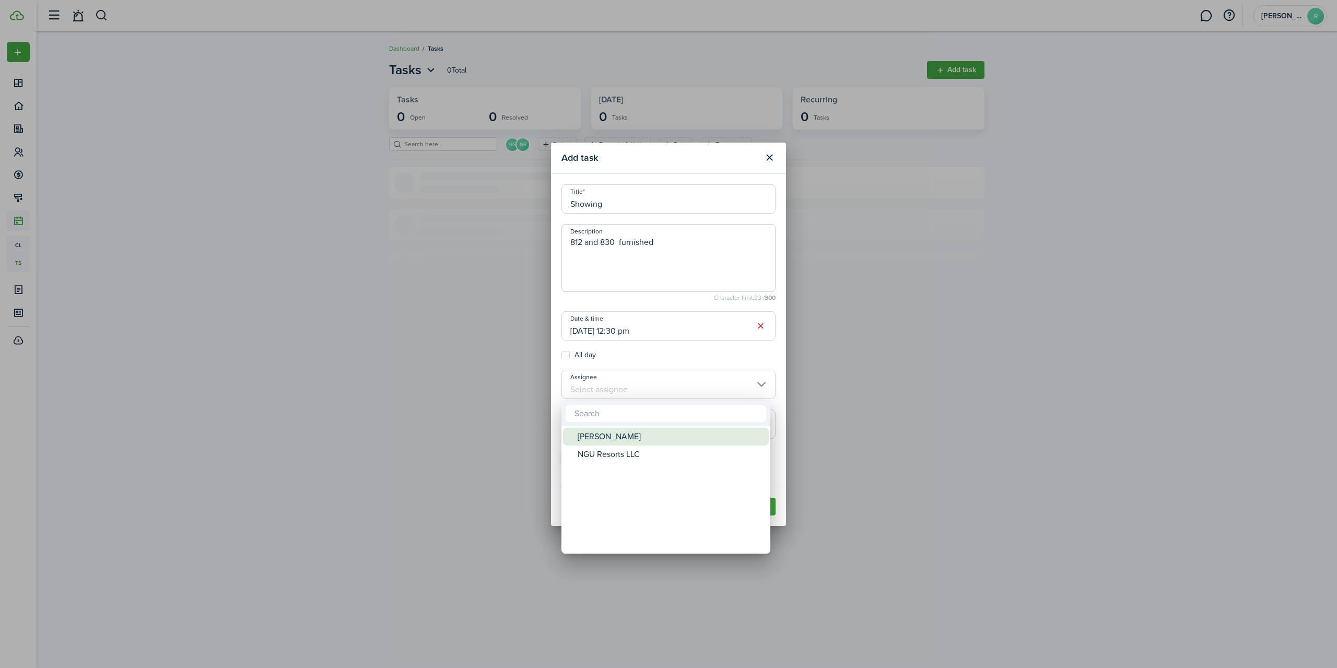
click at [609, 441] on div "[PERSON_NAME]" at bounding box center [670, 437] width 185 height 18
type input "[PERSON_NAME]"
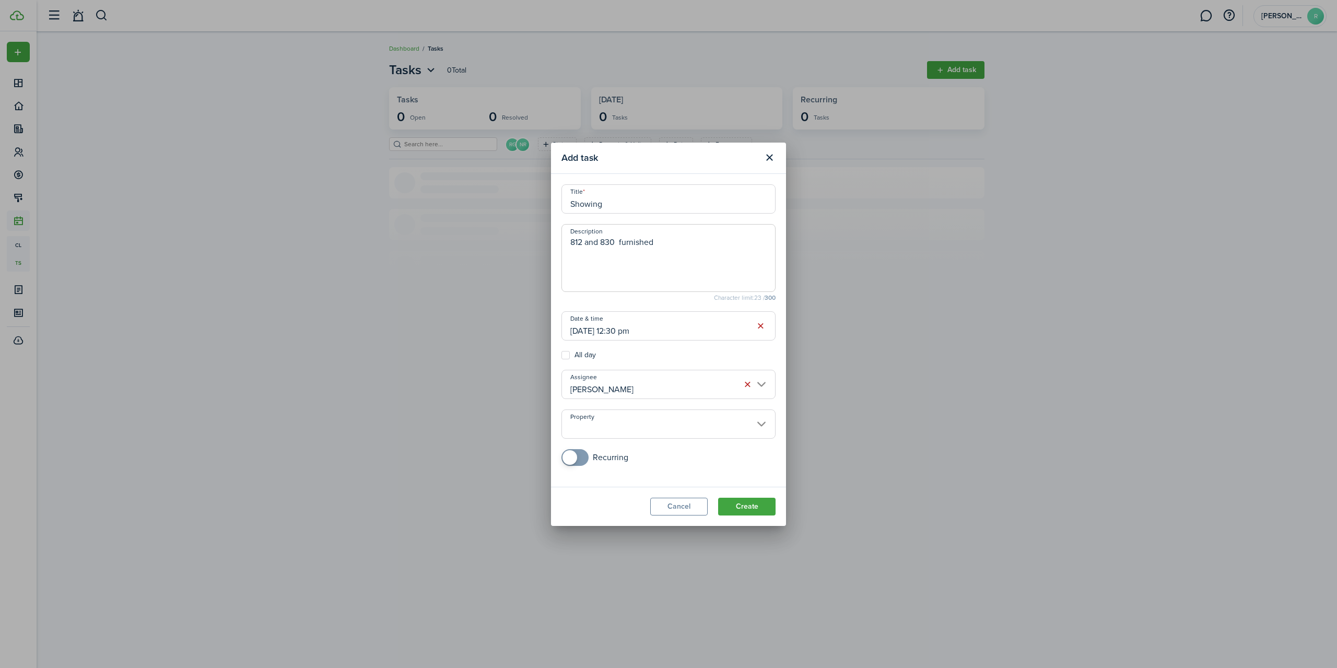
click at [754, 421] on input "Property" at bounding box center [668, 423] width 214 height 29
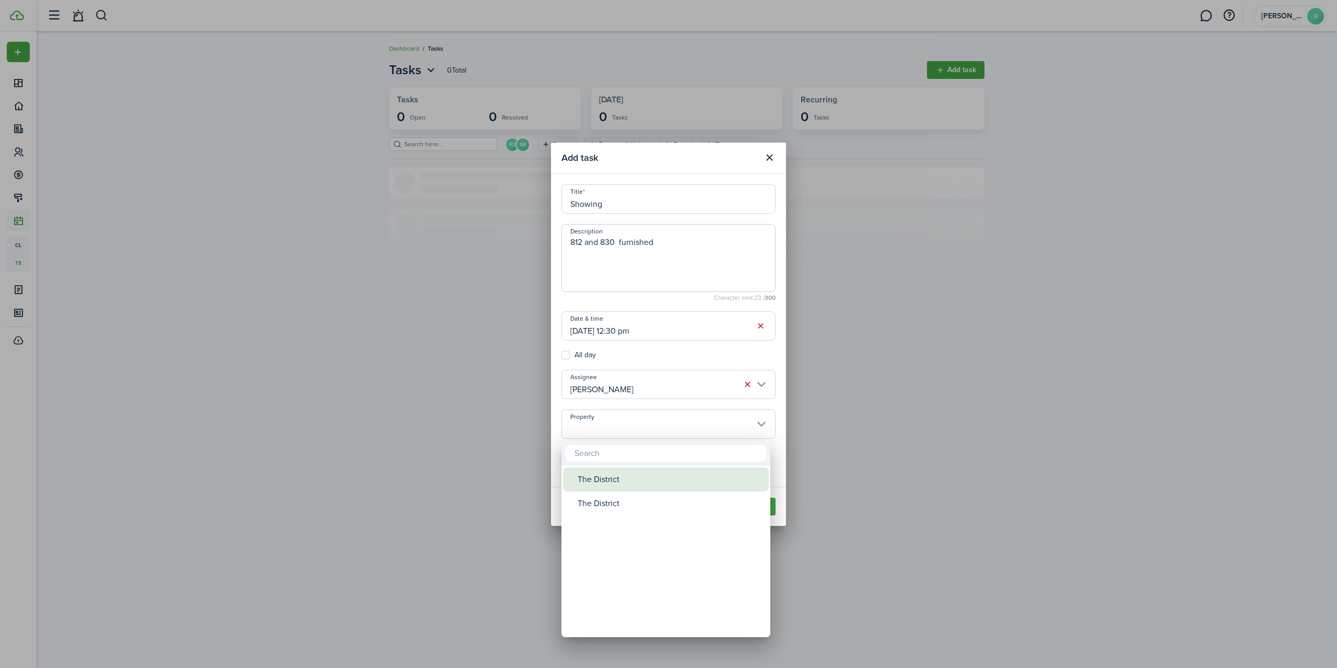
click at [585, 484] on div "The District" at bounding box center [670, 479] width 185 height 24
type input "The District"
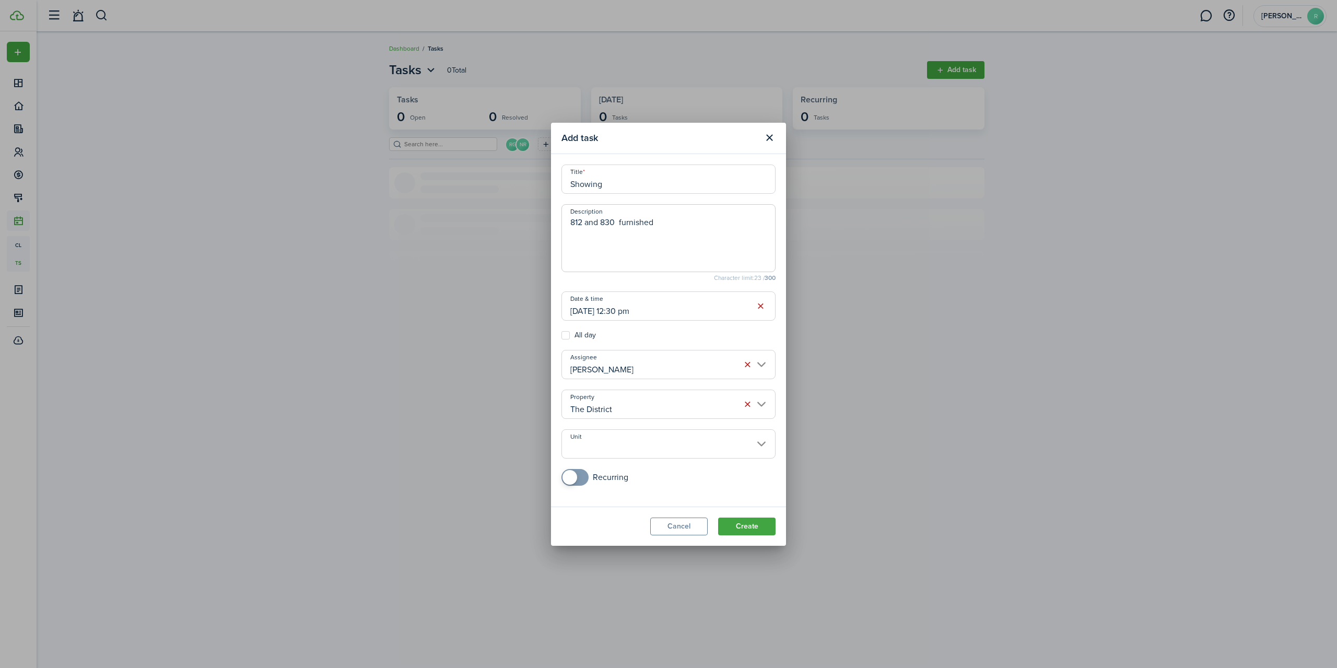
click at [757, 443] on input "Unit" at bounding box center [668, 443] width 214 height 29
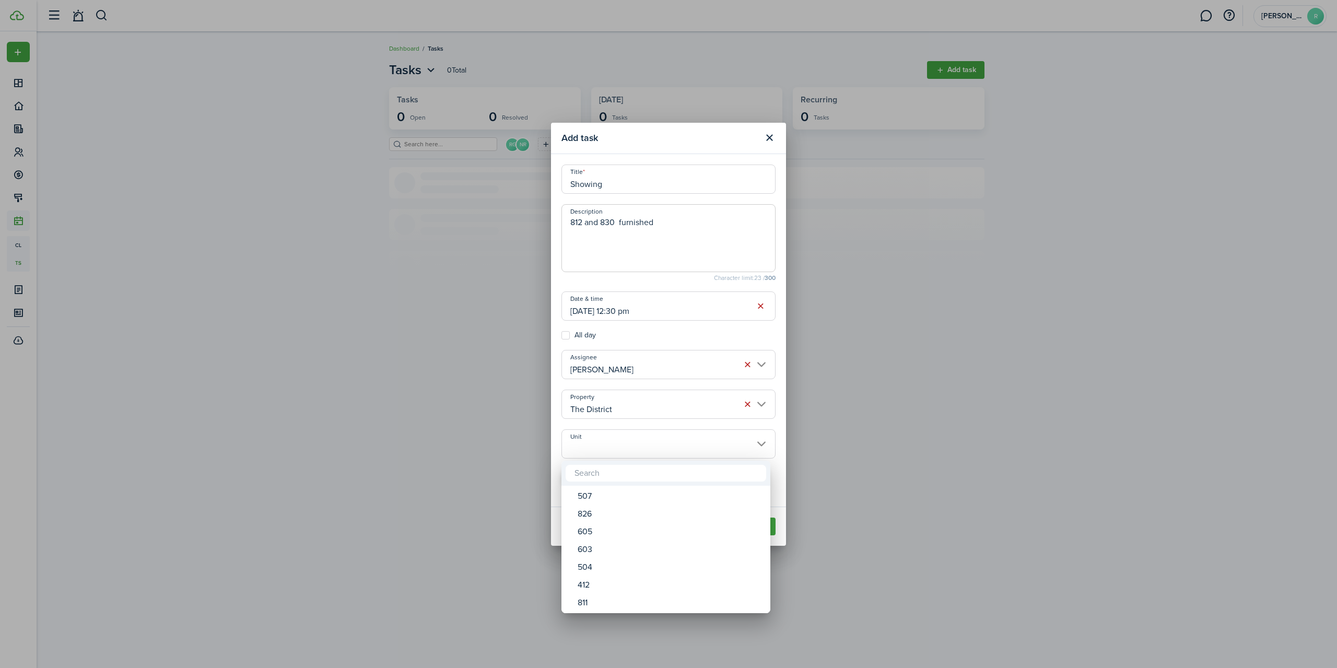
click at [620, 475] on input "text" at bounding box center [666, 473] width 201 height 17
type input "812"
click at [609, 493] on div "812" at bounding box center [670, 496] width 185 height 18
type input "812"
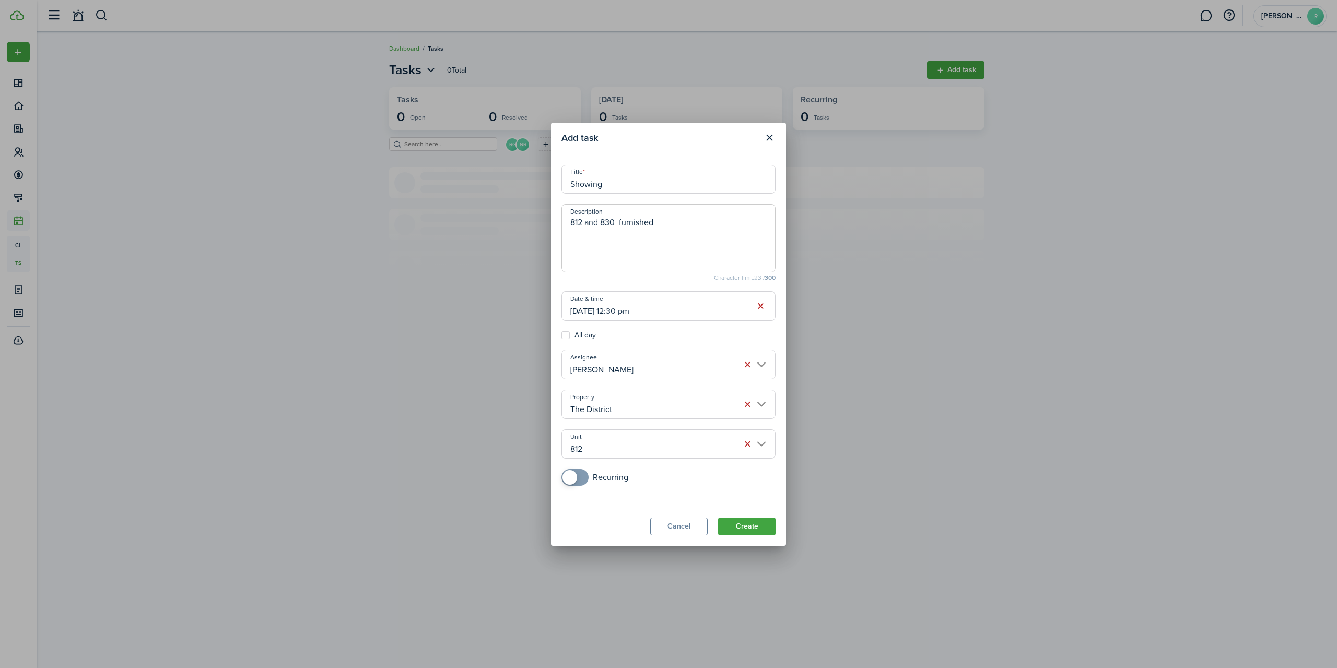
click at [613, 444] on input "812" at bounding box center [668, 443] width 214 height 29
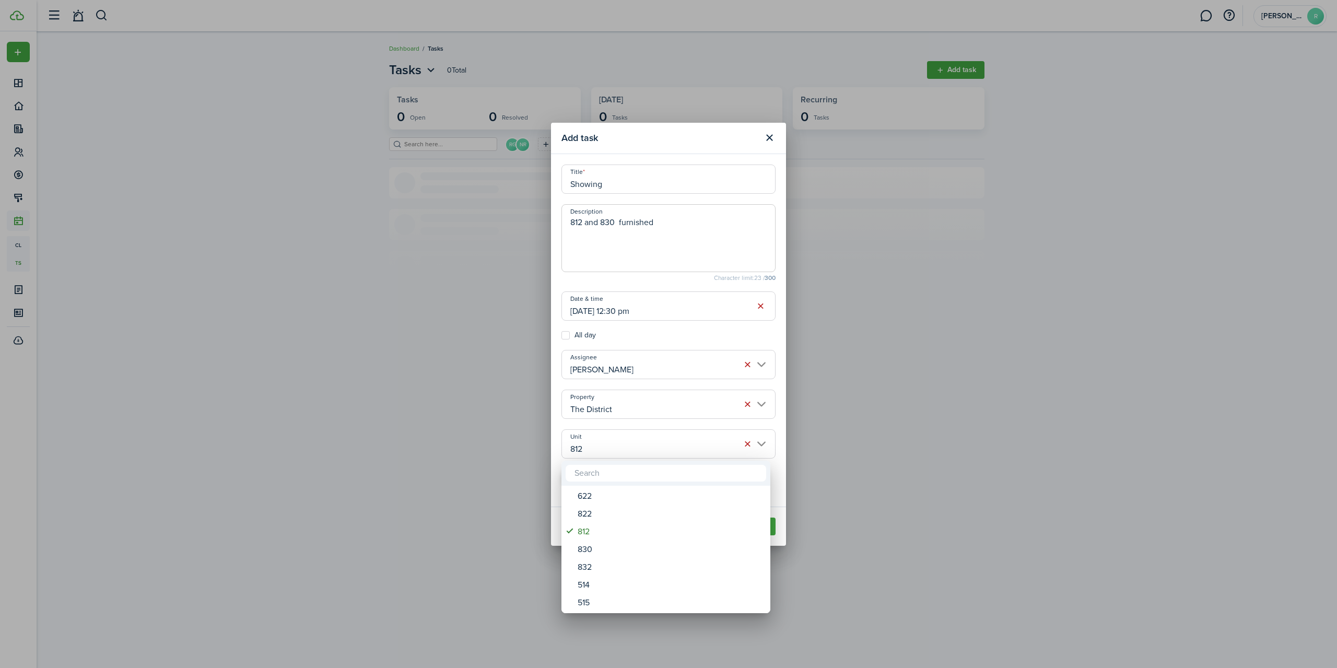
click at [602, 472] on input "text" at bounding box center [666, 473] width 201 height 17
type input "830"
click at [586, 496] on div "830" at bounding box center [670, 496] width 185 height 18
type input "830"
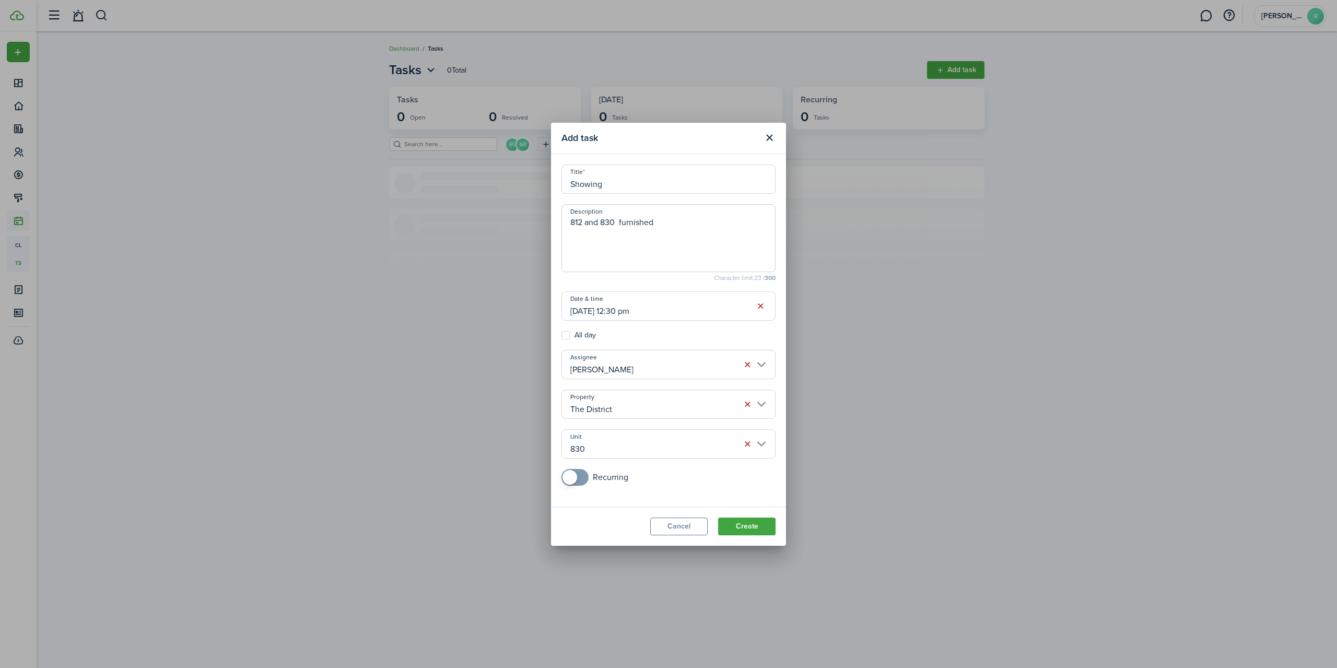
click at [628, 447] on input "830" at bounding box center [668, 443] width 214 height 29
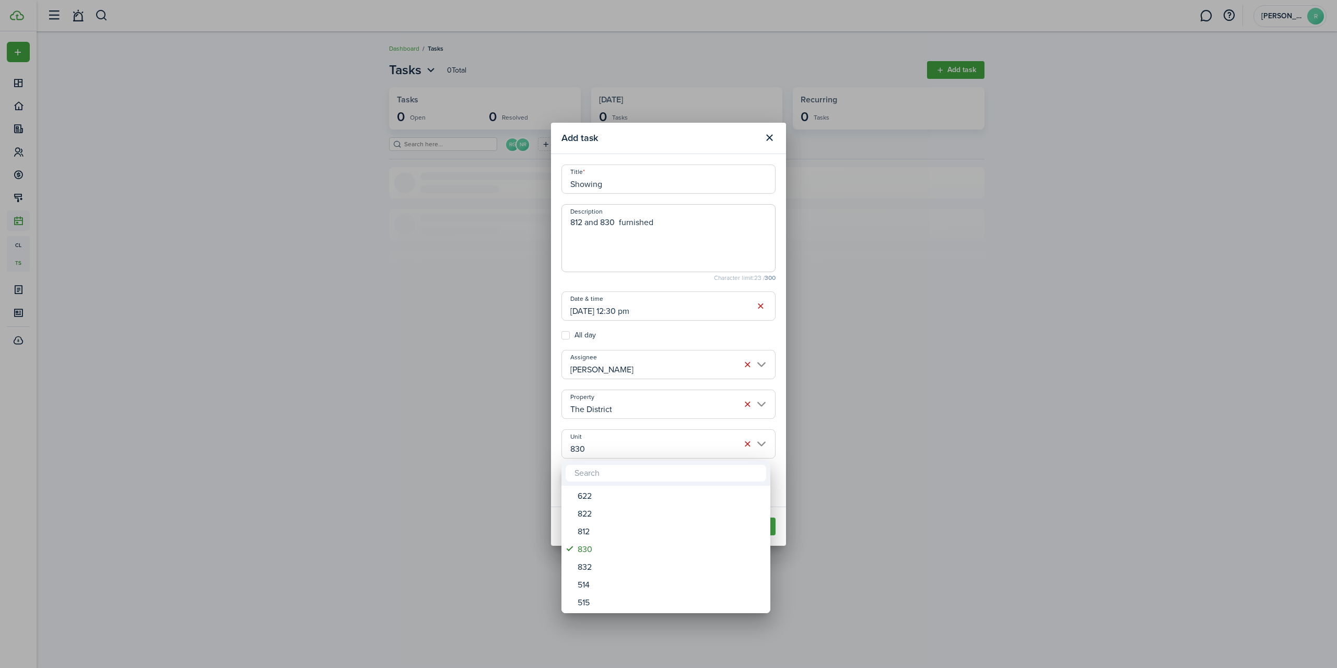
click at [1019, 513] on div at bounding box center [668, 333] width 1504 height 835
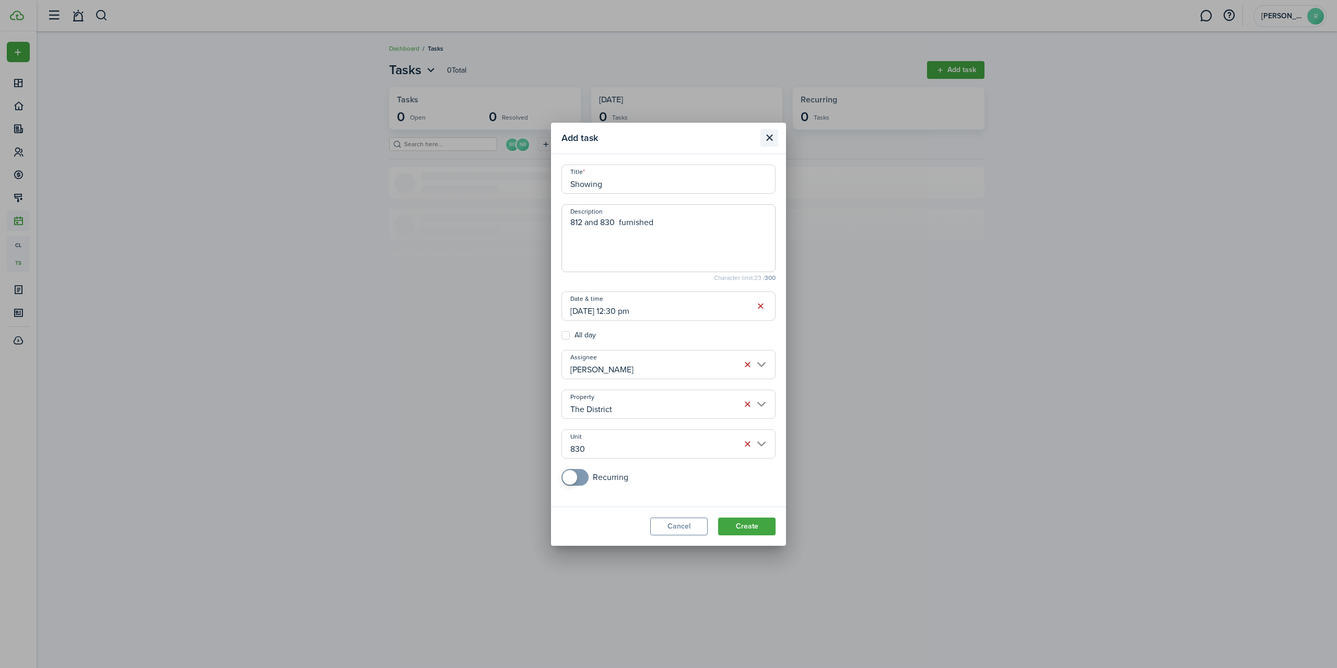
click at [768, 138] on button "Close modal" at bounding box center [769, 138] width 18 height 18
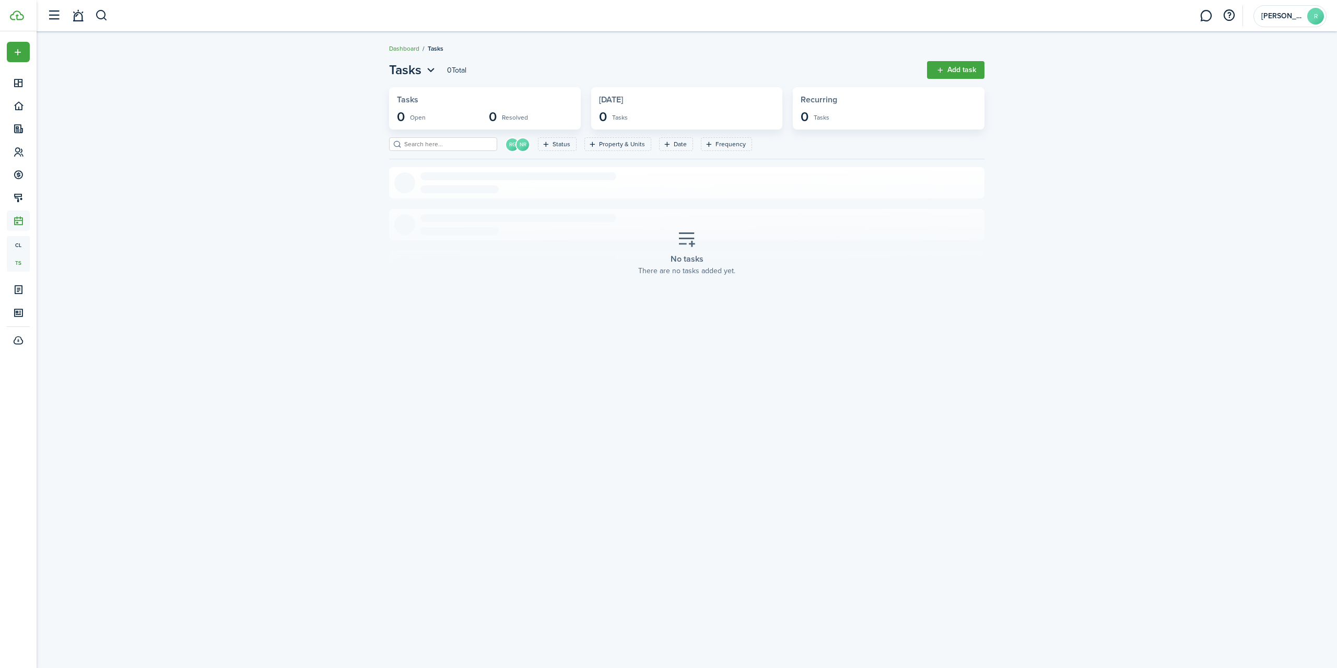
click at [402, 49] on link "Dashboard" at bounding box center [404, 48] width 30 height 9
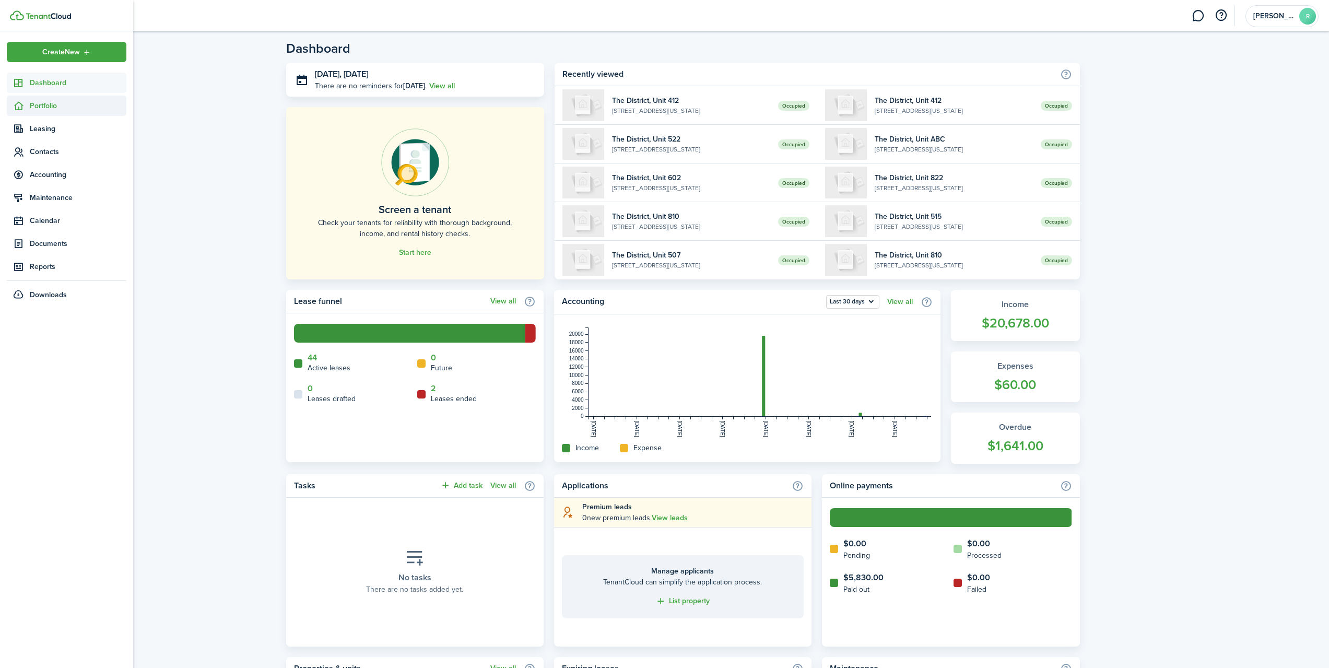
click at [43, 102] on span "Portfolio" at bounding box center [78, 105] width 97 height 11
click at [46, 216] on span "Inspections" at bounding box center [78, 219] width 97 height 11
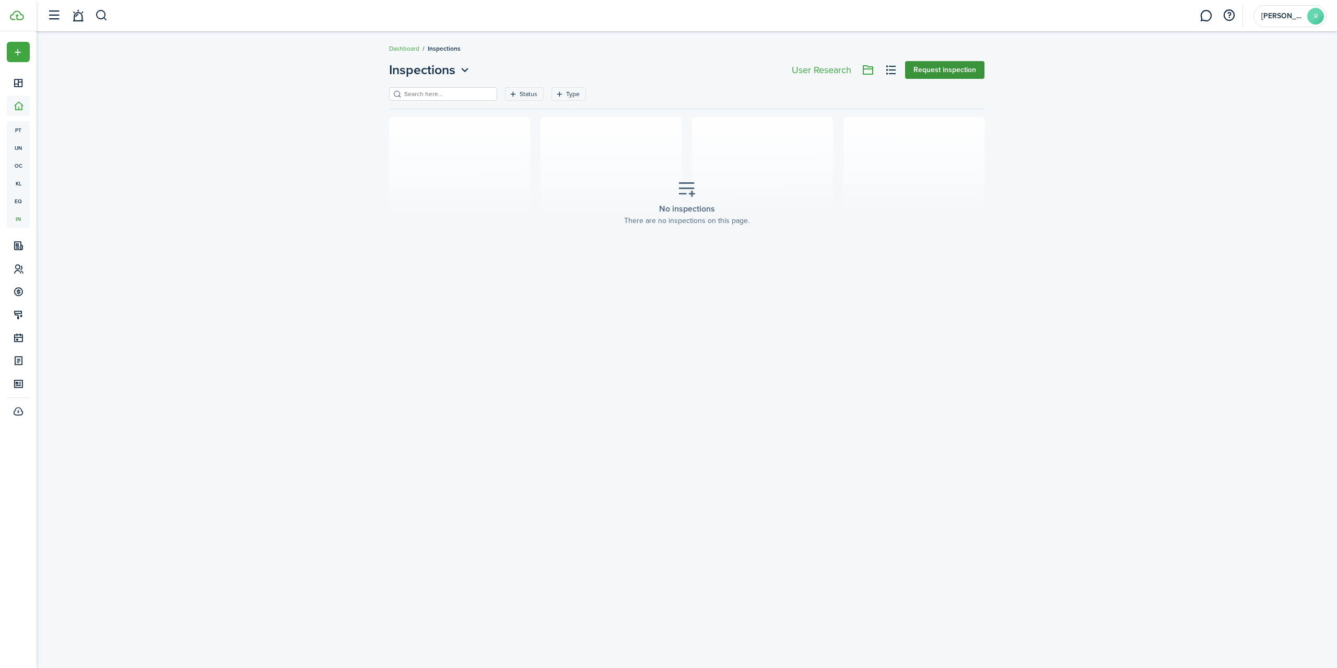
click at [929, 67] on button "Request inspection" at bounding box center [944, 70] width 79 height 18
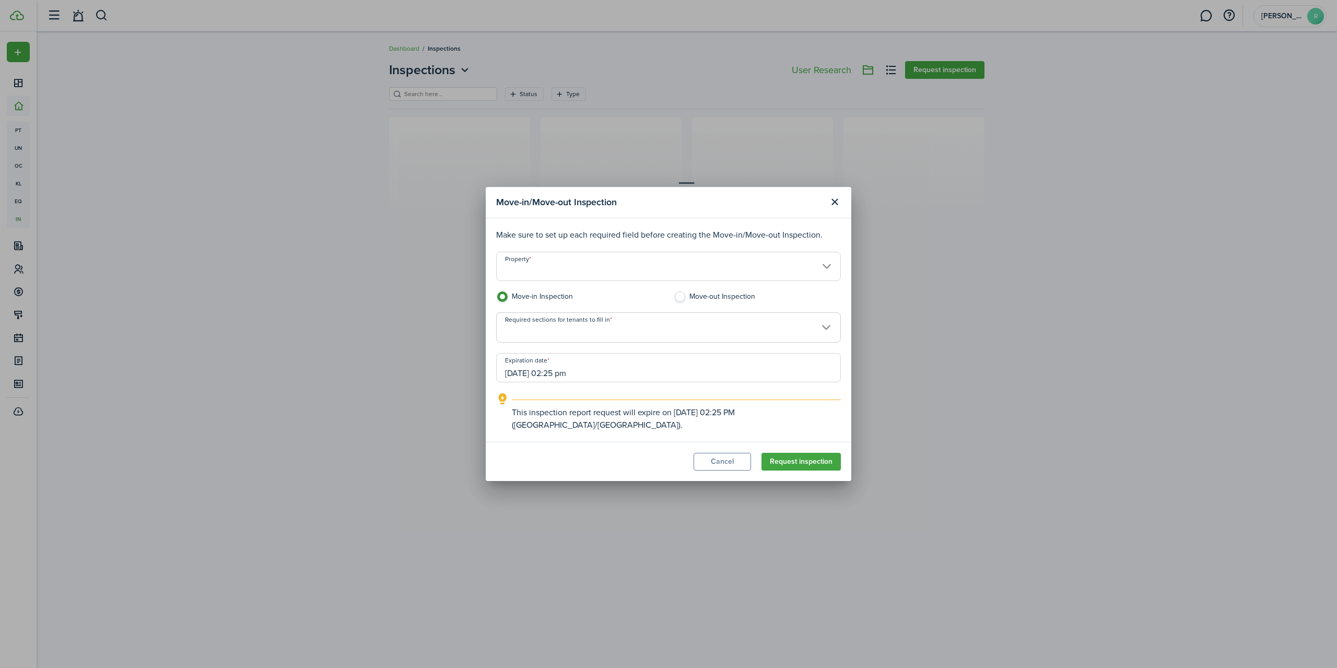
click at [823, 272] on input "Property" at bounding box center [668, 266] width 345 height 29
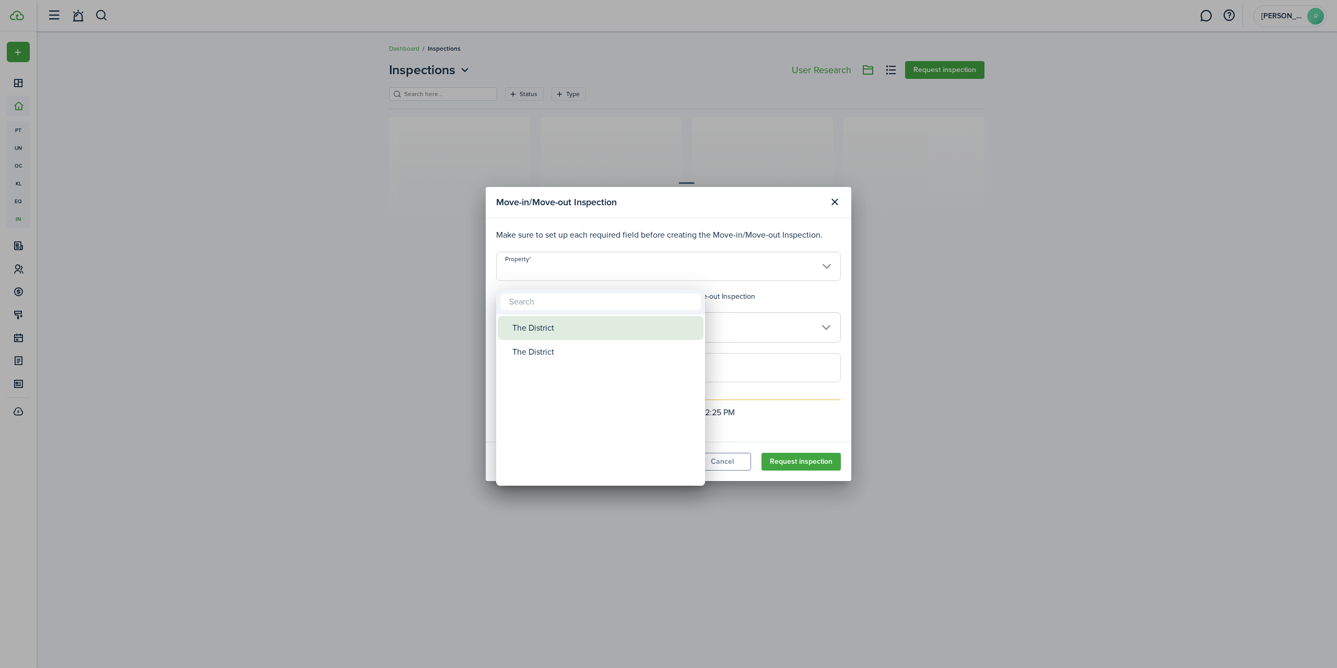
click at [546, 328] on div "The District" at bounding box center [604, 328] width 185 height 24
type input "The District"
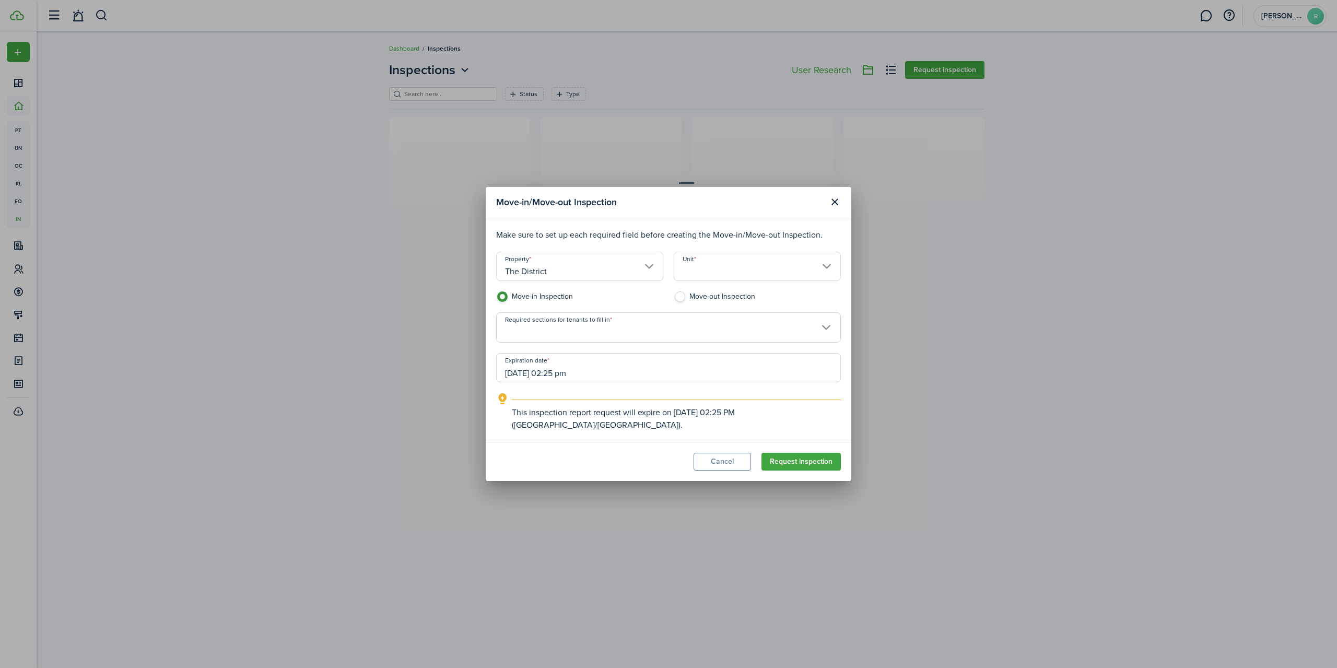
click at [674, 340] on span at bounding box center [669, 333] width 344 height 18
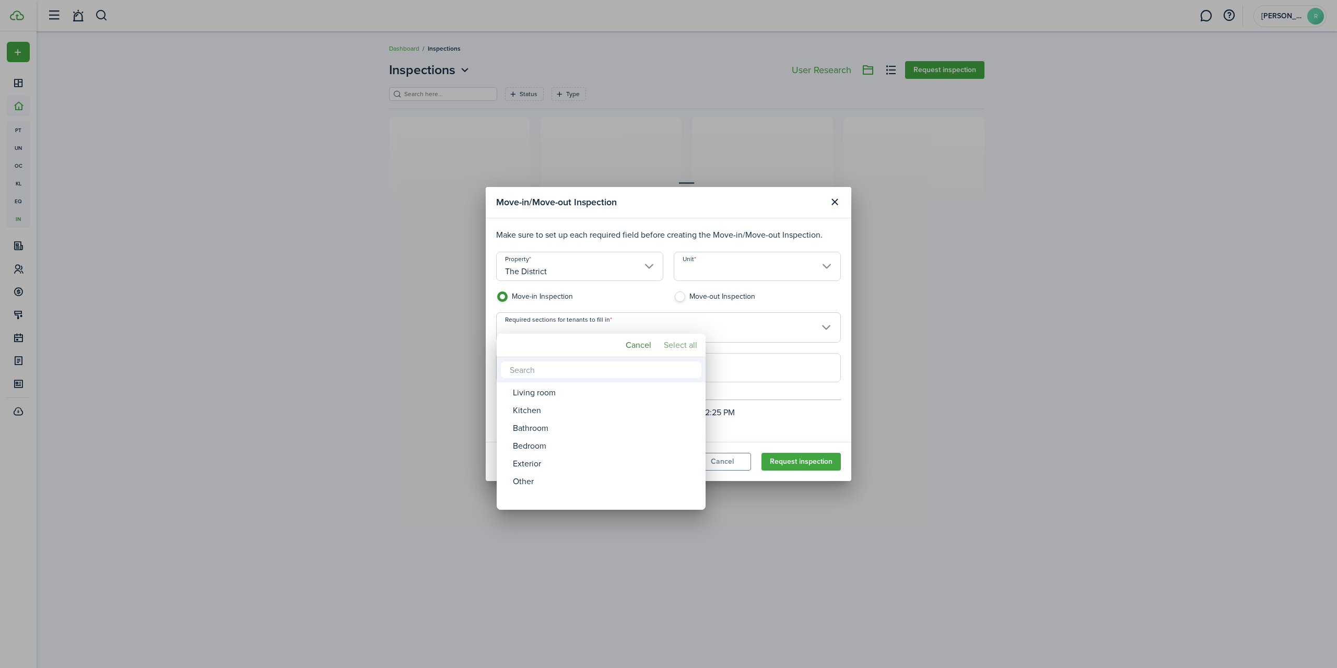
click at [676, 343] on mbsc-button "Select all" at bounding box center [681, 345] width 42 height 19
type input "Living room, Kitchen, Bathroom, Bedroom, Exterior, Other"
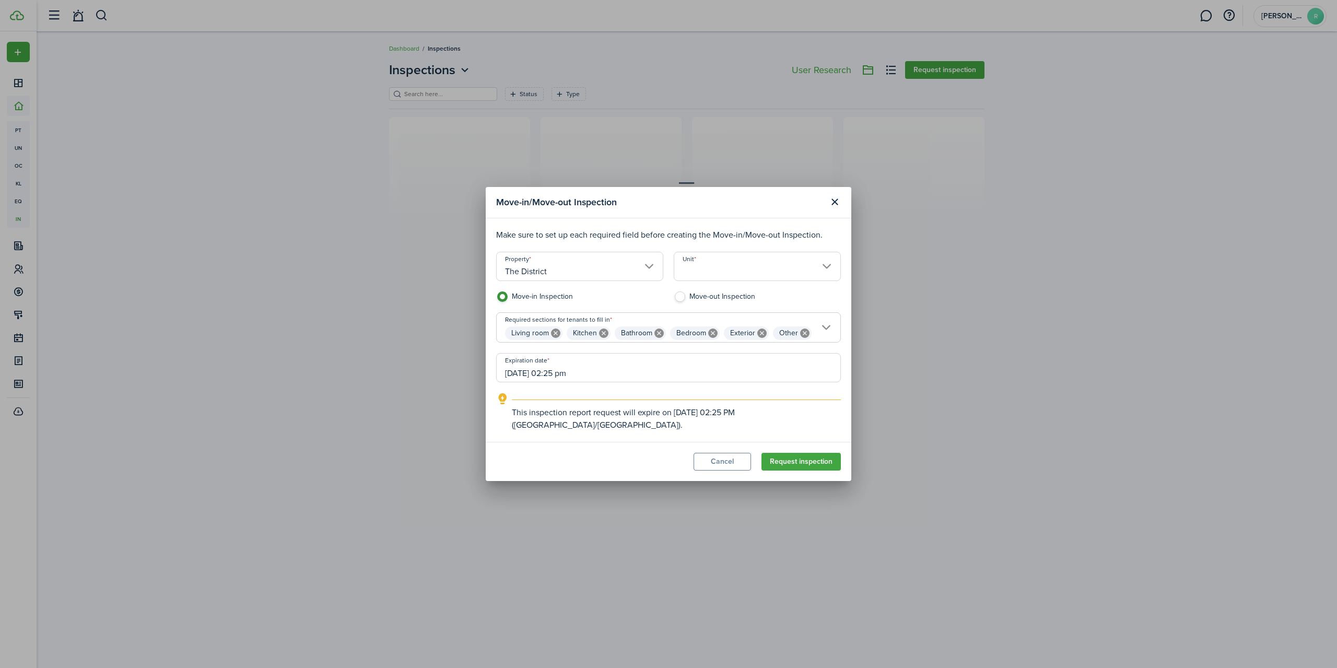
click at [597, 374] on input "[DATE] 02:25 pm" at bounding box center [668, 367] width 345 height 29
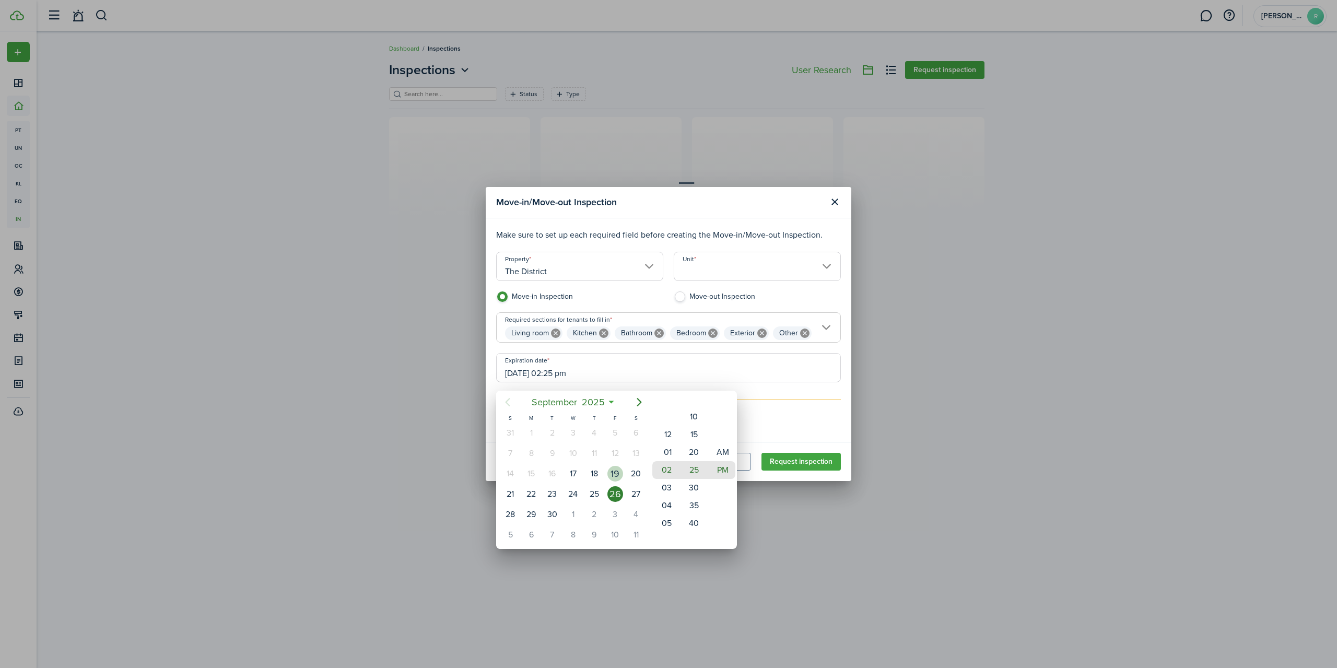
click at [614, 473] on div "19" at bounding box center [615, 474] width 16 height 16
type input "[DATE] 02:25 pm"
click at [1046, 407] on div at bounding box center [668, 333] width 1504 height 835
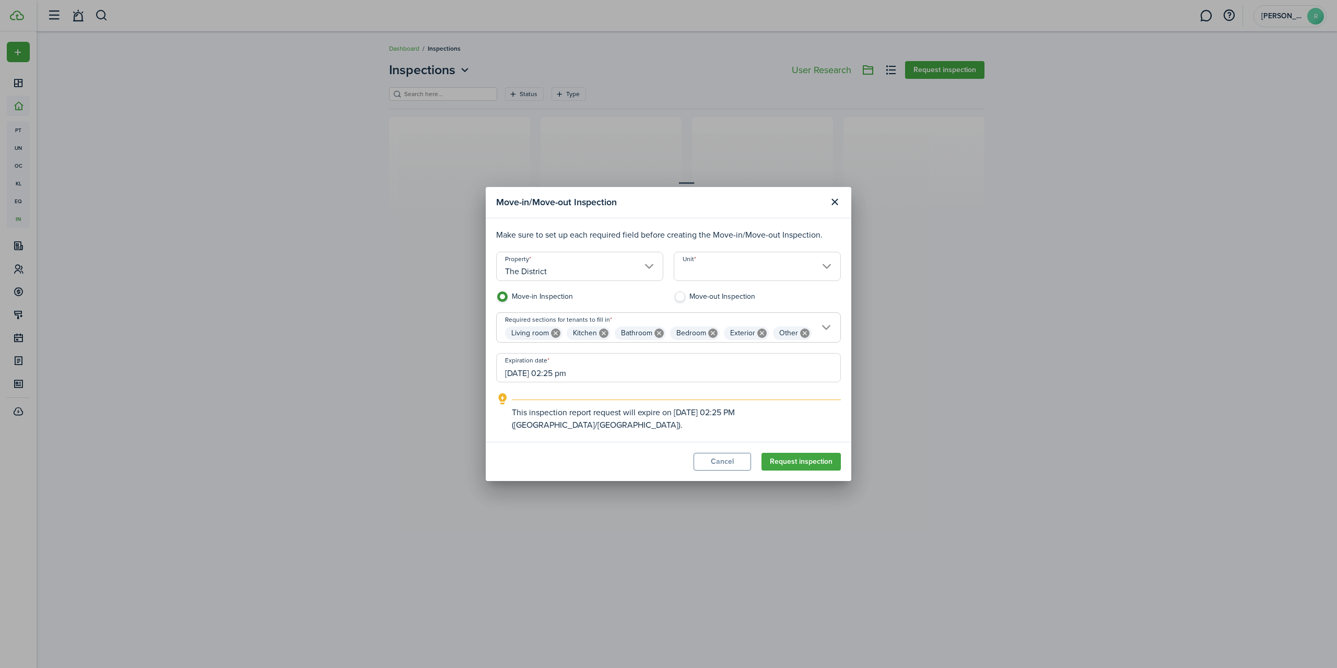
click at [764, 273] on input "Unit" at bounding box center [757, 266] width 167 height 29
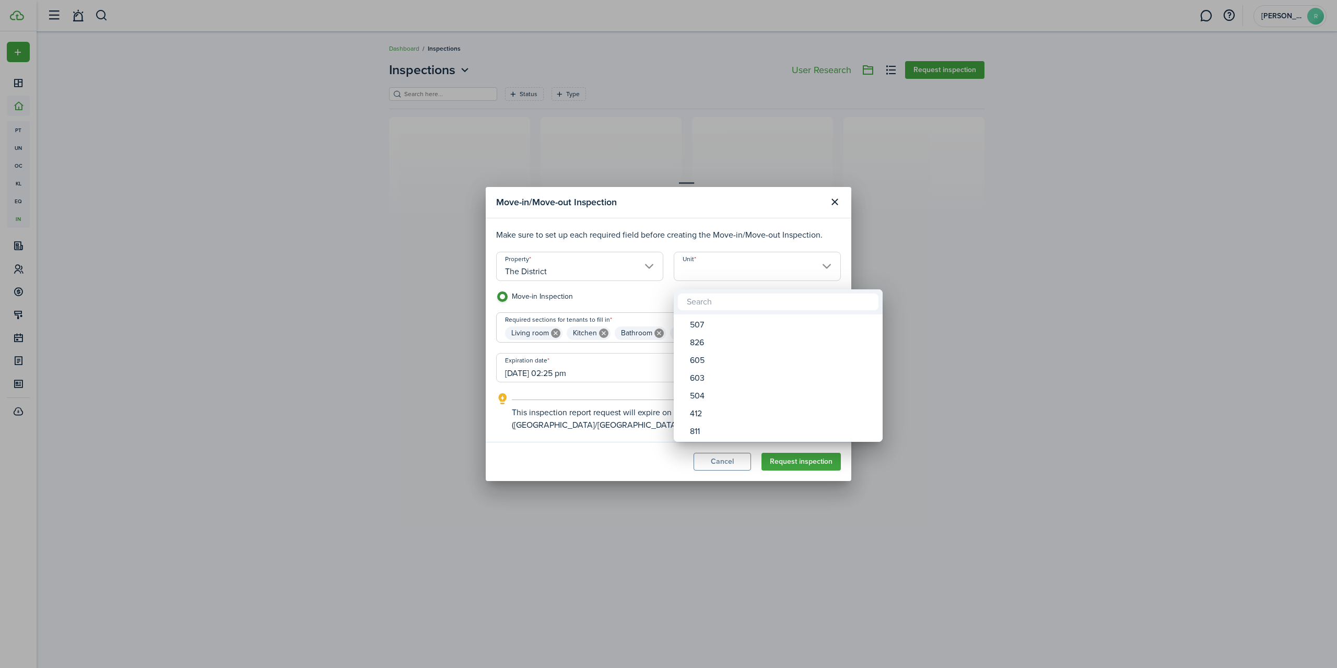
click at [1004, 253] on div at bounding box center [668, 333] width 1504 height 835
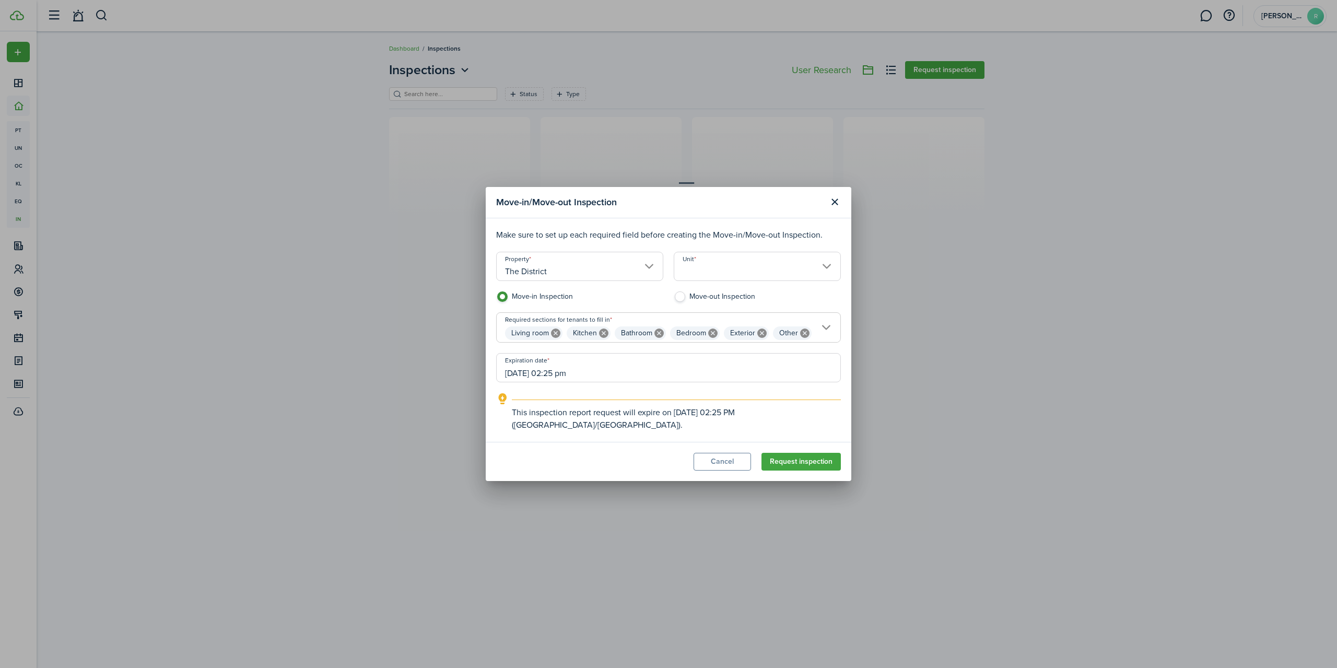
click at [599, 338] on icon at bounding box center [603, 332] width 9 height 9
click at [707, 338] on mbsc-icon at bounding box center [714, 333] width 14 height 14
type input "Living room, Bathroom, Bedroom, Other"
click at [526, 451] on modal-footer "Cancel Request inspection" at bounding box center [669, 461] width 366 height 39
click at [834, 206] on button "Close modal" at bounding box center [835, 202] width 18 height 18
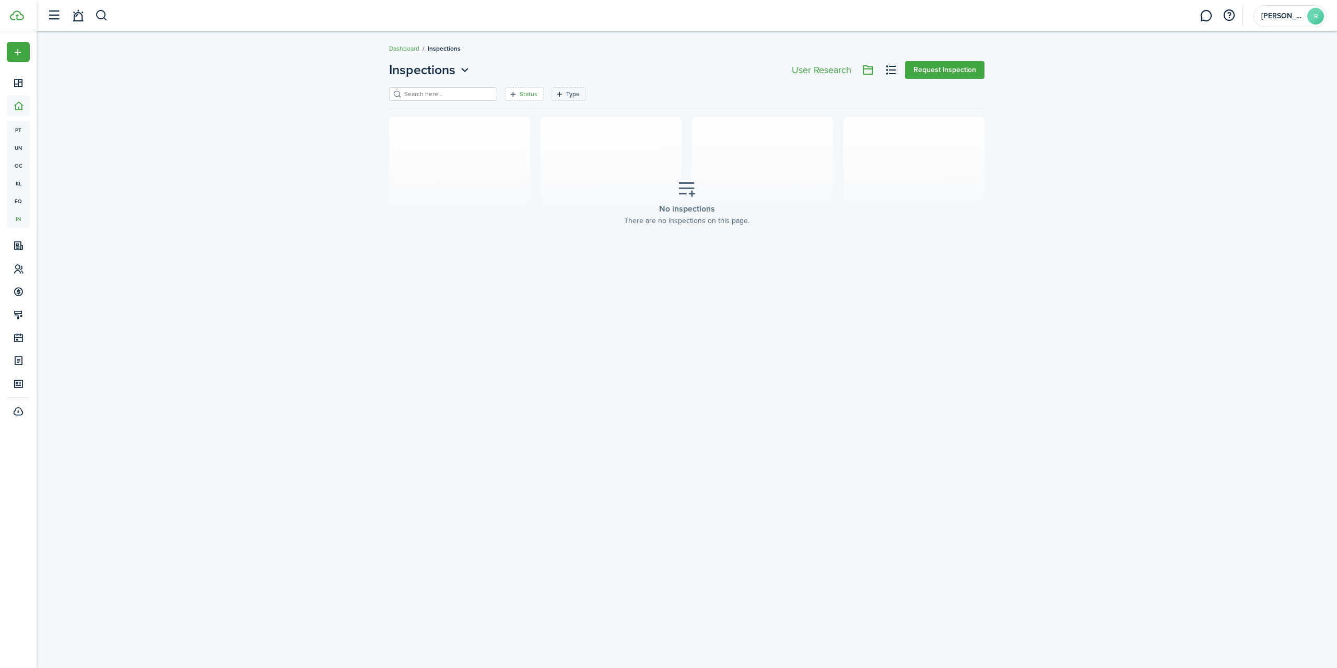
click at [509, 91] on icon "Open filter" at bounding box center [513, 94] width 9 height 8
click at [657, 96] on div "Status Type Save filters Clear all" at bounding box center [686, 97] width 595 height 21
click at [892, 67] on button at bounding box center [891, 70] width 18 height 18
click at [864, 72] on button at bounding box center [868, 70] width 18 height 18
click at [867, 68] on button at bounding box center [868, 70] width 18 height 18
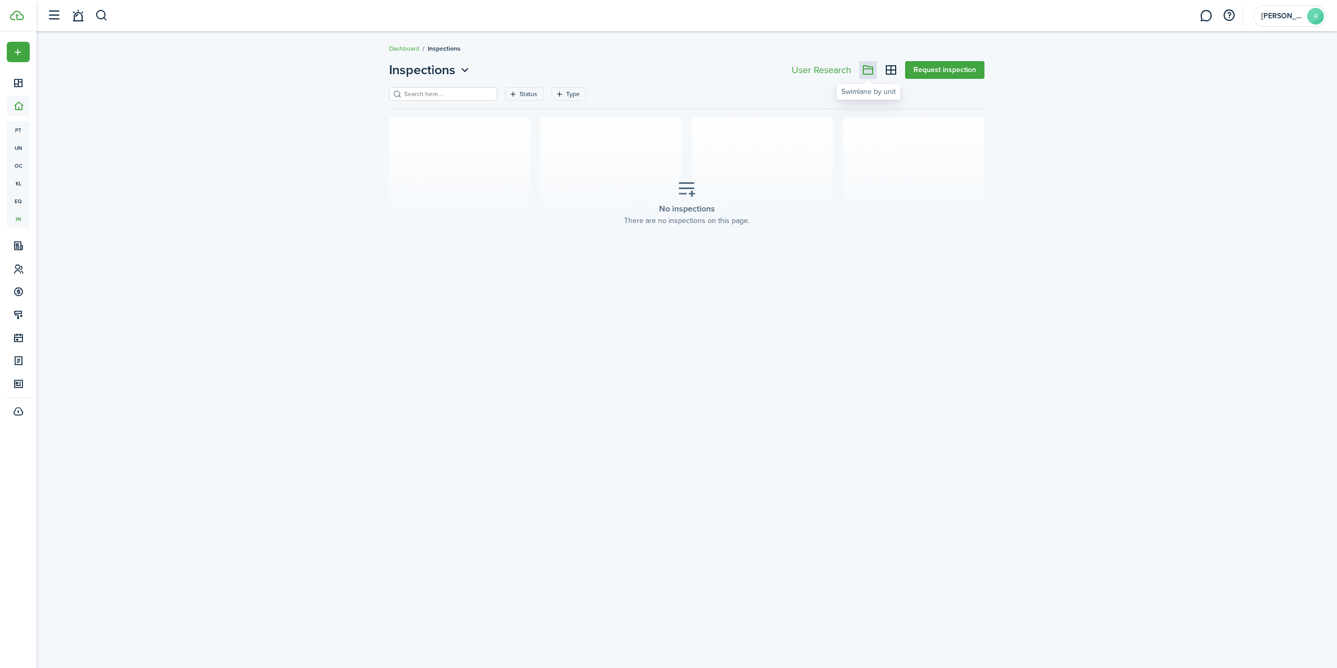
click at [867, 68] on button at bounding box center [868, 70] width 18 height 18
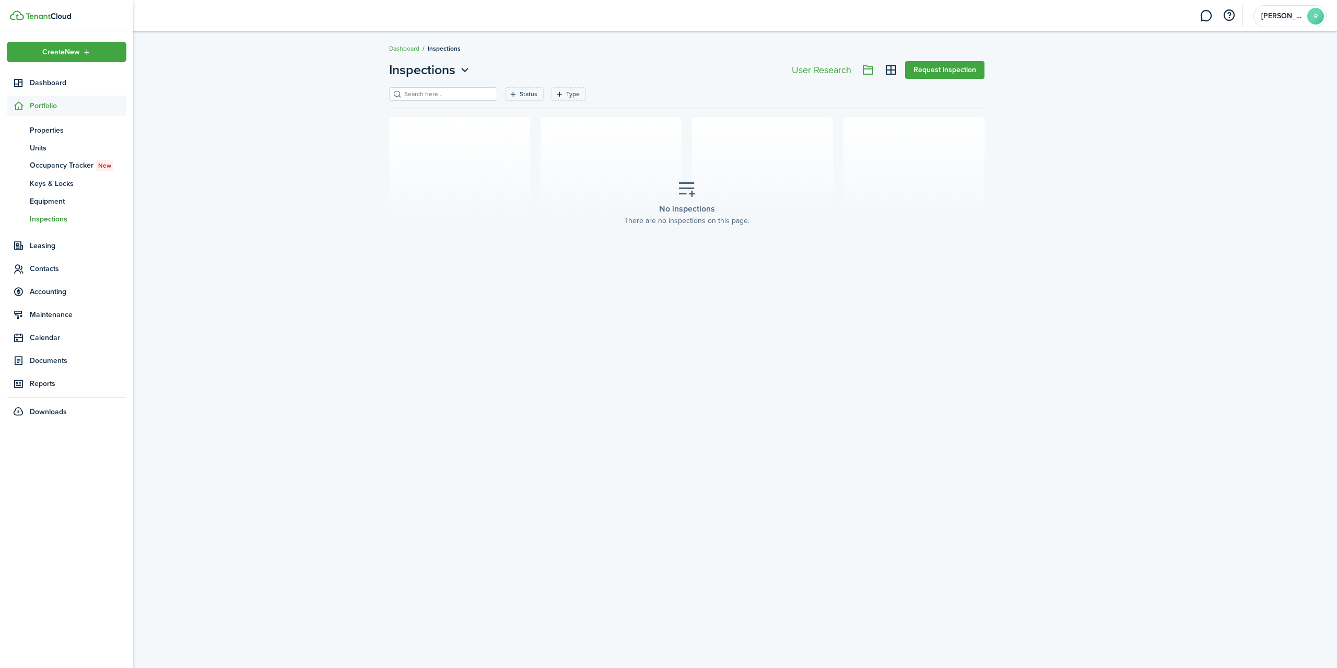
click at [53, 219] on span "Inspections" at bounding box center [78, 219] width 97 height 11
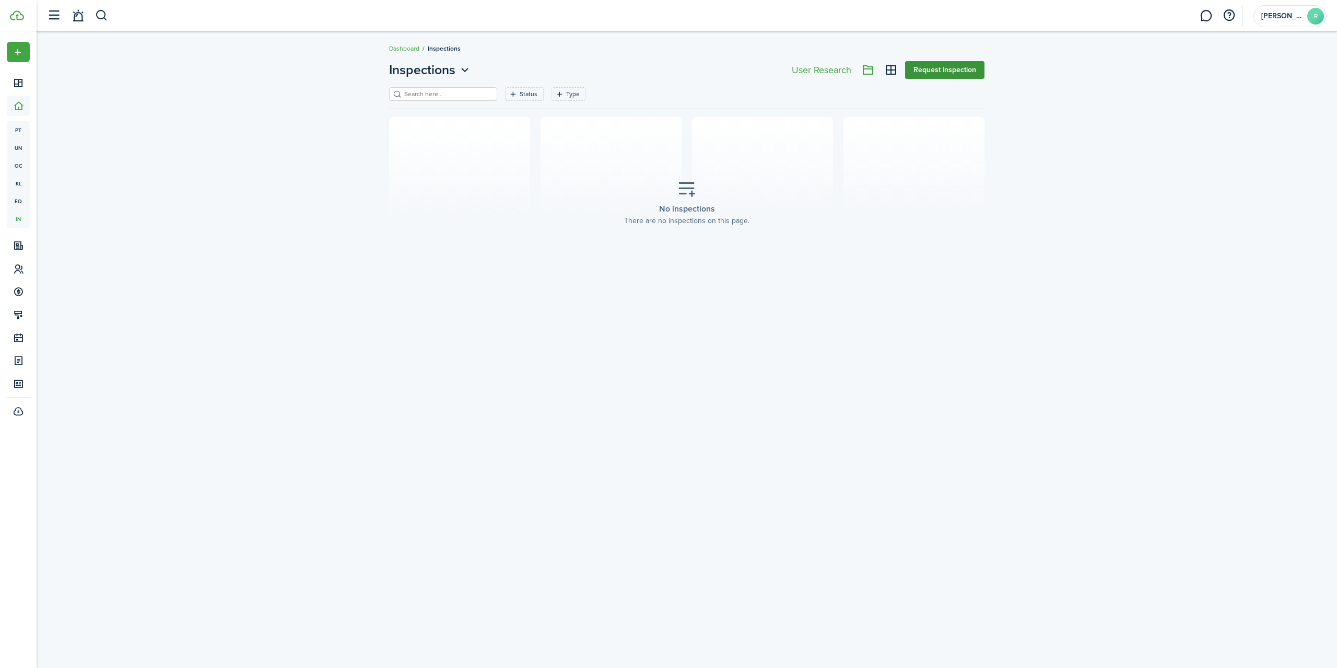
click at [959, 75] on button "Request inspection" at bounding box center [944, 70] width 79 height 18
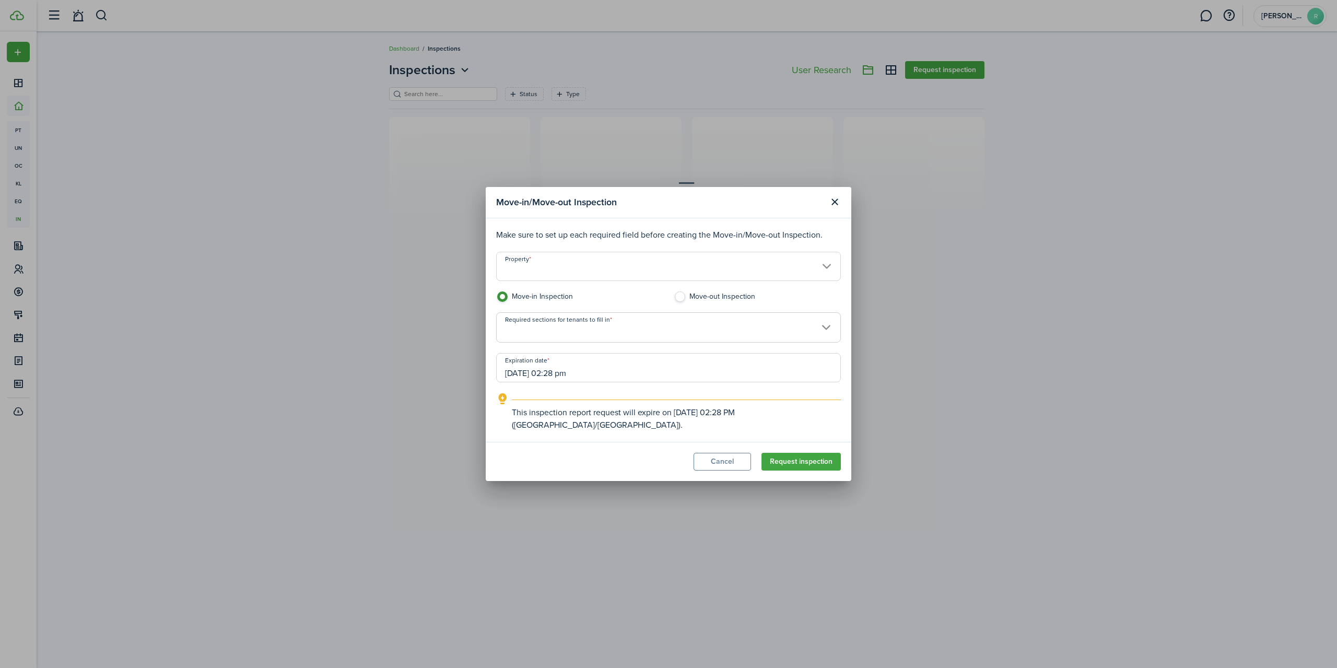
click at [824, 276] on input "Property" at bounding box center [668, 266] width 345 height 29
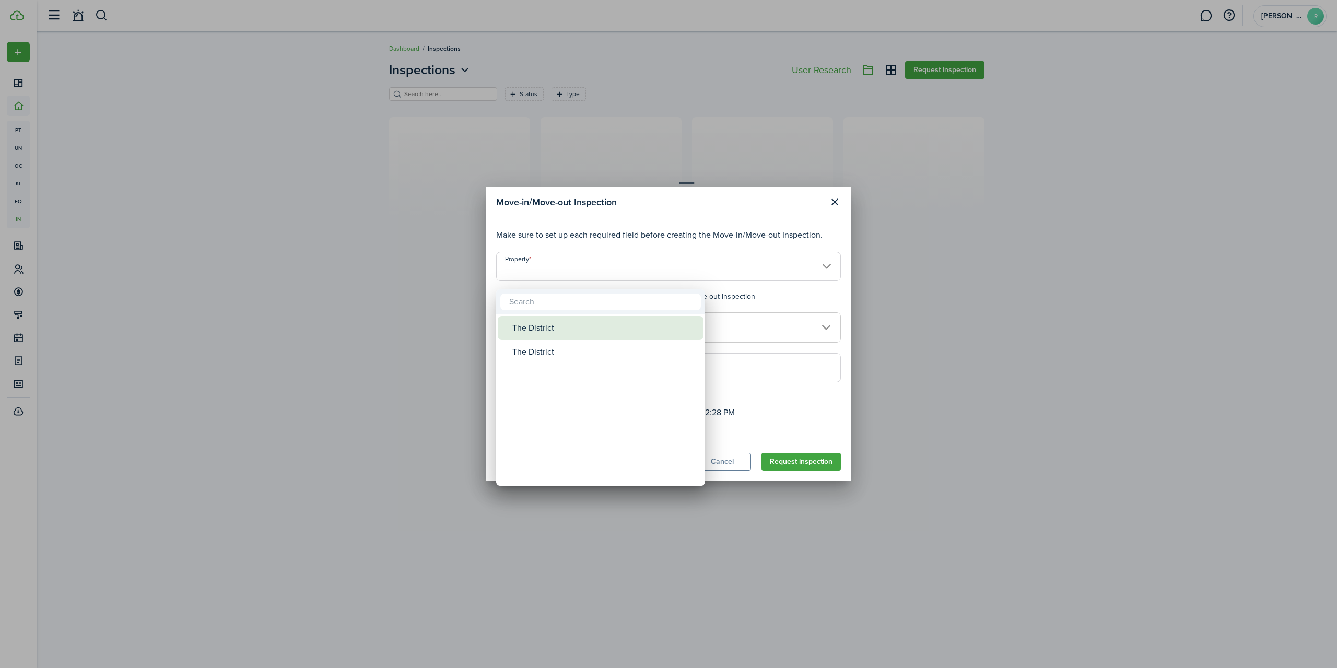
click at [532, 329] on div "The District" at bounding box center [604, 328] width 185 height 24
type input "The District"
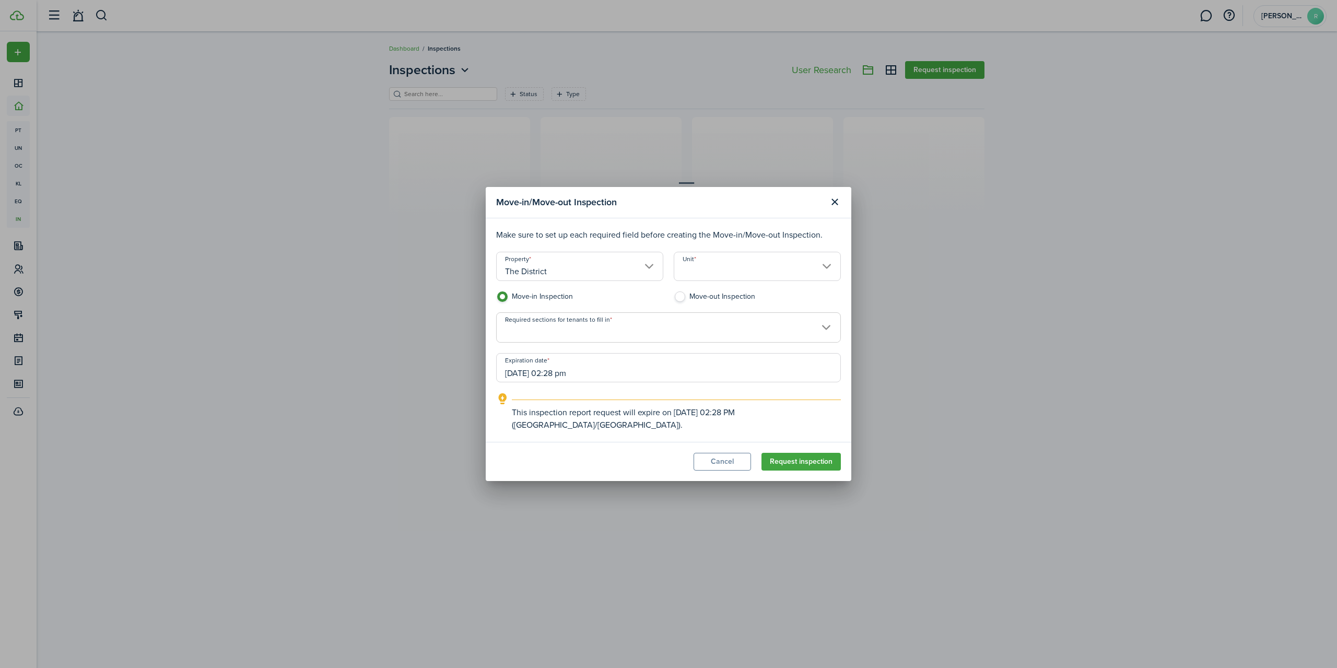
click at [823, 337] on span at bounding box center [669, 333] width 344 height 18
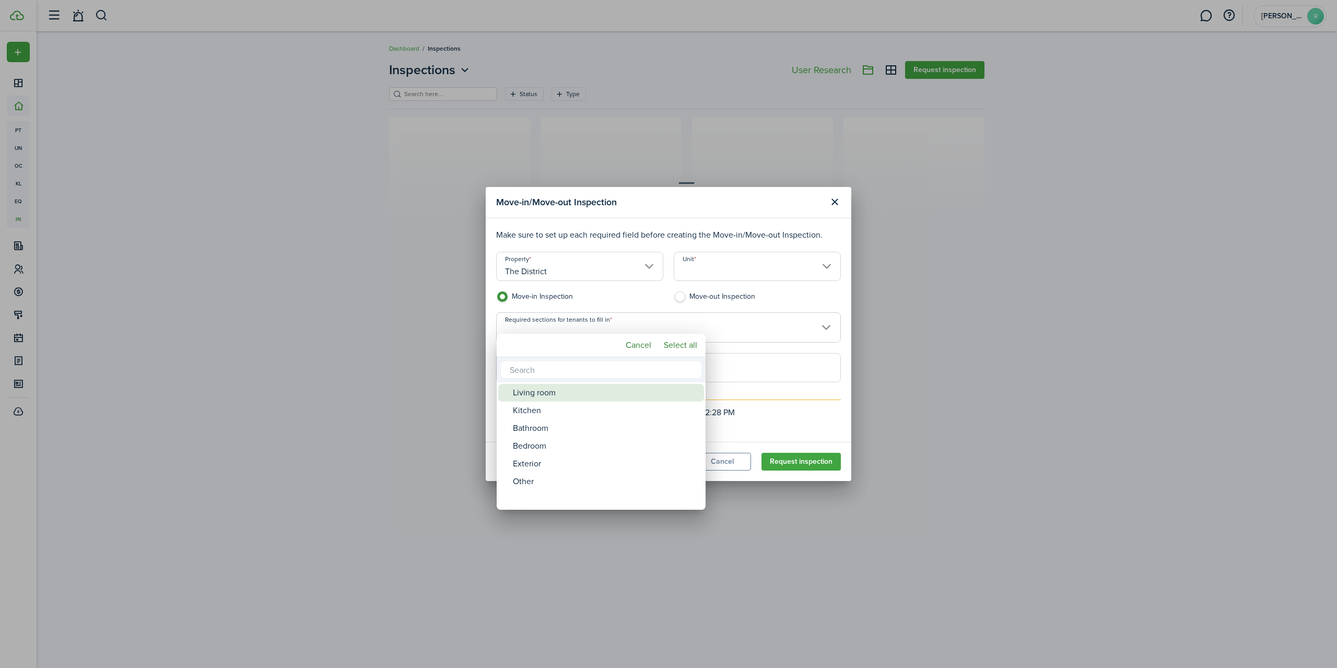
click at [559, 397] on div "Living room" at bounding box center [605, 393] width 185 height 18
click at [556, 431] on div "Bathroom" at bounding box center [605, 428] width 185 height 18
click at [543, 444] on div "Bedroom" at bounding box center [605, 446] width 185 height 18
type input "Living room, Bathroom, Bedroom"
click at [715, 552] on div at bounding box center [668, 333] width 1504 height 835
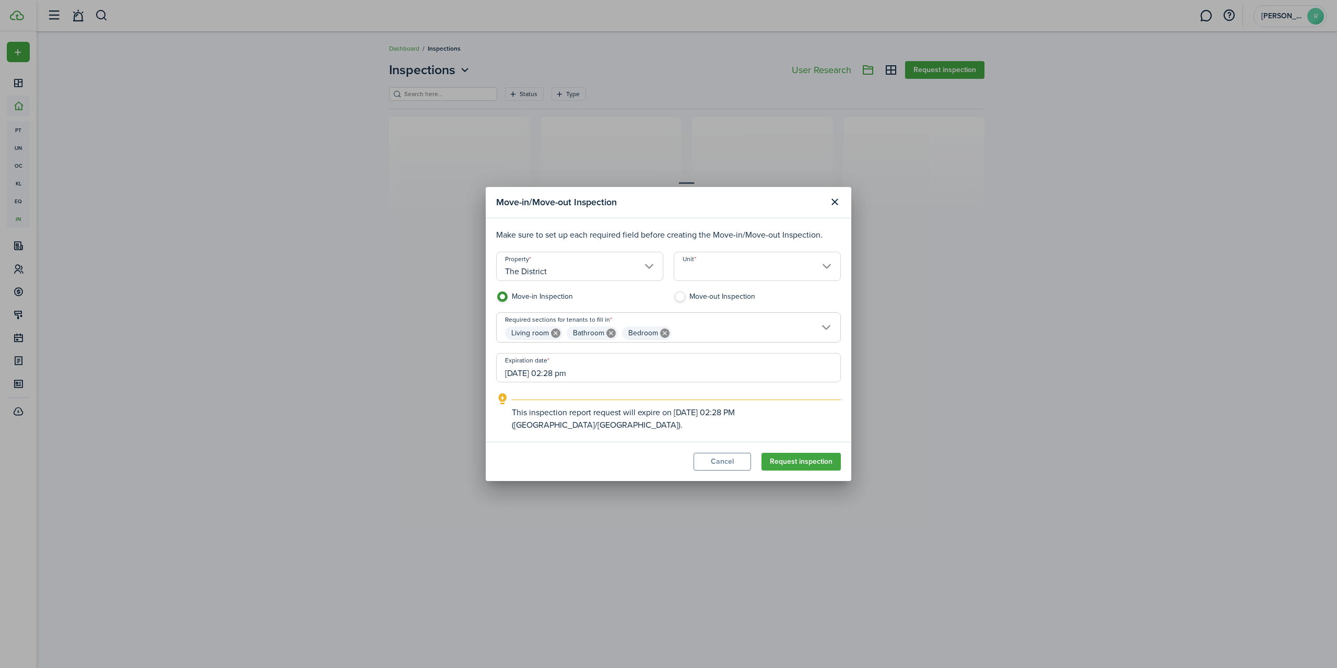
click at [624, 373] on input "[DATE] 02:28 pm" at bounding box center [668, 367] width 345 height 29
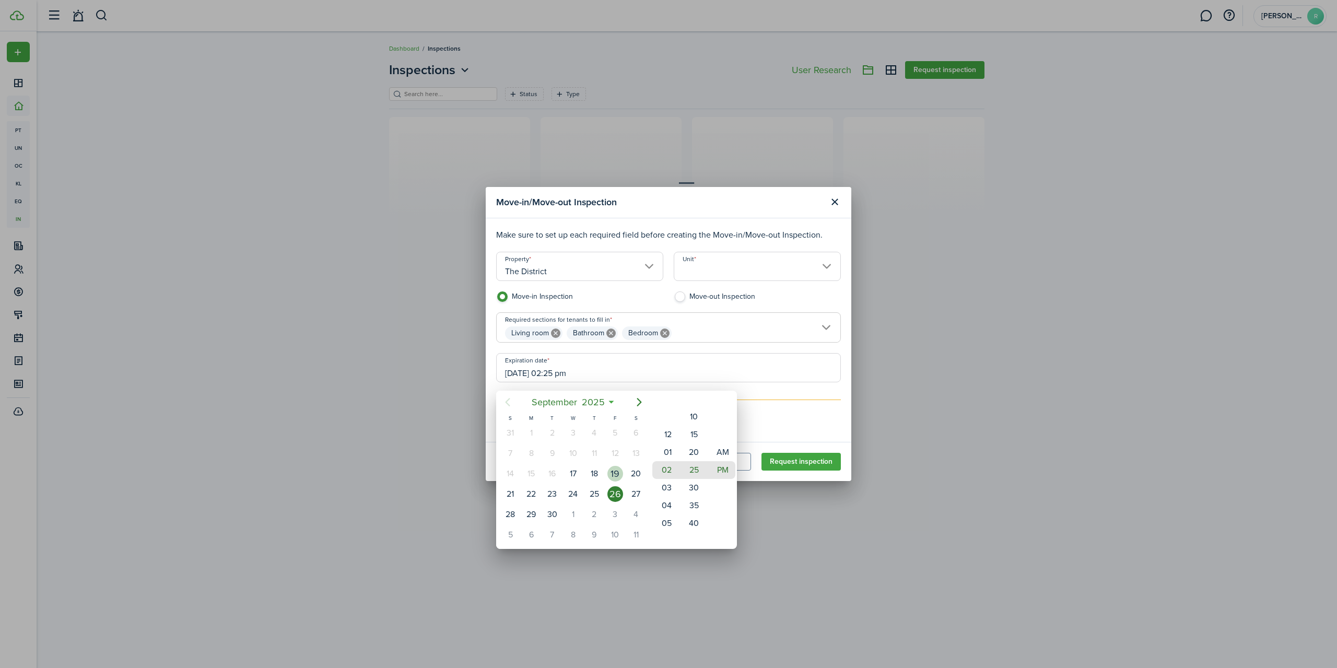
click at [612, 472] on div "19" at bounding box center [615, 474] width 16 height 16
click at [673, 481] on mbsc-wheel-item "03" at bounding box center [665, 487] width 26 height 18
drag, startPoint x: 688, startPoint y: 485, endPoint x: 699, endPoint y: 570, distance: 86.3
click at [699, 570] on div "[DATE] S M T W T F S 27 28 29 30 [DATE] 1 2 3 4 5 6 7 8 9 10 11 12 13 14 15 16 …" at bounding box center [668, 334] width 1337 height 668
type input "[DATE] 02:00 pm"
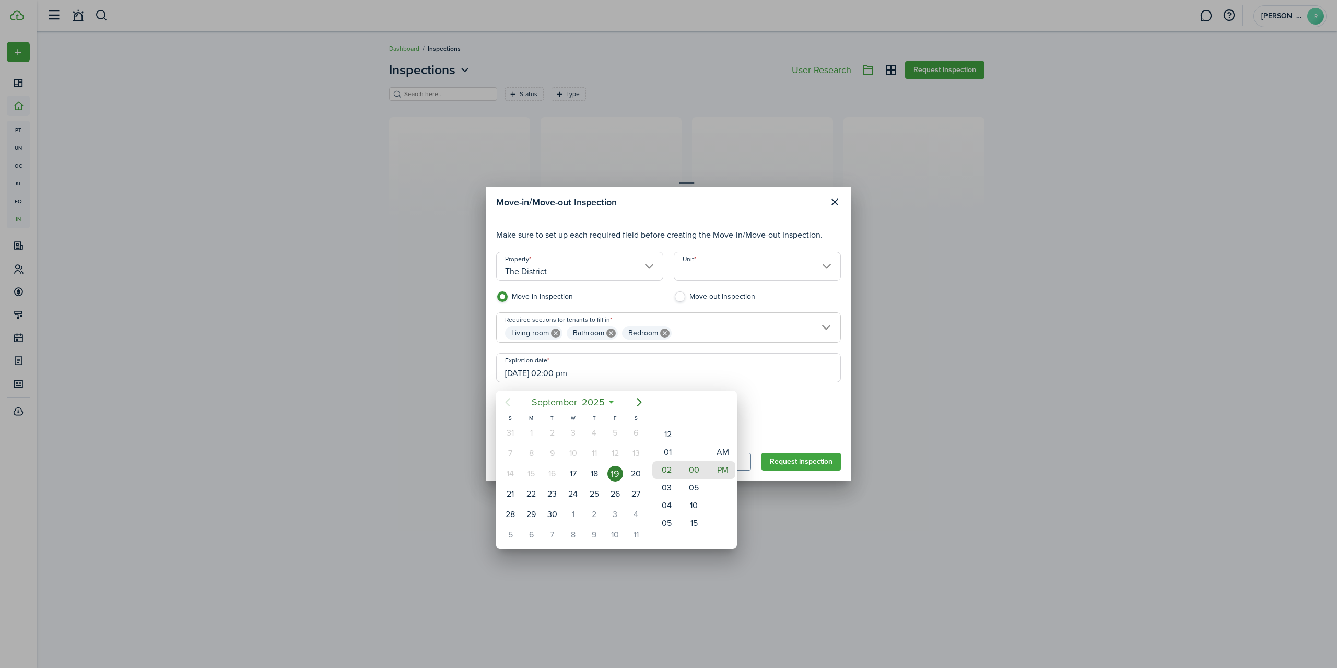
click at [949, 504] on div at bounding box center [668, 333] width 1504 height 835
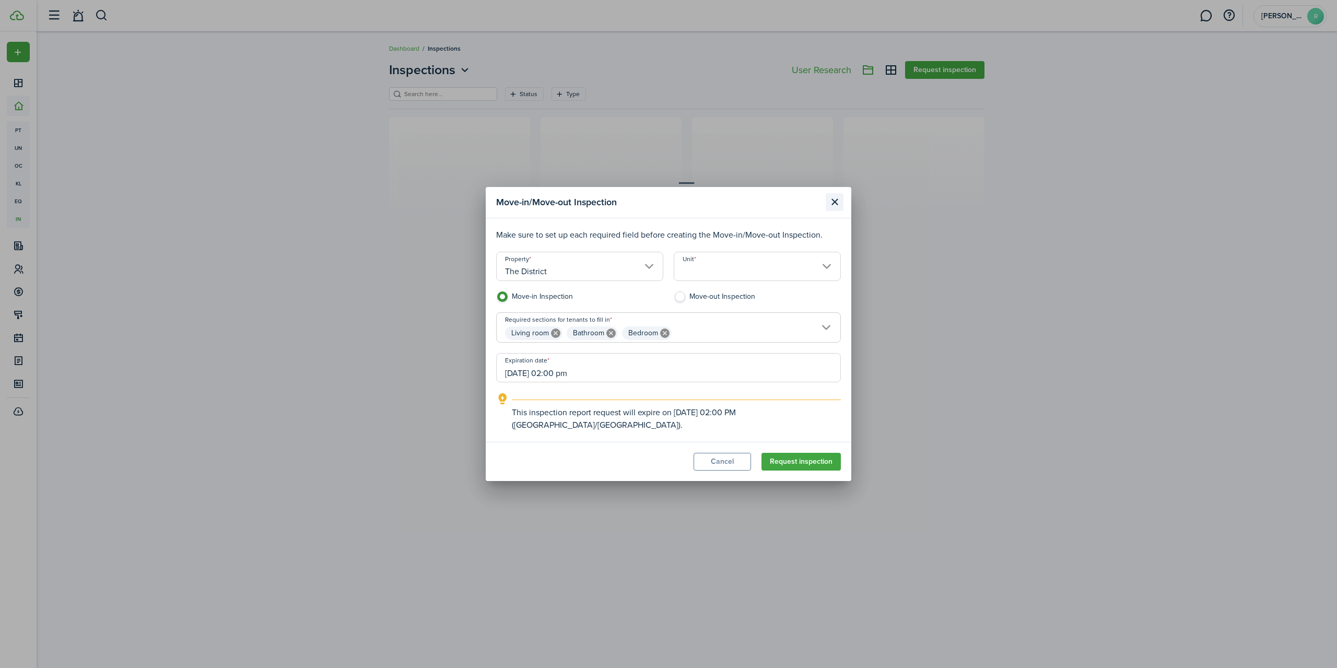
click at [830, 208] on button "Close modal" at bounding box center [835, 202] width 18 height 18
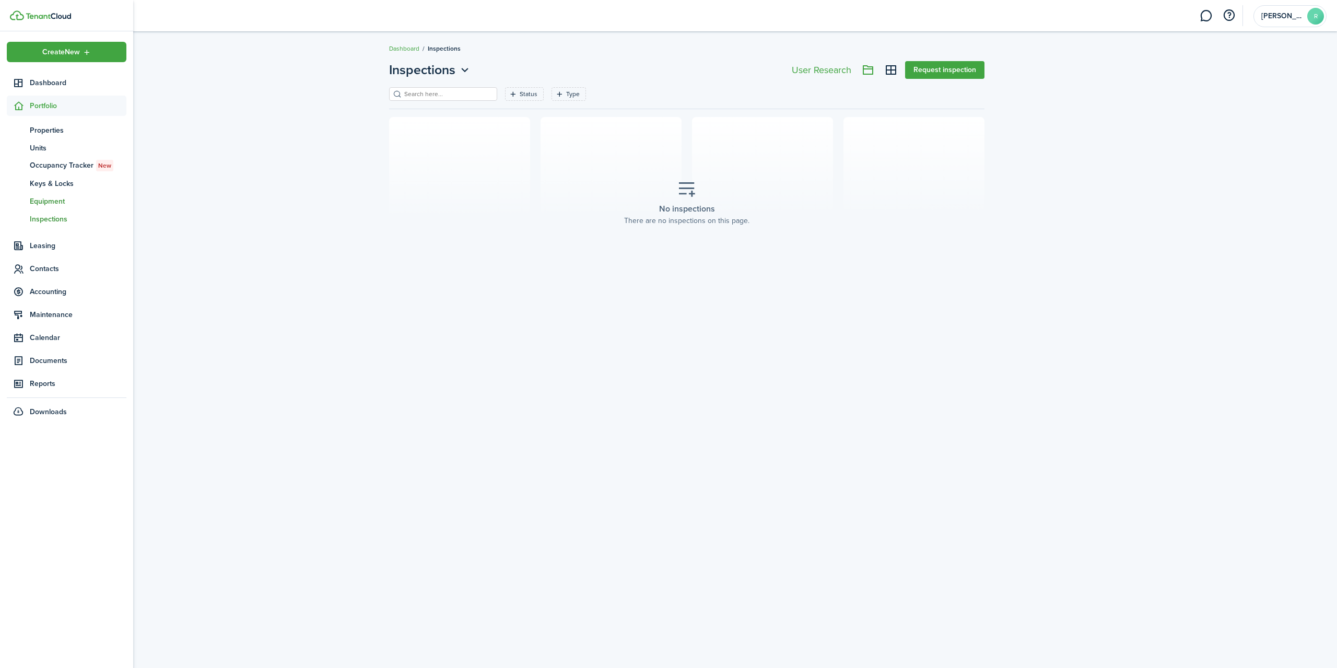
click at [37, 200] on span "Equipment" at bounding box center [78, 201] width 97 height 11
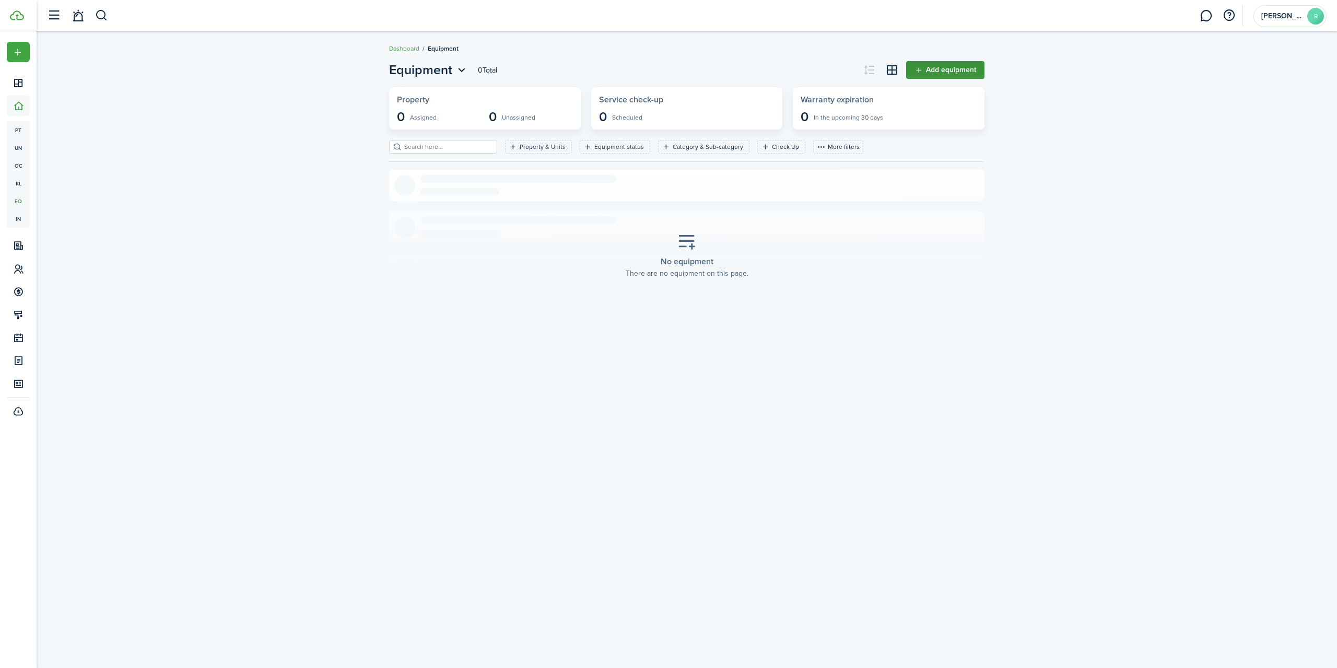
click at [918, 67] on link "Add equipment" at bounding box center [945, 70] width 78 height 18
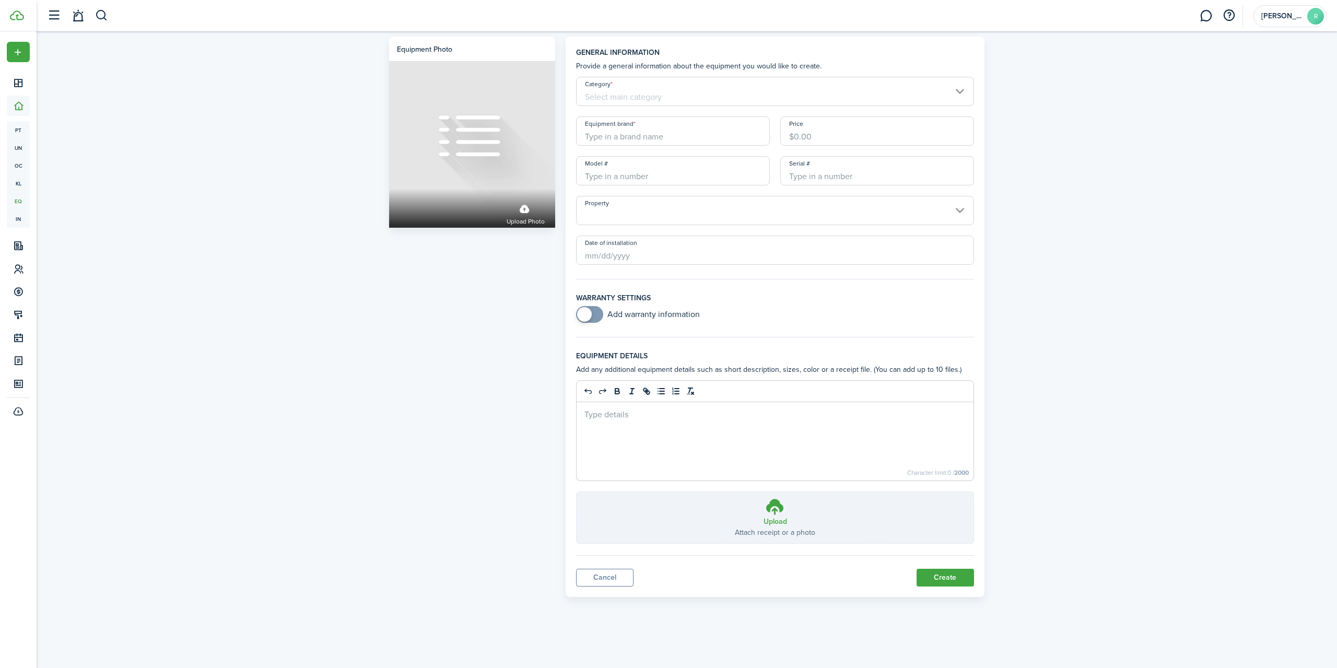
click at [643, 89] on input "Category" at bounding box center [775, 91] width 398 height 29
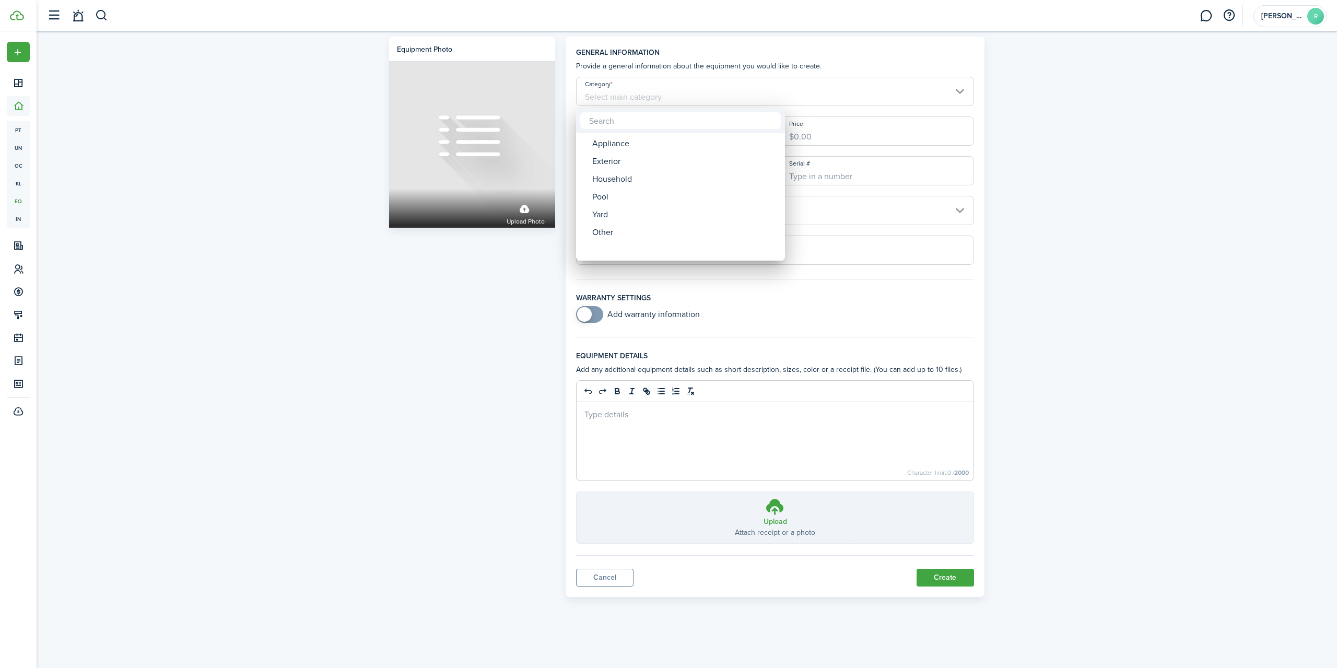
click at [1037, 116] on div at bounding box center [668, 333] width 1504 height 835
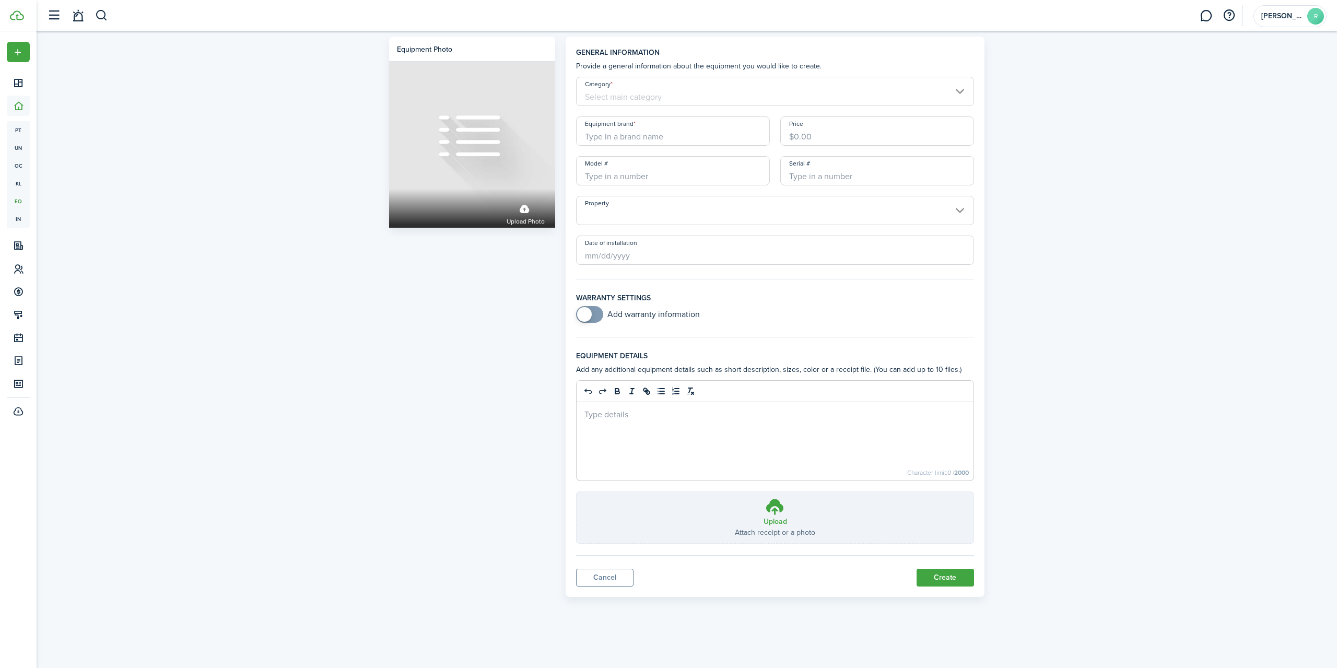
click at [759, 86] on input "Category" at bounding box center [775, 91] width 398 height 29
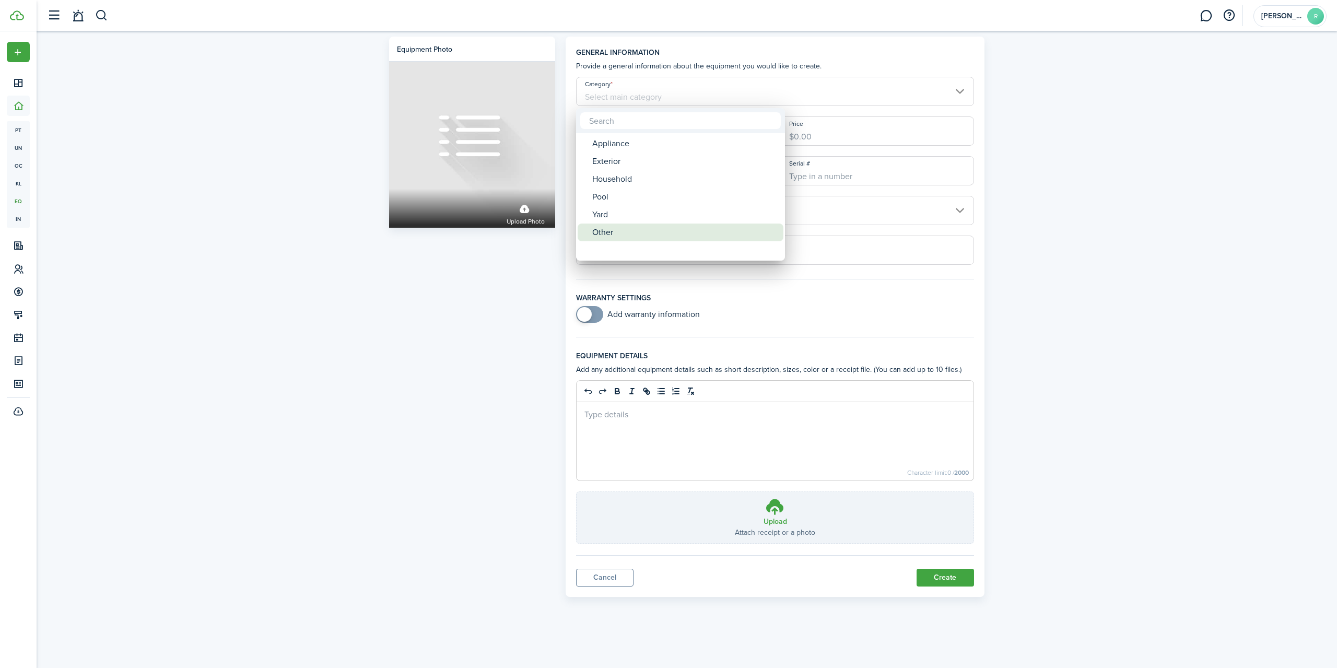
click at [607, 234] on div "Other" at bounding box center [684, 233] width 185 height 18
type input "Other"
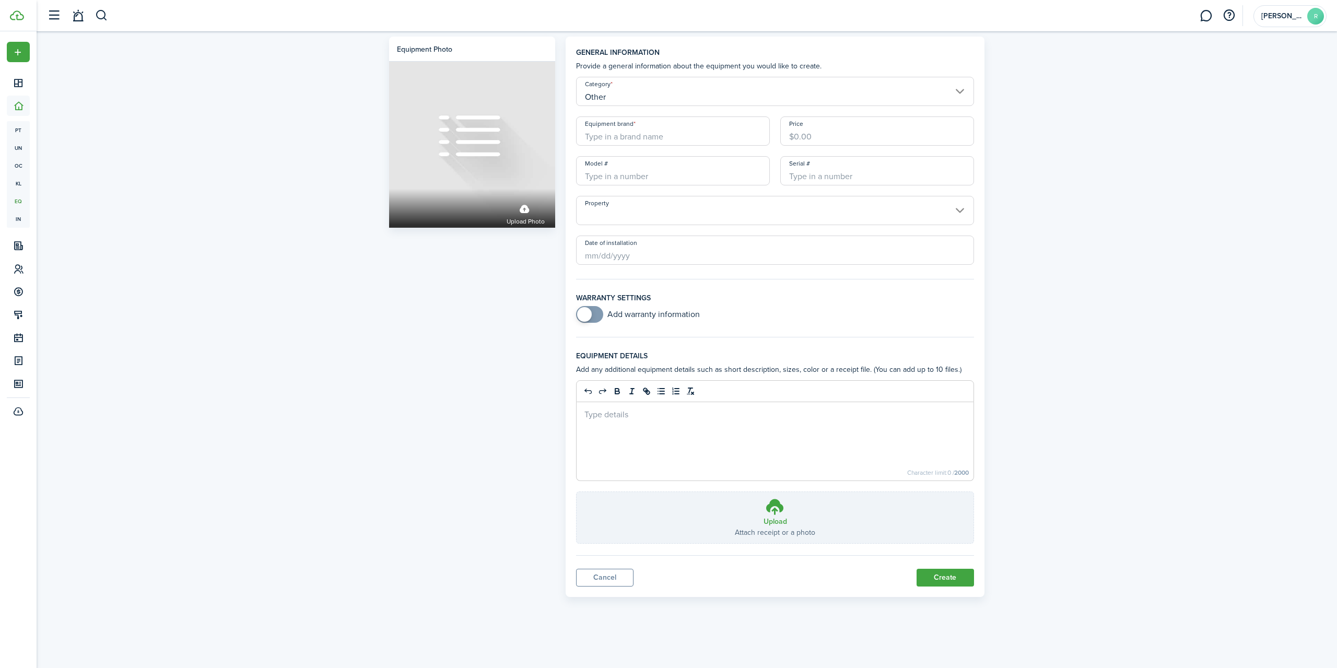
click at [664, 133] on input "Equipment brand" at bounding box center [673, 130] width 194 height 29
click at [644, 175] on input "Model #" at bounding box center [673, 170] width 194 height 29
click at [864, 175] on input "Serial #" at bounding box center [877, 170] width 194 height 29
click at [730, 215] on input "Property" at bounding box center [775, 210] width 398 height 29
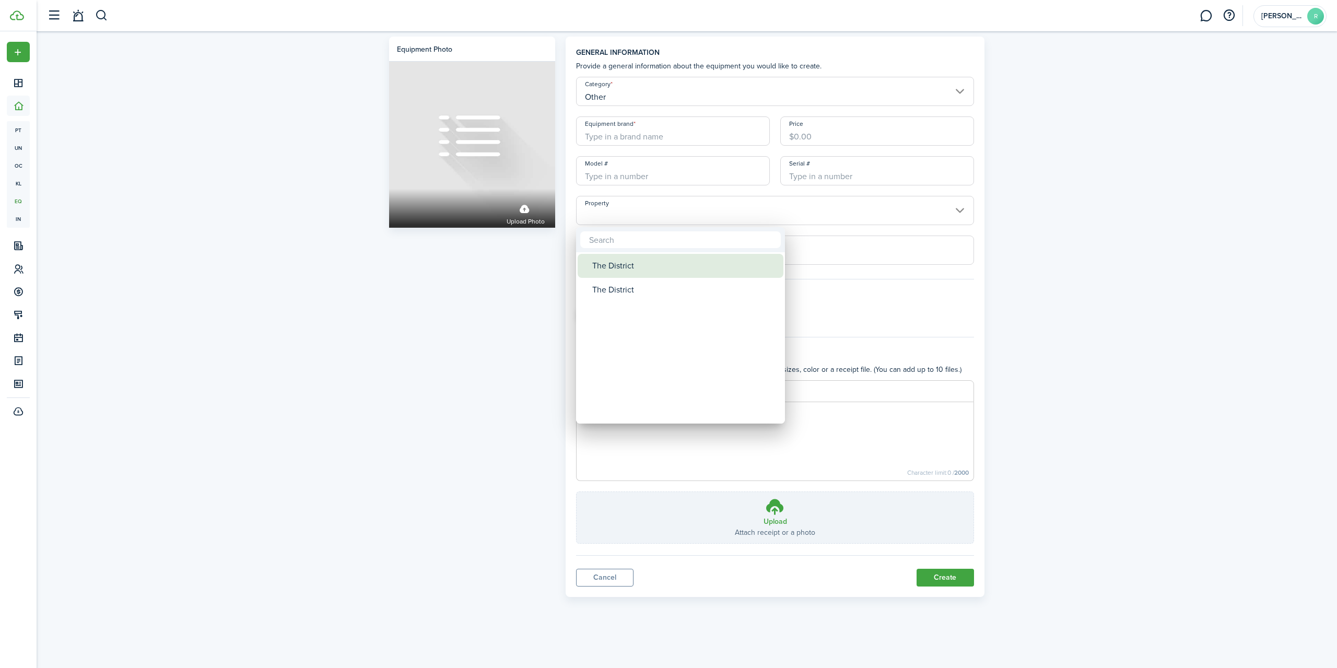
click at [623, 267] on div "The District" at bounding box center [684, 266] width 185 height 24
type input "The District"
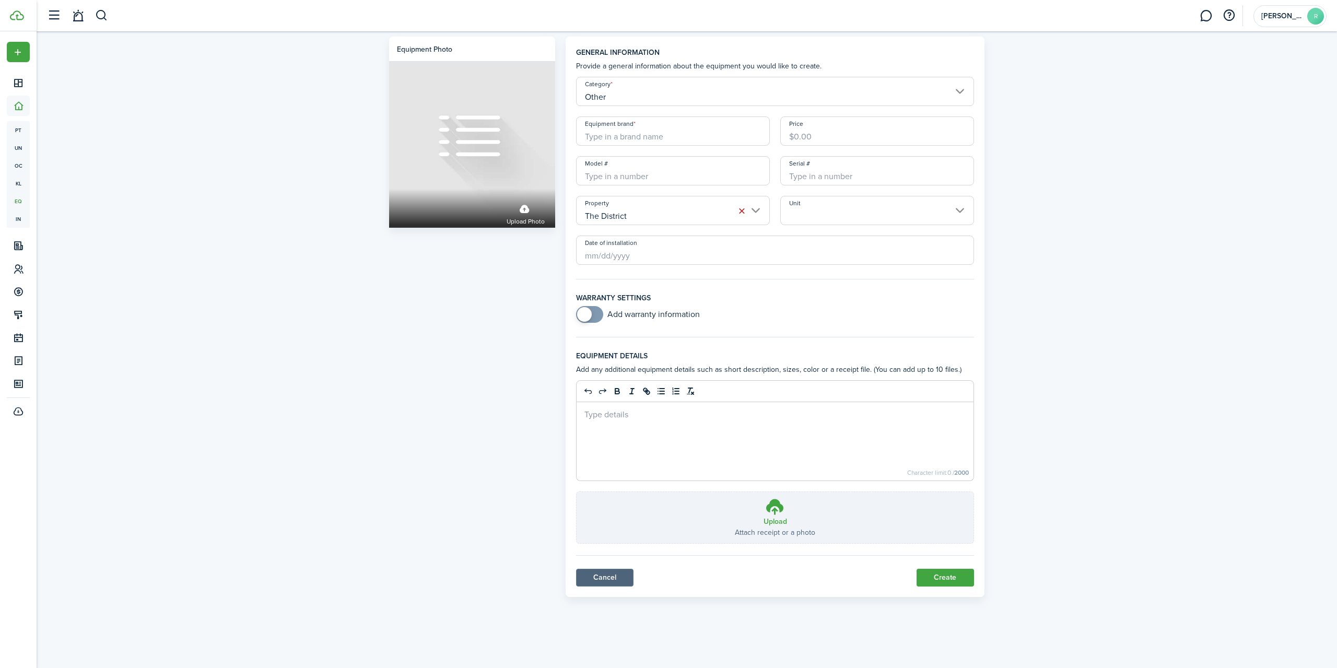
click at [608, 579] on link "Cancel" at bounding box center [604, 578] width 57 height 18
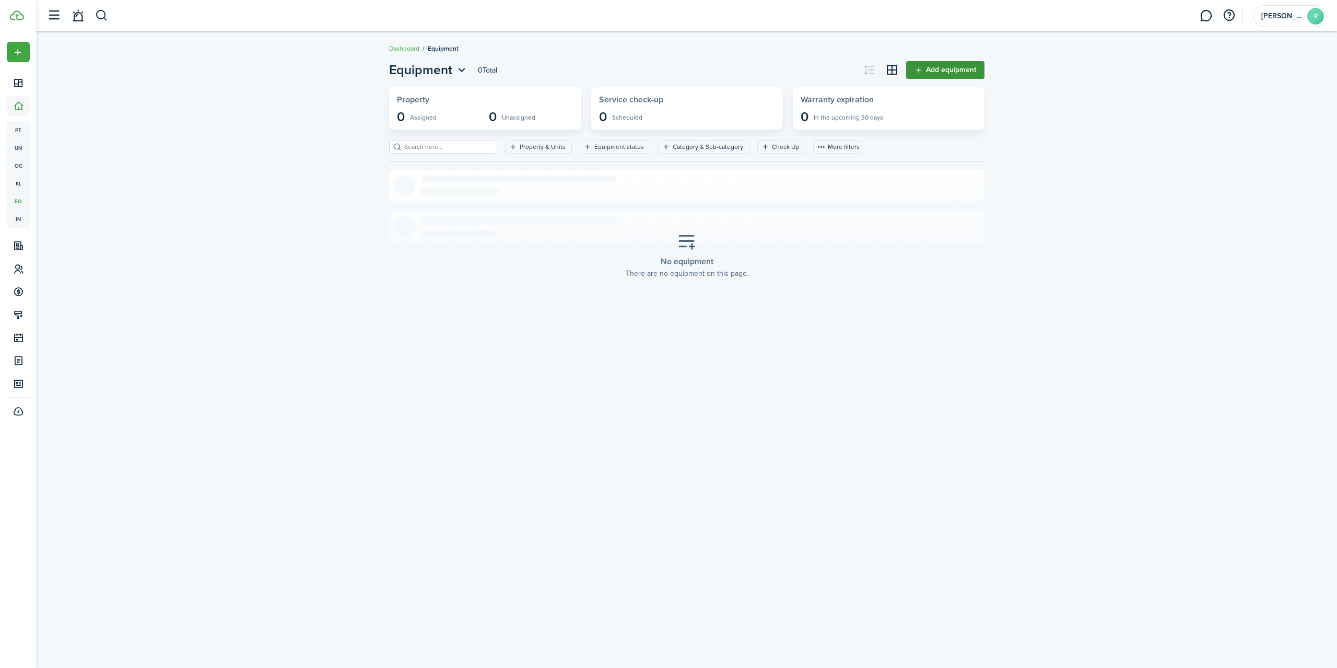
click at [912, 65] on link "Add equipment" at bounding box center [945, 70] width 78 height 18
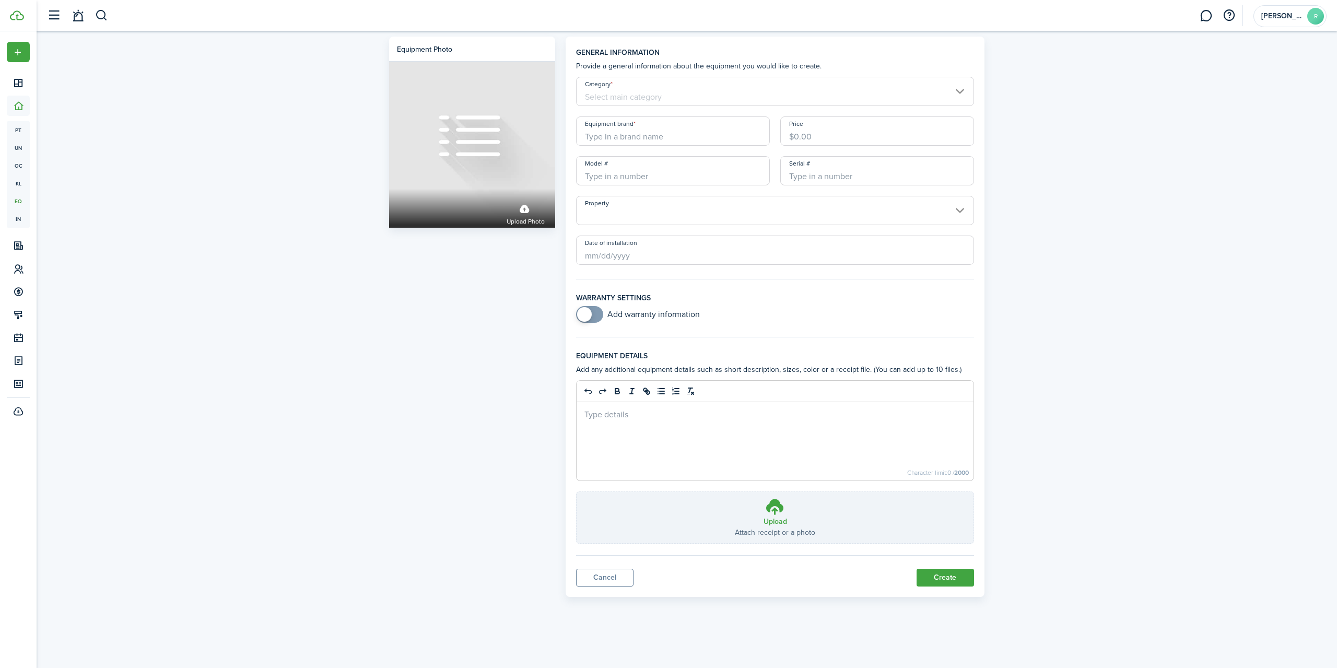
click at [784, 217] on input "Property" at bounding box center [775, 210] width 398 height 29
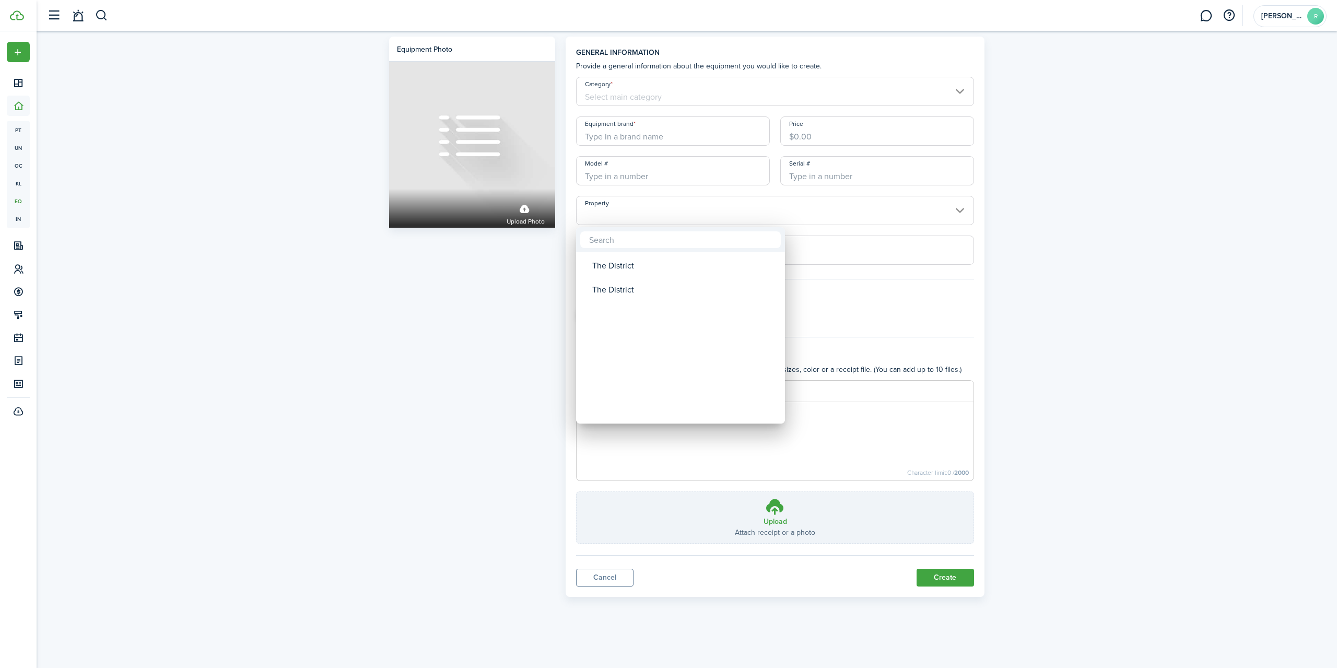
click at [1214, 324] on div at bounding box center [668, 333] width 1504 height 835
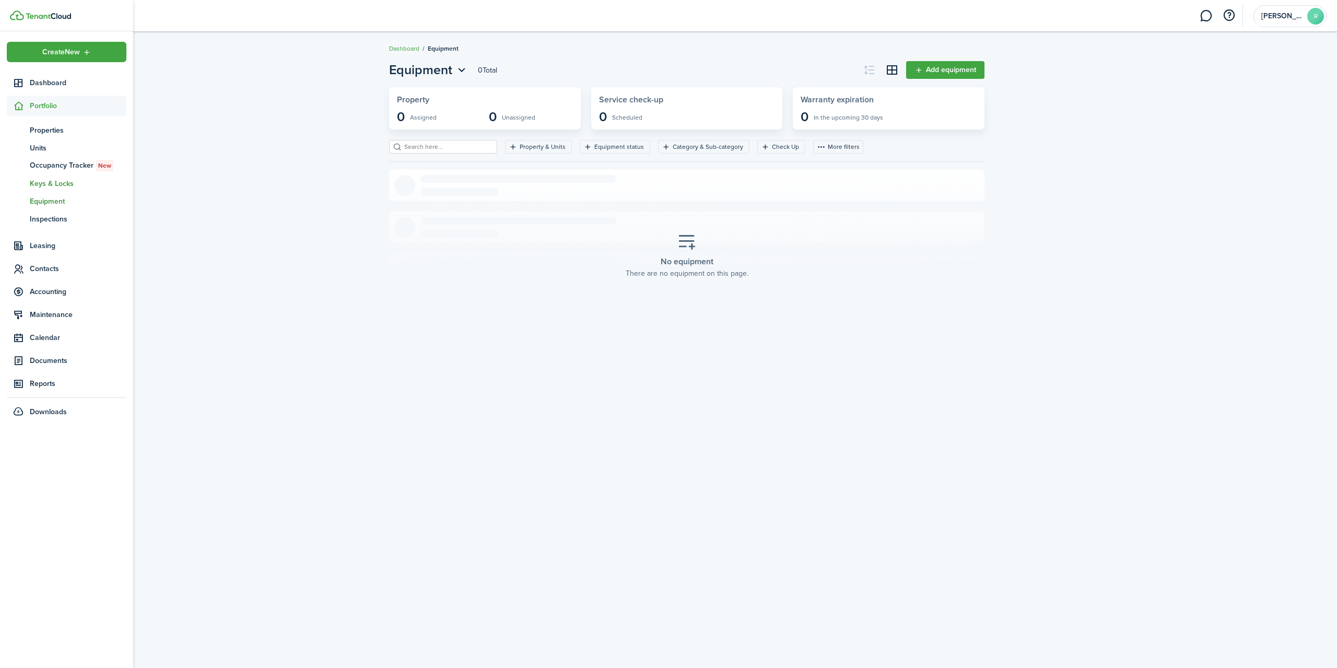
click at [58, 183] on span "Keys & Locks" at bounding box center [78, 183] width 97 height 11
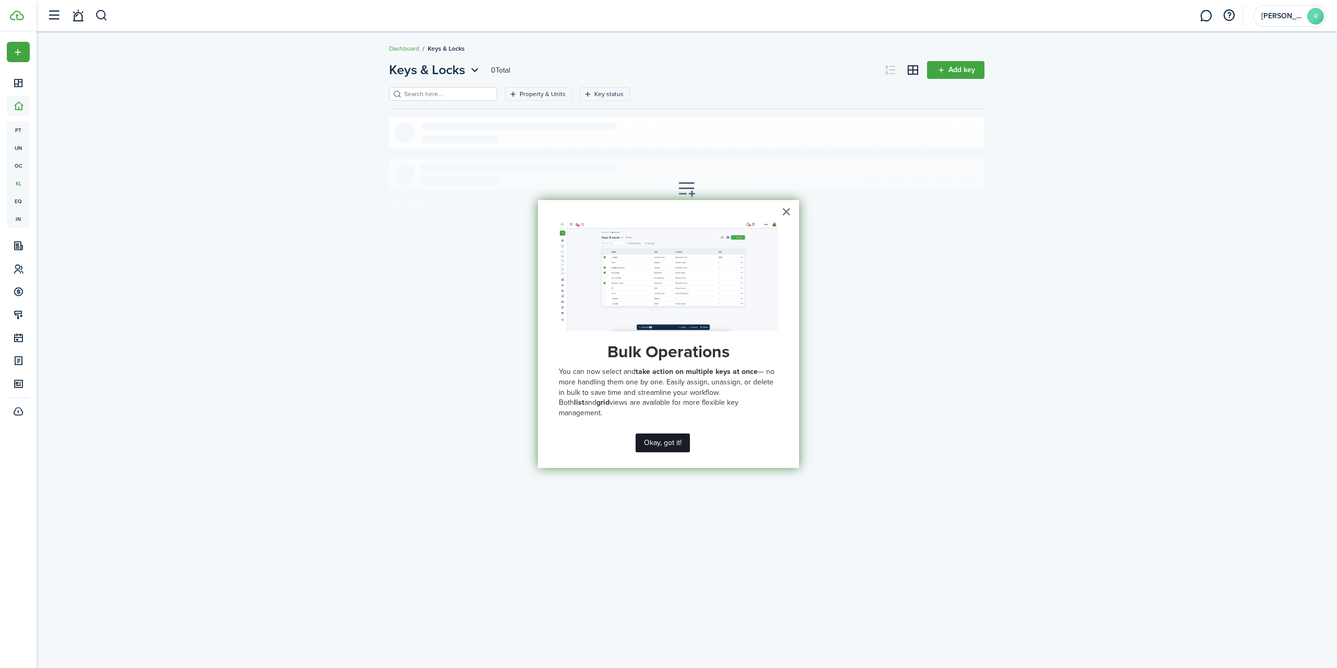
click at [669, 442] on button "Okay, got it!" at bounding box center [663, 442] width 54 height 19
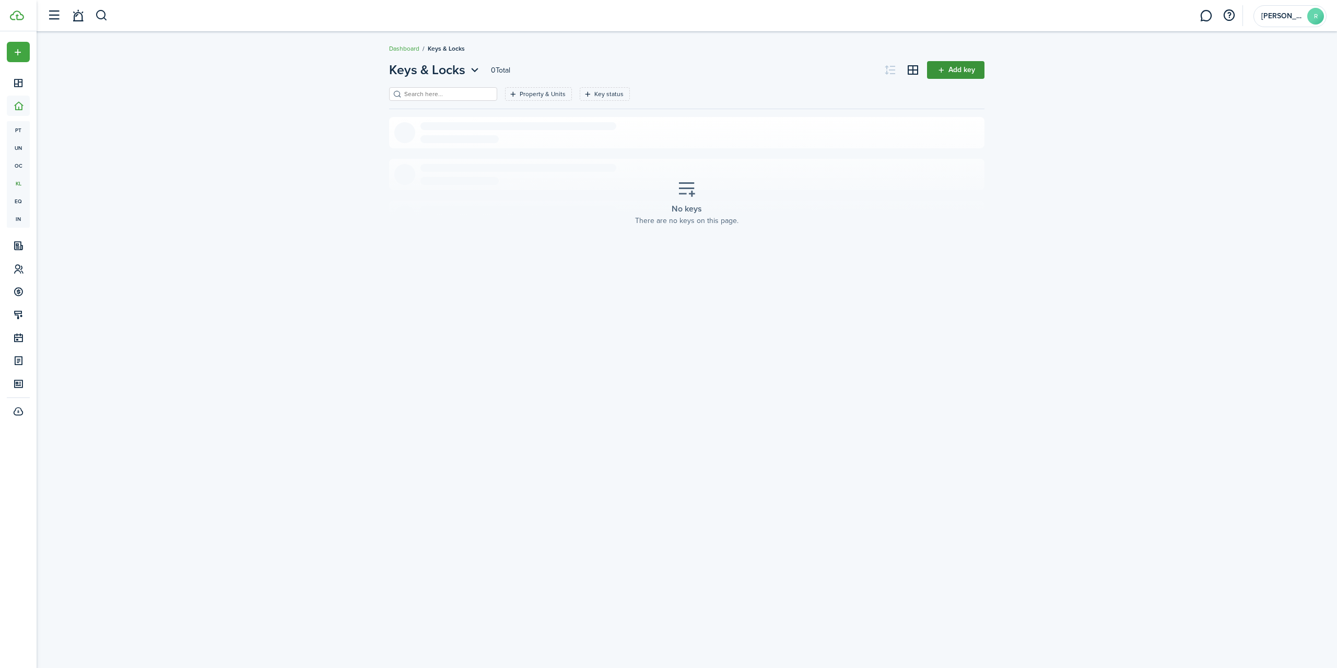
click at [936, 72] on link "Add key" at bounding box center [955, 70] width 57 height 18
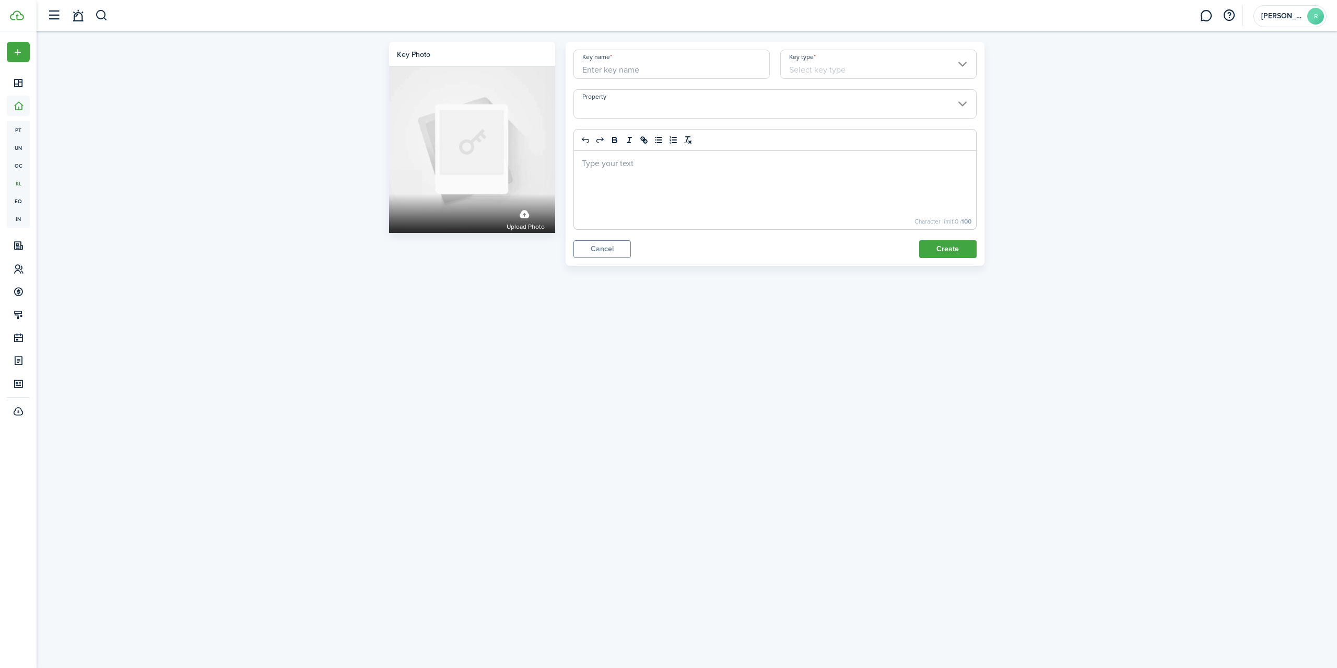
click at [665, 69] on input "Key name" at bounding box center [671, 64] width 196 height 29
click at [870, 67] on input "Key type" at bounding box center [878, 64] width 196 height 29
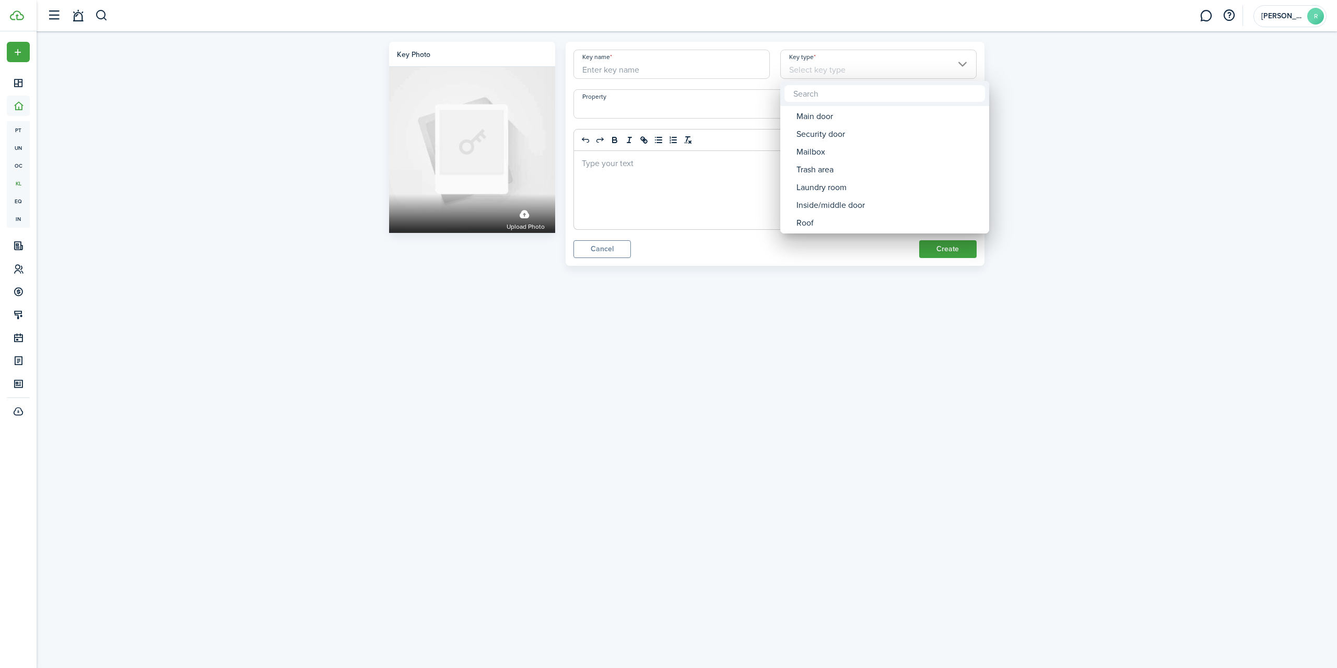
click at [617, 245] on div at bounding box center [668, 333] width 1504 height 835
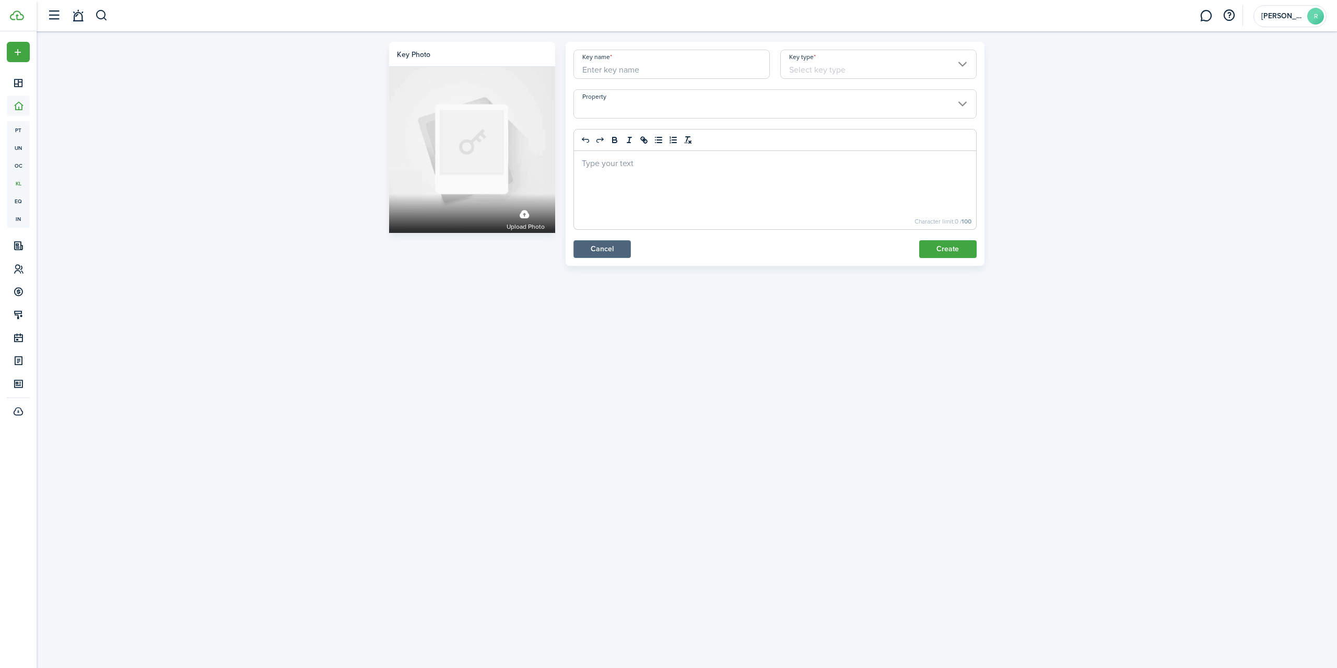
click at [607, 245] on link "Cancel" at bounding box center [601, 249] width 57 height 18
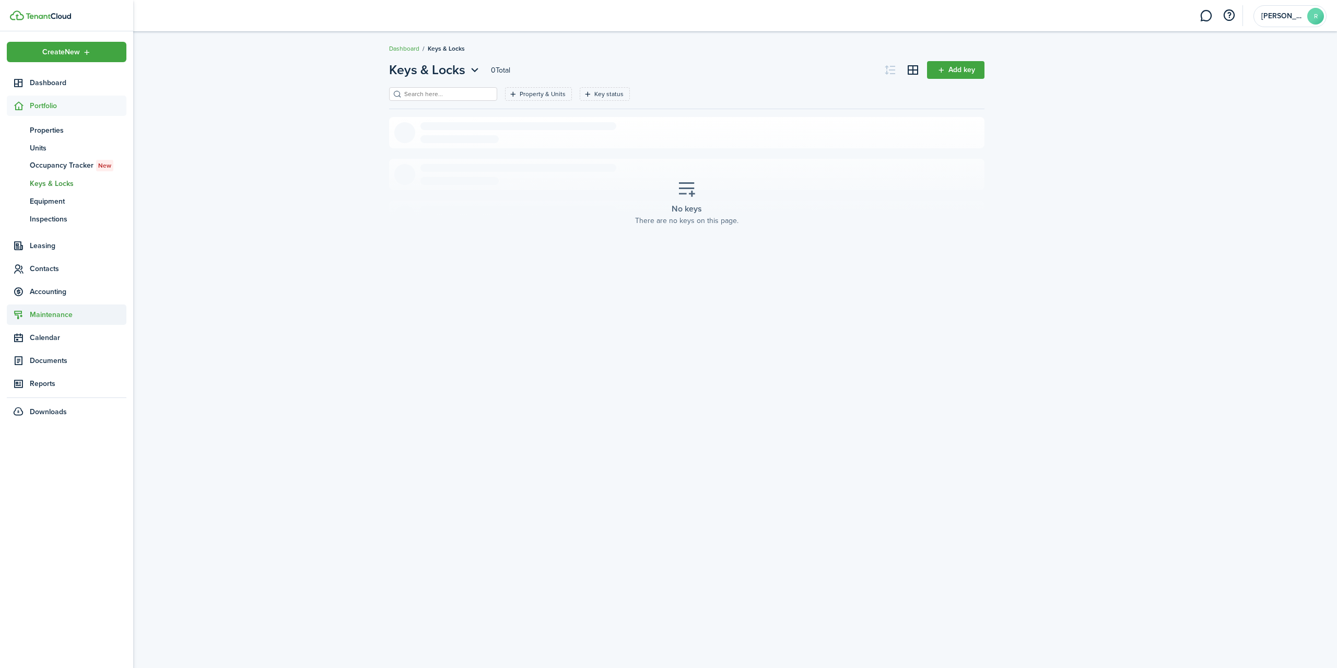
click at [64, 311] on span "Maintenance" at bounding box center [78, 314] width 97 height 11
click at [49, 221] on span "Requests" at bounding box center [78, 222] width 97 height 11
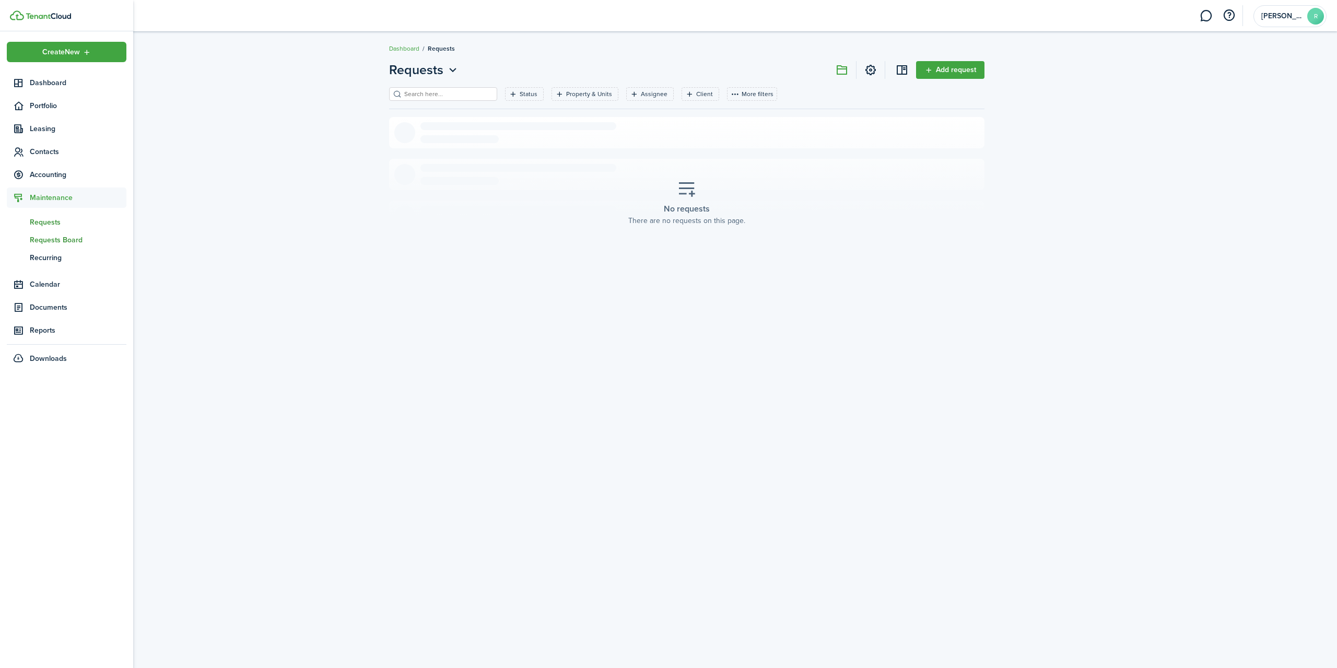
click at [49, 241] on span "Requests Board" at bounding box center [78, 239] width 97 height 11
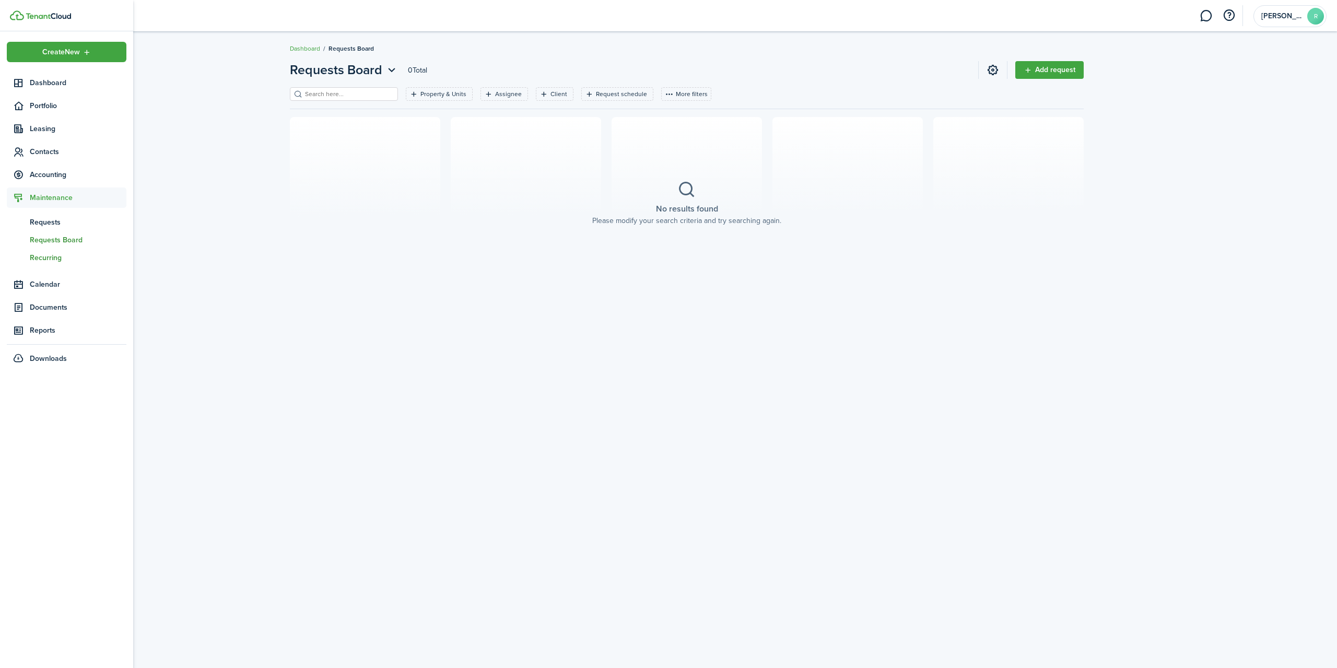
click at [51, 257] on span "Recurring" at bounding box center [78, 257] width 97 height 11
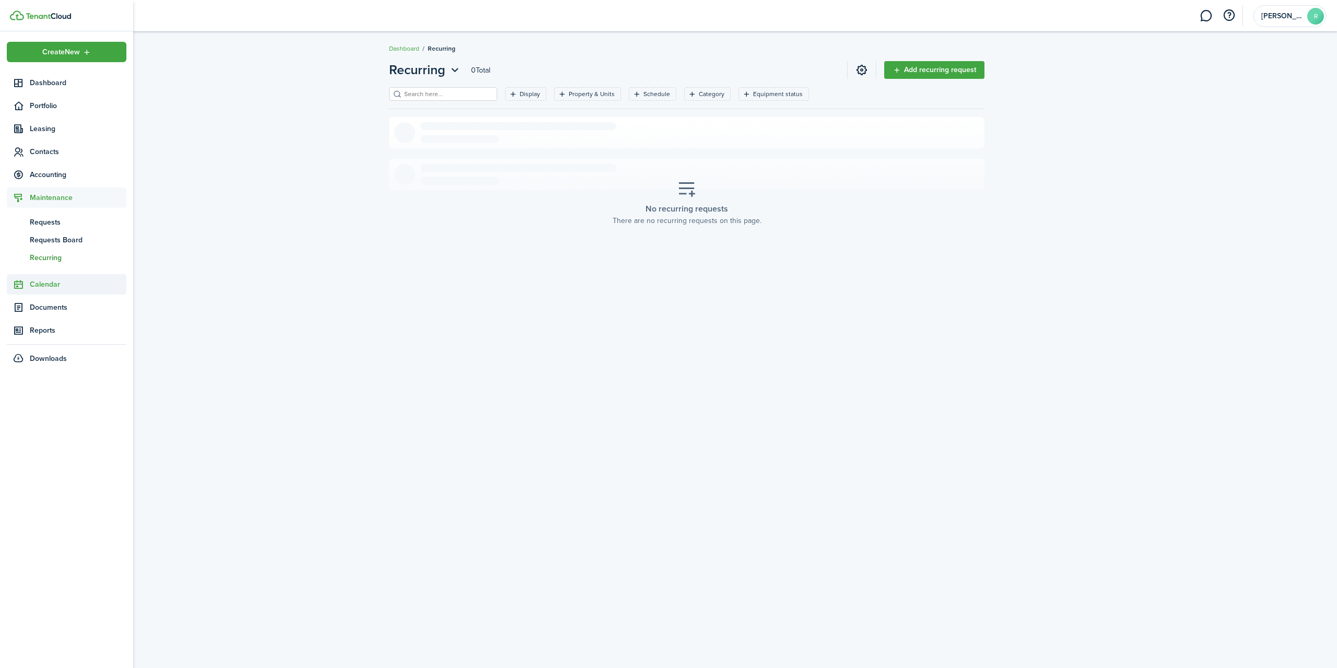
click at [52, 286] on span "Calendar" at bounding box center [78, 284] width 97 height 11
click at [20, 84] on icon at bounding box center [18, 83] width 11 height 10
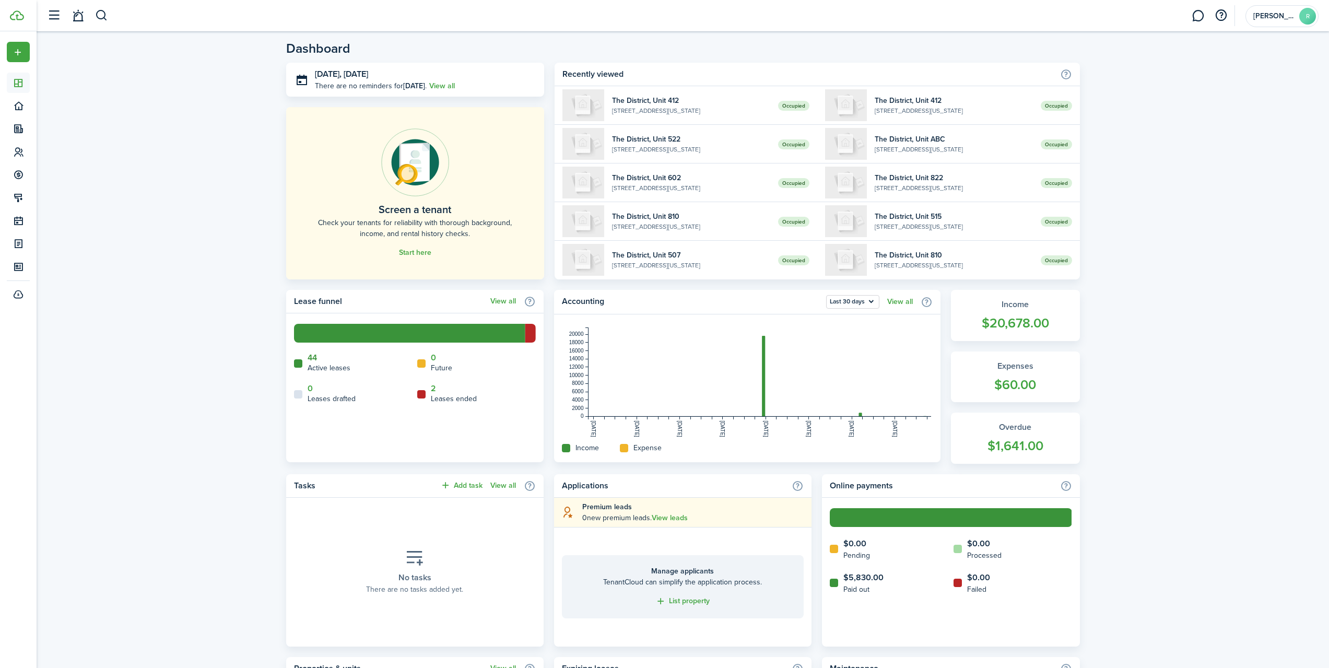
click at [314, 358] on link "44" at bounding box center [312, 357] width 9 height 9
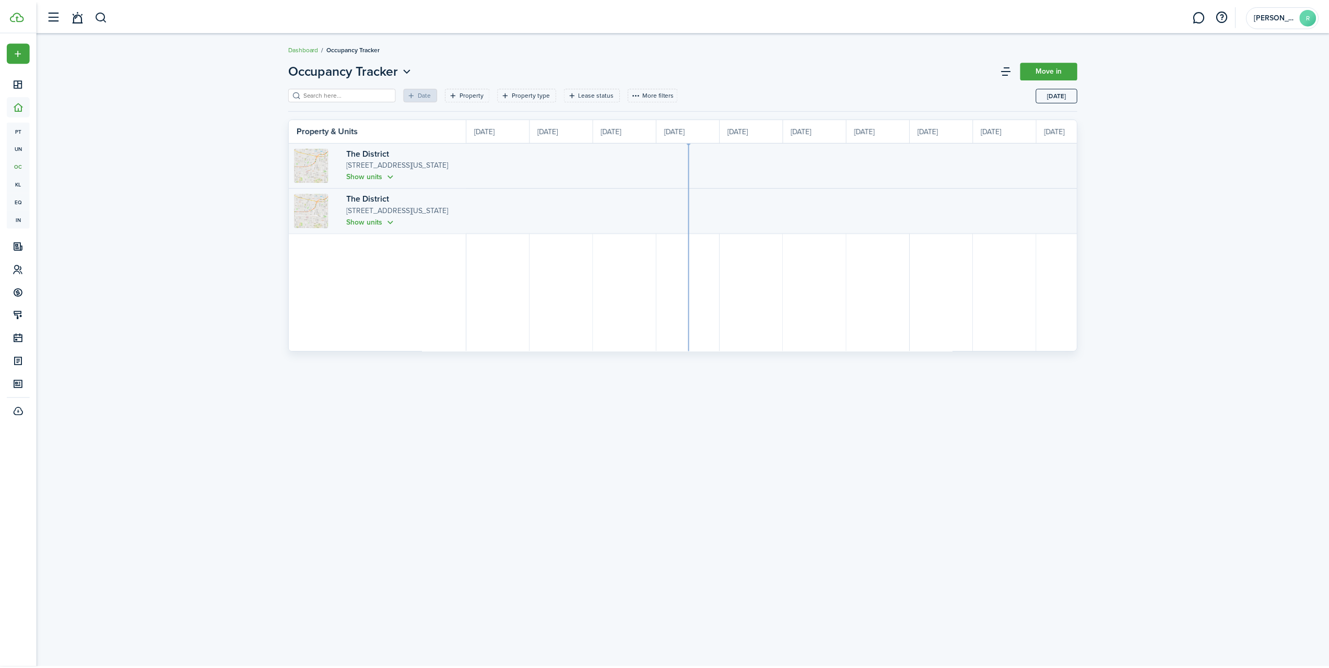
scroll to position [0, 191]
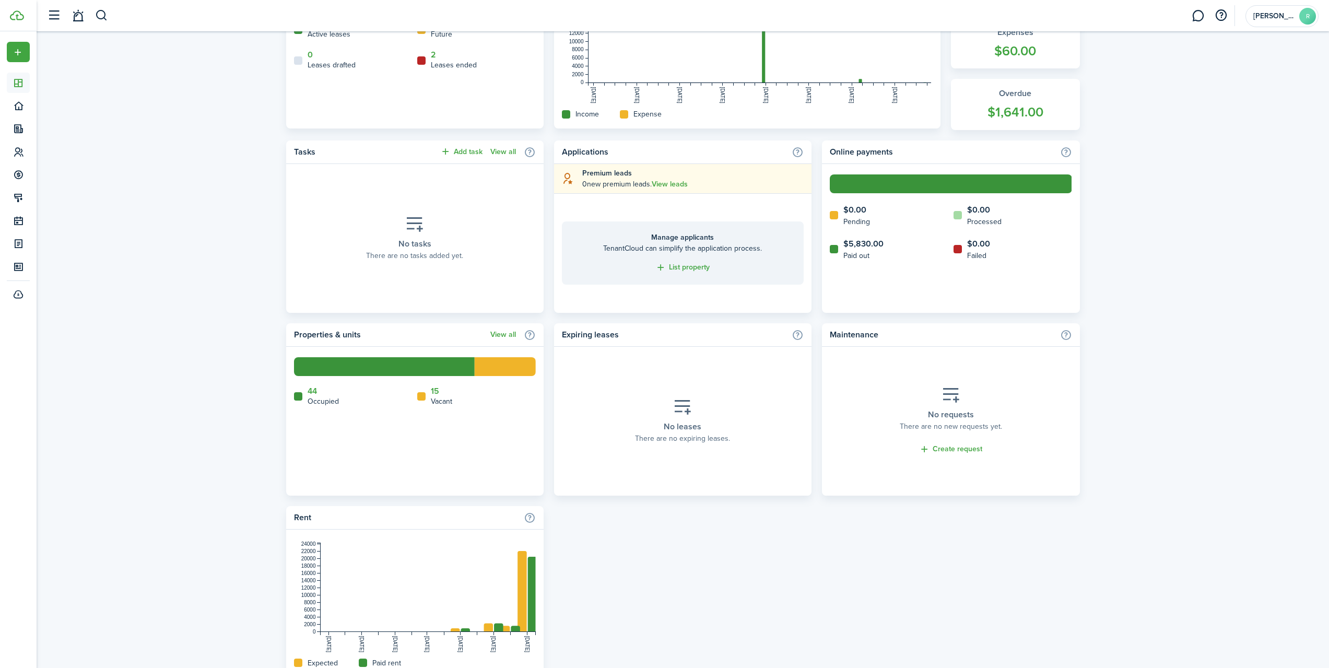
scroll to position [276, 0]
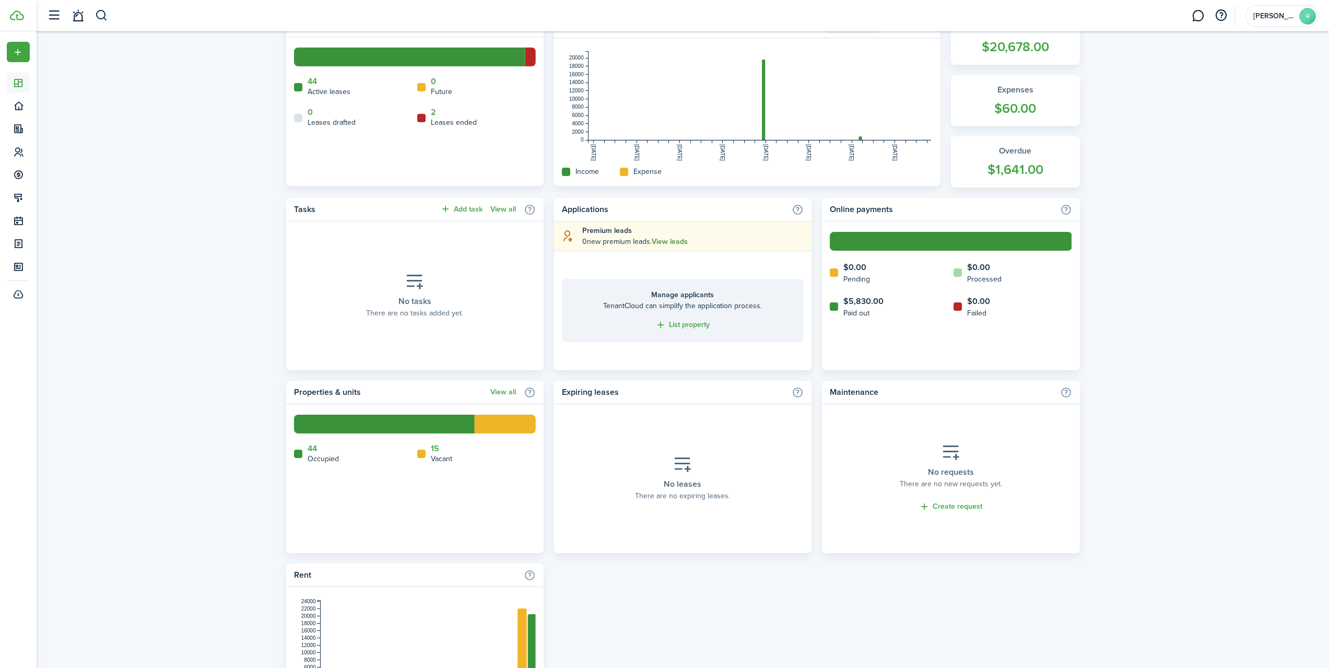
click at [672, 241] on link "View leads" at bounding box center [670, 242] width 36 height 8
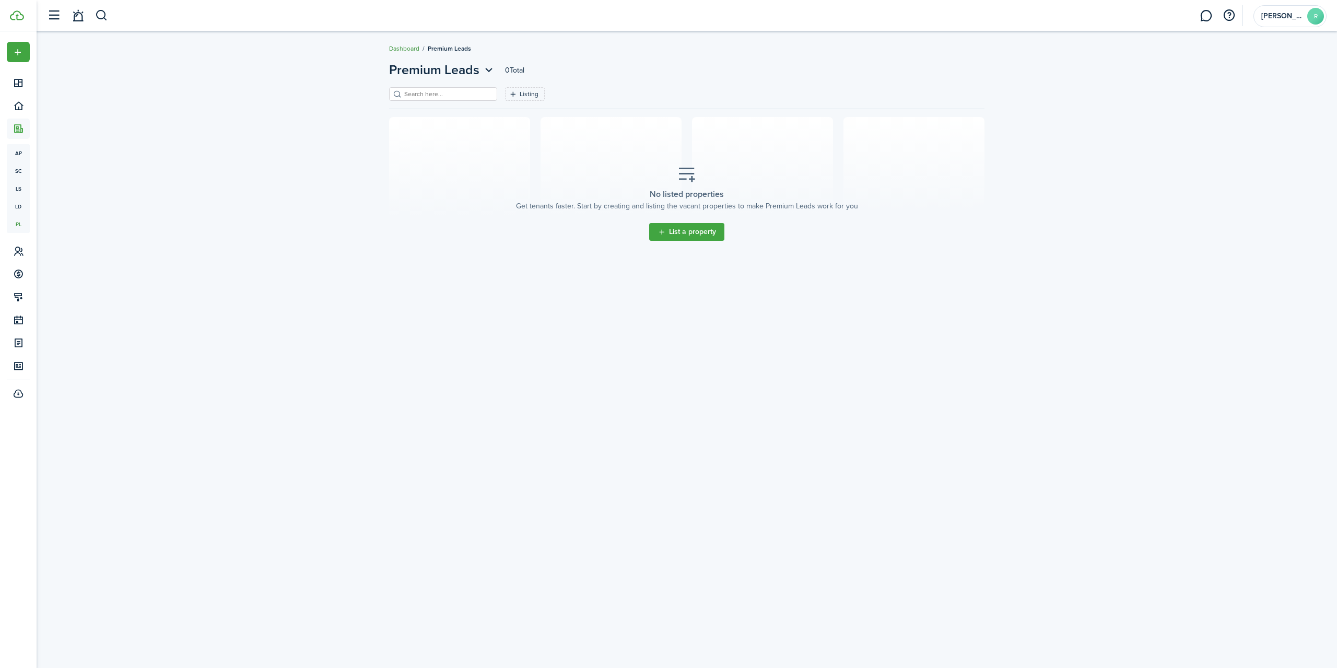
click at [407, 47] on link "Dashboard" at bounding box center [404, 48] width 30 height 9
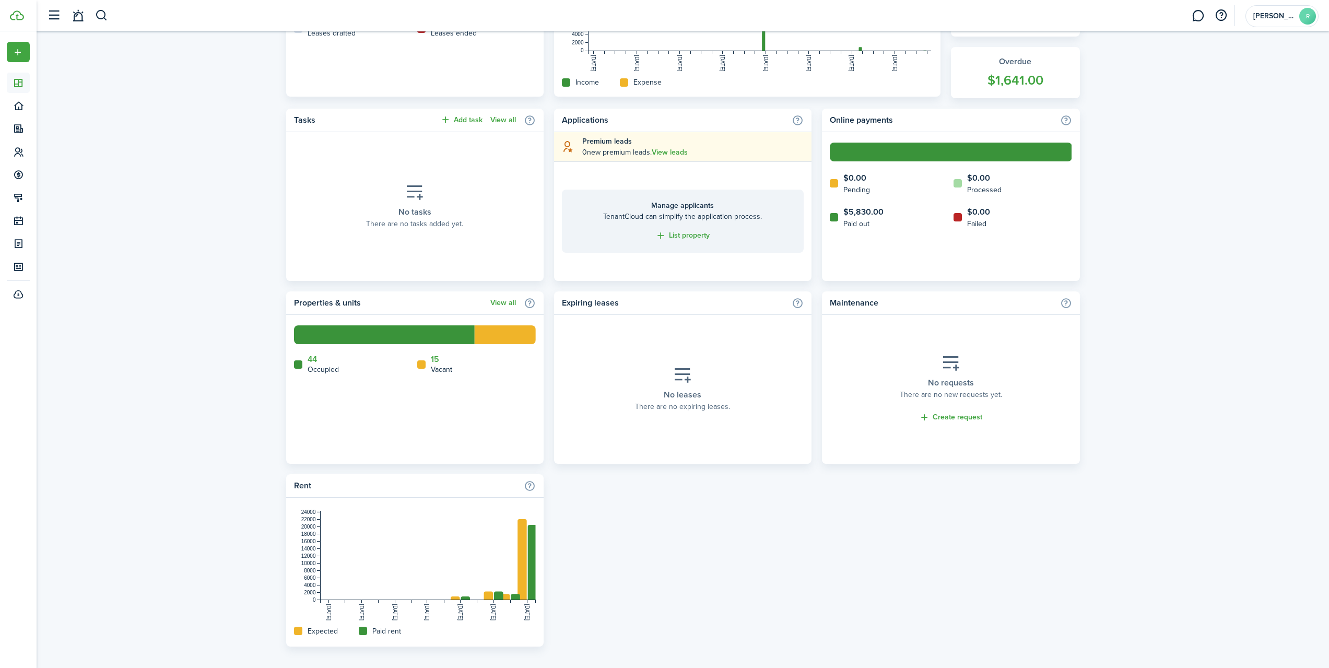
scroll to position [373, 0]
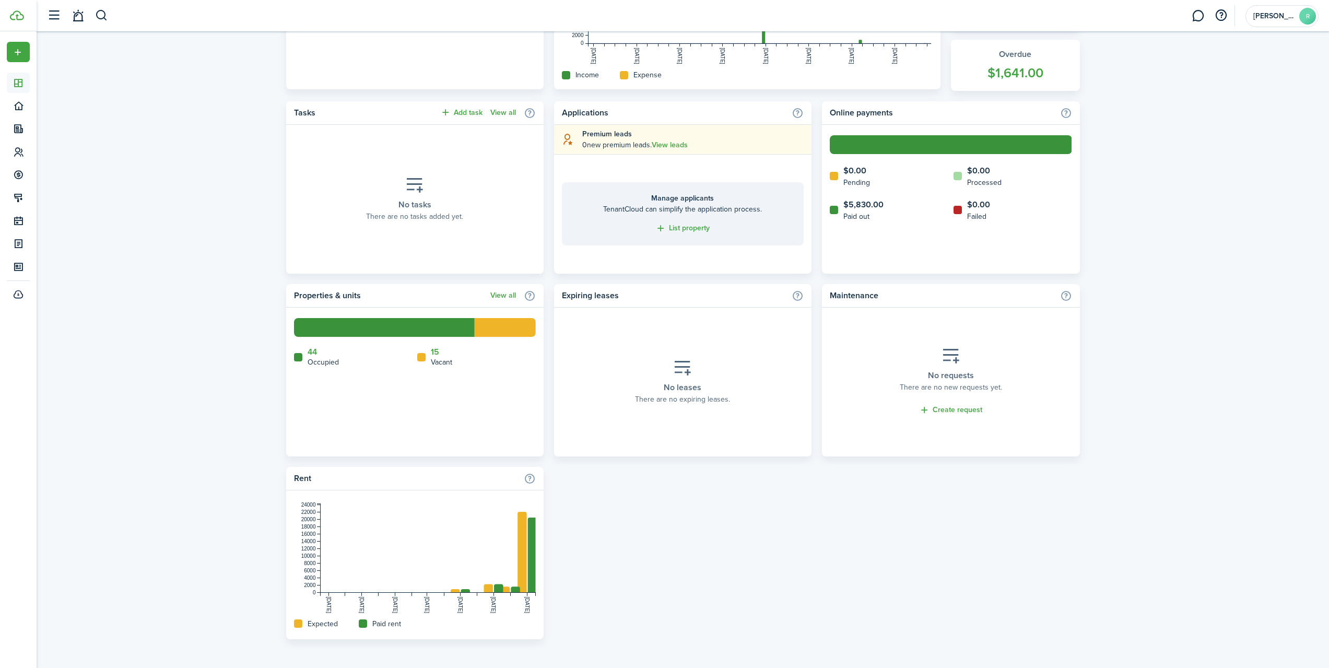
drag, startPoint x: 948, startPoint y: 337, endPoint x: 928, endPoint y: 360, distance: 30.4
click at [939, 349] on section "No requests There are no new requests yet. Create request" at bounding box center [950, 382] width 257 height 149
click at [849, 427] on section "No requests There are no new requests yet. Create request" at bounding box center [950, 382] width 257 height 149
click at [962, 408] on link "Create request" at bounding box center [950, 410] width 63 height 12
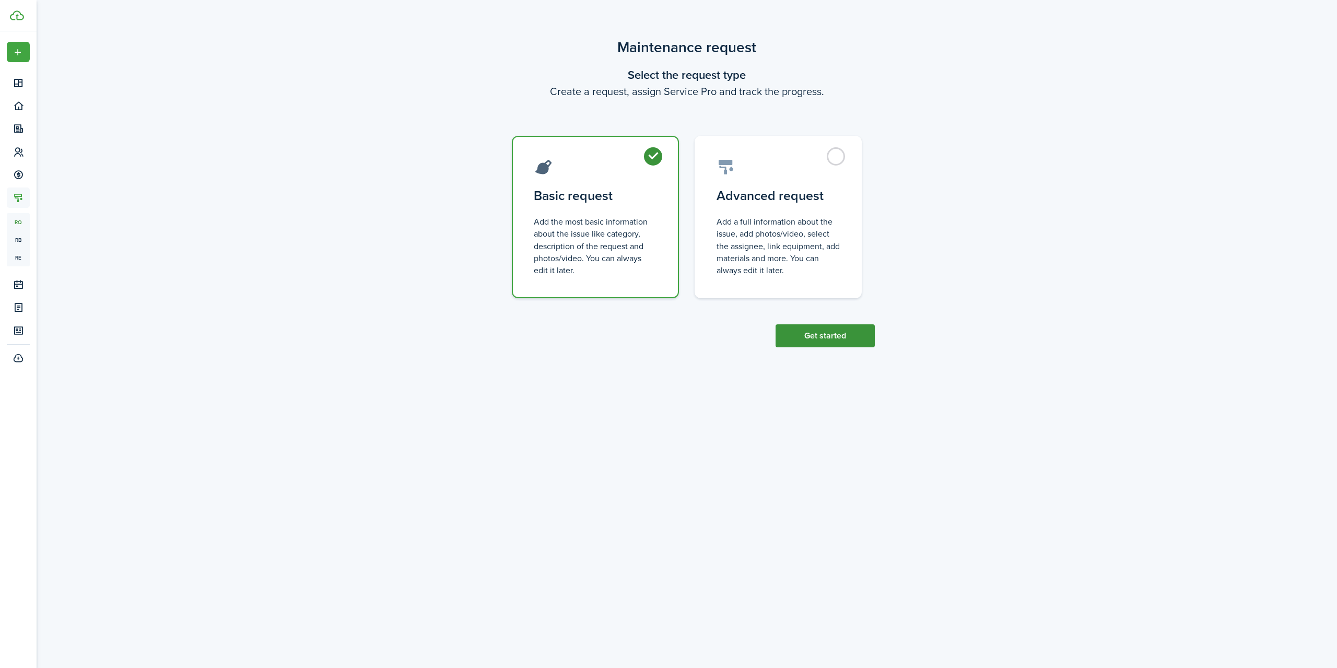
click at [828, 337] on button "Get started" at bounding box center [825, 335] width 99 height 23
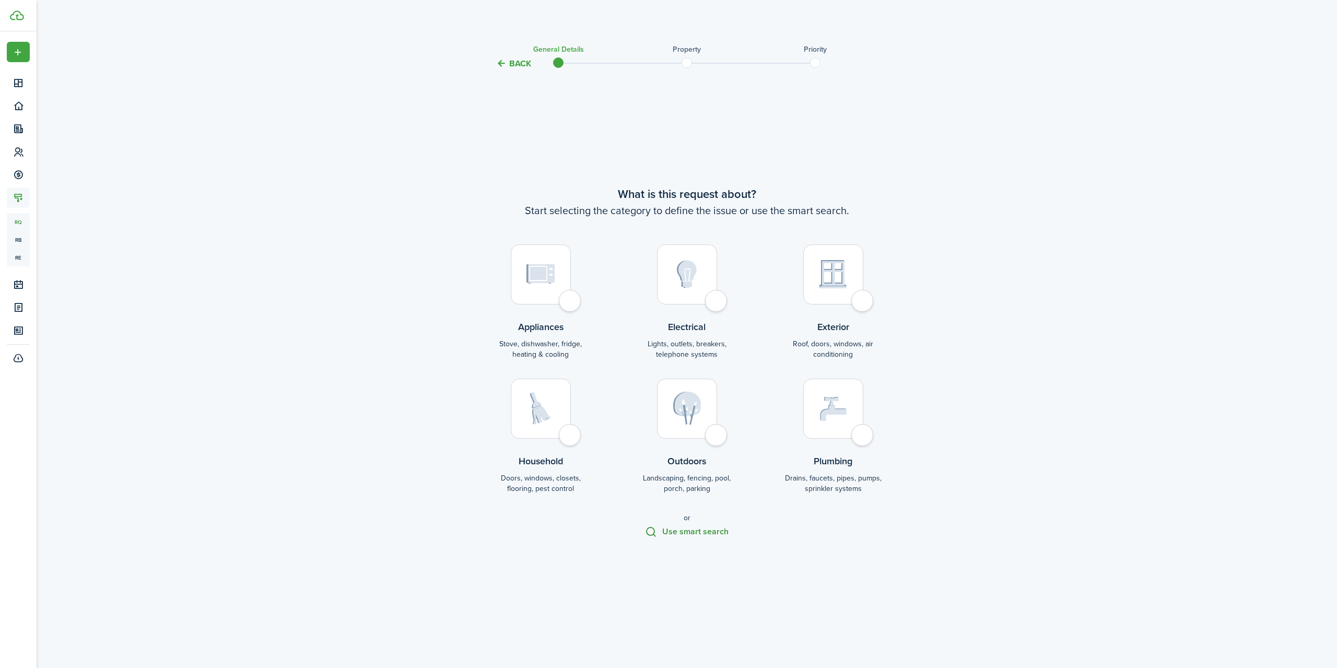
click at [675, 529] on button "Use smart search" at bounding box center [687, 531] width 84 height 11
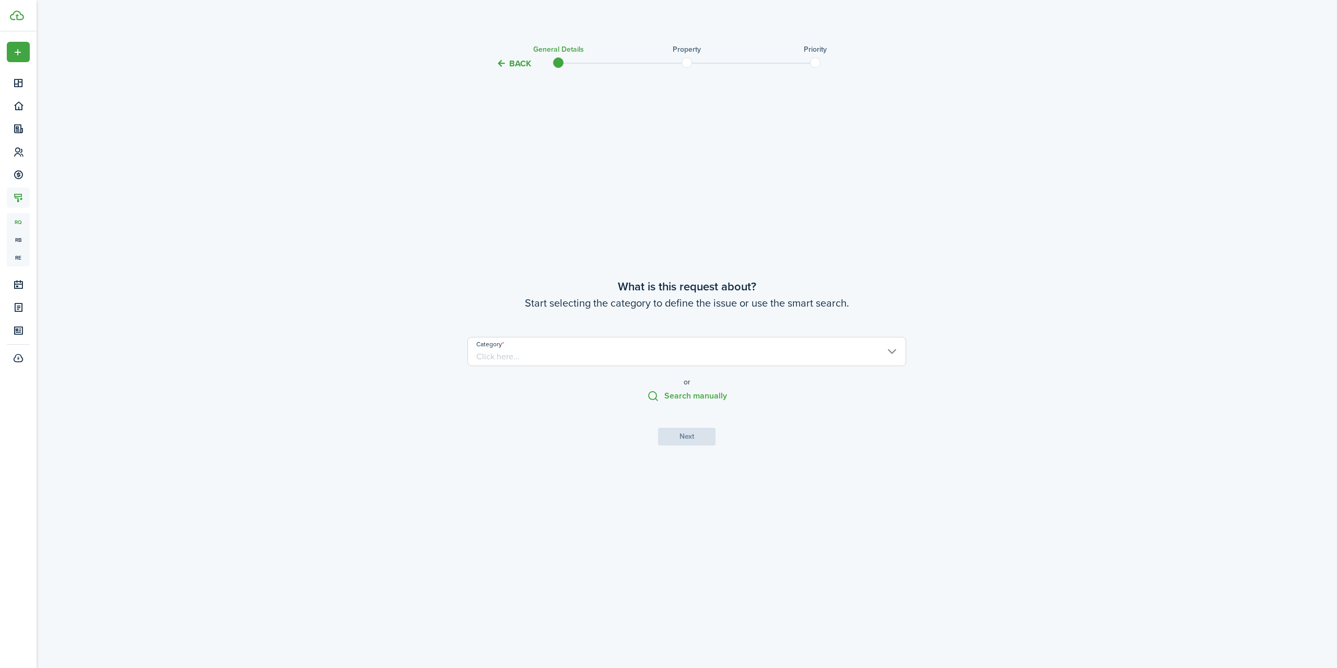
click at [891, 357] on input "Category" at bounding box center [686, 351] width 439 height 29
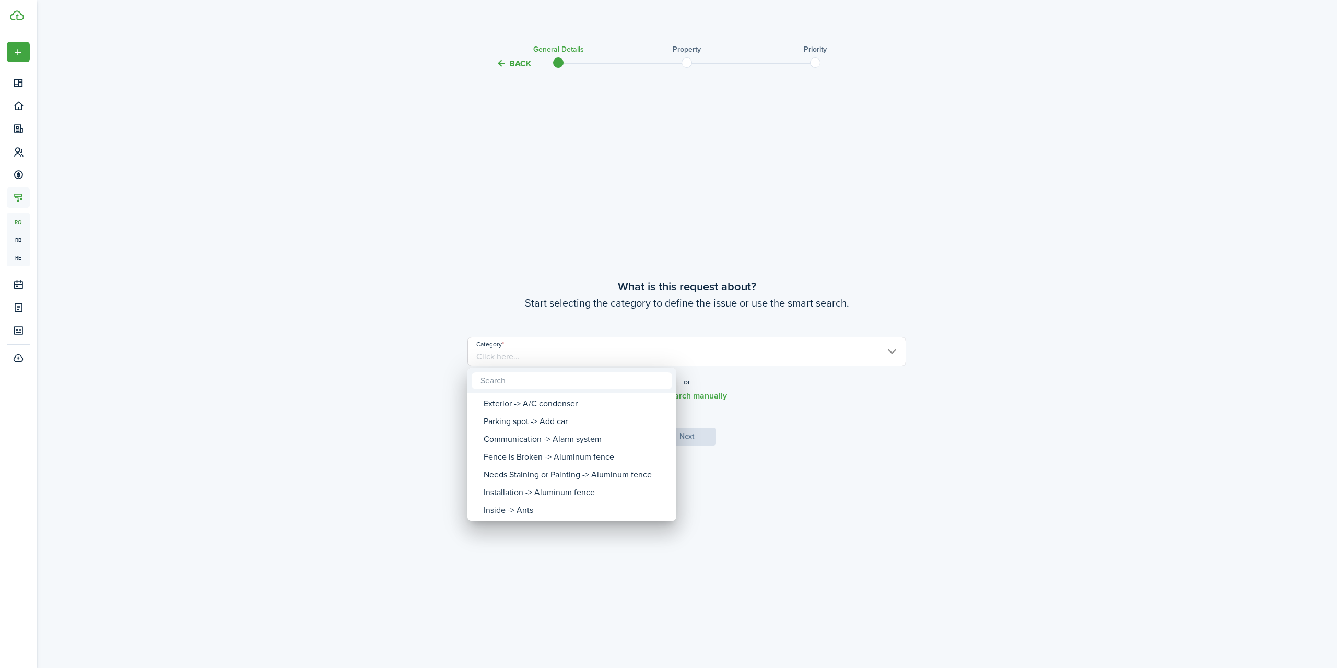
click at [841, 422] on div at bounding box center [668, 333] width 1504 height 835
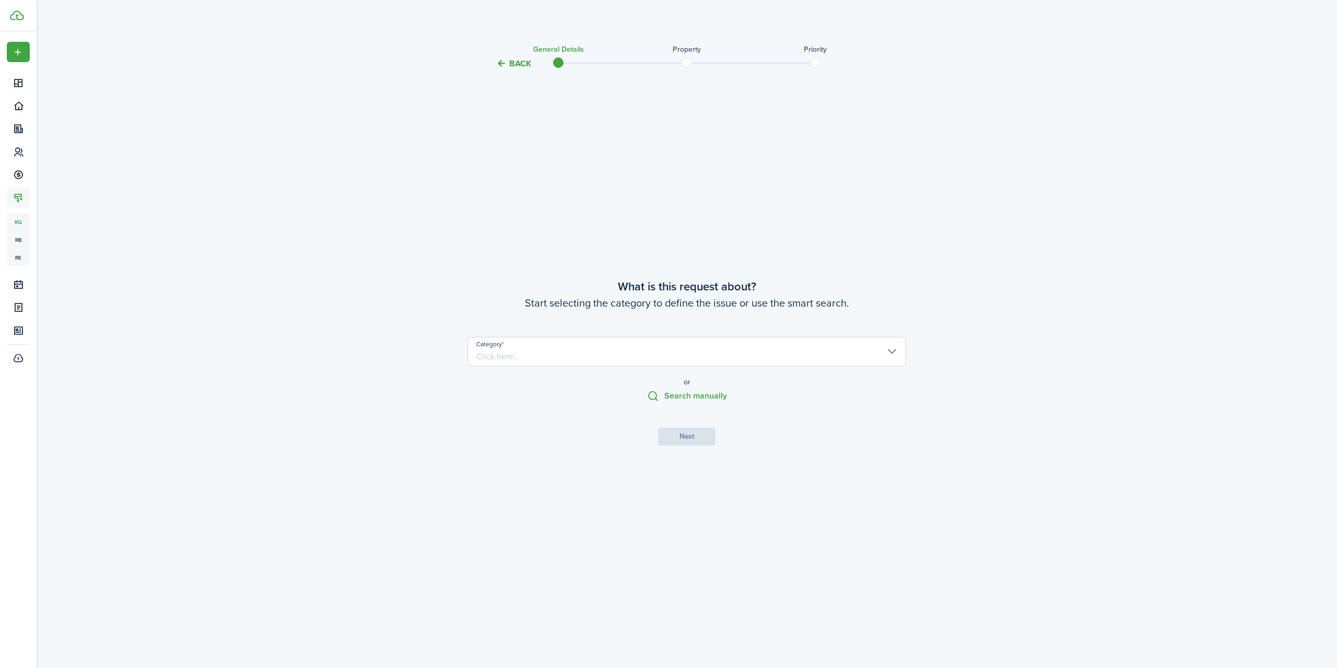
click at [513, 62] on button "Back" at bounding box center [513, 63] width 35 height 11
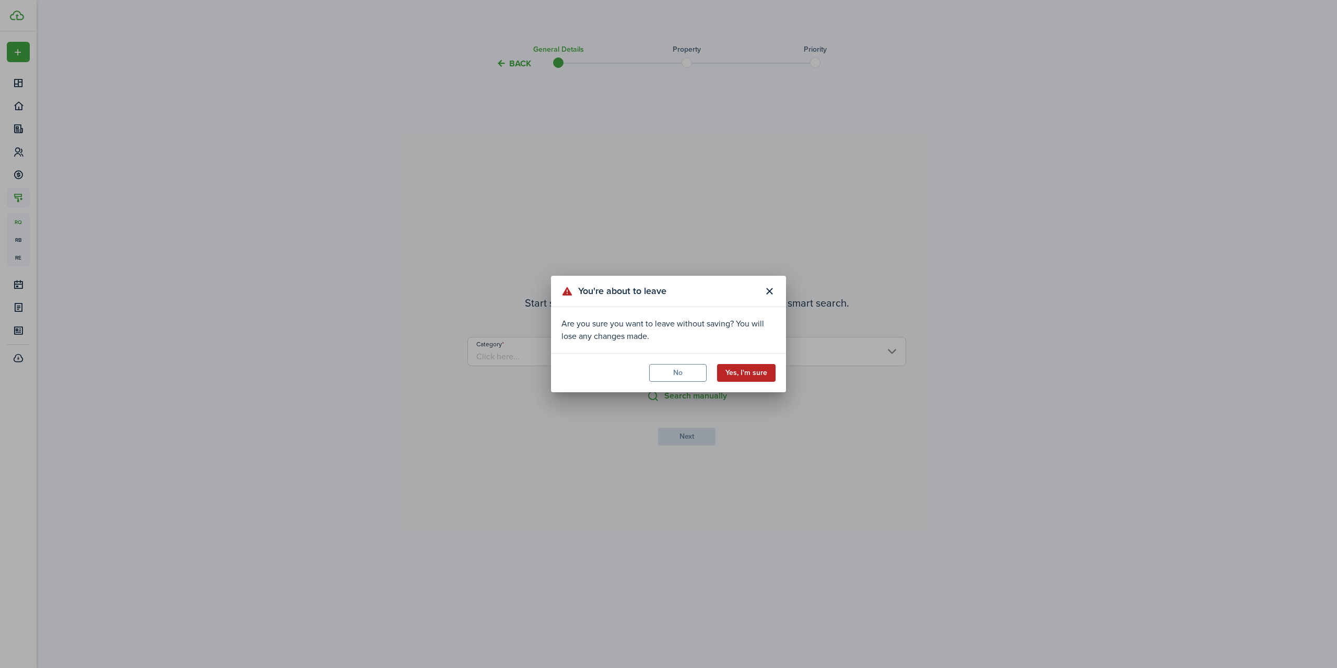
click at [745, 374] on button "Yes, I'm sure" at bounding box center [746, 373] width 58 height 18
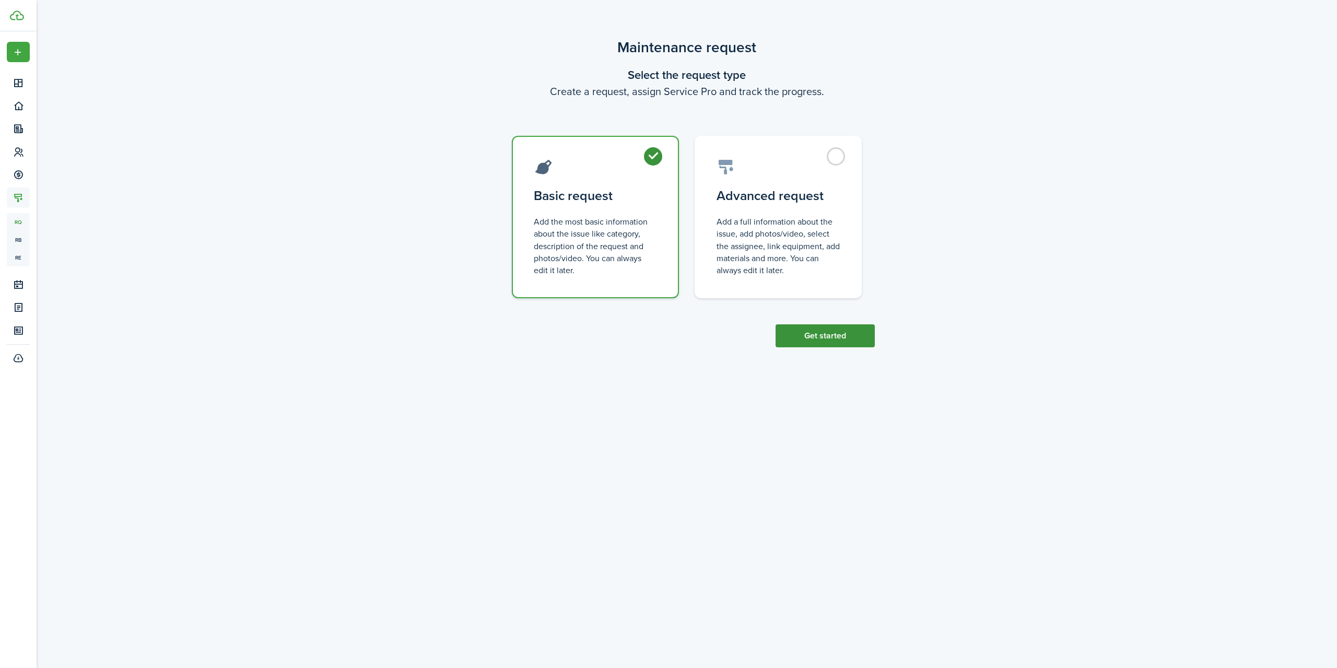
click at [842, 330] on button "Get started" at bounding box center [825, 335] width 99 height 23
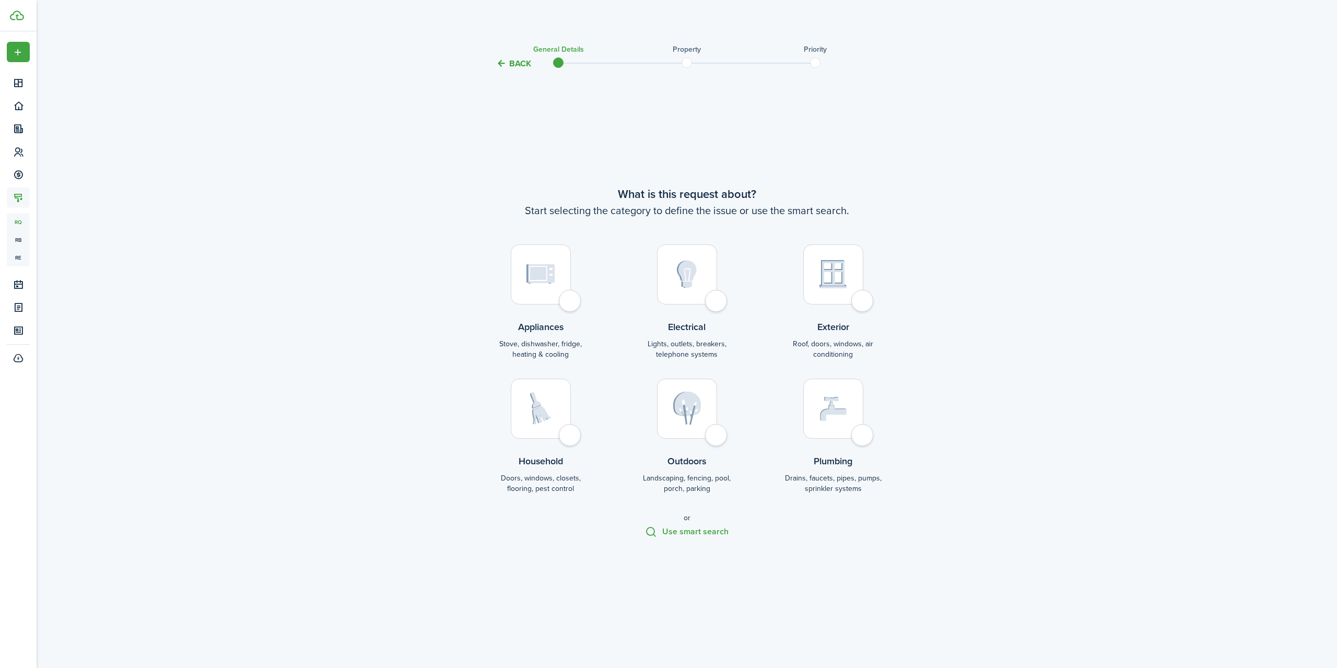
click at [571, 505] on maintenance-wizard-category "What is this request about? Start selecting the category to define the issue or…" at bounding box center [686, 361] width 439 height 352
click at [687, 63] on span at bounding box center [687, 63] width 16 height 16
click at [690, 154] on tc-wizard-step "What is this request about? Start selecting the category to define the issue or…" at bounding box center [686, 362] width 439 height 556
click at [562, 427] on div at bounding box center [541, 409] width 60 height 60
radio input "true"
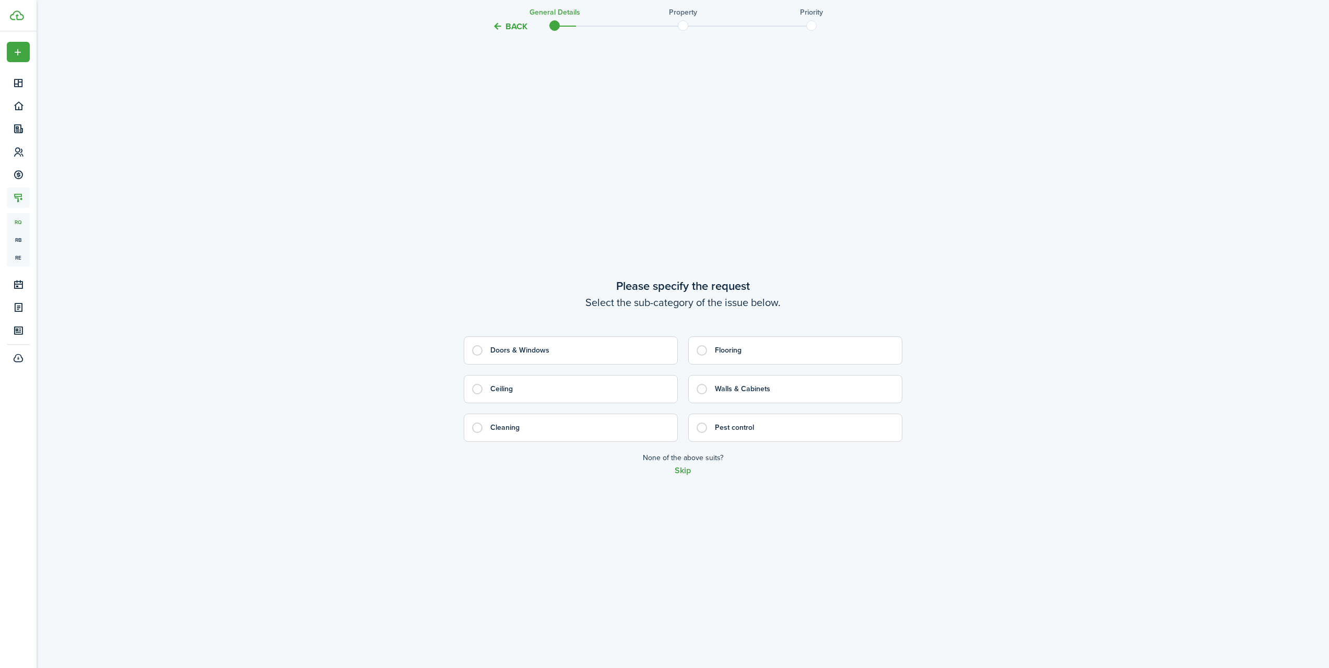
scroll to position [598, 0]
click at [702, 425] on label "Pest control" at bounding box center [795, 427] width 214 height 28
radio input "true"
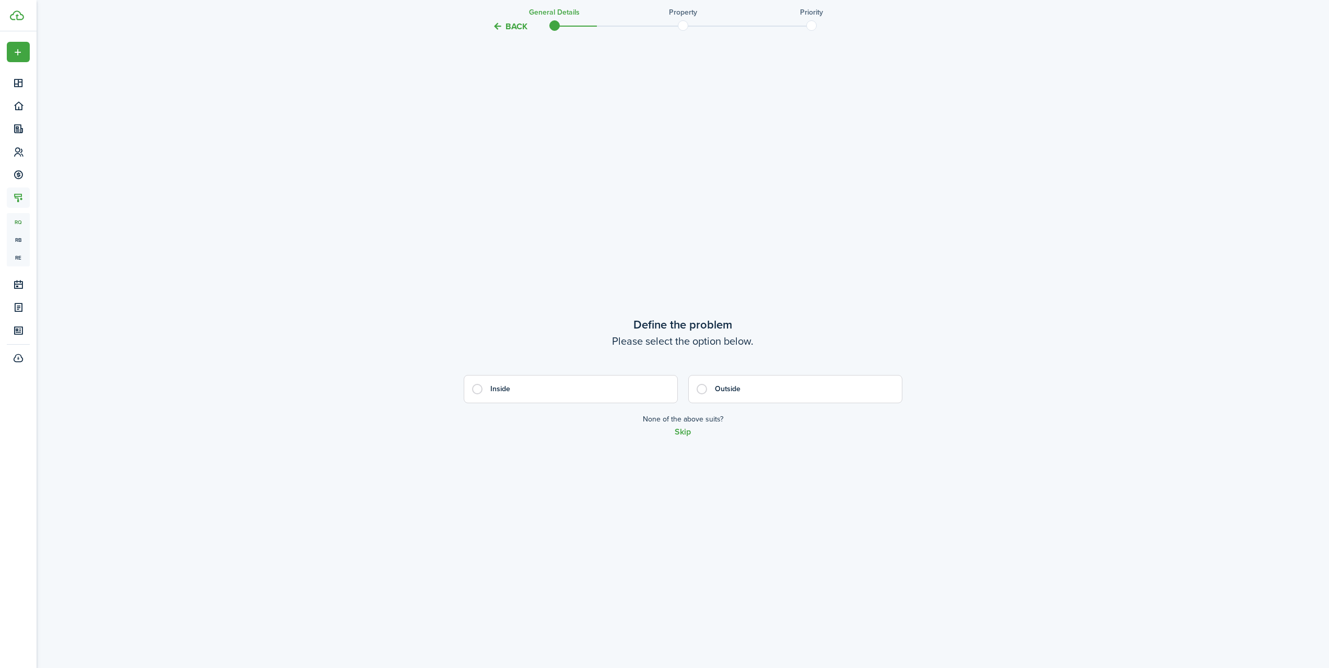
scroll to position [1266, 0]
click at [476, 390] on label "Inside" at bounding box center [571, 388] width 214 height 28
radio input "true"
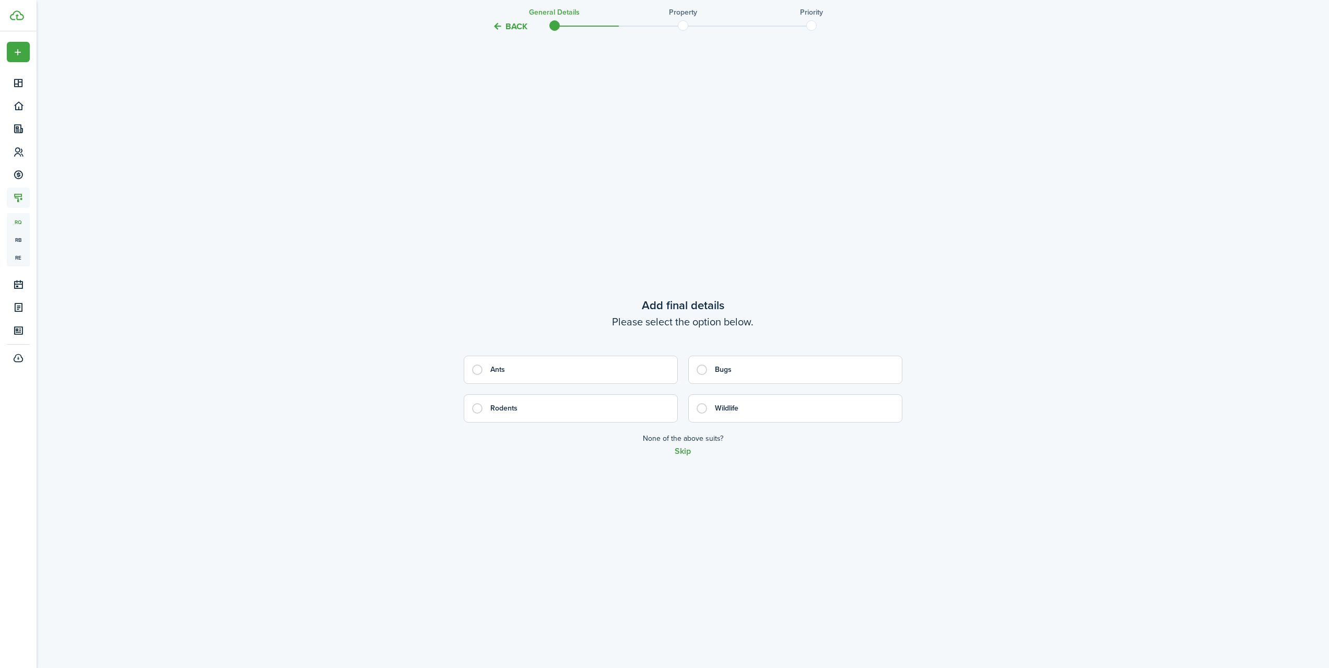
scroll to position [1934, 0]
click at [704, 366] on label "Bugs" at bounding box center [795, 369] width 214 height 28
radio input "true"
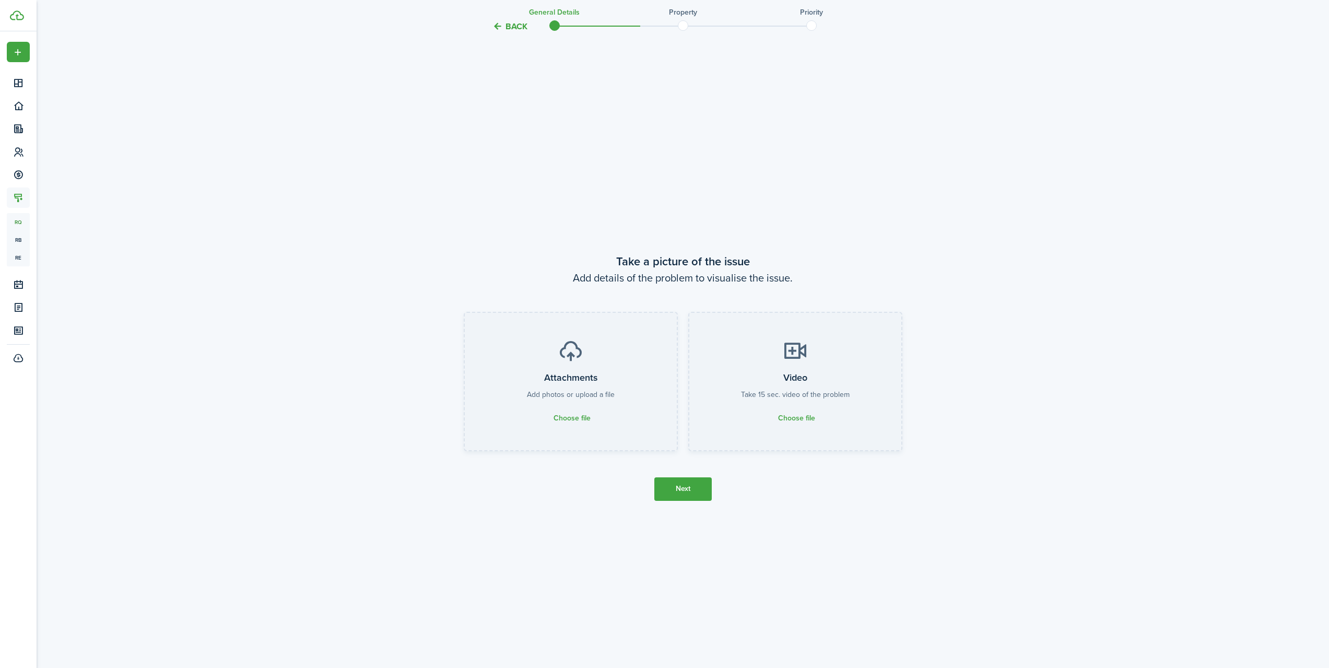
scroll to position [2602, 0]
click at [508, 24] on button "Back" at bounding box center [509, 26] width 35 height 11
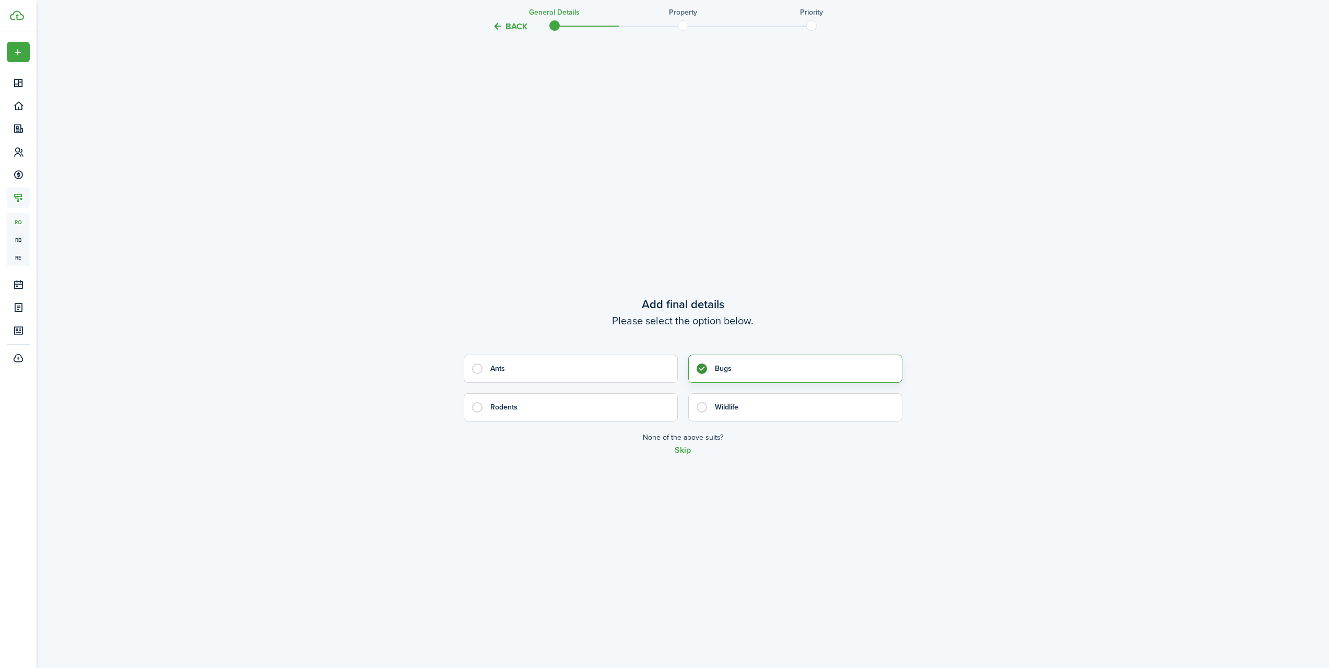
click at [508, 24] on button "Back" at bounding box center [509, 26] width 35 height 11
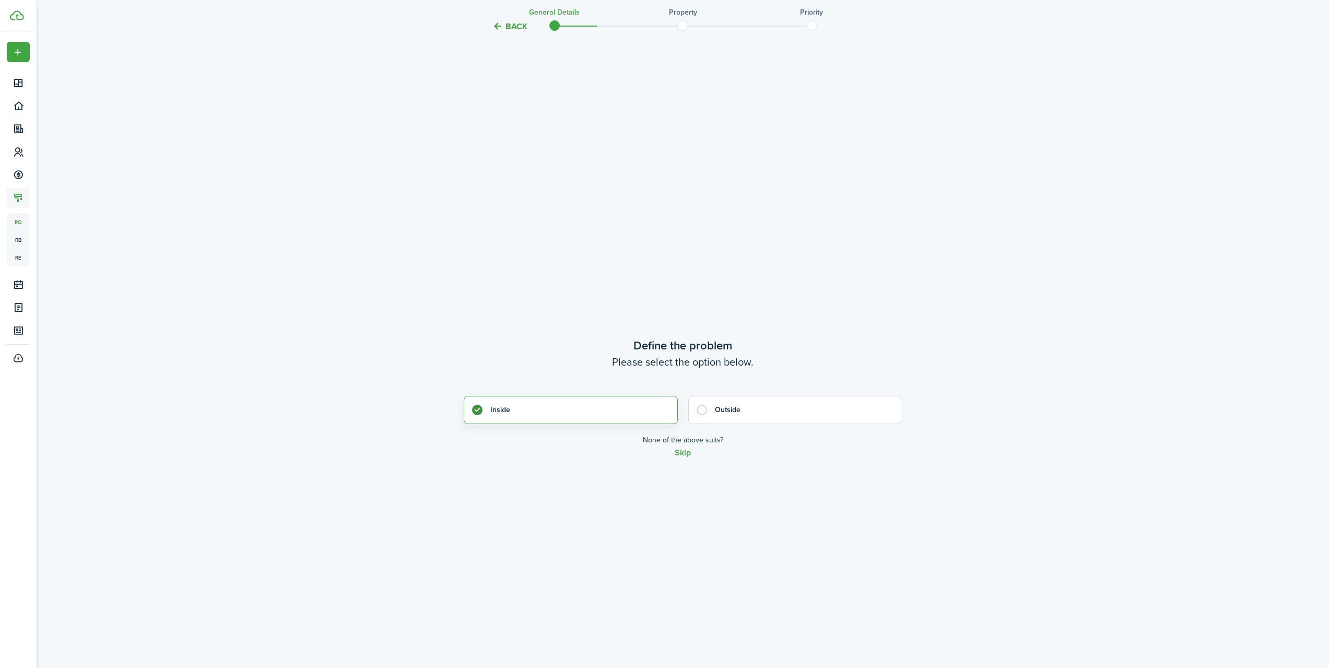
click at [508, 24] on button "Back" at bounding box center [509, 26] width 35 height 11
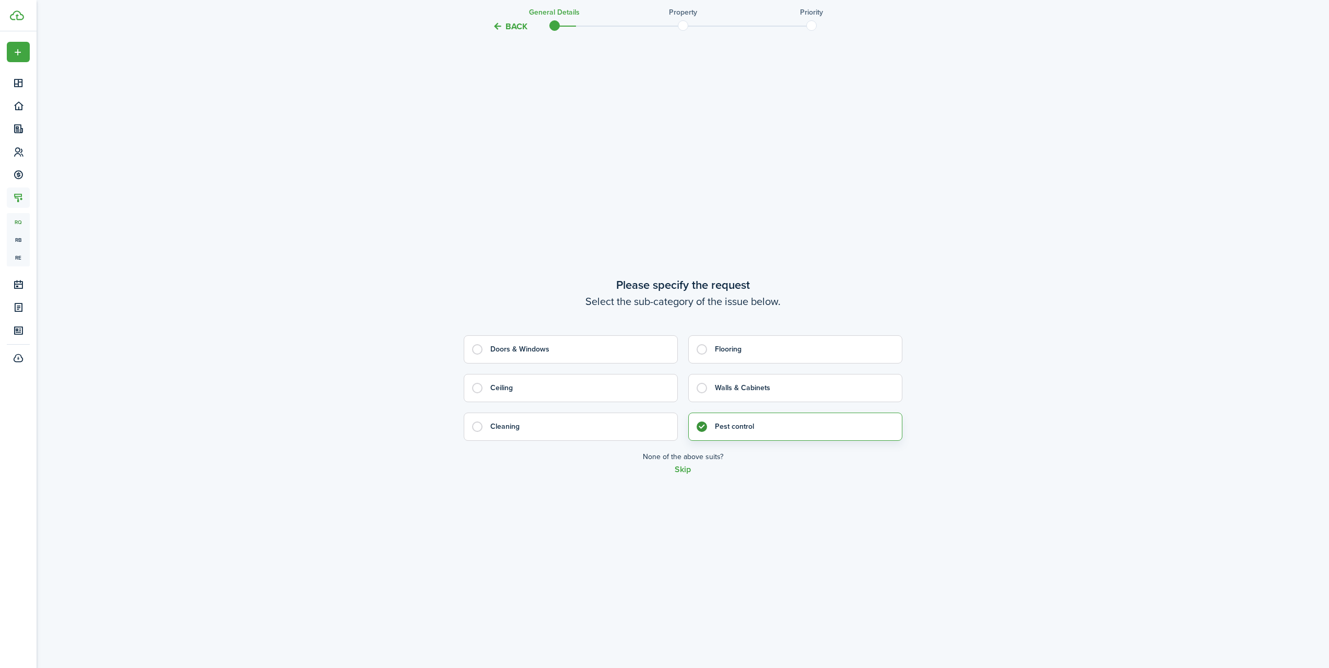
click at [508, 24] on button "Back" at bounding box center [509, 26] width 35 height 11
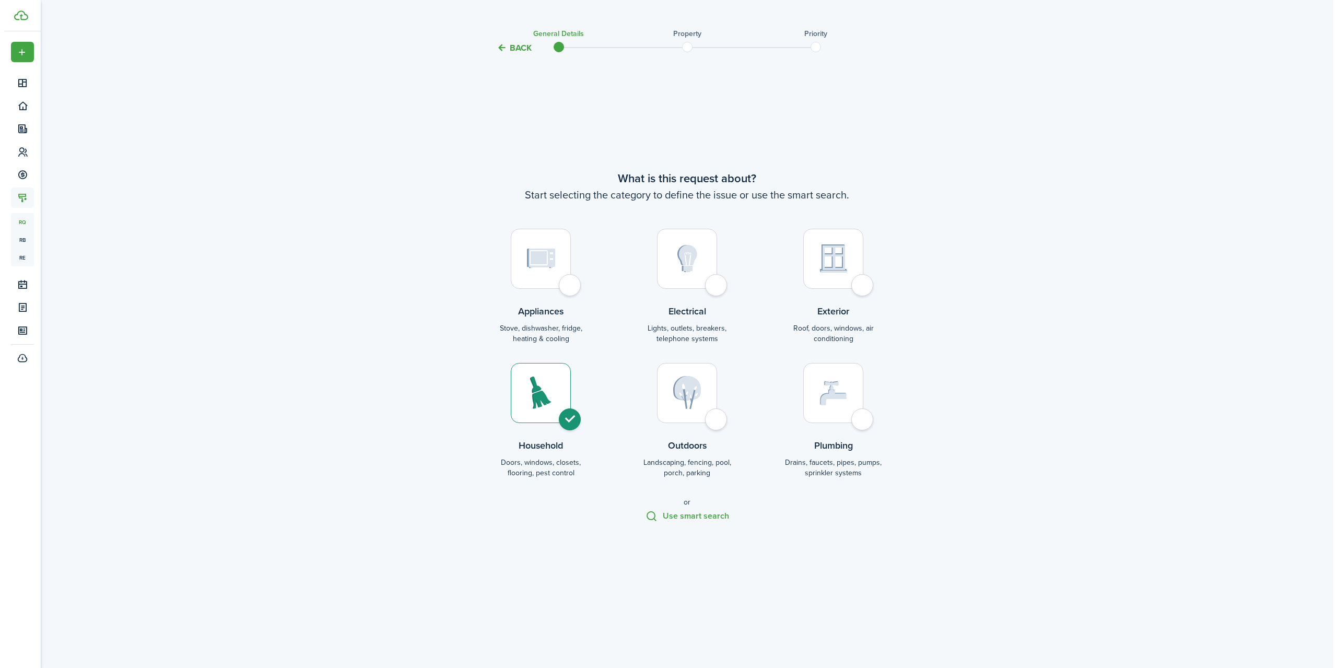
scroll to position [0, 0]
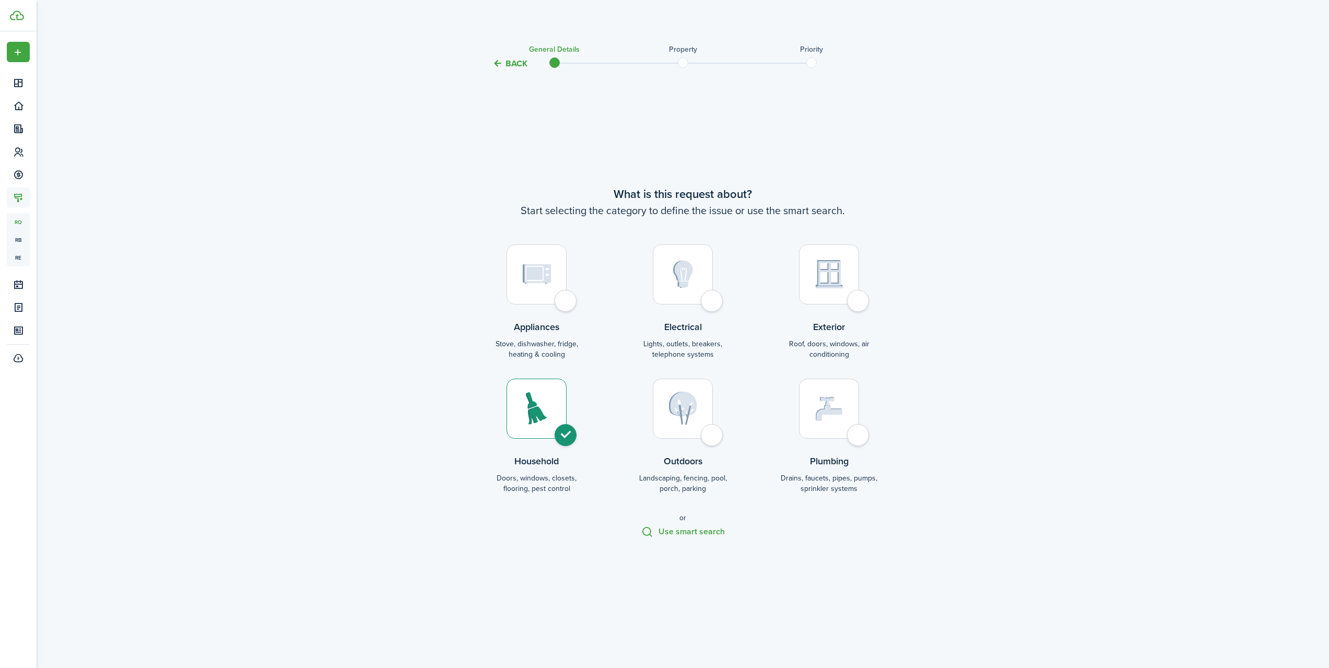
click at [508, 24] on dashboard-content "Back General Details Property Priority What is this request about? Start select…" at bounding box center [683, 668] width 1293 height 1336
click at [516, 66] on button "Back" at bounding box center [513, 63] width 35 height 11
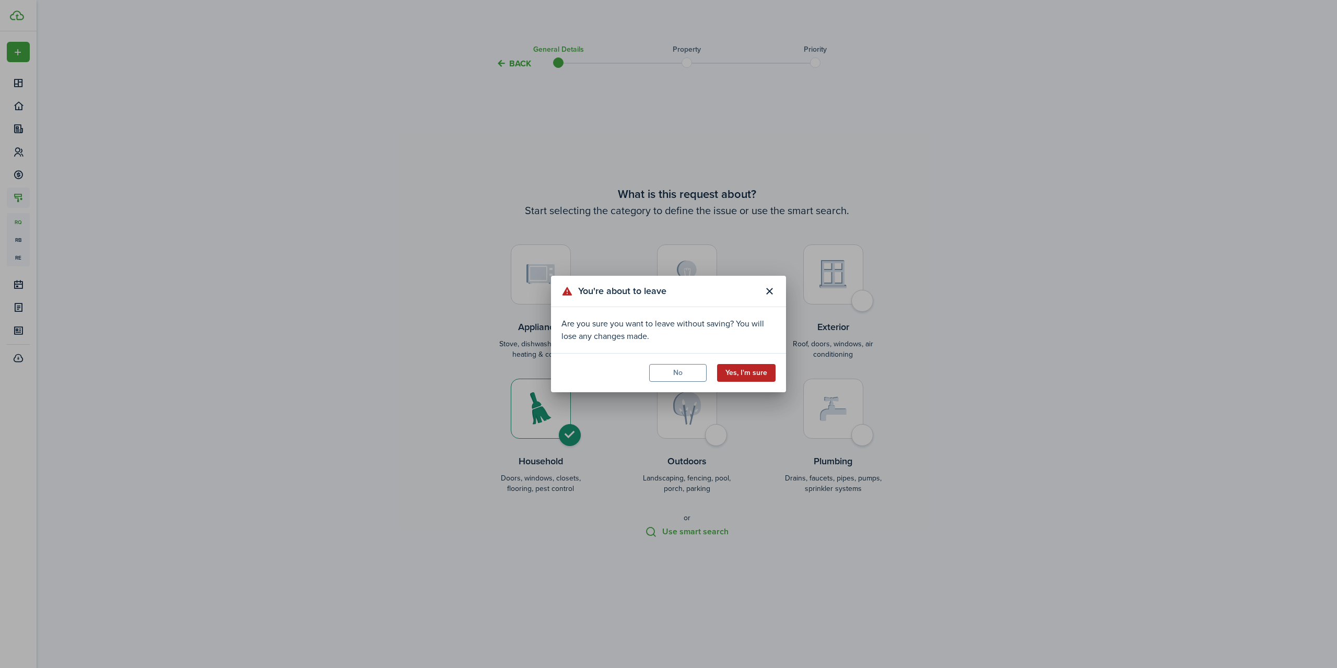
click at [727, 376] on button "Yes, I'm sure" at bounding box center [746, 373] width 58 height 18
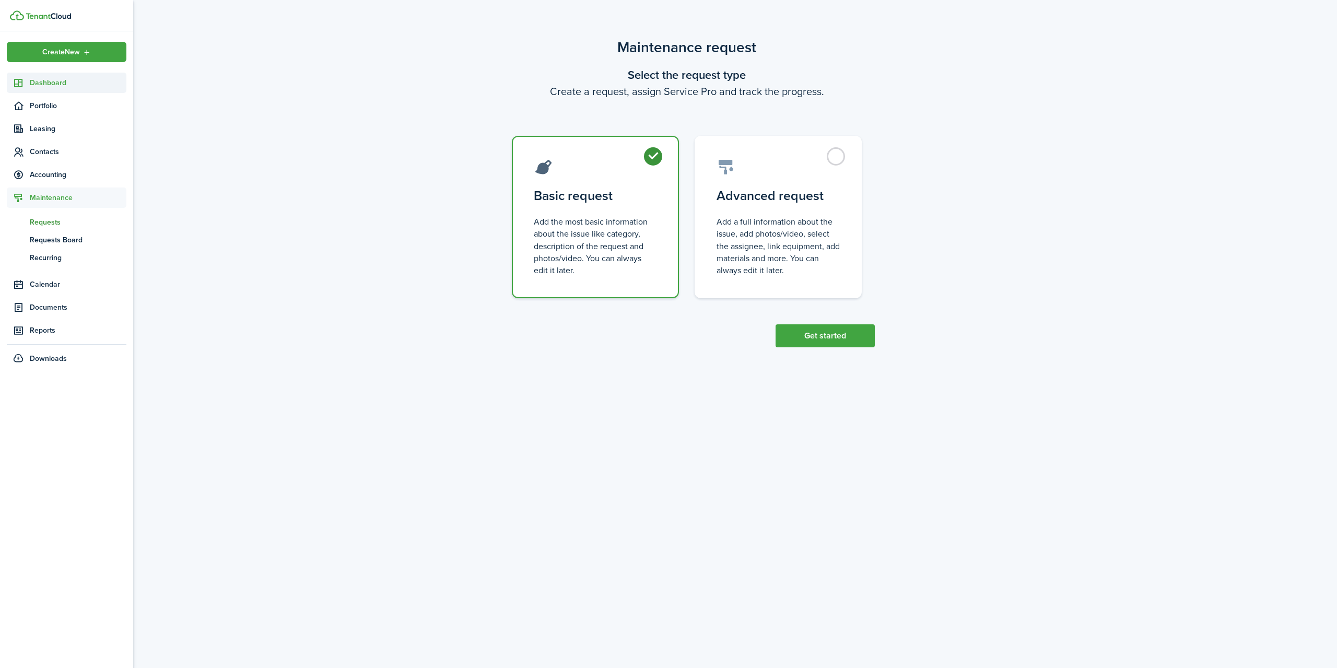
click at [46, 76] on link "Dashboard" at bounding box center [67, 83] width 120 height 20
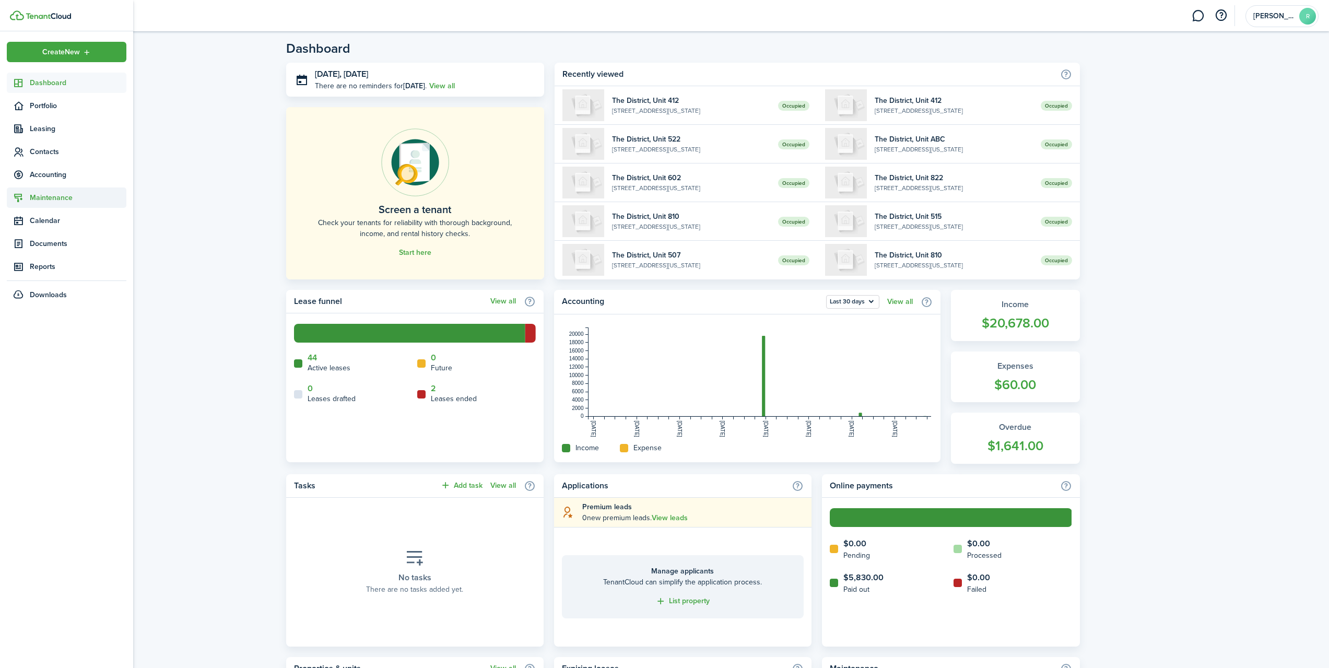
click at [58, 198] on span "Maintenance" at bounding box center [78, 197] width 97 height 11
click at [49, 219] on span "Requests" at bounding box center [78, 222] width 97 height 11
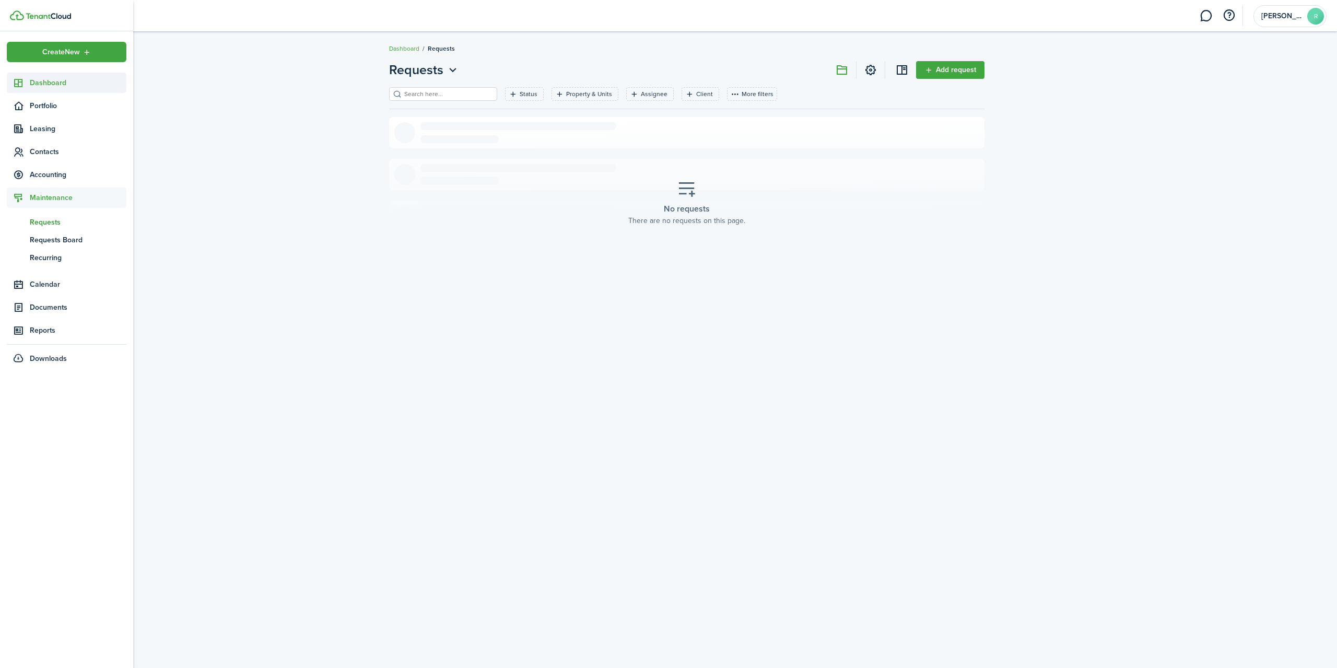
click at [49, 81] on span "Dashboard" at bounding box center [78, 82] width 97 height 11
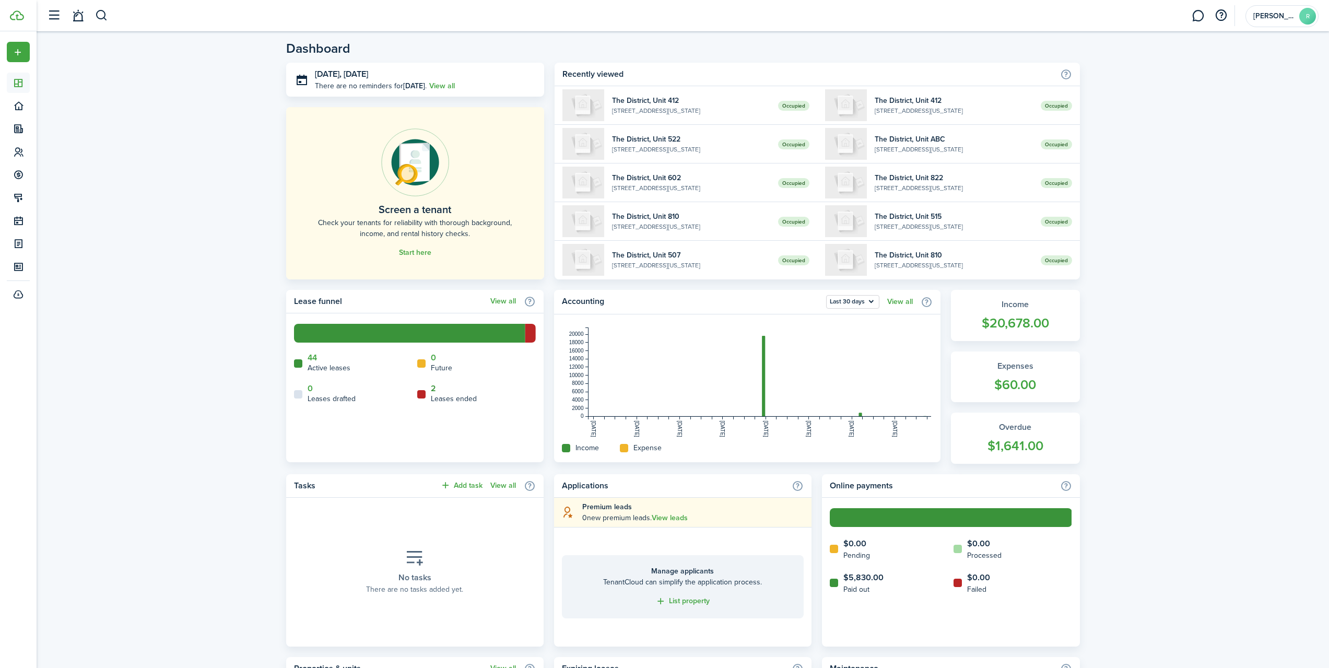
click at [434, 389] on link "2" at bounding box center [433, 388] width 5 height 9
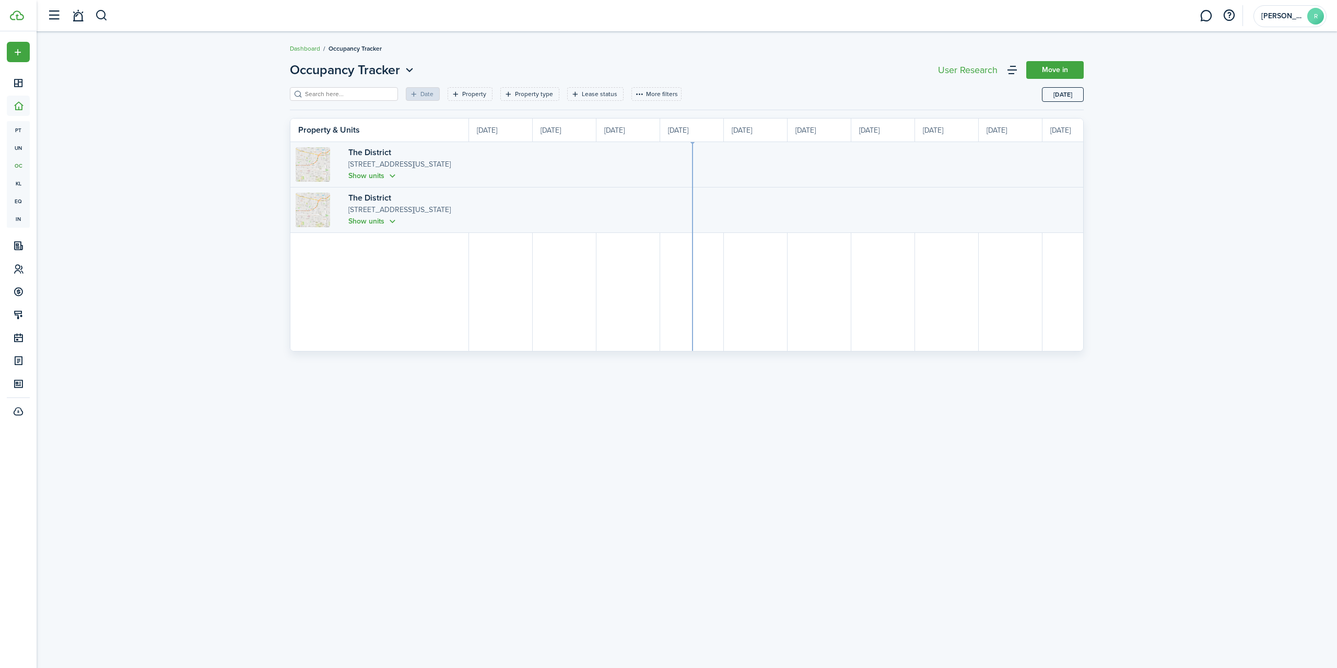
scroll to position [0, 191]
click at [500, 172] on timeline-board-row-content at bounding box center [1170, 164] width 1784 height 45
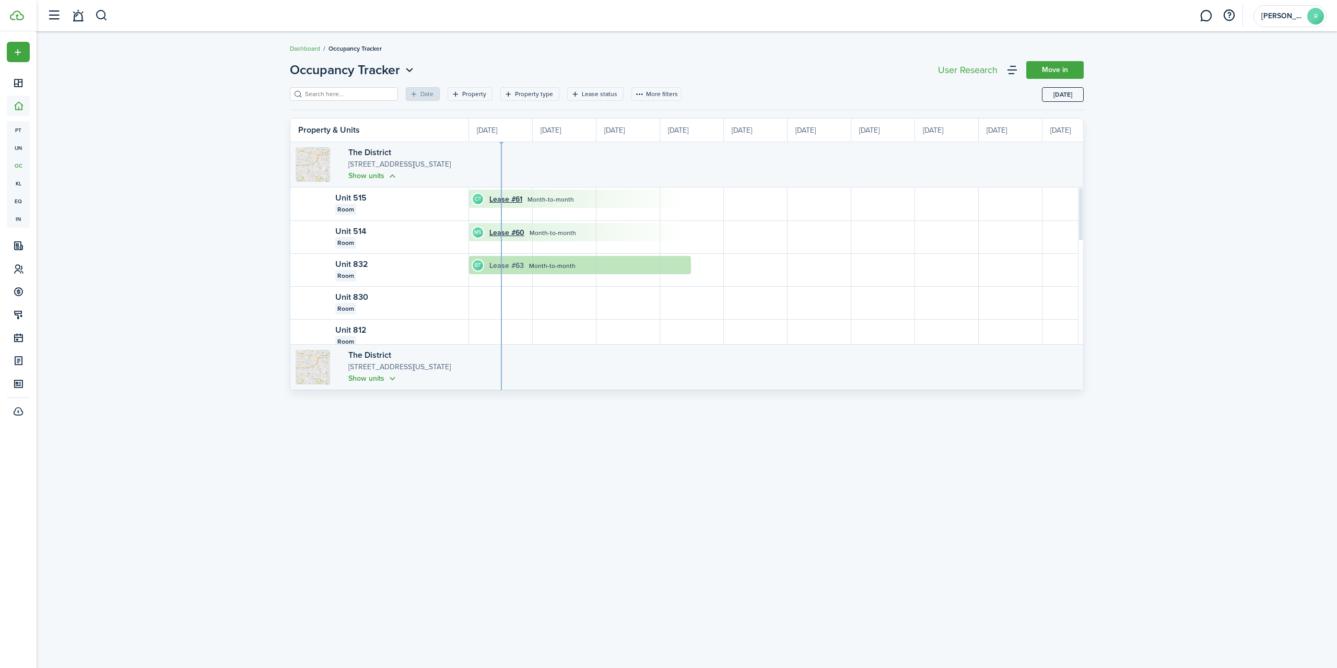
click at [498, 265] on link "Lease #63" at bounding box center [506, 265] width 34 height 11
